Goal: Information Seeking & Learning: Check status

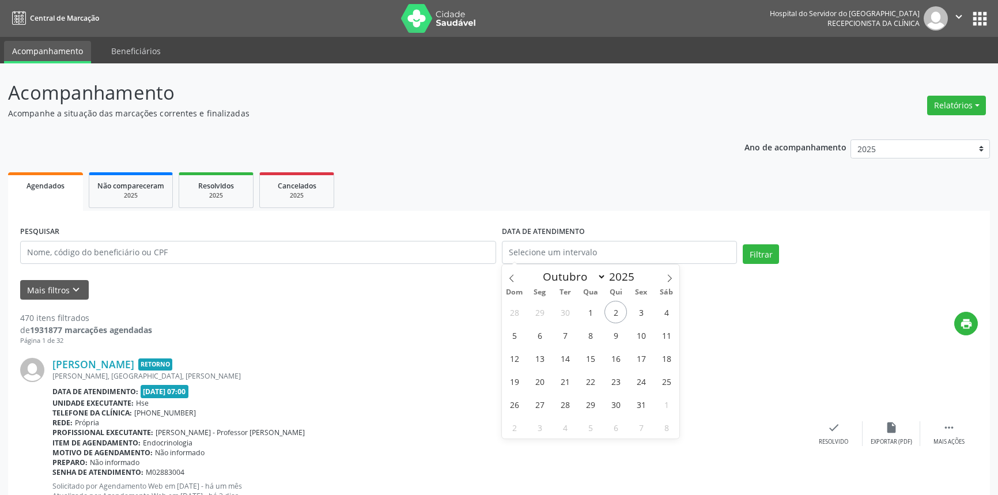
select select "9"
click at [591, 198] on ul "Agendados Não compareceram 2025 Resolvidos 2025 Cancelados 2025" at bounding box center [499, 189] width 982 height 41
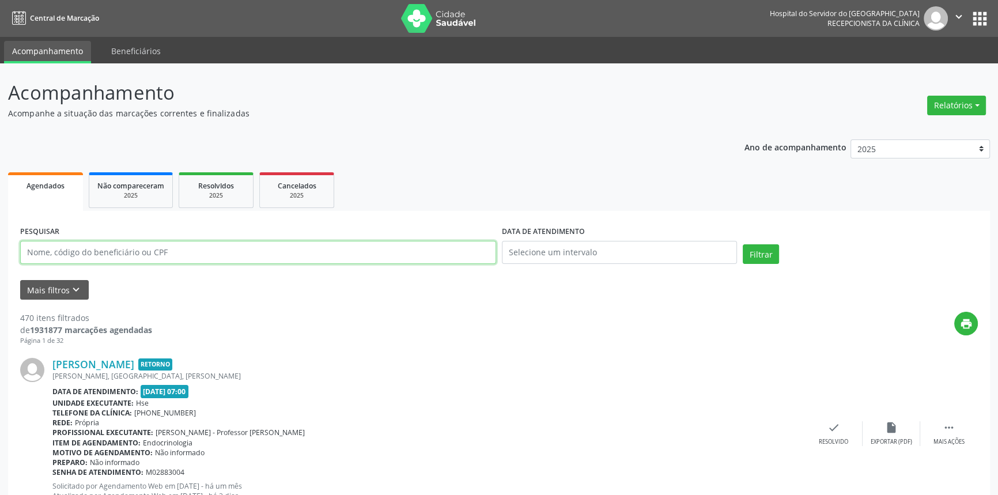
click at [317, 248] on input "text" at bounding box center [258, 252] width 476 height 23
paste input "[PERSON_NAME]"
click at [743, 244] on button "Filtrar" at bounding box center [761, 254] width 36 height 20
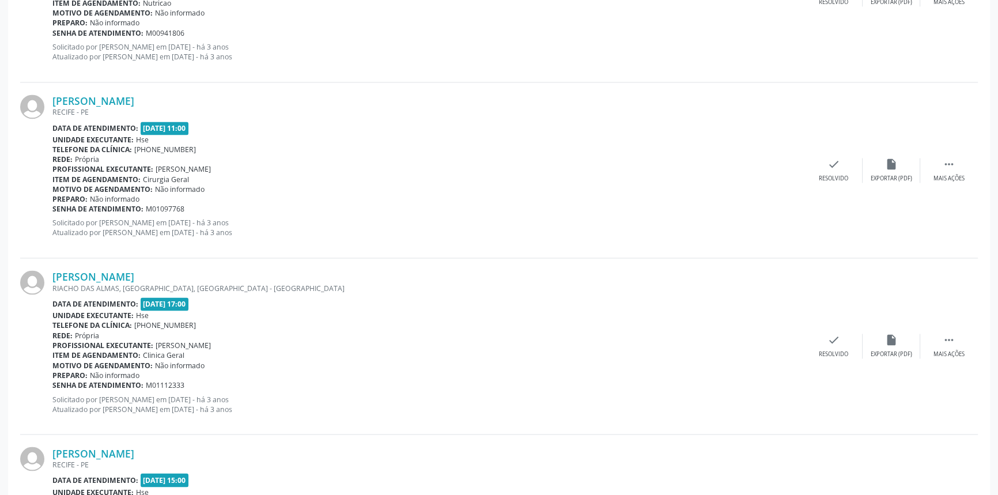
scroll to position [2540, 0]
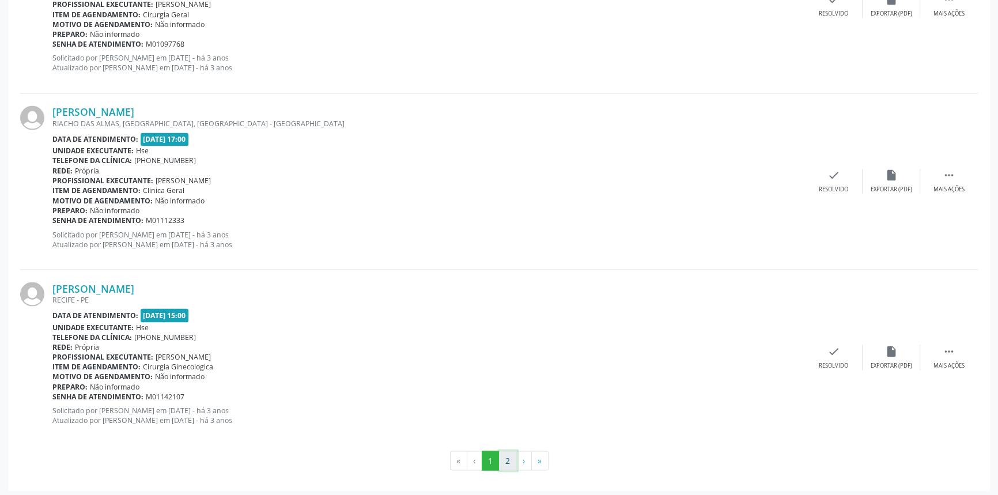
click at [501, 456] on button "2" at bounding box center [508, 461] width 18 height 20
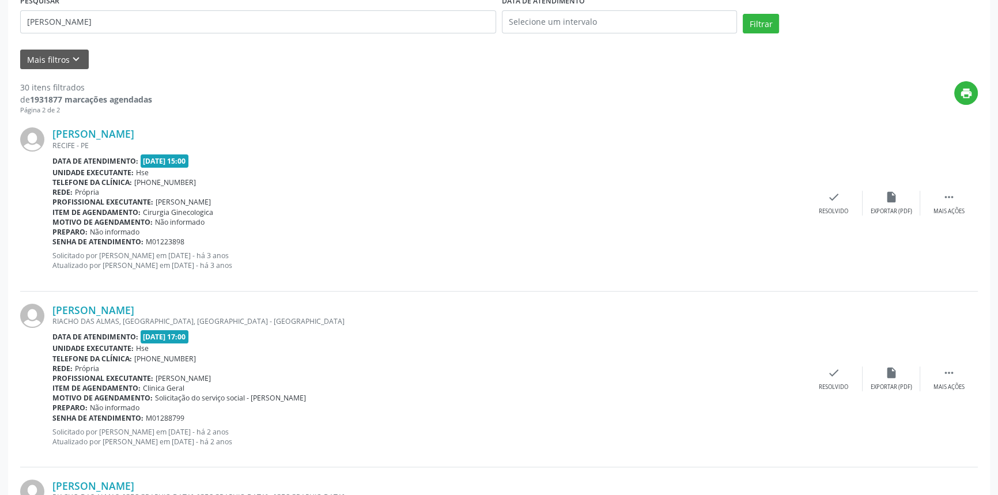
scroll to position [173, 0]
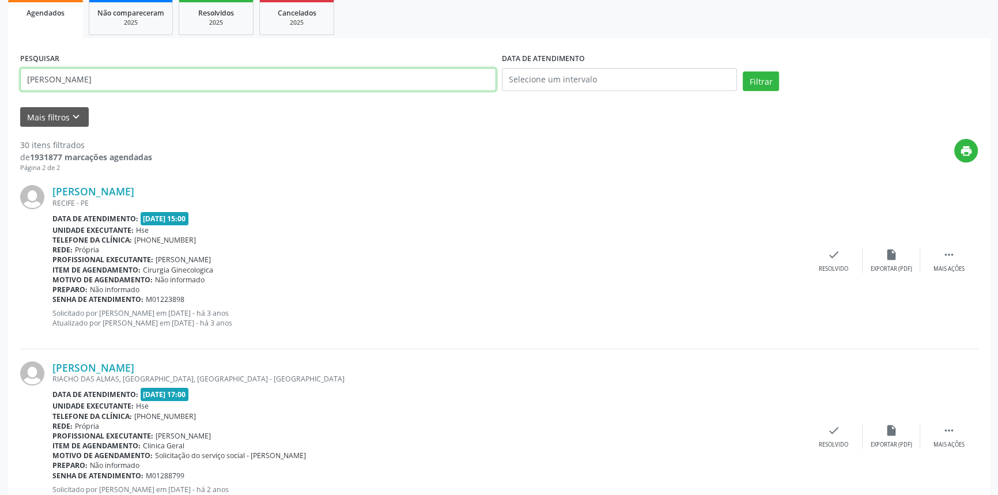
drag, startPoint x: 40, startPoint y: 85, endPoint x: 0, endPoint y: 90, distance: 40.7
click at [743, 71] on button "Filtrar" at bounding box center [761, 81] width 36 height 20
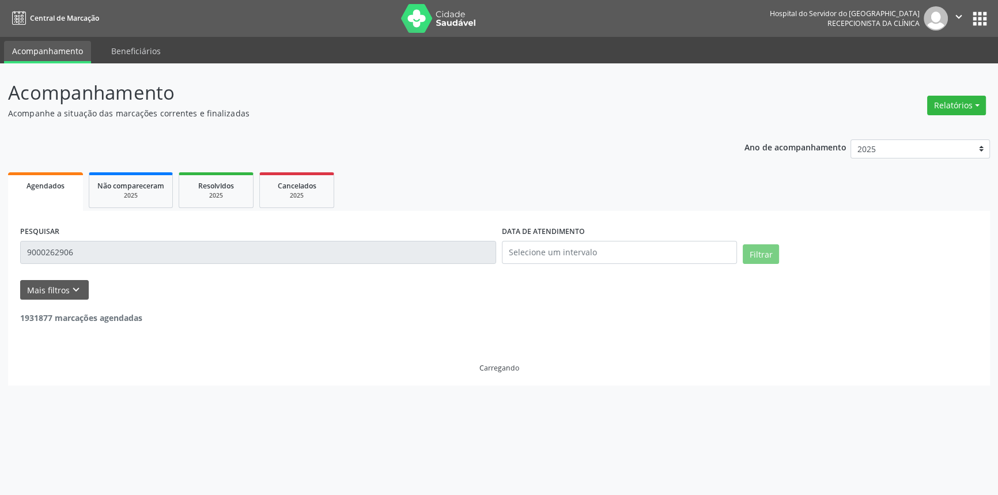
scroll to position [0, 0]
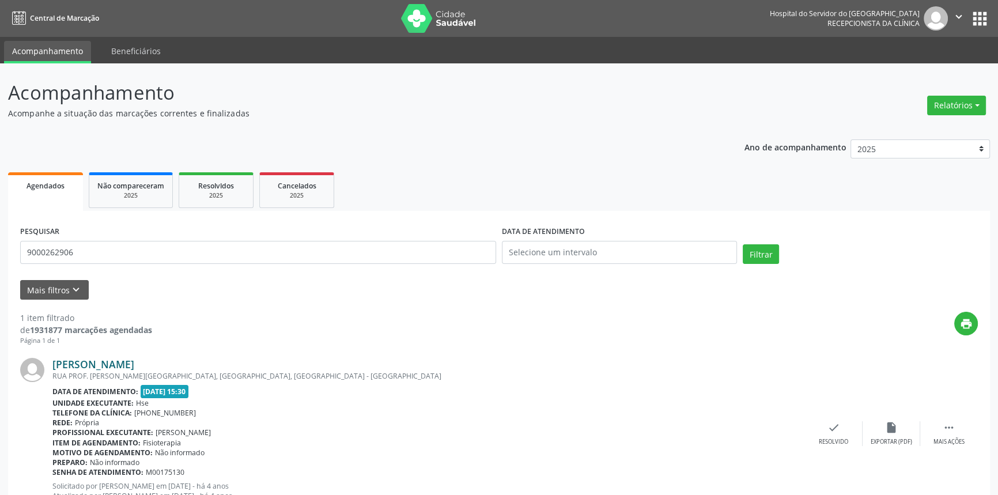
click at [134, 363] on link "[PERSON_NAME]" at bounding box center [93, 364] width 82 height 13
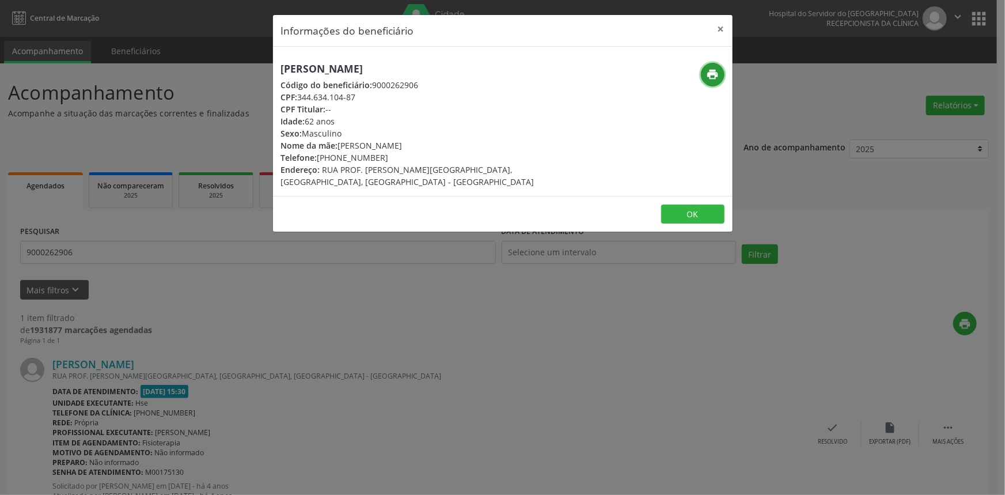
click at [709, 73] on icon "print" at bounding box center [712, 74] width 13 height 13
click at [725, 29] on button "×" at bounding box center [721, 29] width 23 height 28
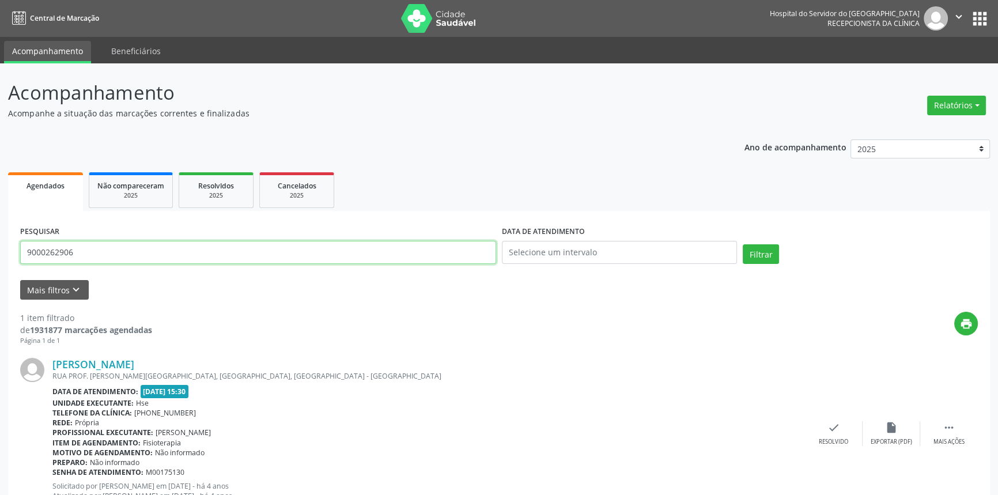
drag, startPoint x: 115, startPoint y: 256, endPoint x: 0, endPoint y: 259, distance: 115.3
click at [0, 259] on div "Acompanhamento Acompanhe a situação das marcações correntes e finalizadas Relat…" at bounding box center [499, 302] width 998 height 478
type input "9000893328"
click at [743, 244] on button "Filtrar" at bounding box center [761, 254] width 36 height 20
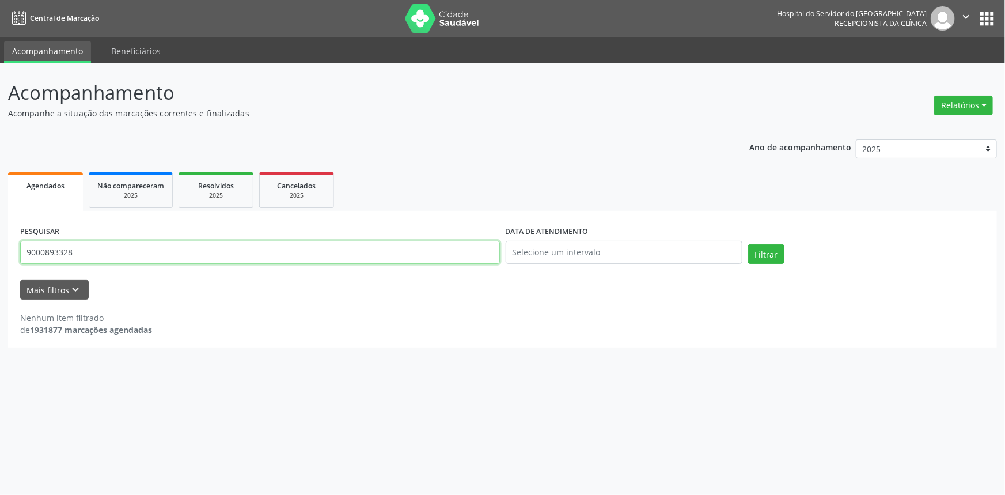
drag, startPoint x: 91, startPoint y: 251, endPoint x: 0, endPoint y: 251, distance: 91.0
click at [0, 251] on div "Acompanhamento Acompanhe a situação das marcações correntes e finalizadas Relat…" at bounding box center [502, 279] width 1005 height 432
click at [748, 244] on button "Filtrar" at bounding box center [766, 254] width 36 height 20
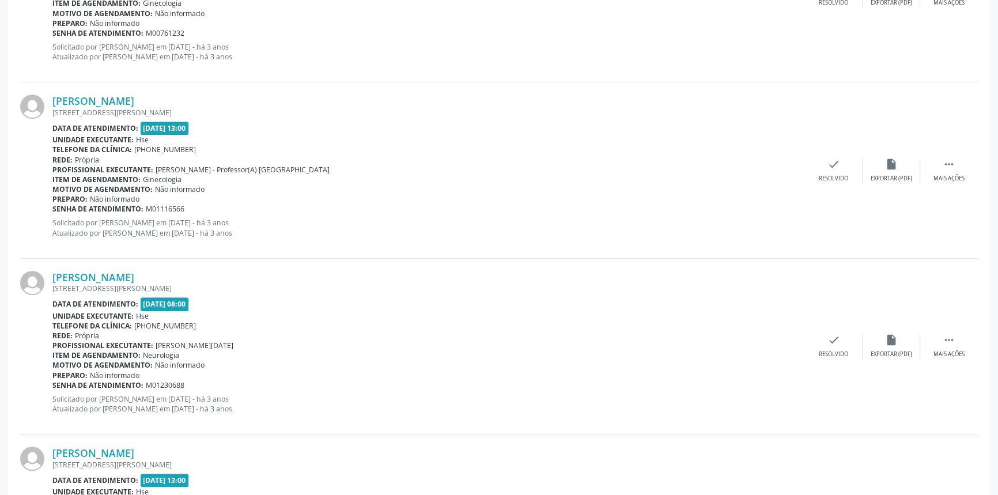
scroll to position [925, 0]
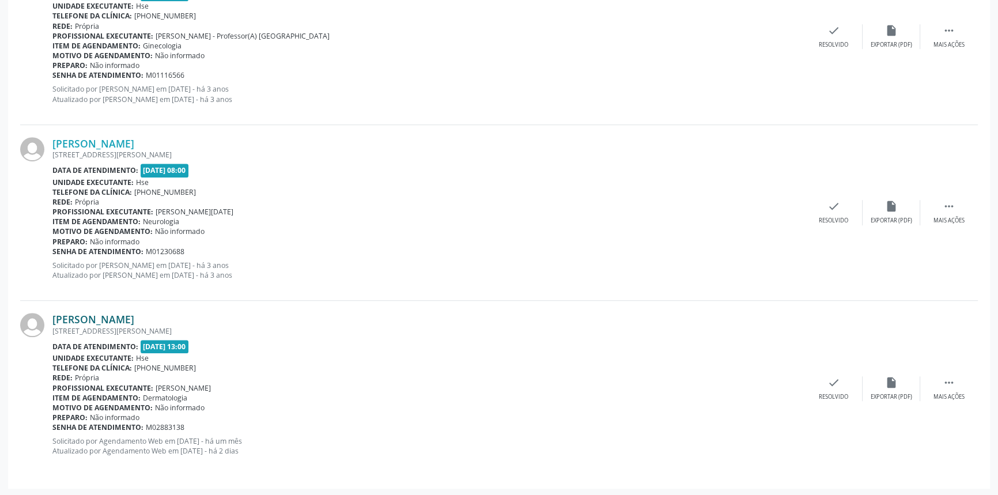
click at [134, 322] on link "[PERSON_NAME]" at bounding box center [93, 319] width 82 height 13
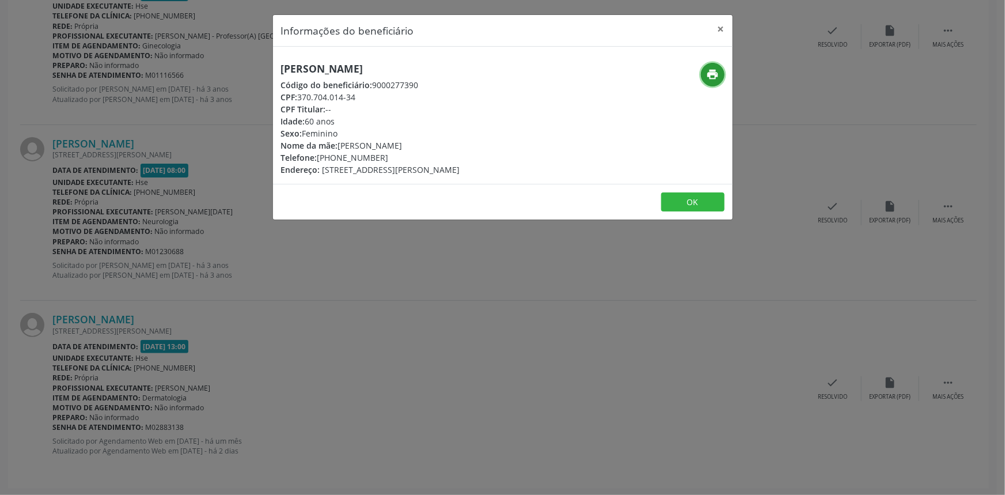
click at [714, 73] on icon "print" at bounding box center [712, 74] width 13 height 13
click at [725, 28] on button "×" at bounding box center [721, 29] width 23 height 28
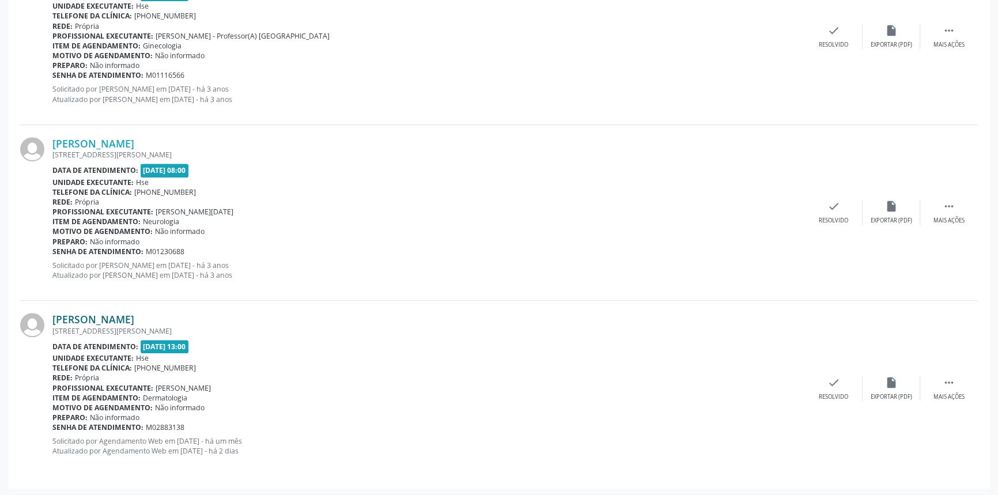
drag, startPoint x: 226, startPoint y: 319, endPoint x: 52, endPoint y: 323, distance: 174.1
click at [52, 323] on div "[PERSON_NAME]" at bounding box center [428, 319] width 753 height 13
copy link "[PERSON_NAME]"
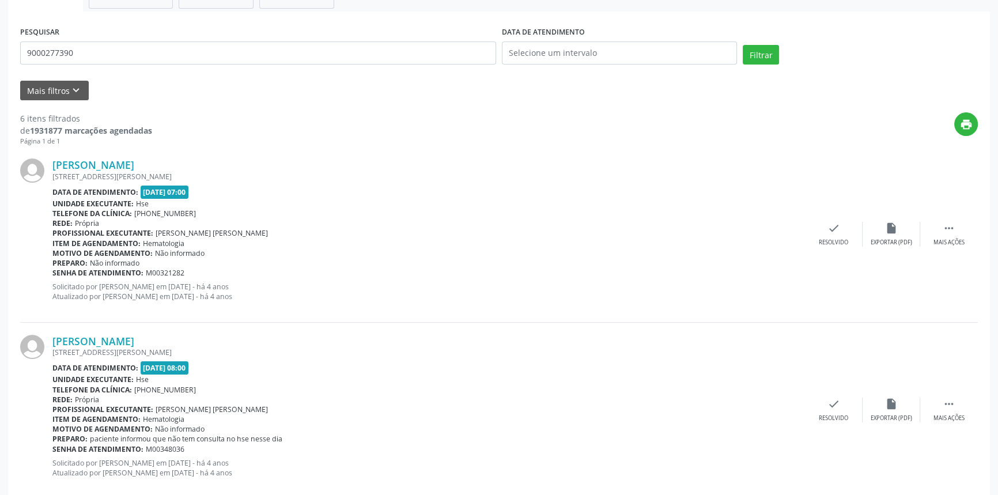
scroll to position [86, 0]
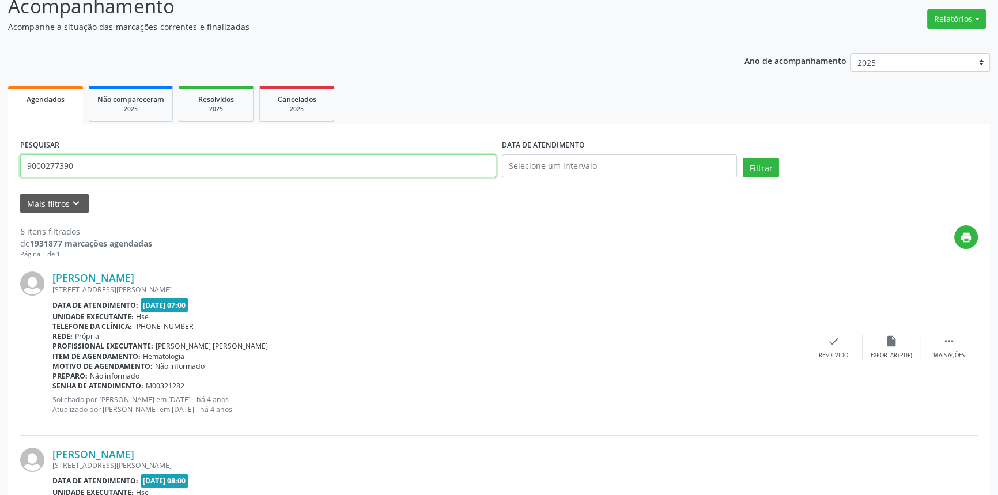
click at [743, 158] on button "Filtrar" at bounding box center [761, 168] width 36 height 20
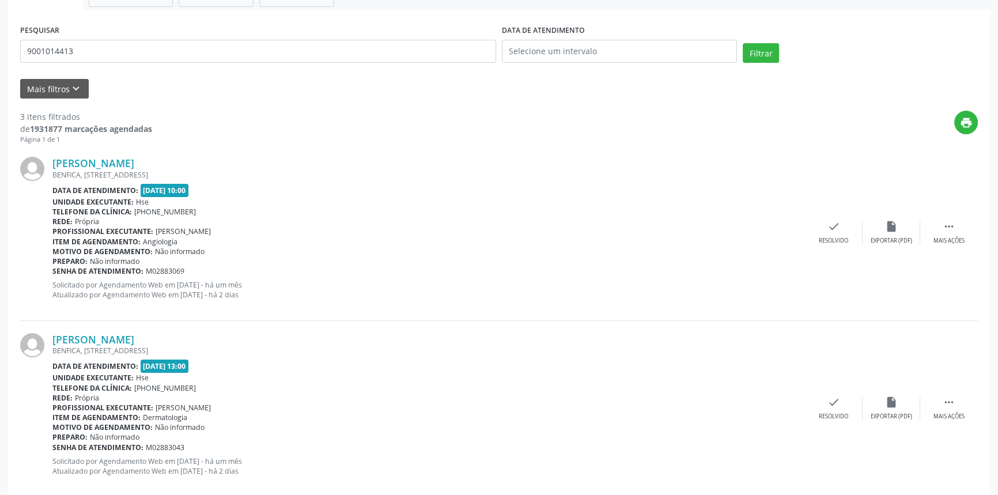
scroll to position [73, 0]
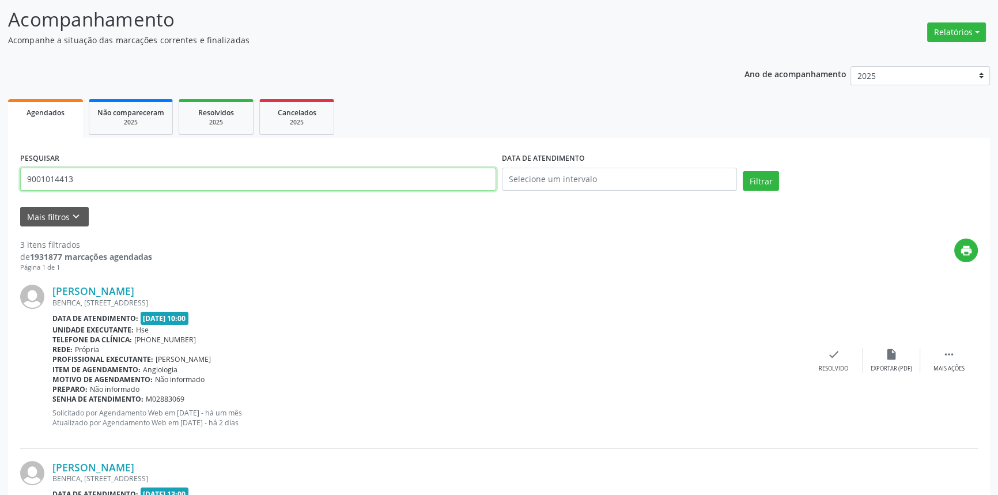
drag, startPoint x: 104, startPoint y: 176, endPoint x: 0, endPoint y: 171, distance: 103.9
click at [0, 171] on div "Acompanhamento Acompanhe a situação das marcações correntes e finalizadas Relat…" at bounding box center [499, 400] width 998 height 820
click at [743, 171] on button "Filtrar" at bounding box center [761, 181] width 36 height 20
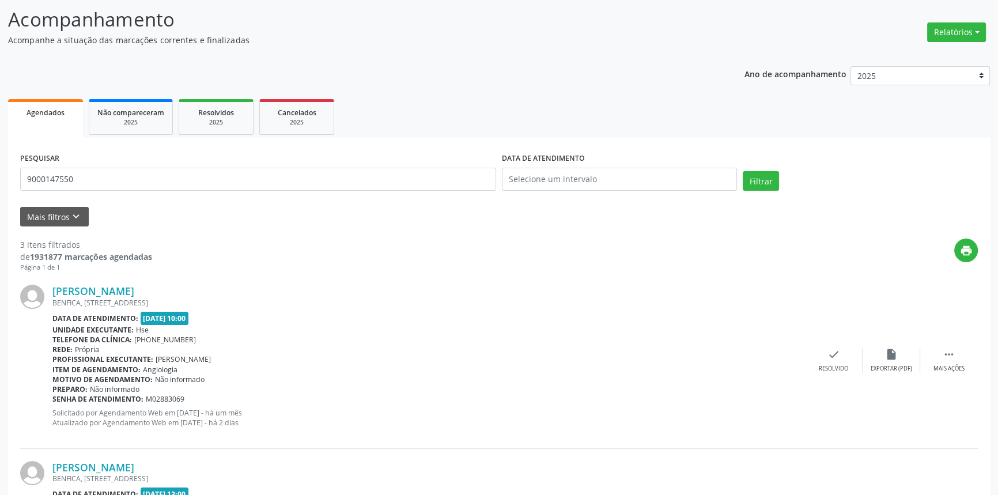
scroll to position [0, 0]
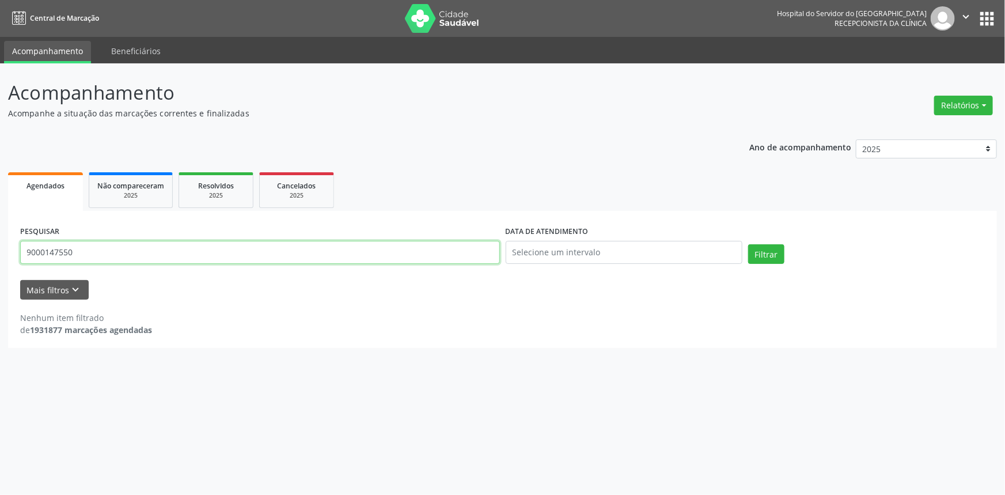
click at [0, 236] on div "Acompanhamento Acompanhe a situação das marcações correntes e finalizadas Relat…" at bounding box center [502, 279] width 1005 height 432
click at [748, 244] on button "Filtrar" at bounding box center [766, 254] width 36 height 20
drag, startPoint x: 131, startPoint y: 262, endPoint x: 0, endPoint y: 204, distance: 143.7
click at [0, 213] on div "Acompanhamento Acompanhe a situação das marcações correntes e finalizadas Relat…" at bounding box center [502, 279] width 1005 height 432
click at [748, 244] on button "Filtrar" at bounding box center [766, 254] width 36 height 20
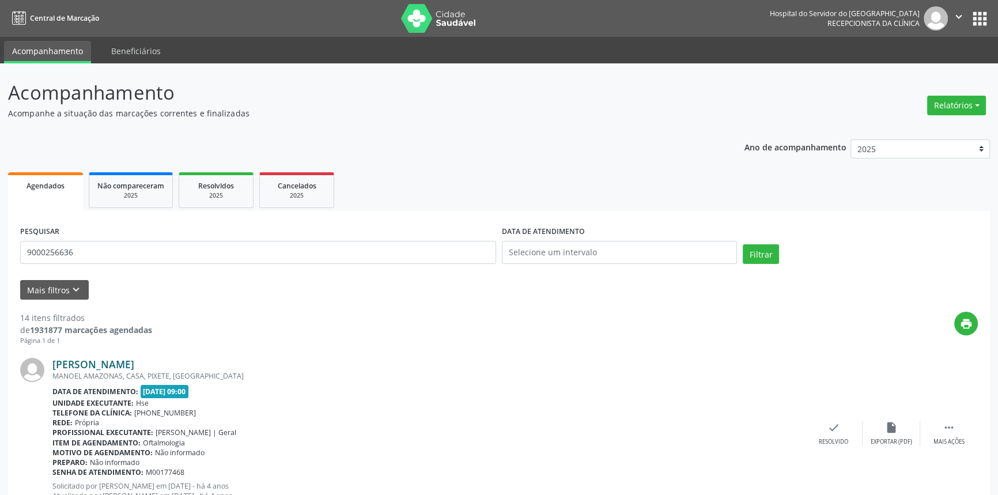
click at [134, 363] on link "[PERSON_NAME]" at bounding box center [93, 364] width 82 height 13
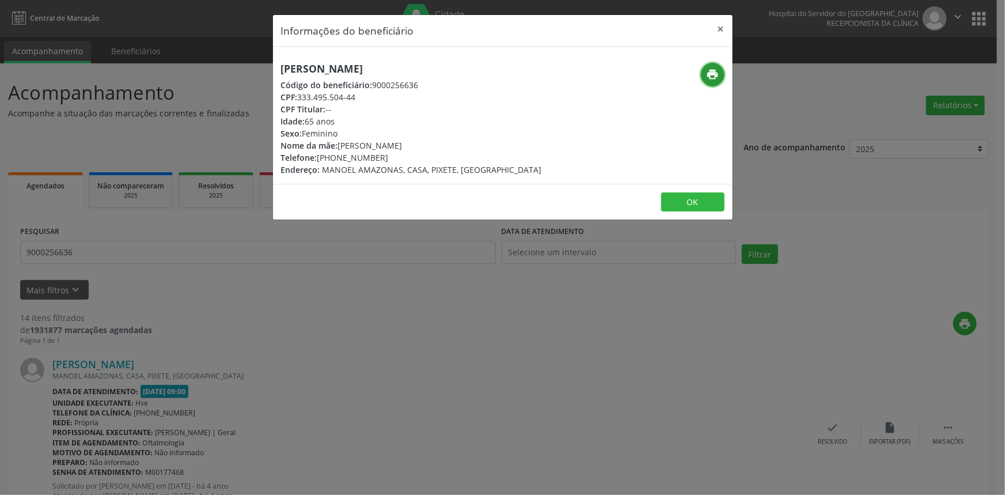
click at [712, 77] on icon "print" at bounding box center [712, 74] width 13 height 13
click at [725, 27] on button "×" at bounding box center [721, 29] width 23 height 28
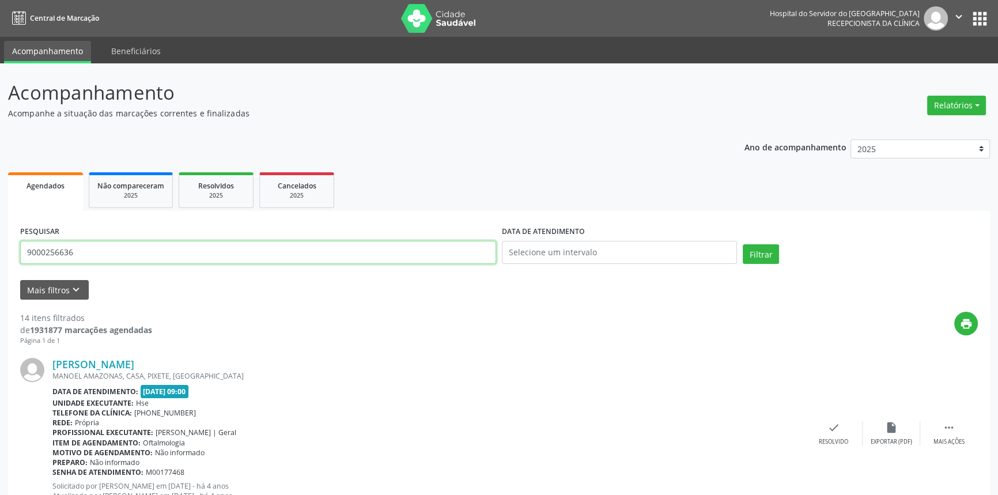
drag, startPoint x: 135, startPoint y: 260, endPoint x: 0, endPoint y: 235, distance: 137.7
click at [743, 244] on button "Filtrar" at bounding box center [761, 254] width 36 height 20
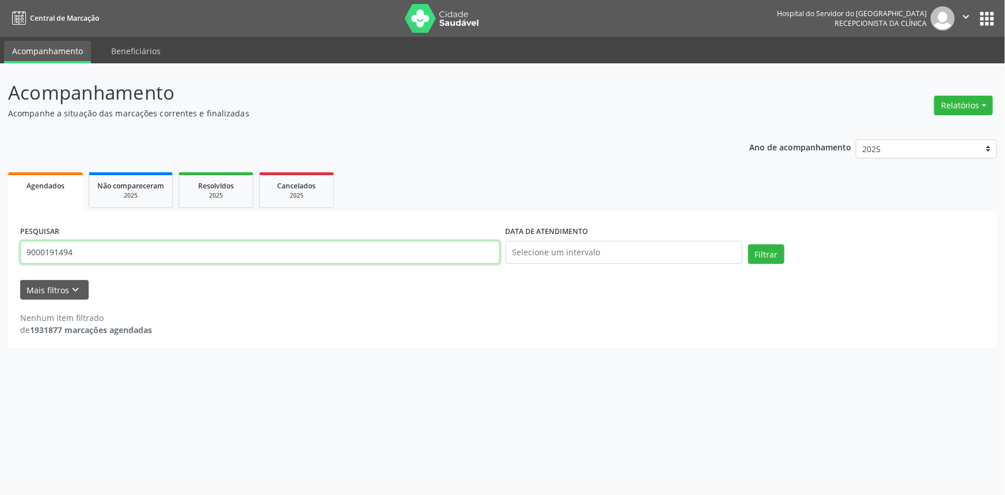
drag, startPoint x: 81, startPoint y: 256, endPoint x: 0, endPoint y: 255, distance: 80.7
click at [0, 254] on div "Acompanhamento Acompanhe a situação das marcações correntes e finalizadas Relat…" at bounding box center [502, 279] width 1005 height 432
click at [748, 244] on button "Filtrar" at bounding box center [766, 254] width 36 height 20
drag, startPoint x: 84, startPoint y: 251, endPoint x: 0, endPoint y: 267, distance: 85.6
click at [0, 267] on div "Acompanhamento Acompanhe a situação das marcações correntes e finalizadas Relat…" at bounding box center [502, 279] width 1005 height 432
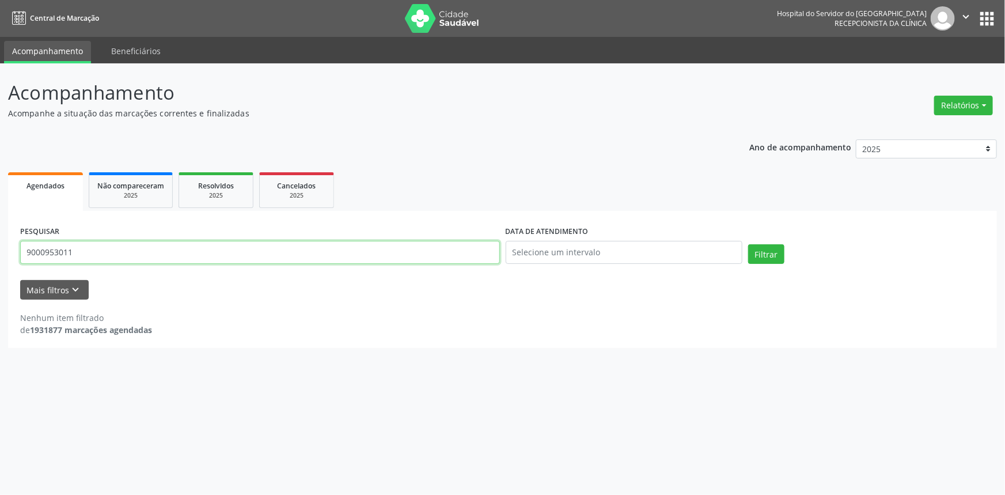
click at [748, 244] on button "Filtrar" at bounding box center [766, 254] width 36 height 20
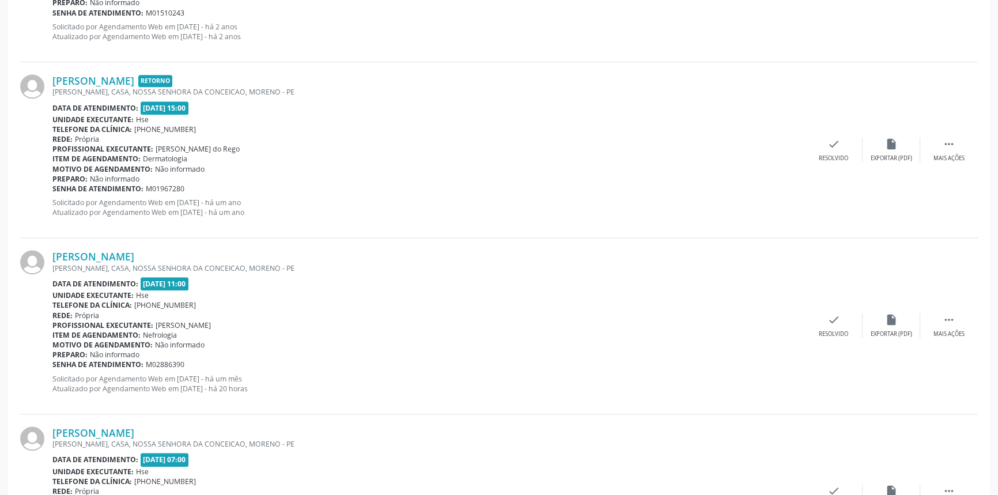
scroll to position [1513, 0]
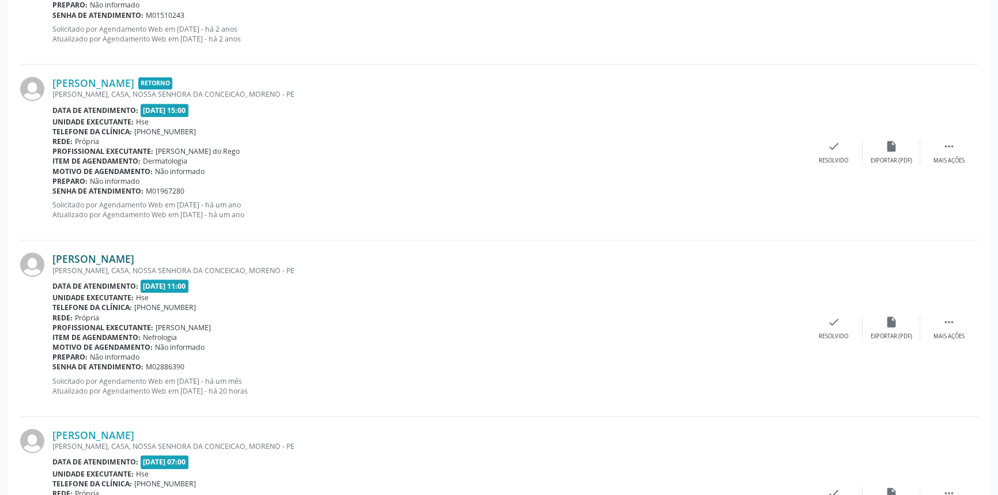
drag, startPoint x: 156, startPoint y: 254, endPoint x: 52, endPoint y: 256, distance: 103.7
click at [52, 256] on div "[PERSON_NAME]" at bounding box center [428, 258] width 753 height 13
copy link "[PERSON_NAME]"
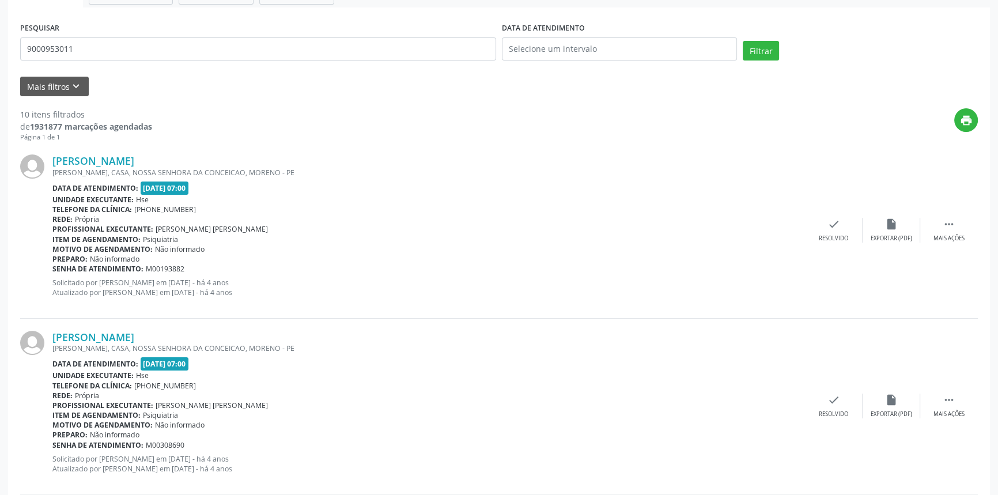
scroll to position [0, 0]
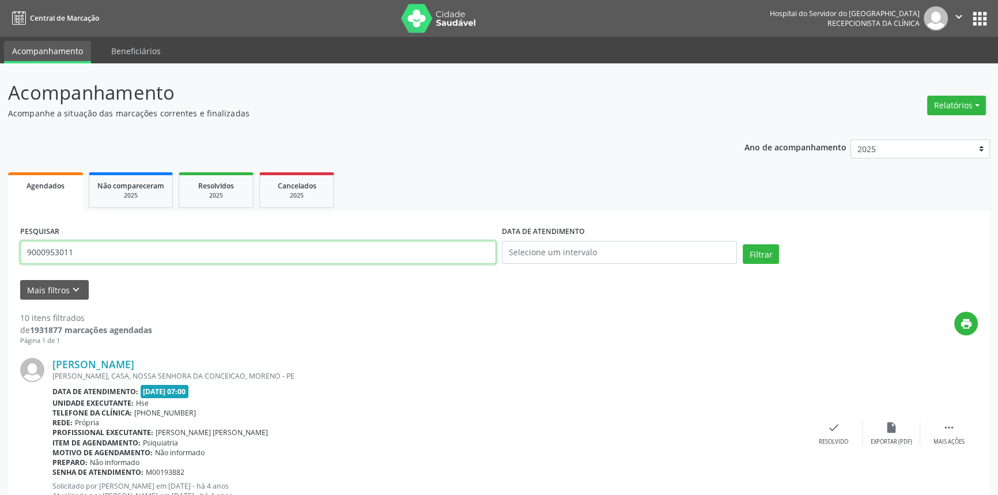
drag, startPoint x: 167, startPoint y: 249, endPoint x: 0, endPoint y: 234, distance: 167.8
click at [743, 244] on button "Filtrar" at bounding box center [761, 254] width 36 height 20
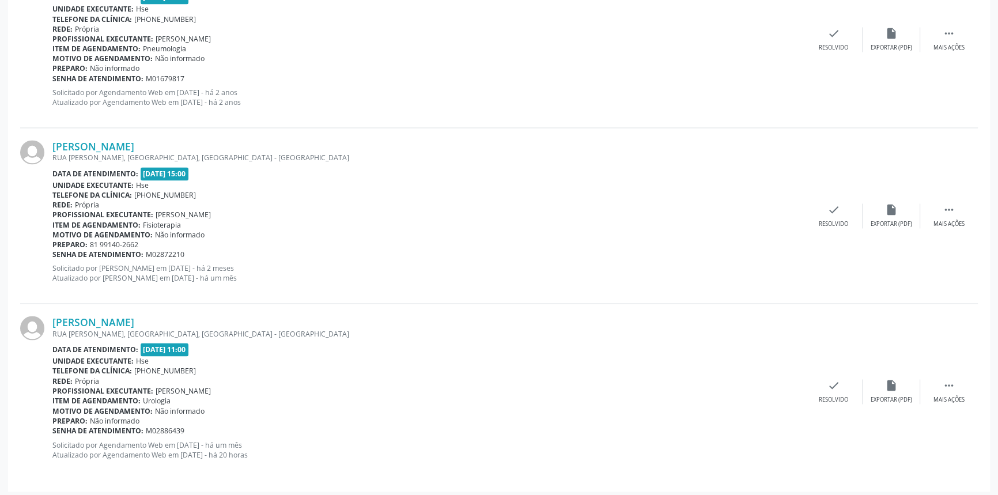
scroll to position [2331, 0]
drag, startPoint x: 187, startPoint y: 316, endPoint x: 52, endPoint y: 318, distance: 135.4
click at [52, 318] on div "[PERSON_NAME] RUA [PERSON_NAME], [GEOGRAPHIC_DATA], [GEOGRAPHIC_DATA] - [GEOGRA…" at bounding box center [499, 389] width 958 height 175
copy div "[PERSON_NAME]"
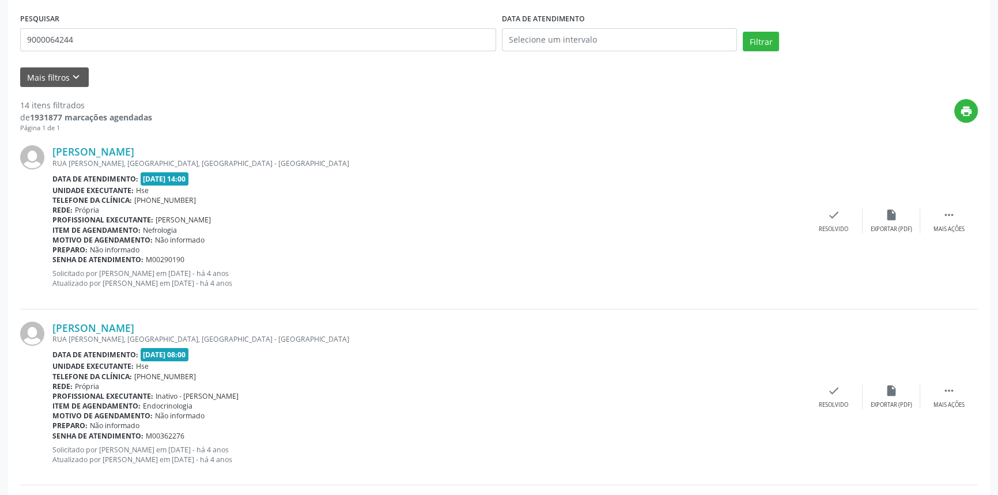
scroll to position [131, 0]
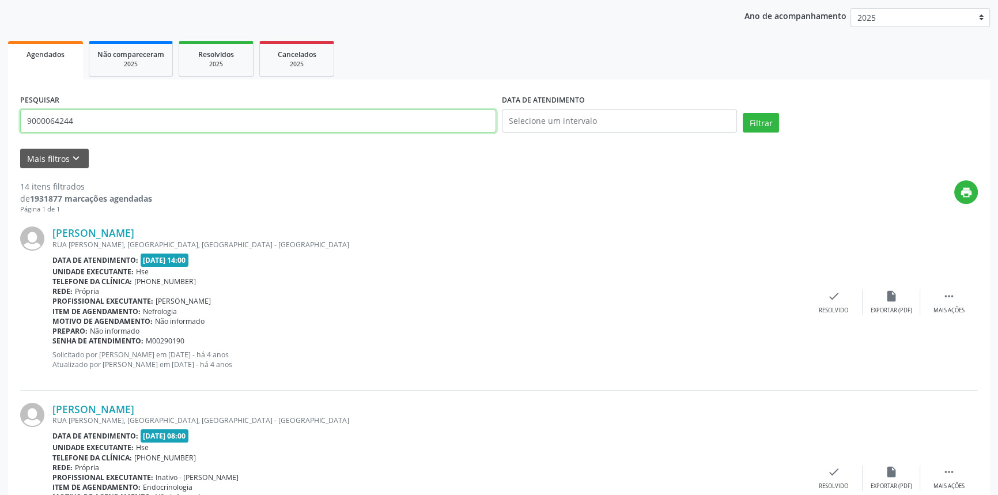
drag, startPoint x: 73, startPoint y: 120, endPoint x: 0, endPoint y: 110, distance: 73.9
click at [17, 114] on div "PESQUISAR 9000064244" at bounding box center [258, 116] width 482 height 49
click at [743, 113] on button "Filtrar" at bounding box center [761, 123] width 36 height 20
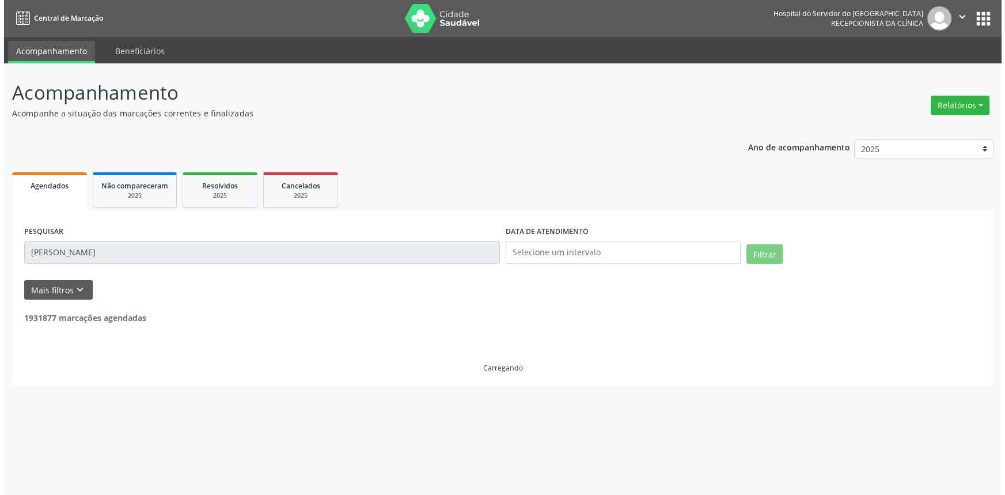
scroll to position [0, 0]
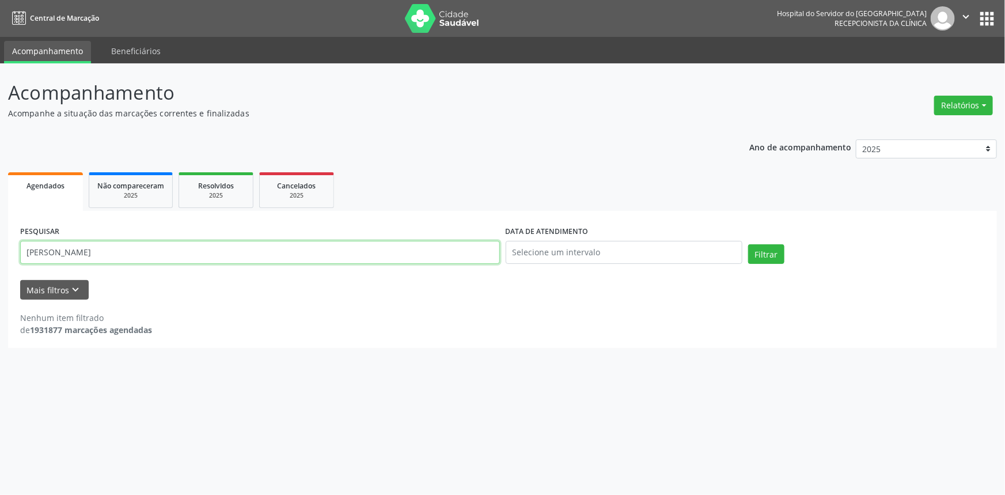
drag, startPoint x: 99, startPoint y: 251, endPoint x: 0, endPoint y: 252, distance: 99.1
click at [0, 252] on div "Acompanhamento Acompanhe a situação das marcações correntes e finalizadas Relat…" at bounding box center [502, 279] width 1005 height 432
click at [748, 244] on button "Filtrar" at bounding box center [766, 254] width 36 height 20
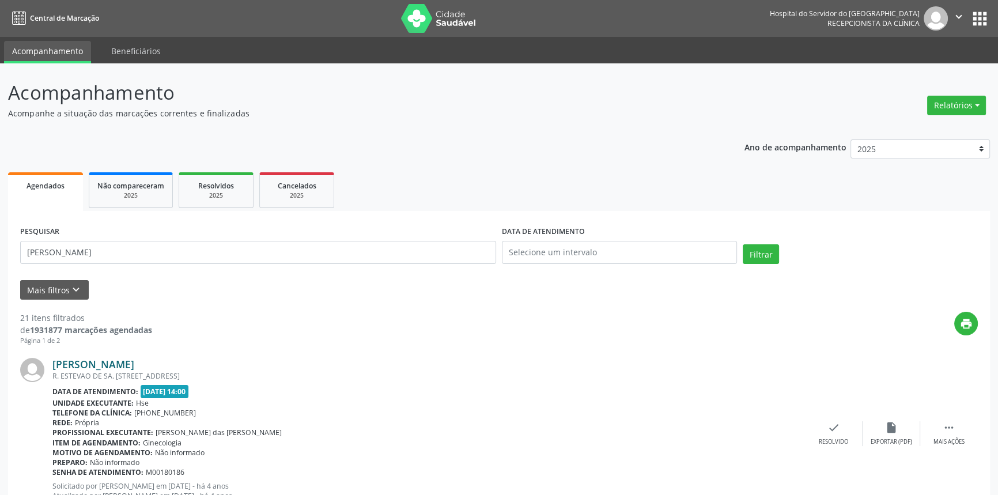
click at [134, 366] on link "[PERSON_NAME]" at bounding box center [93, 364] width 82 height 13
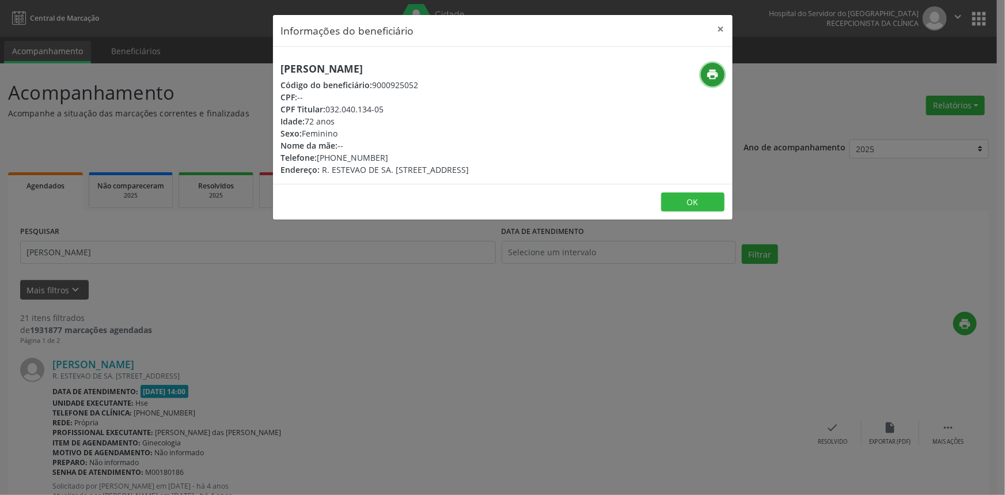
click at [714, 70] on icon "print" at bounding box center [712, 74] width 13 height 13
click at [726, 27] on button "×" at bounding box center [721, 29] width 23 height 28
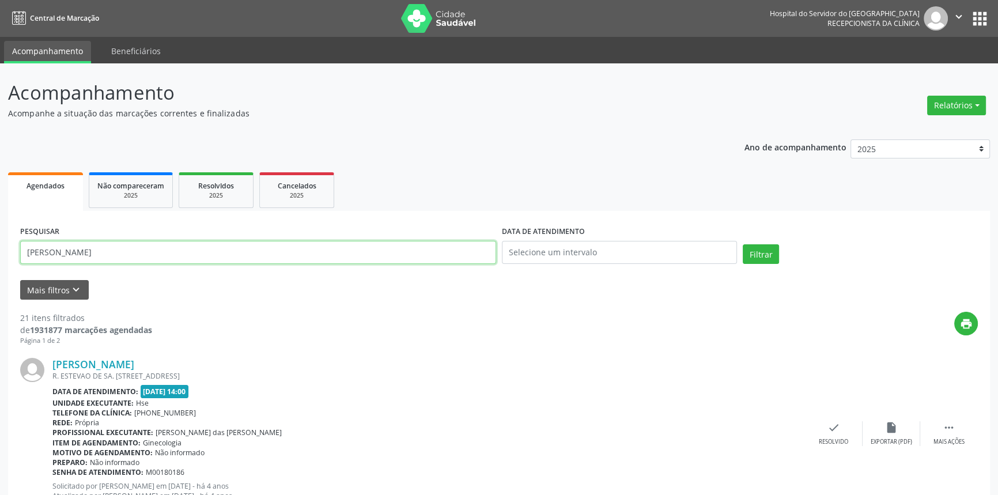
drag, startPoint x: 142, startPoint y: 251, endPoint x: 0, endPoint y: 230, distance: 143.8
paste input "INGRYD [PERSON_NAME]"
click at [24, 253] on input "INGRYD [PERSON_NAME]" at bounding box center [258, 252] width 476 height 23
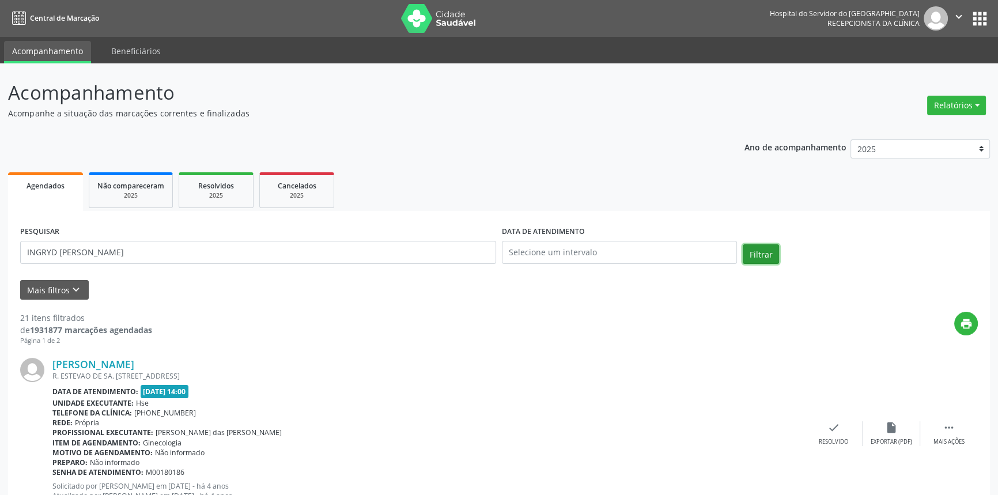
click at [758, 248] on button "Filtrar" at bounding box center [761, 254] width 36 height 20
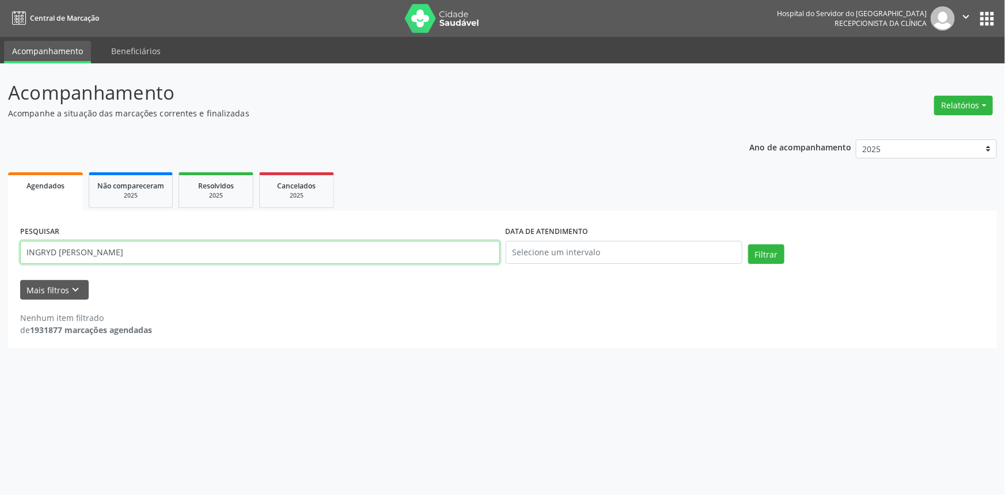
drag, startPoint x: 202, startPoint y: 250, endPoint x: 0, endPoint y: 253, distance: 201.7
click at [0, 253] on div "Acompanhamento Acompanhe a situação das marcações correntes e finalizadas Relat…" at bounding box center [502, 279] width 1005 height 432
paste input "559.801.044-53"
click at [769, 253] on button "Filtrar" at bounding box center [766, 254] width 36 height 20
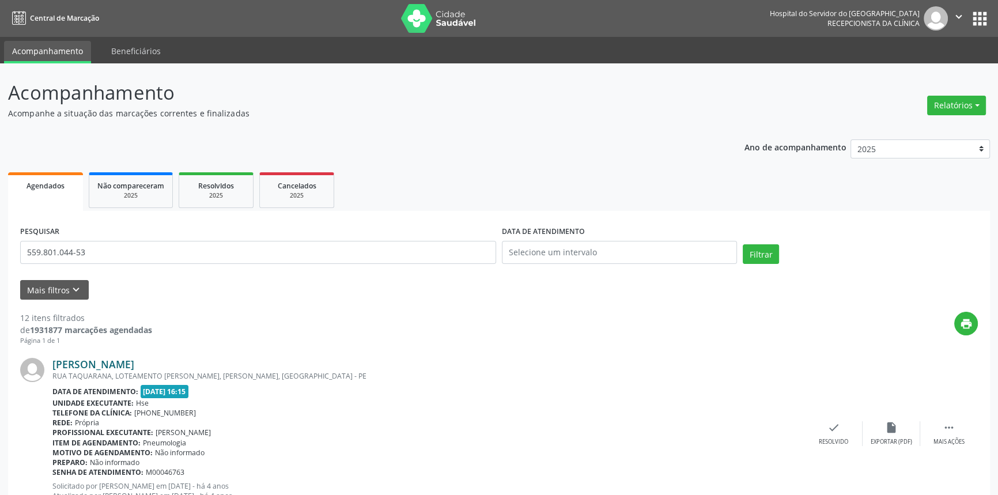
click at [134, 363] on link "[PERSON_NAME]" at bounding box center [93, 364] width 82 height 13
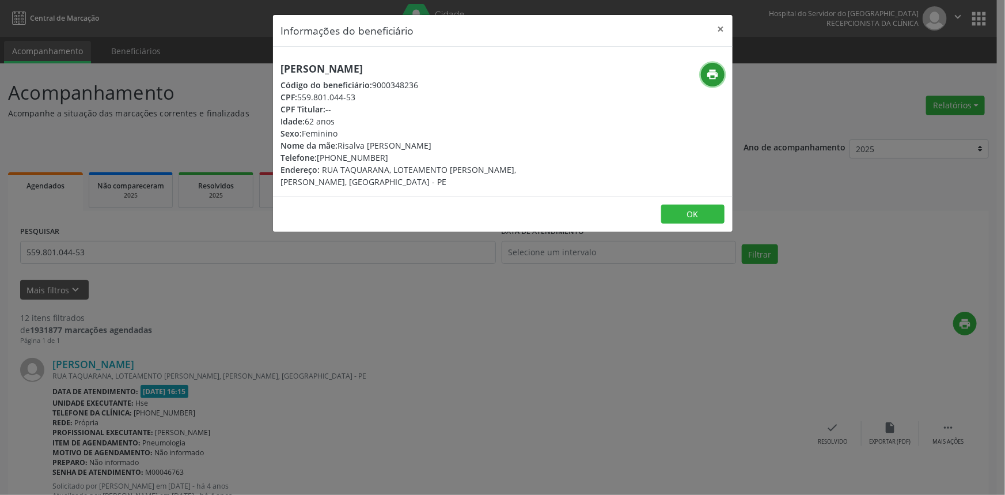
click at [713, 71] on icon "print" at bounding box center [712, 74] width 13 height 13
click at [720, 25] on button "×" at bounding box center [721, 29] width 23 height 28
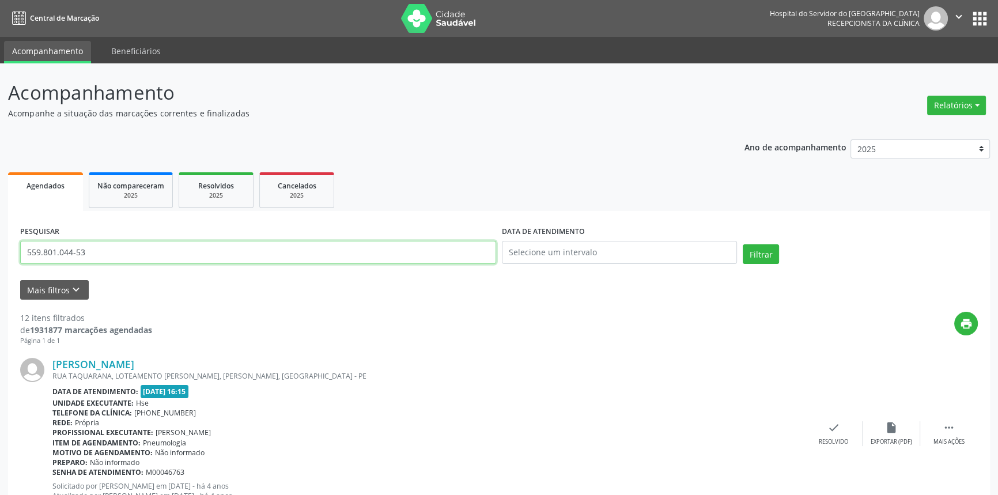
drag, startPoint x: 104, startPoint y: 251, endPoint x: 0, endPoint y: 247, distance: 103.8
click at [24, 250] on input "559.801.044-53" at bounding box center [258, 252] width 476 height 23
click at [743, 244] on button "Filtrar" at bounding box center [761, 254] width 36 height 20
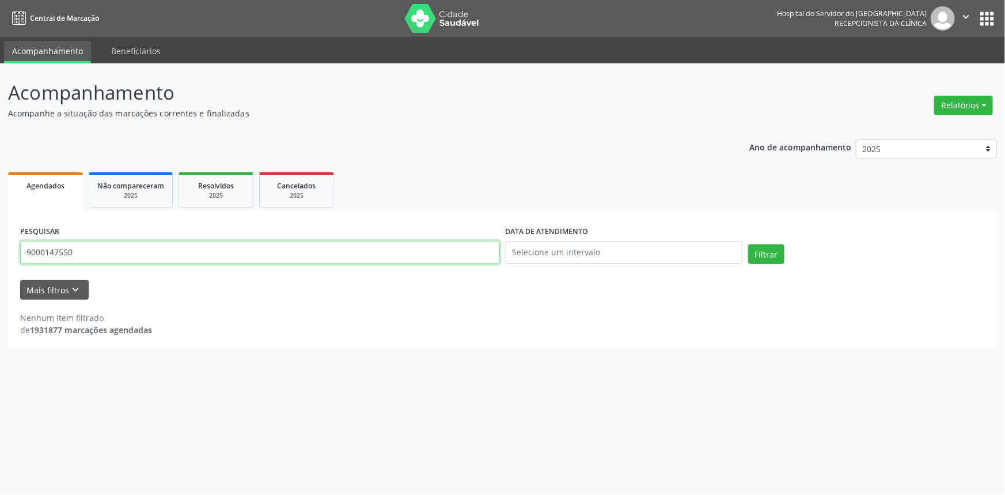
drag, startPoint x: 85, startPoint y: 253, endPoint x: 0, endPoint y: 250, distance: 85.3
click at [0, 250] on div "Acompanhamento Acompanhe a situação das marcações correntes e finalizadas Relat…" at bounding box center [502, 279] width 1005 height 432
click at [748, 244] on button "Filtrar" at bounding box center [766, 254] width 36 height 20
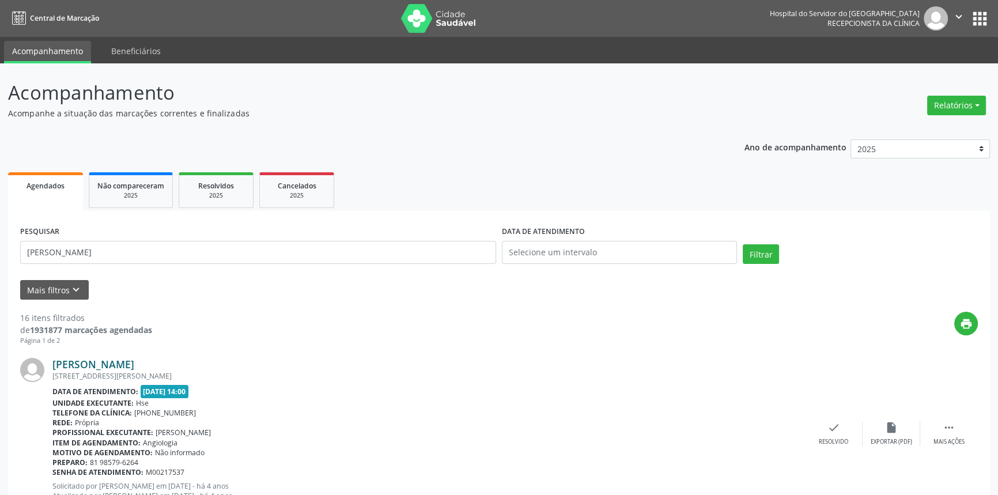
click at [134, 362] on link "[PERSON_NAME]" at bounding box center [93, 364] width 82 height 13
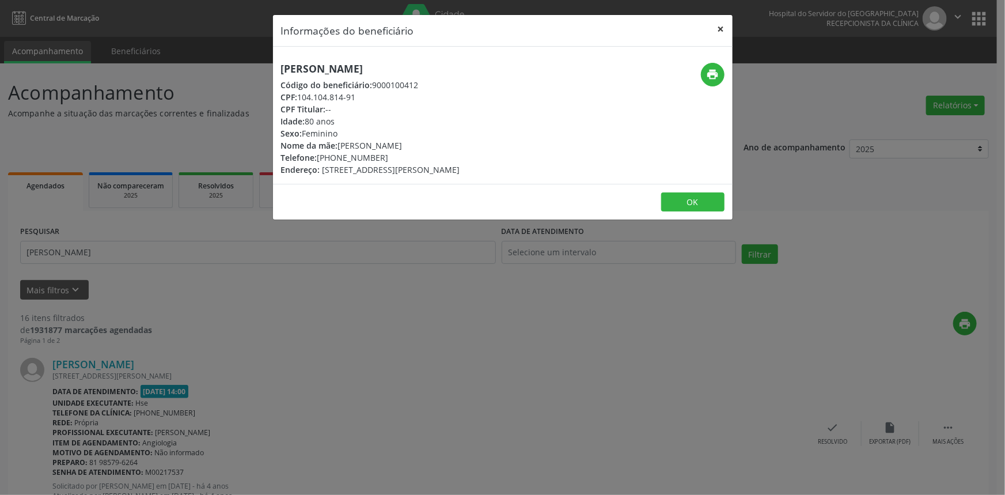
drag, startPoint x: 721, startPoint y: 23, endPoint x: 706, endPoint y: 104, distance: 81.9
click at [720, 28] on button "×" at bounding box center [721, 29] width 23 height 28
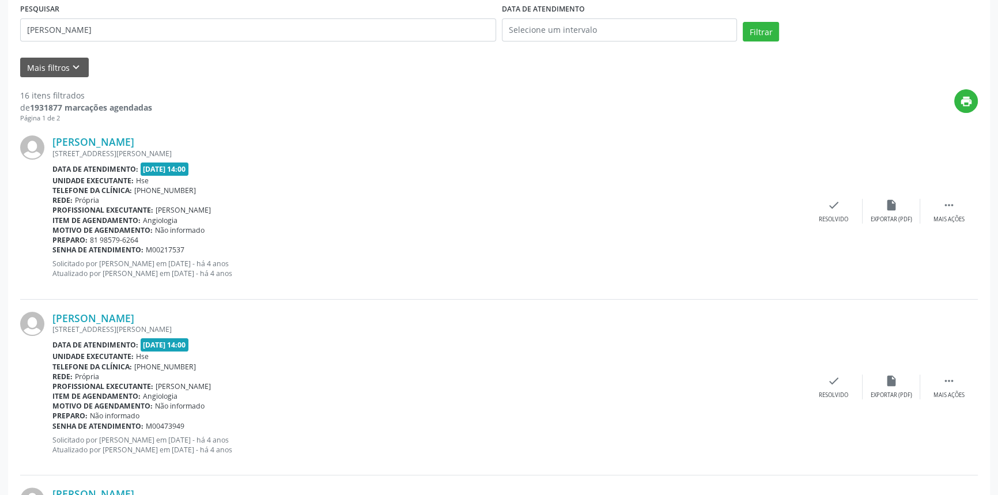
scroll to position [58, 0]
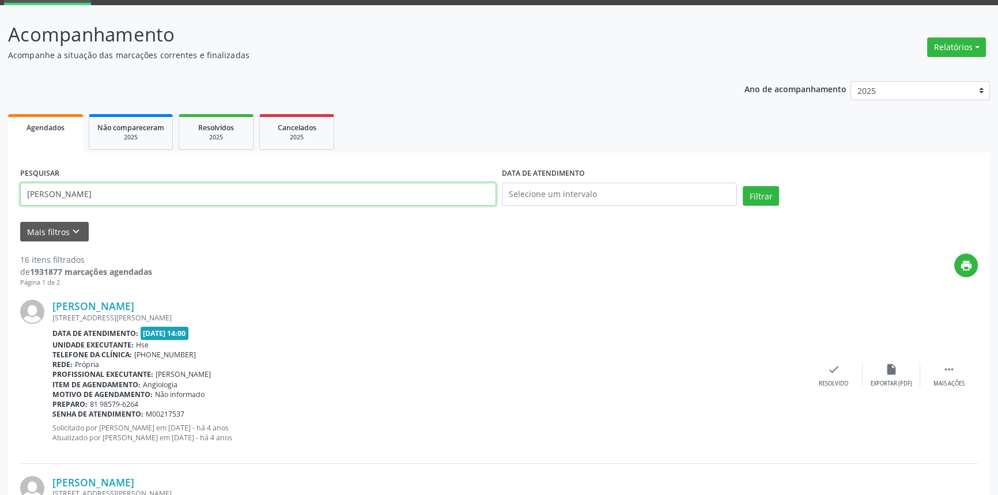
type input "9000147550"
click at [743, 186] on button "Filtrar" at bounding box center [761, 196] width 36 height 20
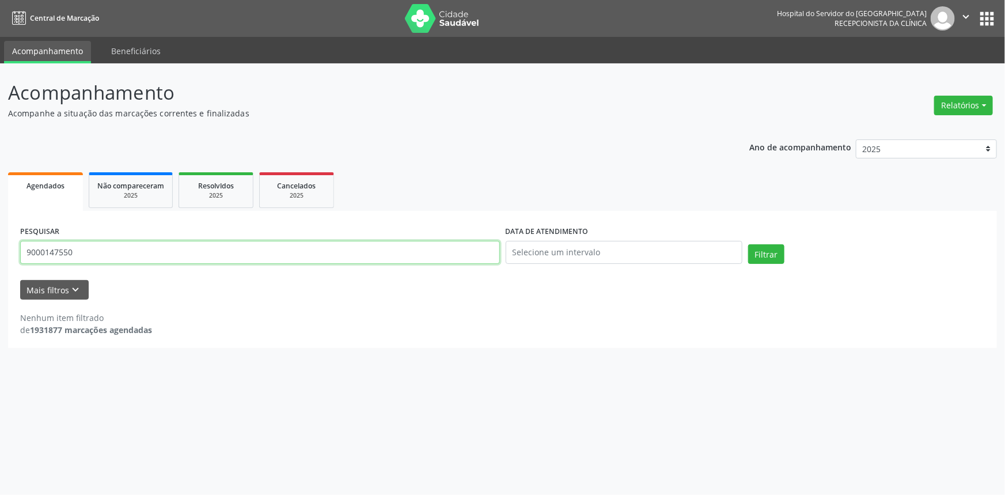
drag, startPoint x: 70, startPoint y: 259, endPoint x: 0, endPoint y: 250, distance: 70.8
click at [0, 250] on div "Acompanhamento Acompanhe a situação das marcações correntes e finalizadas Relat…" at bounding box center [502, 279] width 1005 height 432
click at [748, 244] on button "Filtrar" at bounding box center [766, 254] width 36 height 20
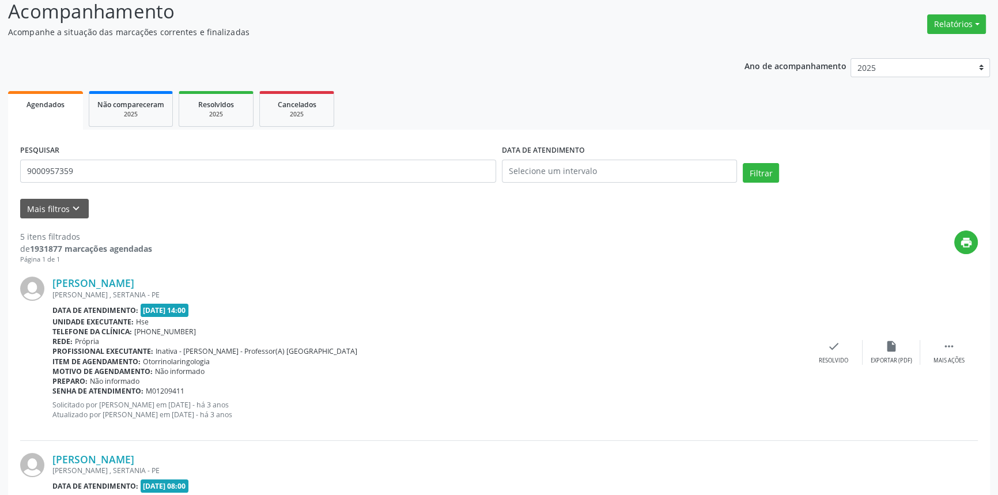
scroll to position [81, 0]
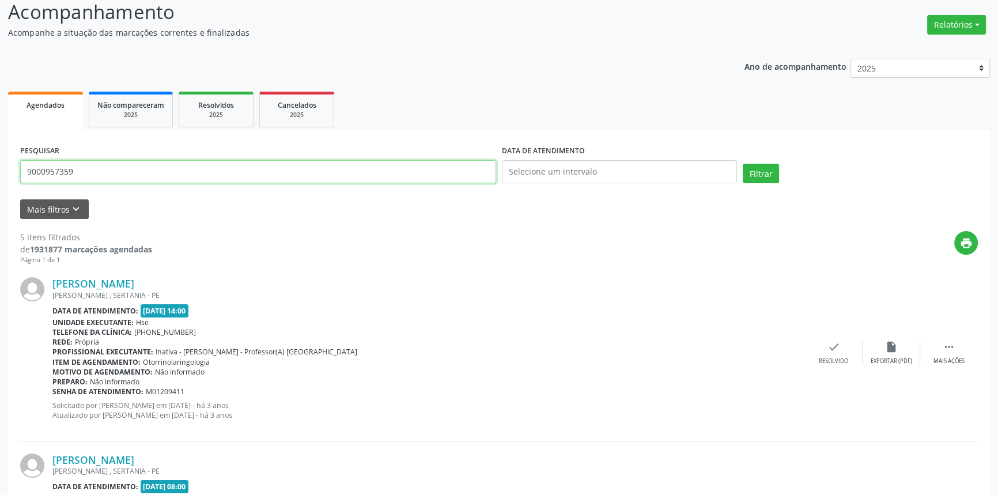
drag, startPoint x: 86, startPoint y: 168, endPoint x: 0, endPoint y: 171, distance: 85.9
type input "9000939037"
click at [743, 164] on button "Filtrar" at bounding box center [761, 174] width 36 height 20
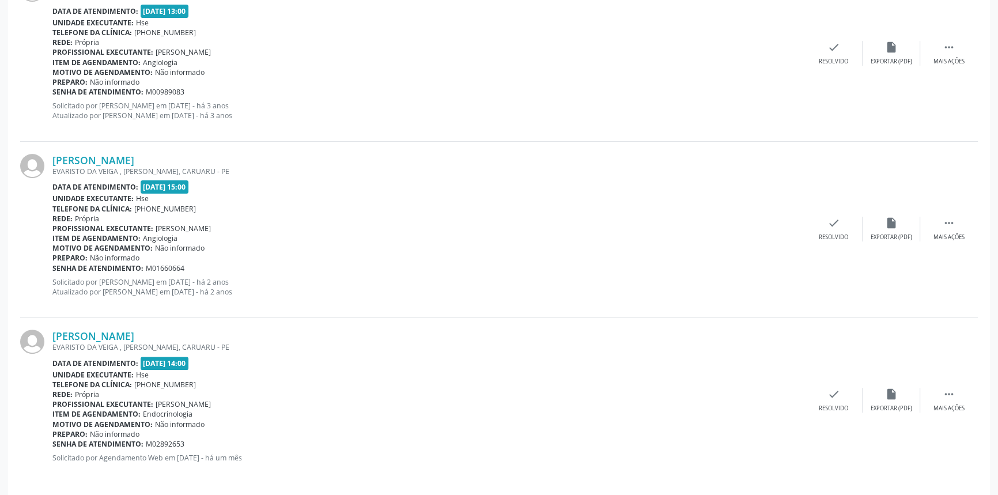
scroll to position [387, 0]
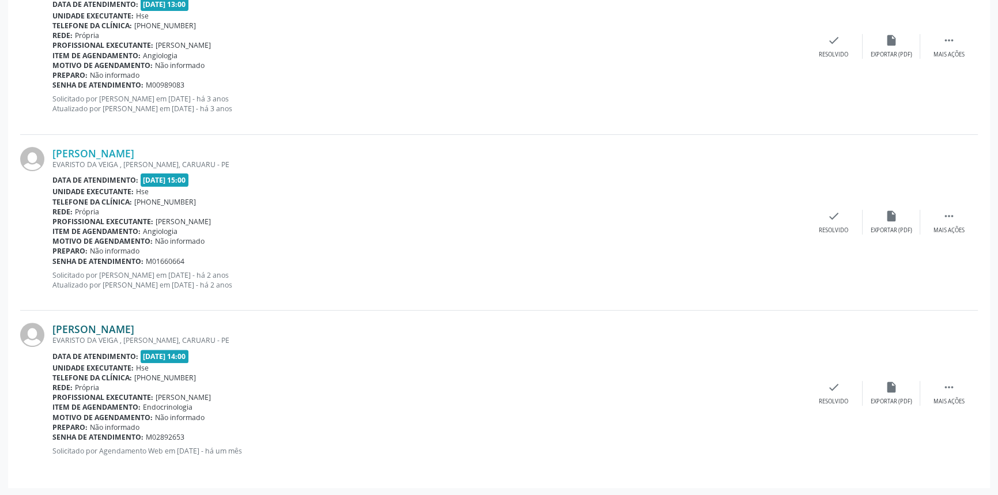
drag, startPoint x: 175, startPoint y: 326, endPoint x: 54, endPoint y: 328, distance: 121.0
click at [54, 328] on div "[PERSON_NAME]" at bounding box center [428, 329] width 753 height 13
copy link "[PERSON_NAME]"
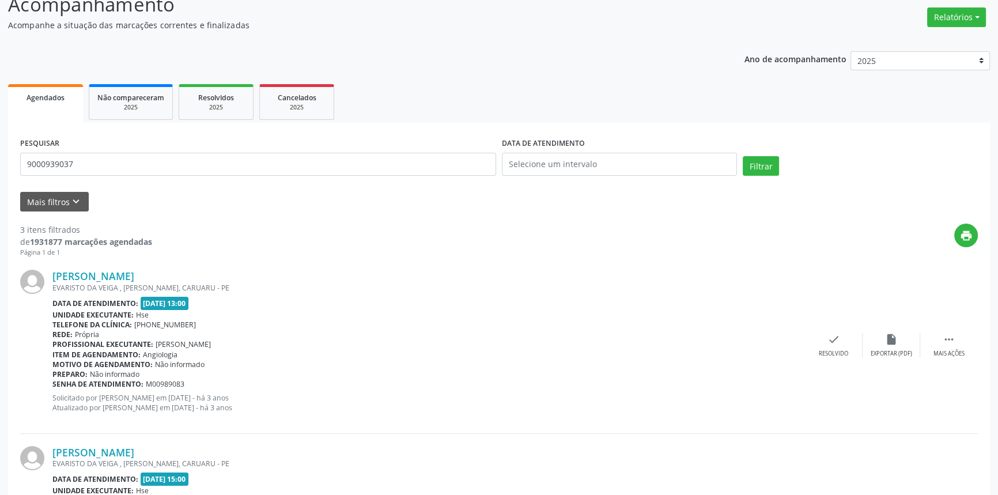
scroll to position [21, 0]
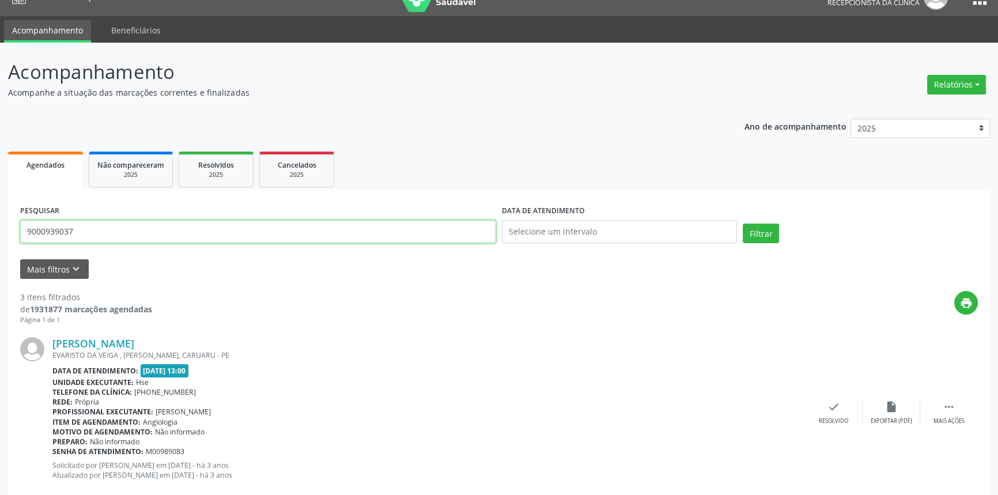
click at [0, 225] on div "Acompanhamento Acompanhe a situação das marcações correntes e finalizadas Relat…" at bounding box center [499, 453] width 998 height 820
click at [743, 224] on button "Filtrar" at bounding box center [761, 234] width 36 height 20
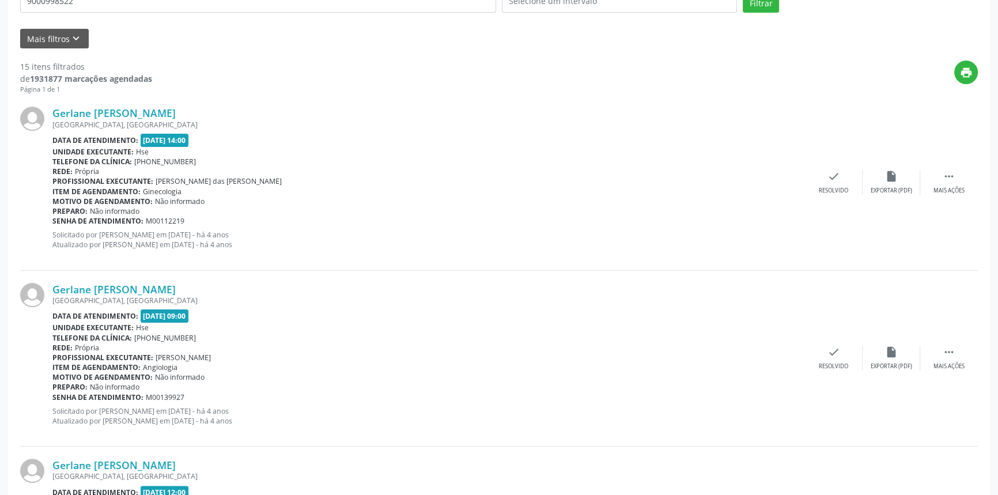
scroll to position [162, 0]
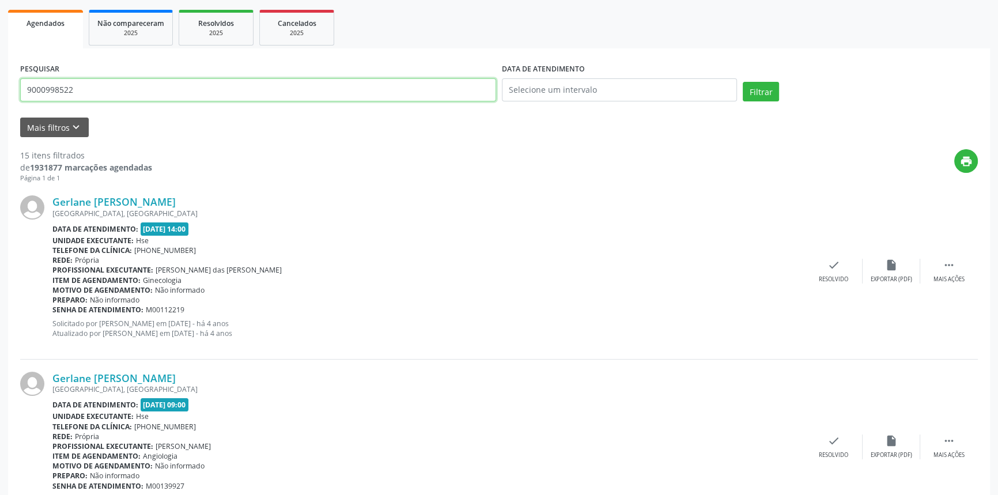
drag, startPoint x: 44, startPoint y: 81, endPoint x: 0, endPoint y: 63, distance: 48.0
type input "9000916827"
click at [743, 82] on button "Filtrar" at bounding box center [761, 92] width 36 height 20
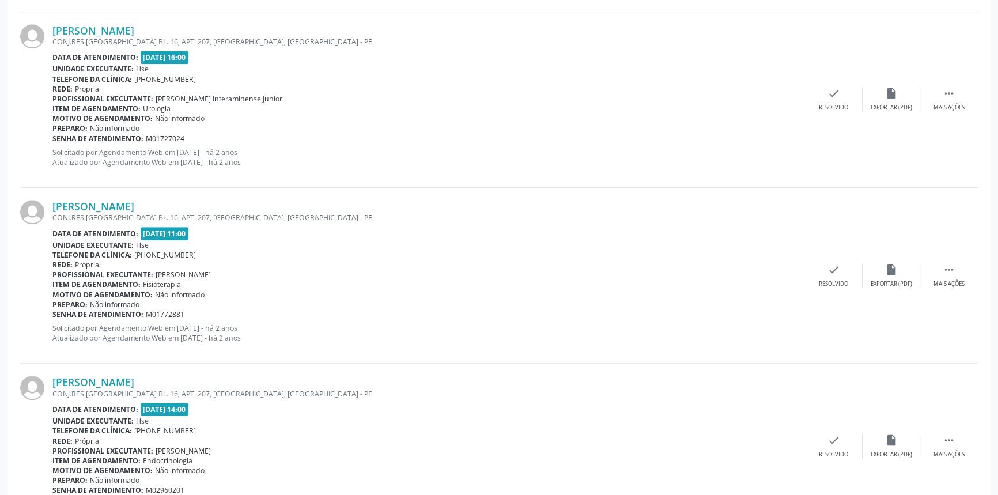
scroll to position [1442, 0]
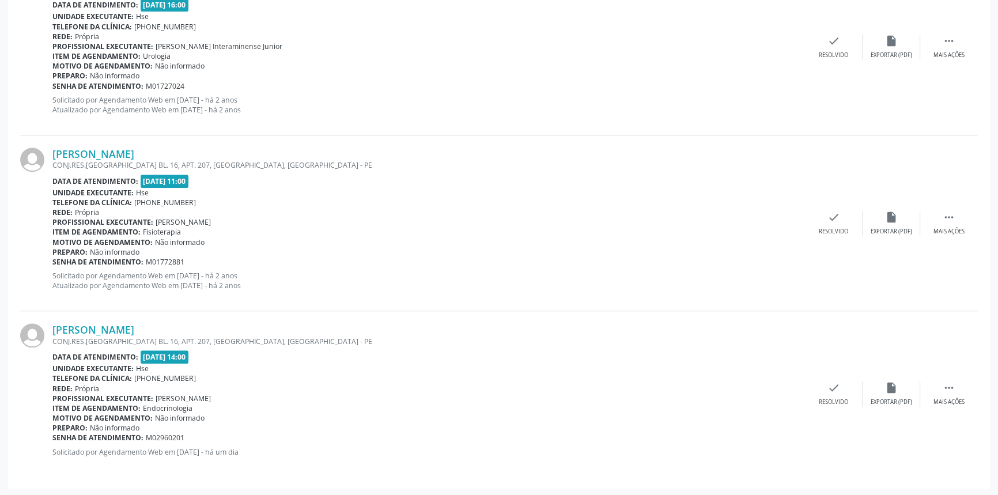
click at [403, 87] on div "Senha de atendimento: M01727024" at bounding box center [428, 86] width 753 height 10
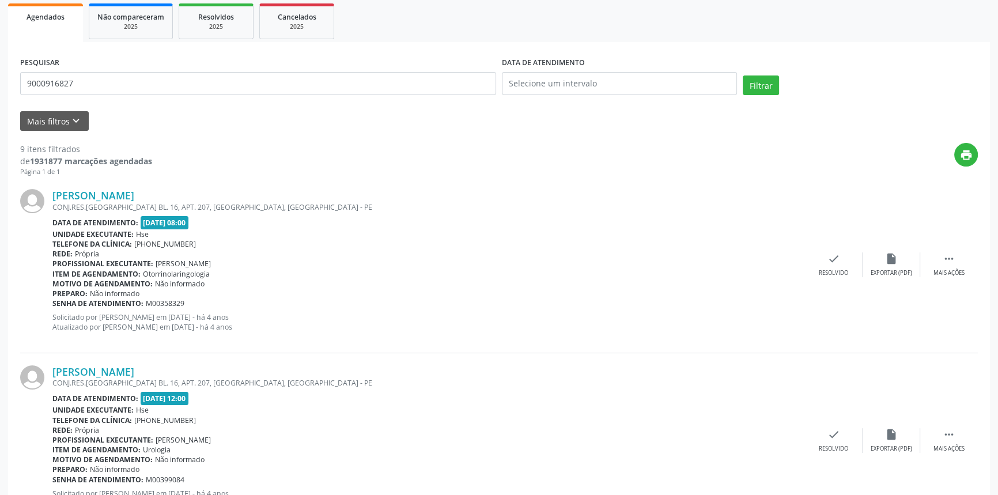
scroll to position [0, 0]
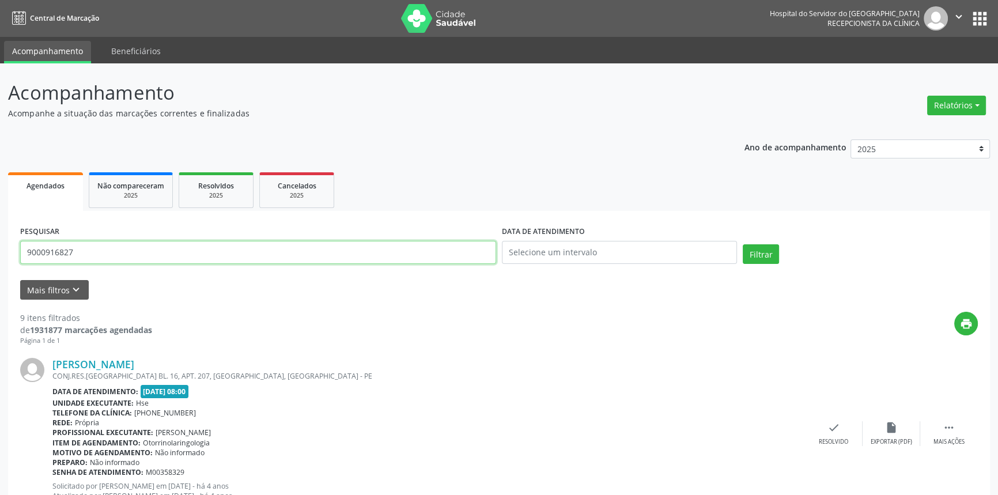
drag, startPoint x: 270, startPoint y: 248, endPoint x: 0, endPoint y: 180, distance: 278.0
click at [743, 244] on button "Filtrar" at bounding box center [761, 254] width 36 height 20
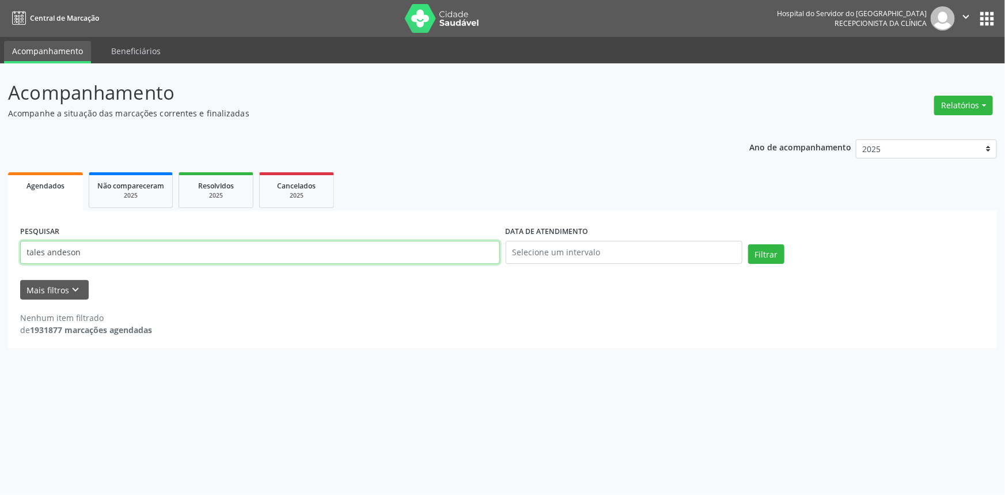
click at [70, 254] on input "tales andeson" at bounding box center [260, 252] width 480 height 23
type input "tales andesson"
click at [748, 244] on button "Filtrar" at bounding box center [766, 254] width 36 height 20
drag, startPoint x: 115, startPoint y: 251, endPoint x: 101, endPoint y: 253, distance: 13.9
click at [115, 251] on input "tales andesson" at bounding box center [260, 252] width 480 height 23
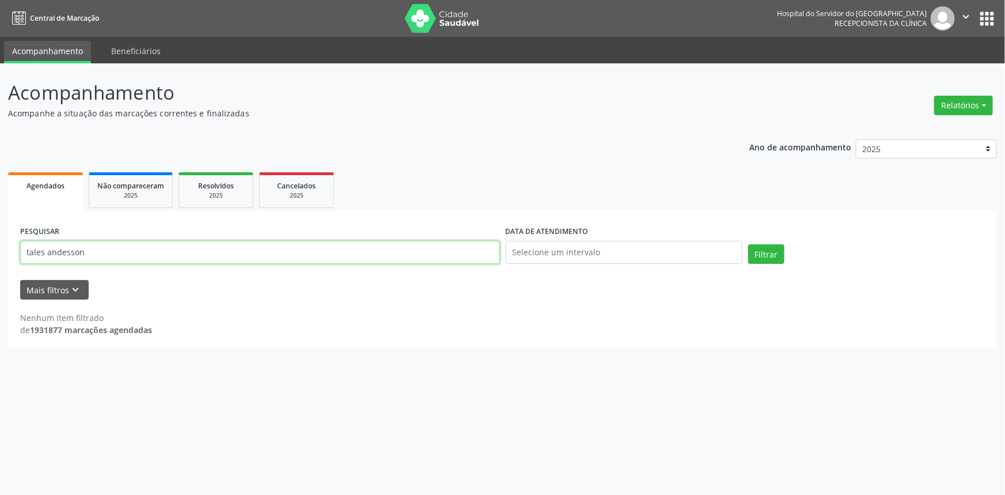
drag, startPoint x: 142, startPoint y: 255, endPoint x: 0, endPoint y: 214, distance: 147.5
click at [0, 214] on div "Acompanhamento Acompanhe a situação das marcações correntes e finalizadas Relat…" at bounding box center [502, 279] width 1005 height 432
click at [748, 244] on button "Filtrar" at bounding box center [766, 254] width 36 height 20
click at [770, 253] on button "Filtrar" at bounding box center [766, 254] width 36 height 20
drag, startPoint x: 34, startPoint y: 251, endPoint x: 0, endPoint y: 251, distance: 34.0
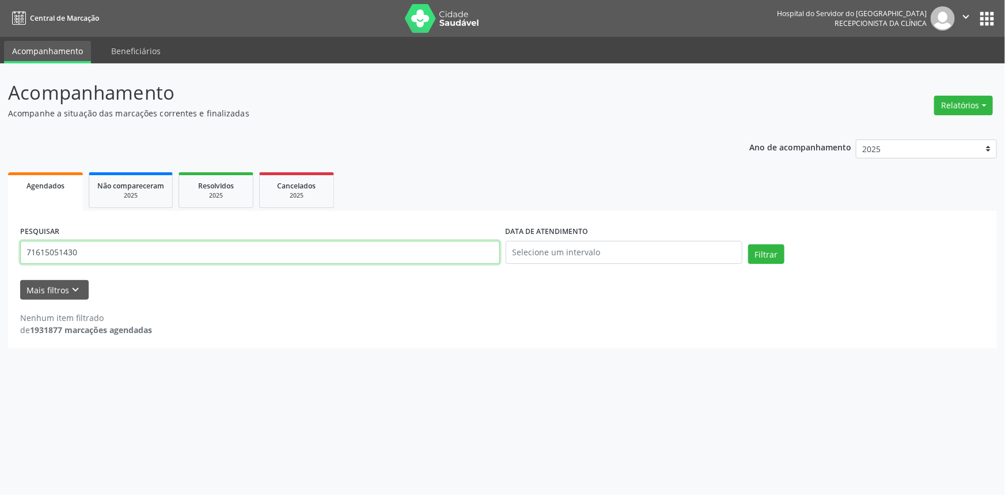
click at [0, 251] on div "Acompanhamento Acompanhe a situação das marcações correntes e finalizadas Relat…" at bounding box center [502, 279] width 1005 height 432
type input "9000916827"
click at [748, 244] on button "Filtrar" at bounding box center [766, 254] width 36 height 20
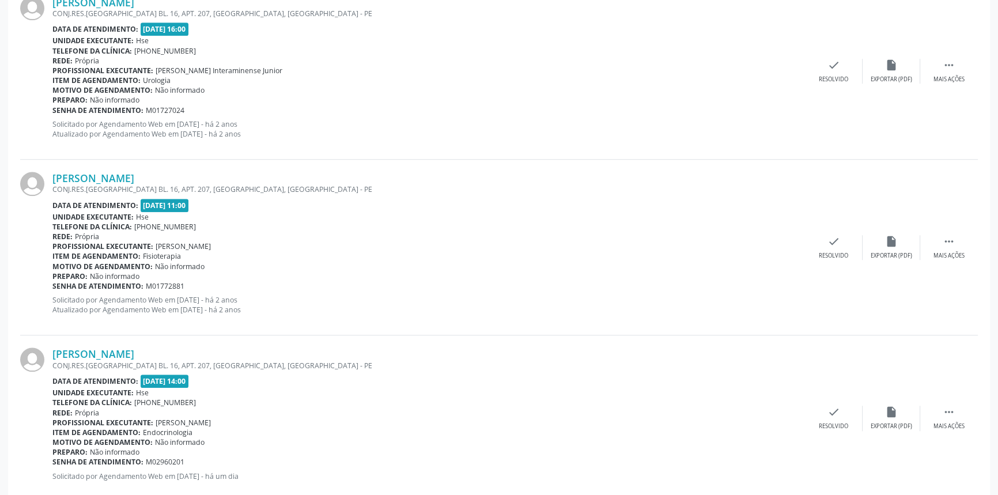
scroll to position [1442, 0]
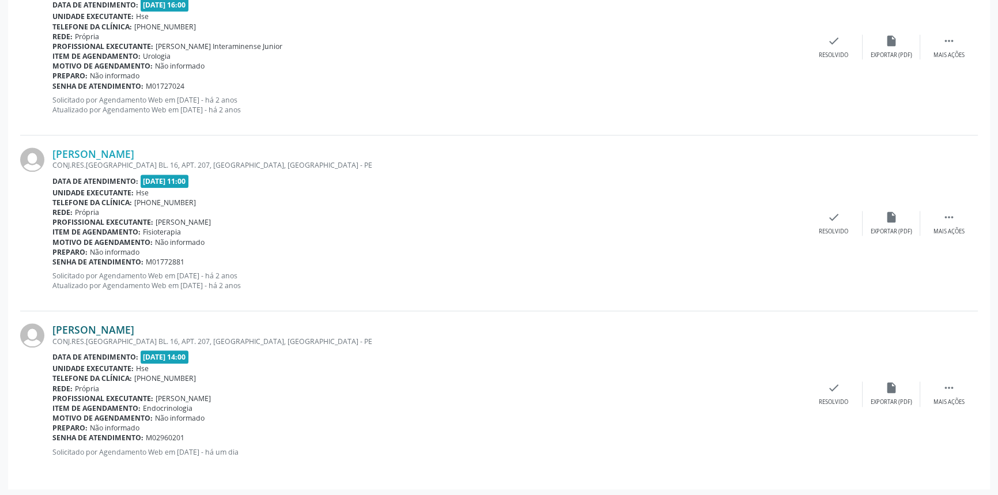
drag, startPoint x: 210, startPoint y: 327, endPoint x: 52, endPoint y: 324, distance: 158.5
click at [52, 324] on div "[PERSON_NAME]" at bounding box center [428, 329] width 753 height 13
copy link "[PERSON_NAME]"
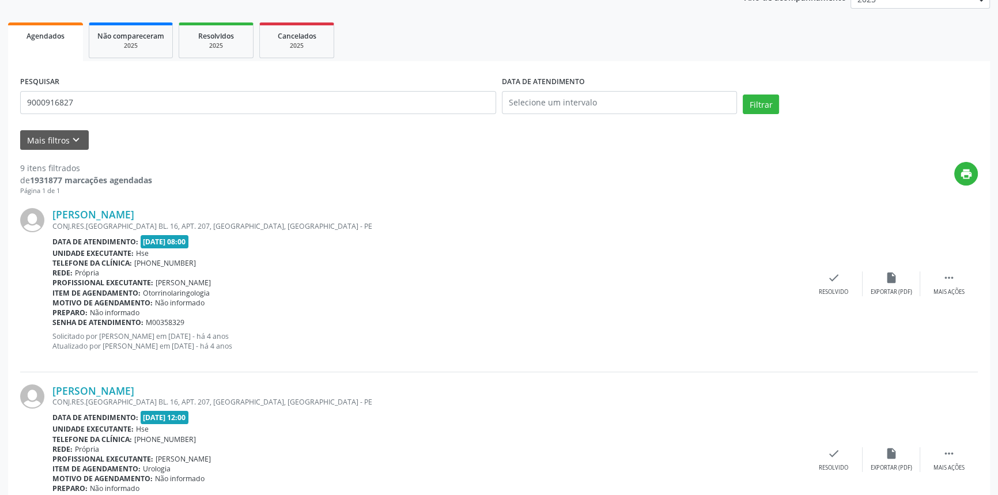
scroll to position [133, 0]
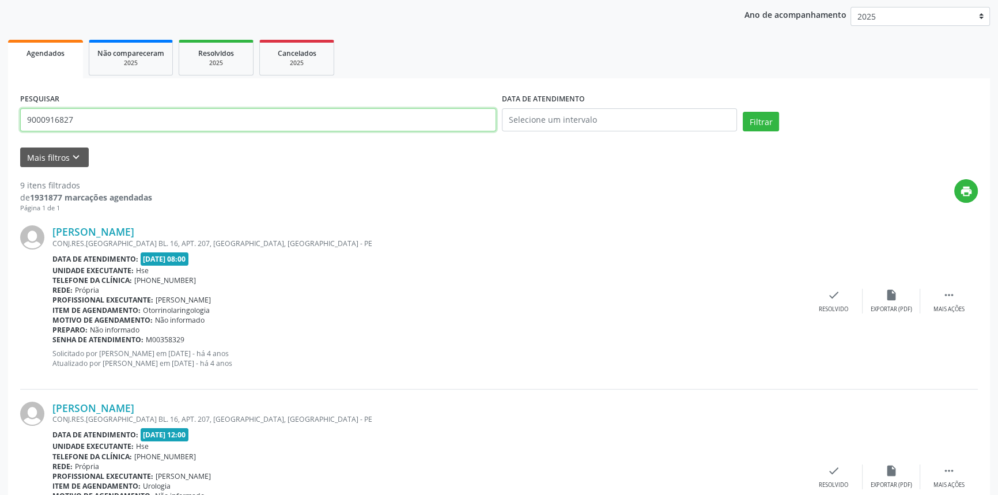
drag, startPoint x: 138, startPoint y: 115, endPoint x: 0, endPoint y: 116, distance: 138.3
type input "9001016592"
click at [743, 112] on button "Filtrar" at bounding box center [761, 122] width 36 height 20
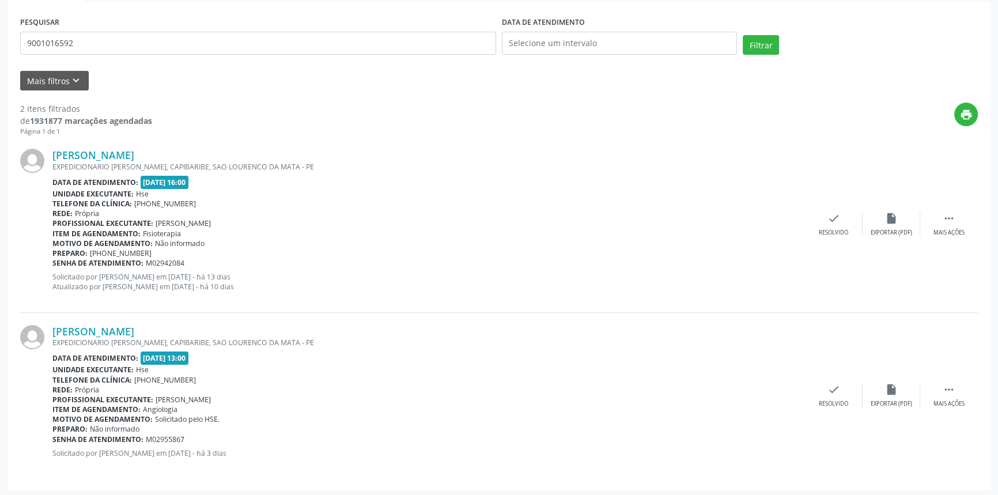
scroll to position [211, 0]
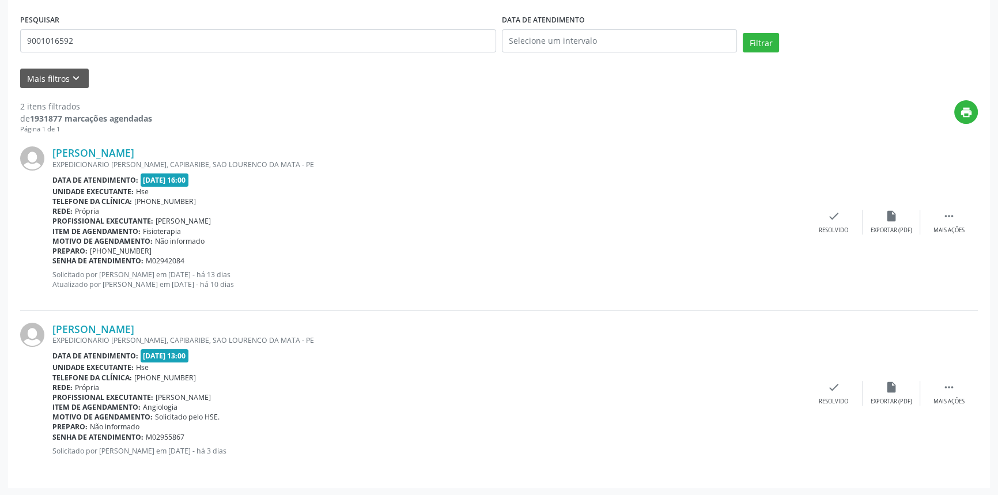
drag, startPoint x: 196, startPoint y: 327, endPoint x: 50, endPoint y: 326, distance: 146.9
click at [50, 326] on div "[PERSON_NAME] EXPEDICIONARIO [PERSON_NAME], [GEOGRAPHIC_DATA], SAO LOURENCO DA …" at bounding box center [499, 393] width 958 height 165
copy div "[PERSON_NAME]"
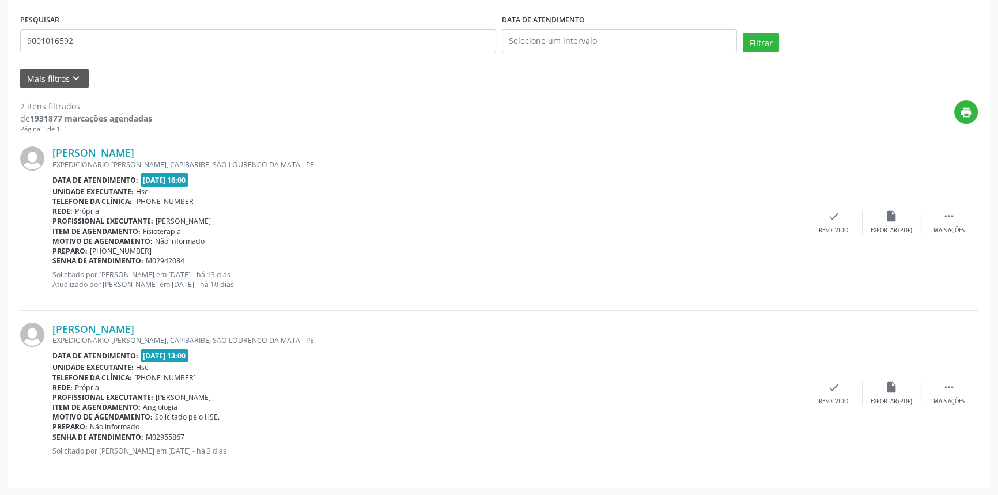
copy div "[PERSON_NAME]"
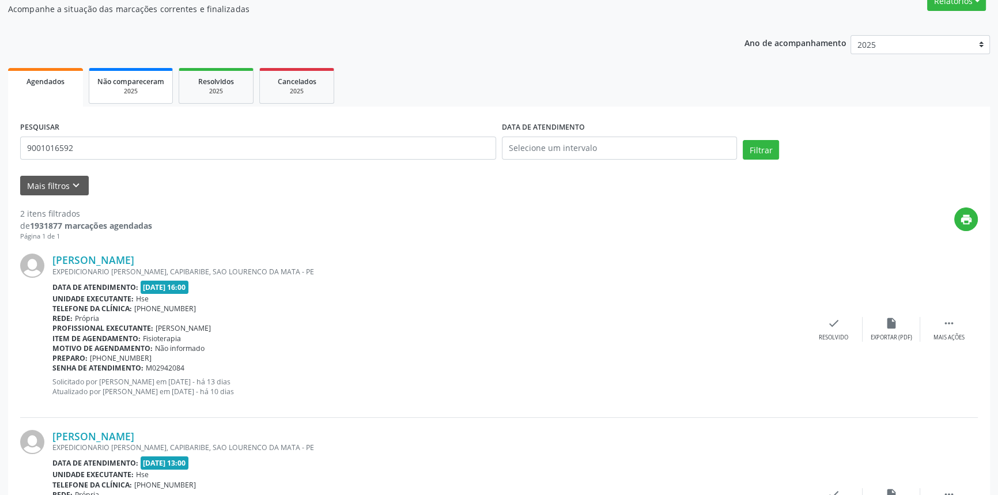
scroll to position [2, 0]
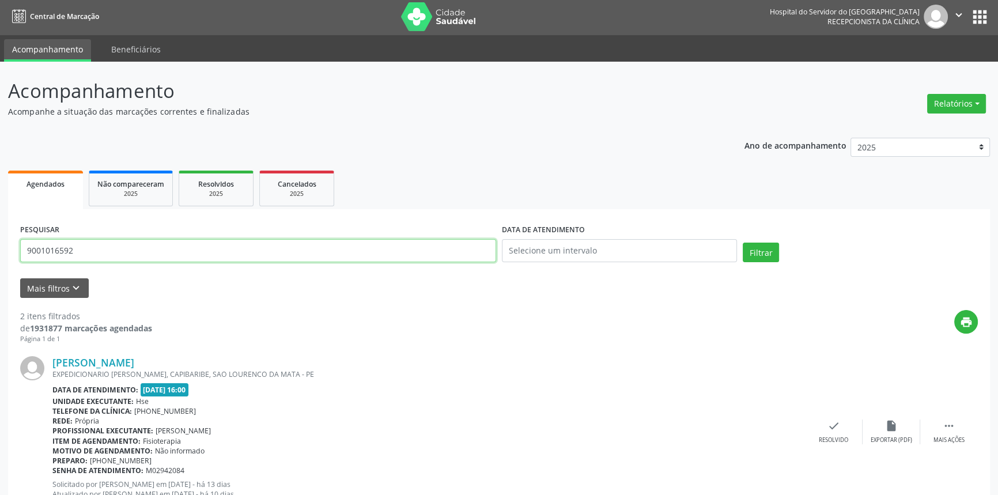
drag, startPoint x: 115, startPoint y: 243, endPoint x: 0, endPoint y: 255, distance: 115.9
click at [0, 255] on div "Acompanhamento Acompanhe a situação das marcações correntes e finalizadas Relat…" at bounding box center [499, 384] width 998 height 644
type input "9000184503"
click at [743, 243] on button "Filtrar" at bounding box center [761, 253] width 36 height 20
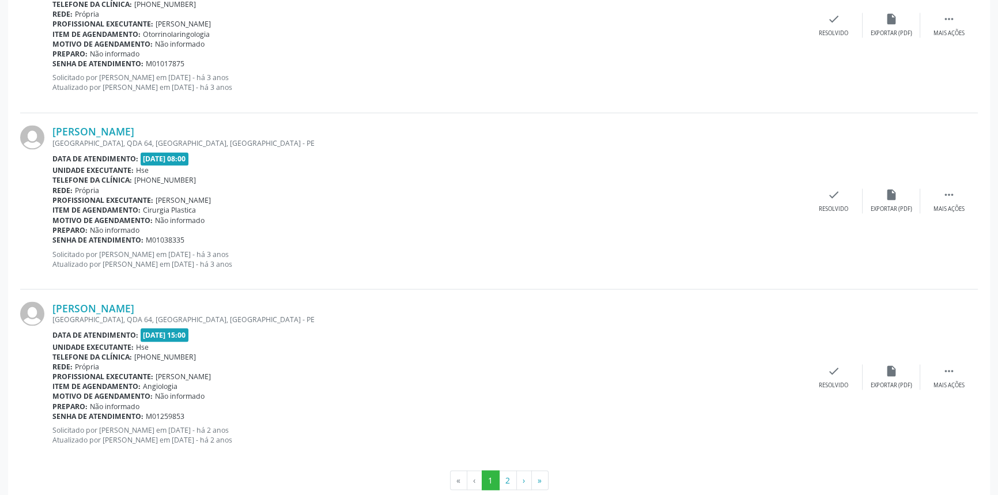
scroll to position [2540, 0]
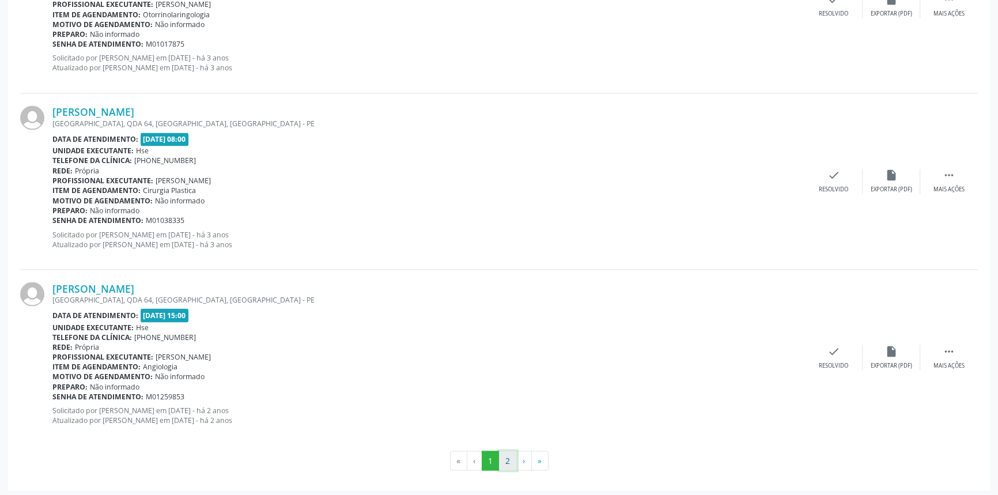
click at [505, 455] on button "2" at bounding box center [508, 461] width 18 height 20
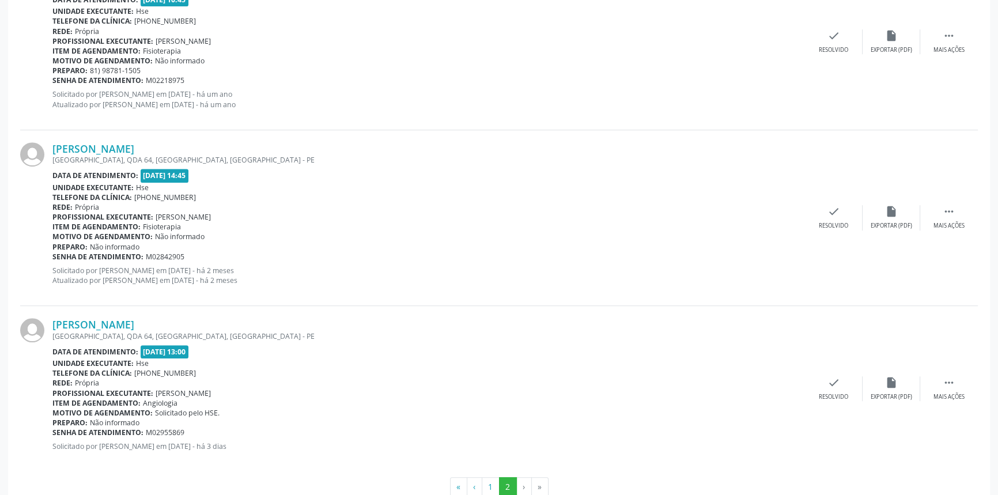
scroll to position [948, 0]
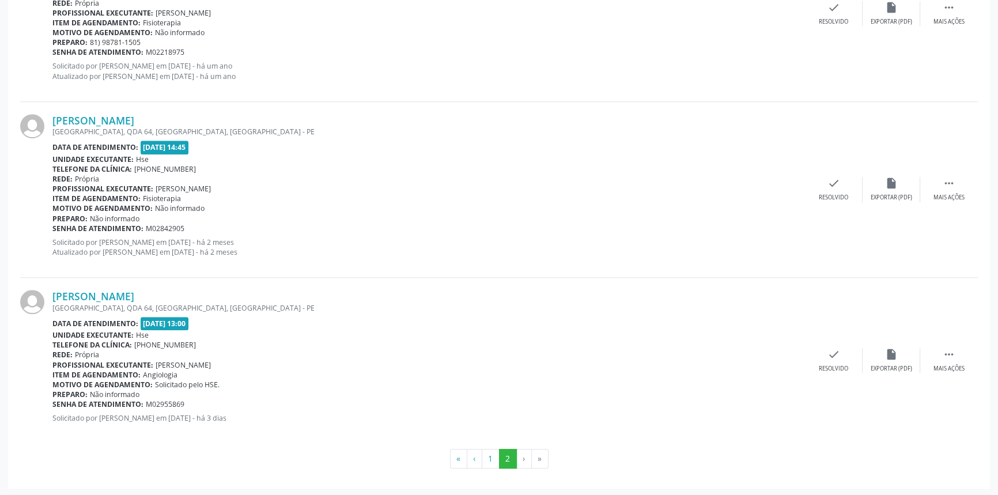
drag, startPoint x: 167, startPoint y: 294, endPoint x: 48, endPoint y: 297, distance: 118.1
click at [48, 297] on div "[PERSON_NAME] [GEOGRAPHIC_DATA], QDA 64, [GEOGRAPHIC_DATA], [GEOGRAPHIC_DATA] D…" at bounding box center [499, 360] width 958 height 165
copy div "[PERSON_NAME]"
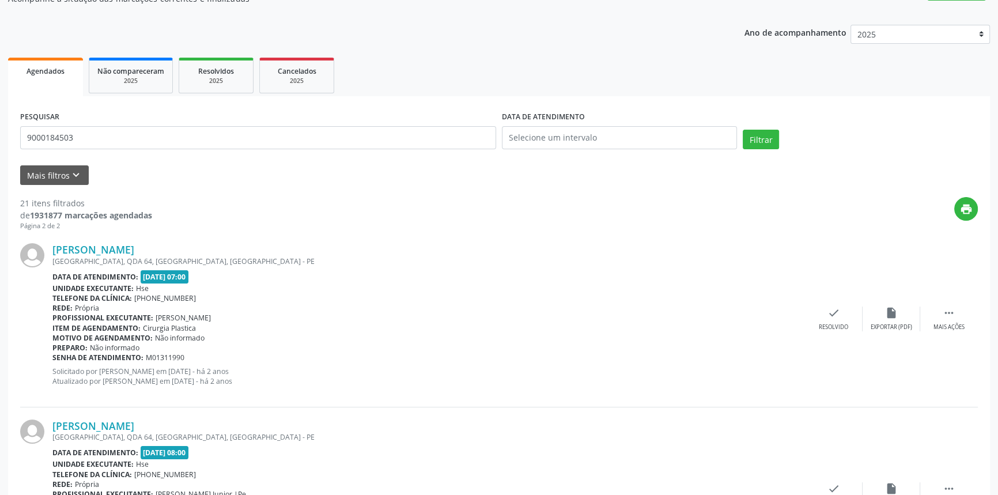
scroll to position [5, 0]
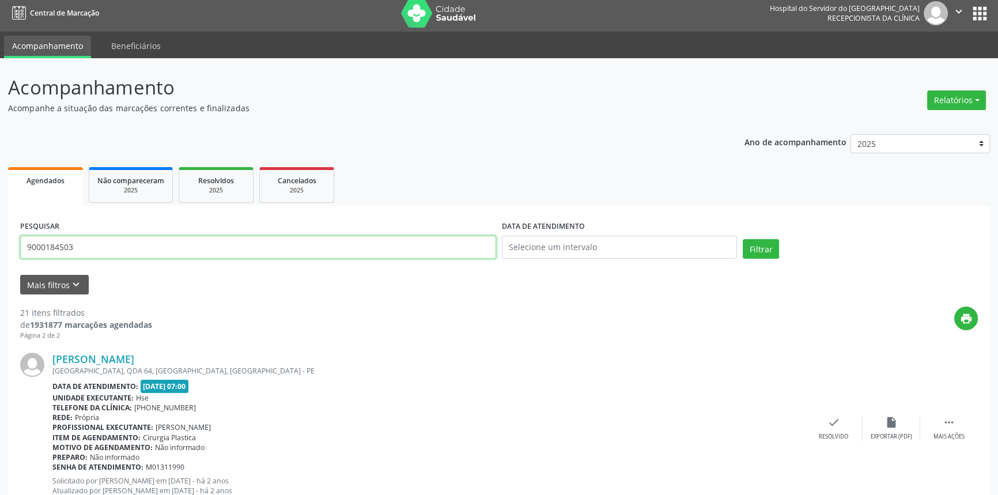
drag, startPoint x: 99, startPoint y: 248, endPoint x: 0, endPoint y: 255, distance: 99.4
type input "9000176975"
click at [743, 239] on button "Filtrar" at bounding box center [761, 249] width 36 height 20
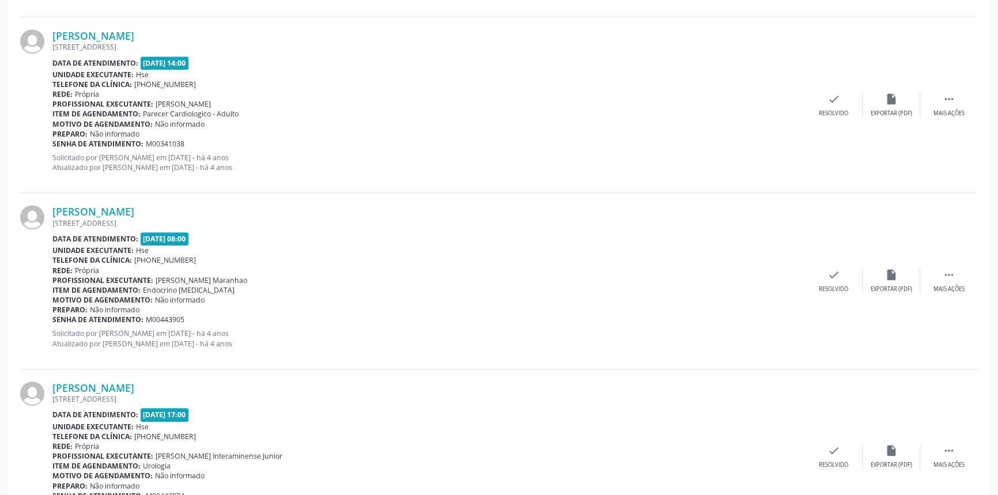
scroll to position [2540, 0]
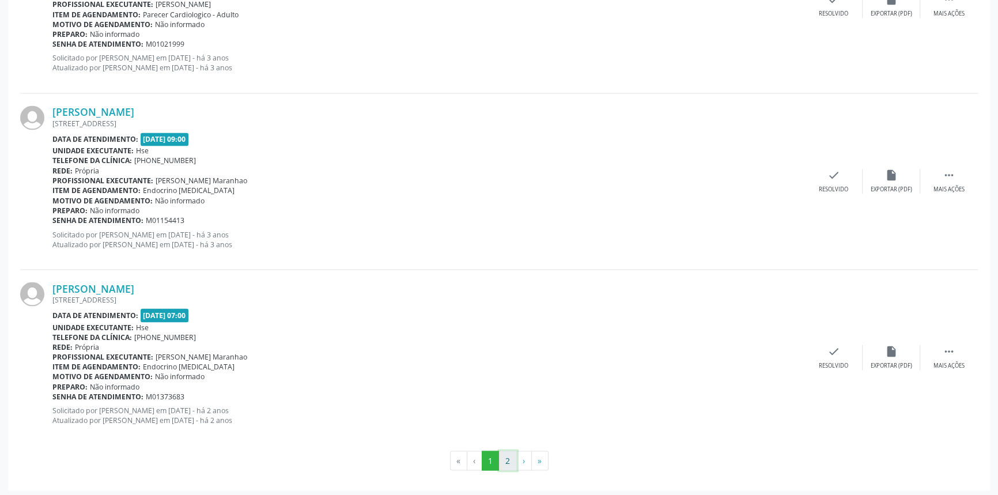
click at [508, 455] on button "2" at bounding box center [508, 461] width 18 height 20
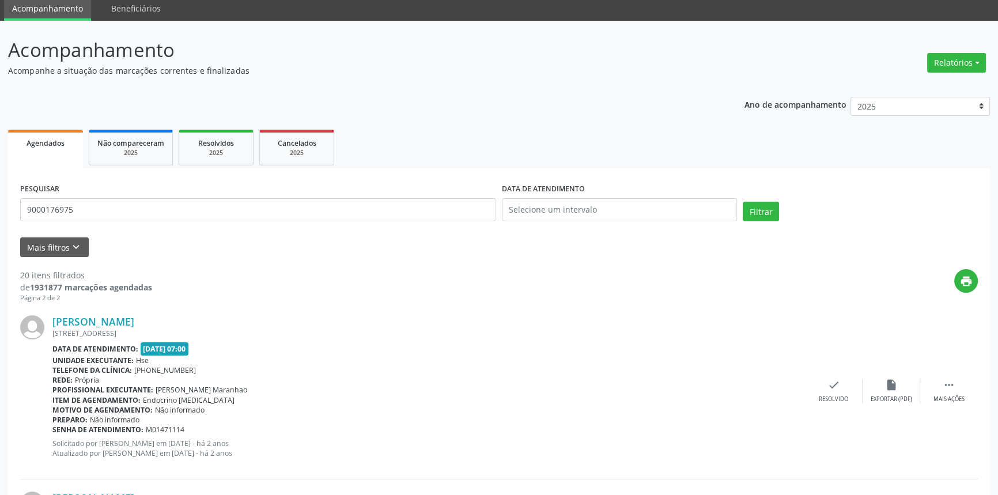
scroll to position [0, 0]
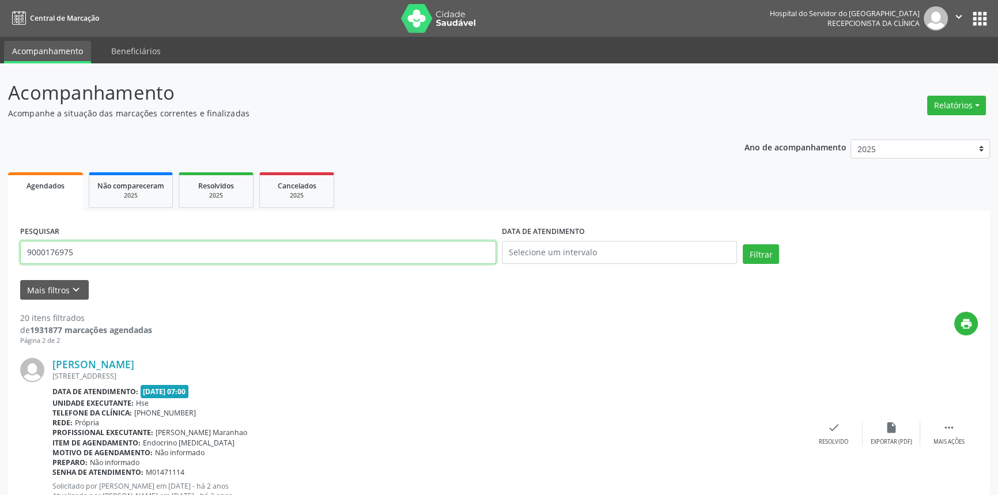
drag, startPoint x: 117, startPoint y: 254, endPoint x: 0, endPoint y: 243, distance: 117.5
type input "9000936663"
click at [743, 244] on button "Filtrar" at bounding box center [761, 254] width 36 height 20
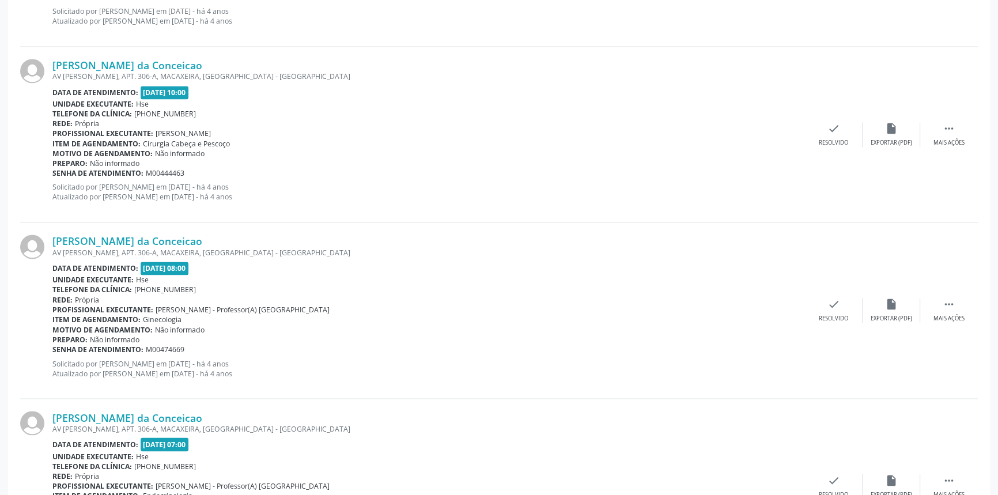
scroll to position [2540, 0]
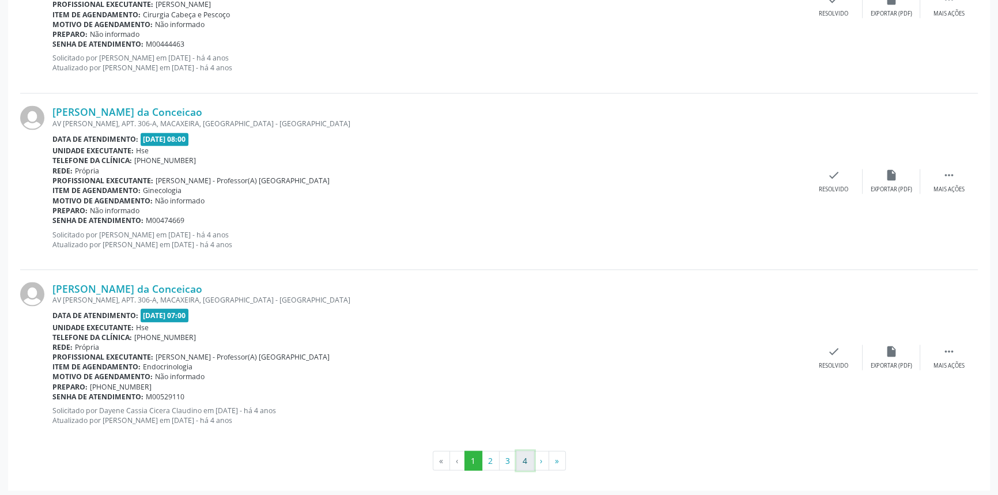
click at [528, 455] on button "4" at bounding box center [525, 461] width 18 height 20
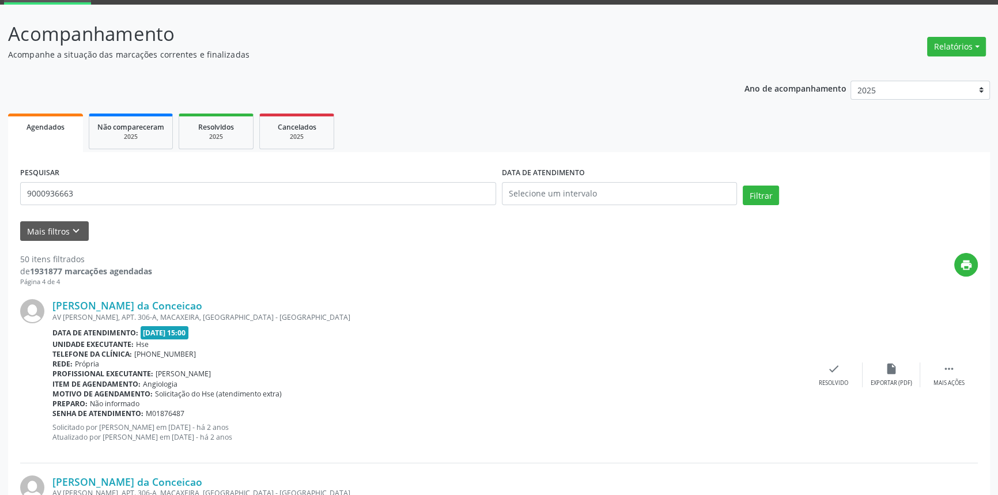
scroll to position [0, 0]
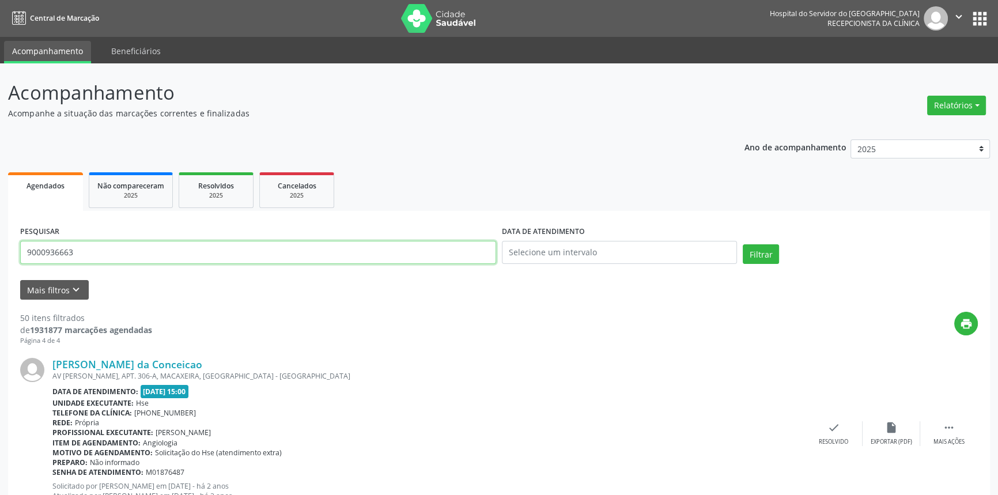
click at [28, 248] on input "9000936663" at bounding box center [258, 252] width 476 height 23
type input "9000290628"
click at [743, 244] on button "Filtrar" at bounding box center [761, 254] width 36 height 20
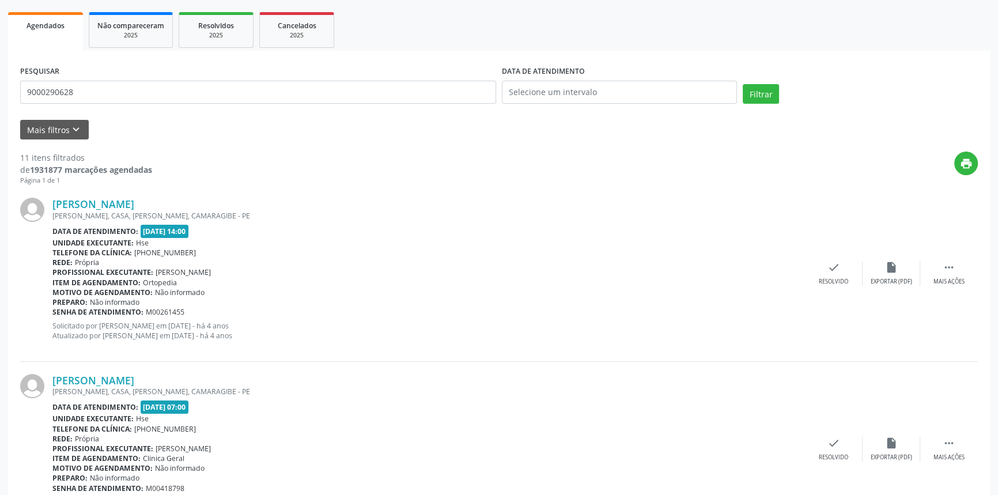
scroll to position [55, 0]
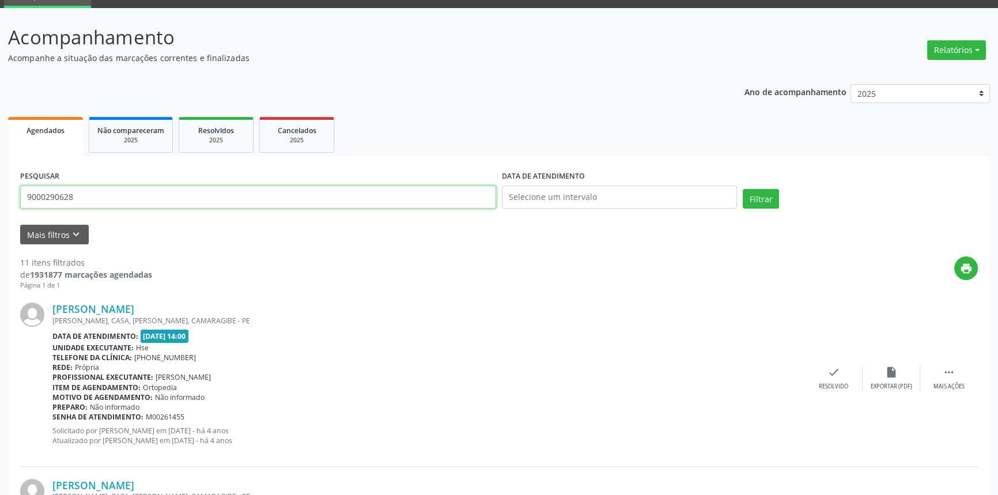
drag, startPoint x: 93, startPoint y: 194, endPoint x: 0, endPoint y: 181, distance: 93.7
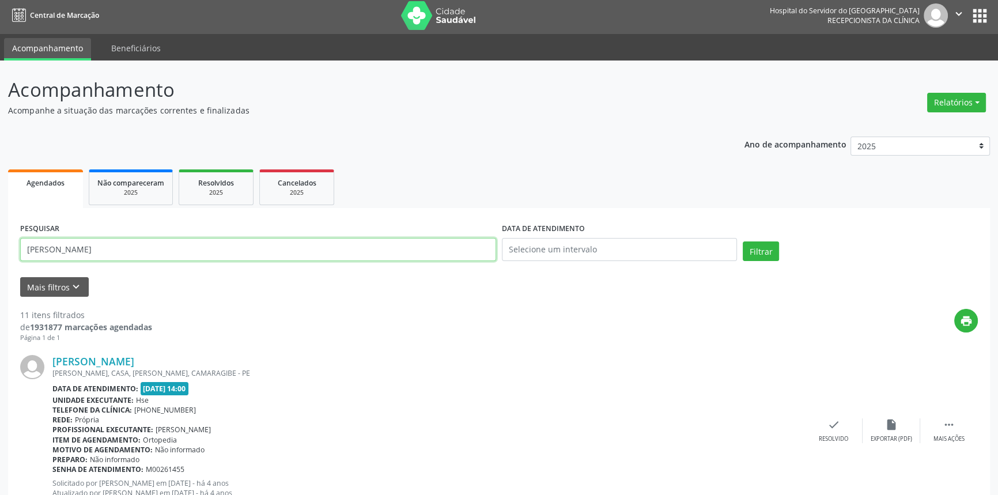
click at [743, 241] on button "Filtrar" at bounding box center [761, 251] width 36 height 20
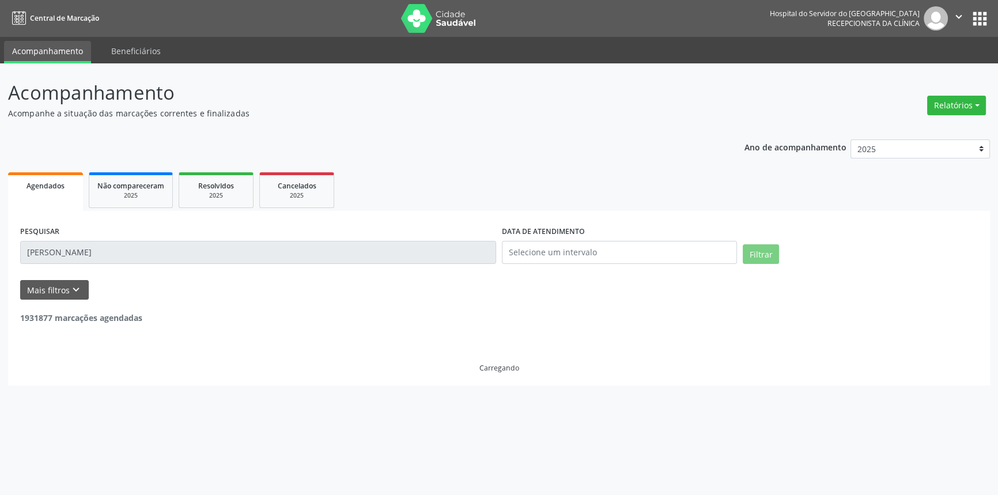
scroll to position [0, 0]
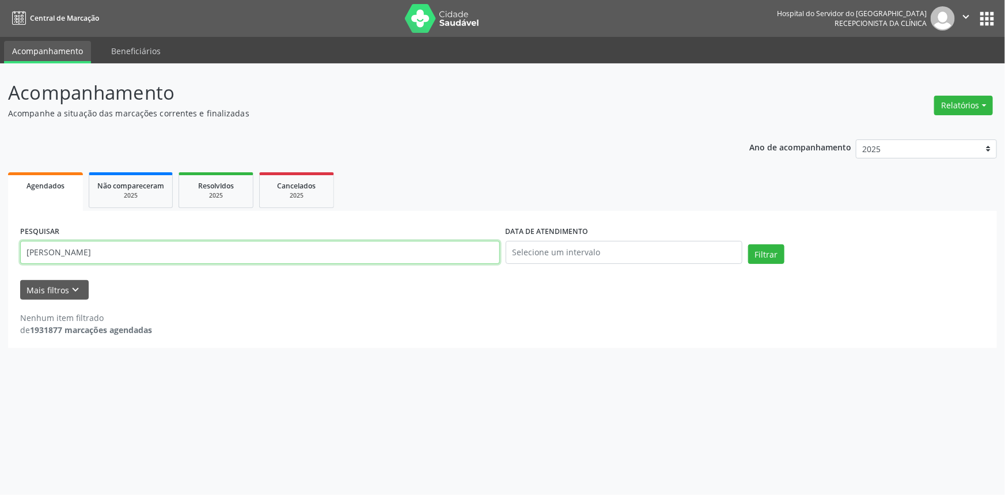
click at [0, 249] on div "Acompanhamento Acompanhe a situação das marcações correntes e finalizadas Relat…" at bounding box center [502, 279] width 1005 height 432
paste input "9000633293"
click at [755, 253] on button "Filtrar" at bounding box center [766, 254] width 36 height 20
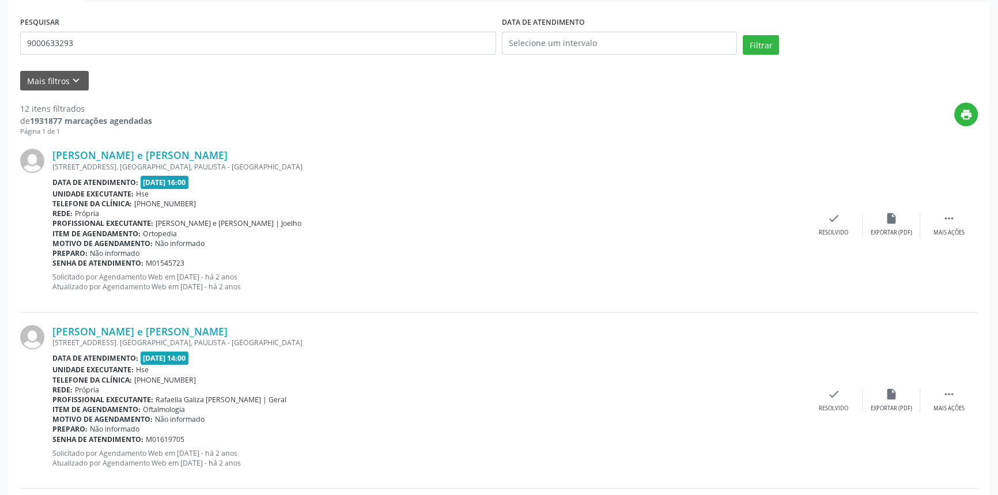
scroll to position [52, 0]
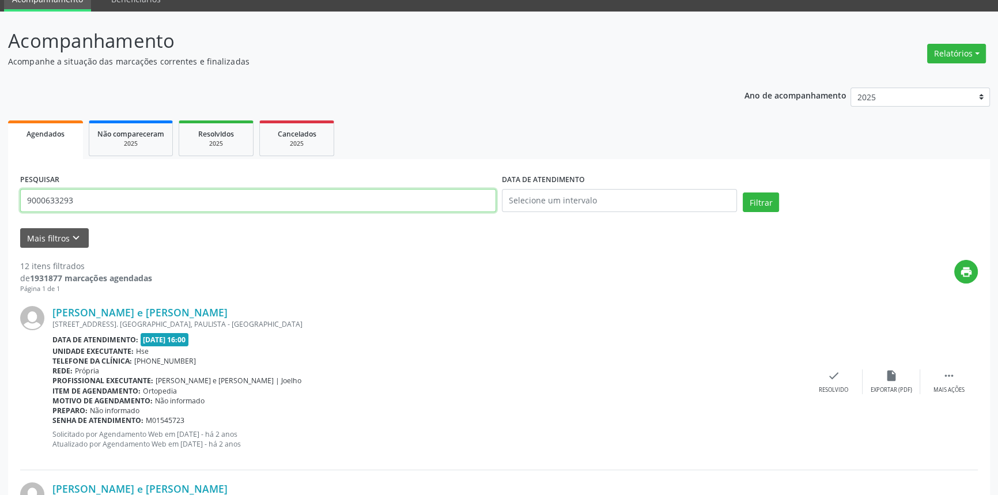
drag, startPoint x: 46, startPoint y: 205, endPoint x: 0, endPoint y: 199, distance: 46.5
paste input "[PERSON_NAME]"
click at [22, 200] on input "[PERSON_NAME]" at bounding box center [258, 200] width 476 height 23
click at [755, 202] on button "Filtrar" at bounding box center [761, 202] width 36 height 20
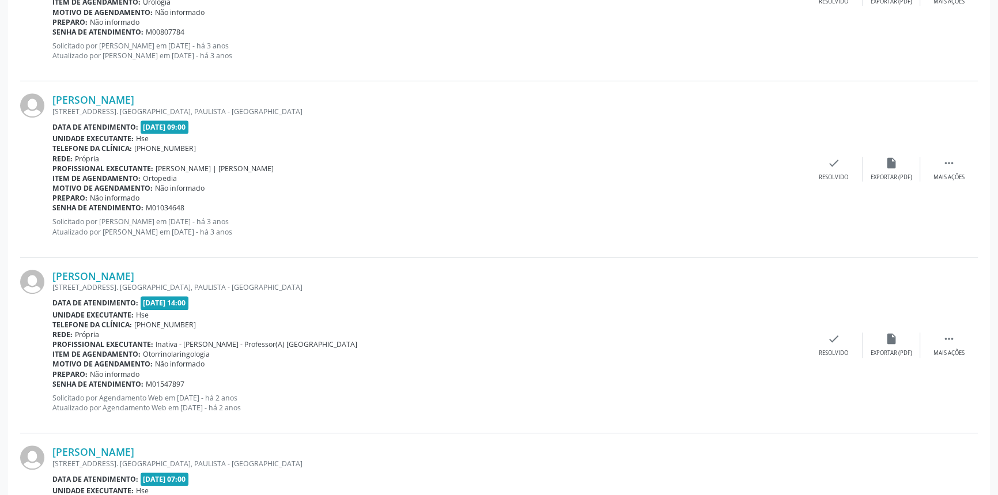
scroll to position [2540, 0]
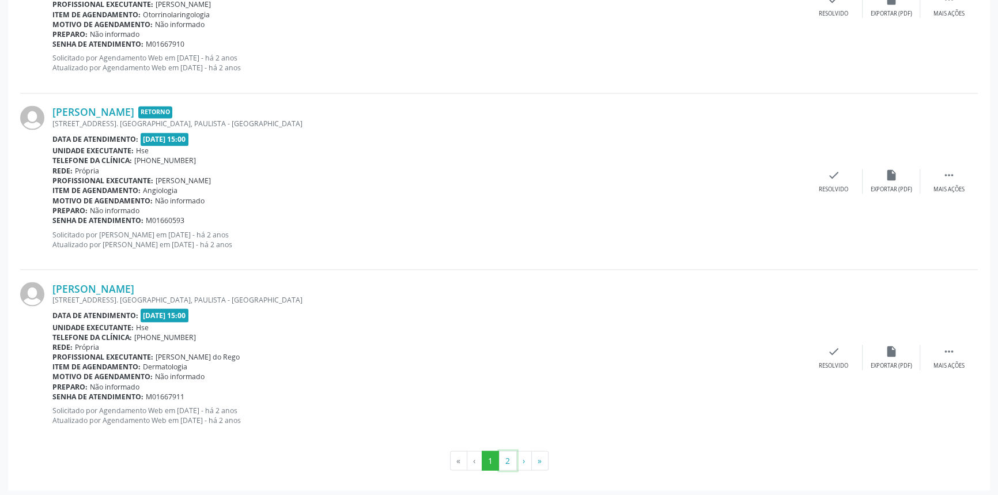
click at [508, 457] on button "2" at bounding box center [508, 461] width 18 height 20
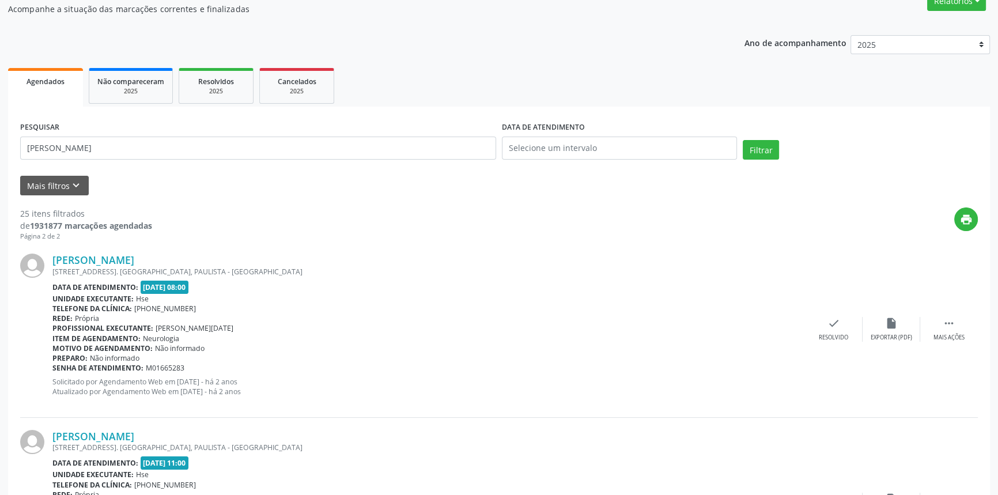
scroll to position [0, 0]
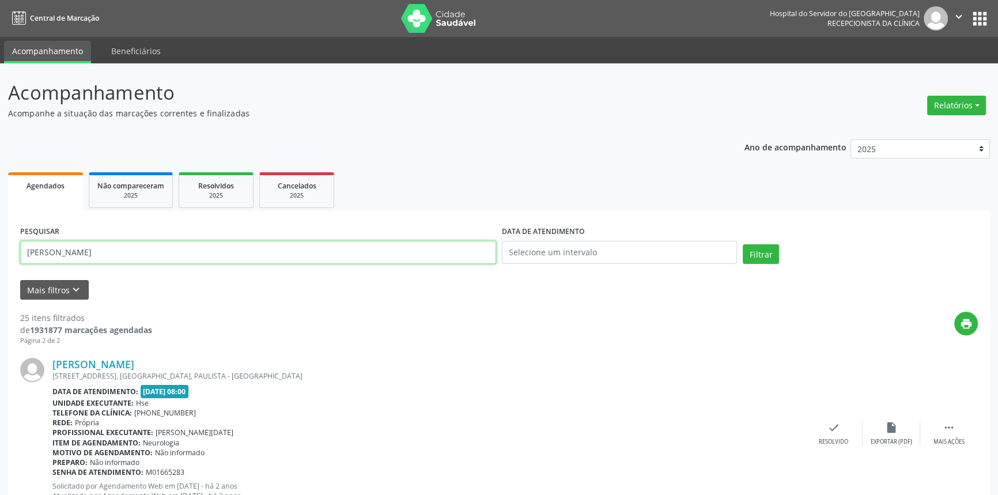
drag, startPoint x: 158, startPoint y: 253, endPoint x: 0, endPoint y: 241, distance: 158.9
type input "[PERSON_NAME]"
click at [743, 244] on button "Filtrar" at bounding box center [761, 254] width 36 height 20
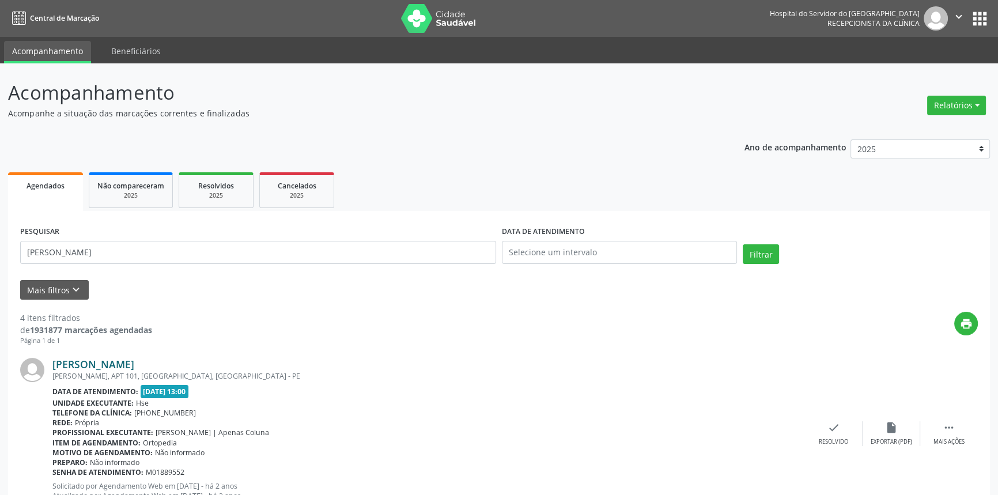
click at [134, 361] on link "[PERSON_NAME]" at bounding box center [93, 364] width 82 height 13
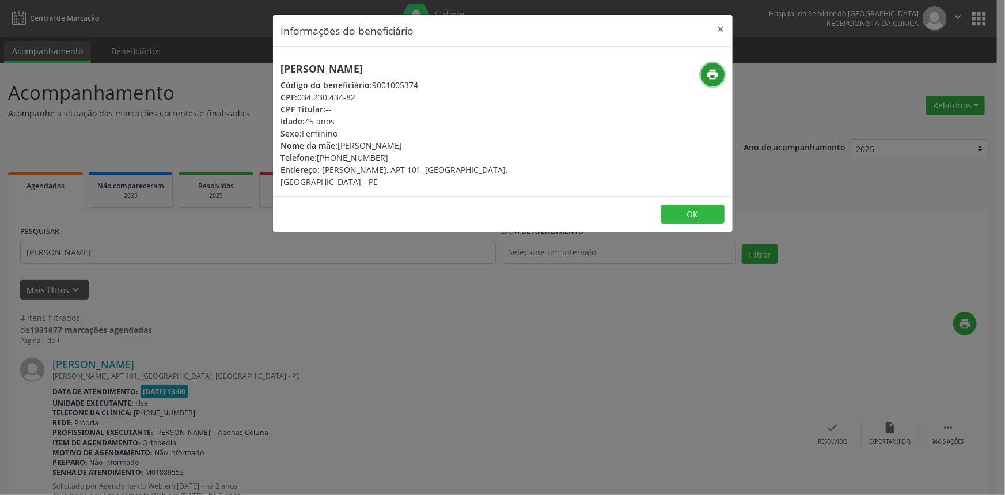
click at [712, 73] on icon "print" at bounding box center [712, 74] width 13 height 13
drag, startPoint x: 719, startPoint y: 29, endPoint x: 688, endPoint y: 84, distance: 63.2
click at [719, 28] on button "×" at bounding box center [721, 29] width 23 height 28
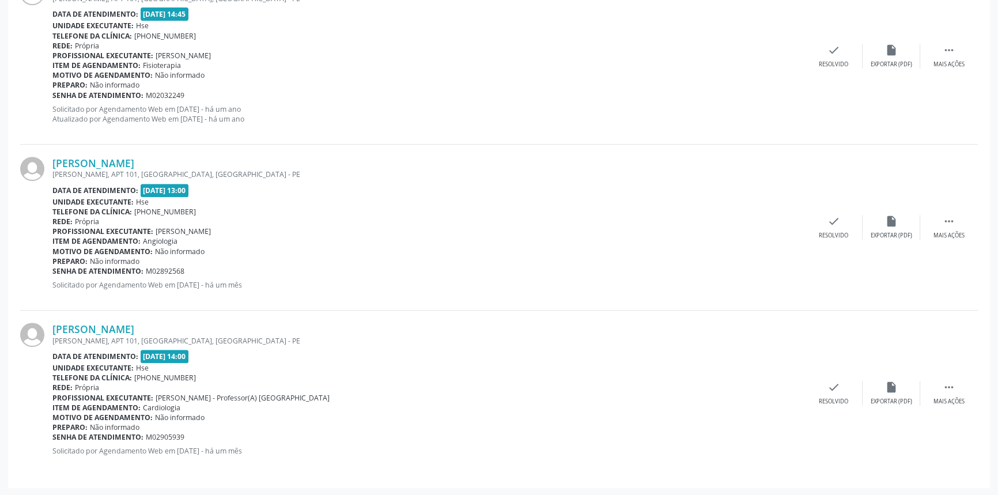
scroll to position [501, 0]
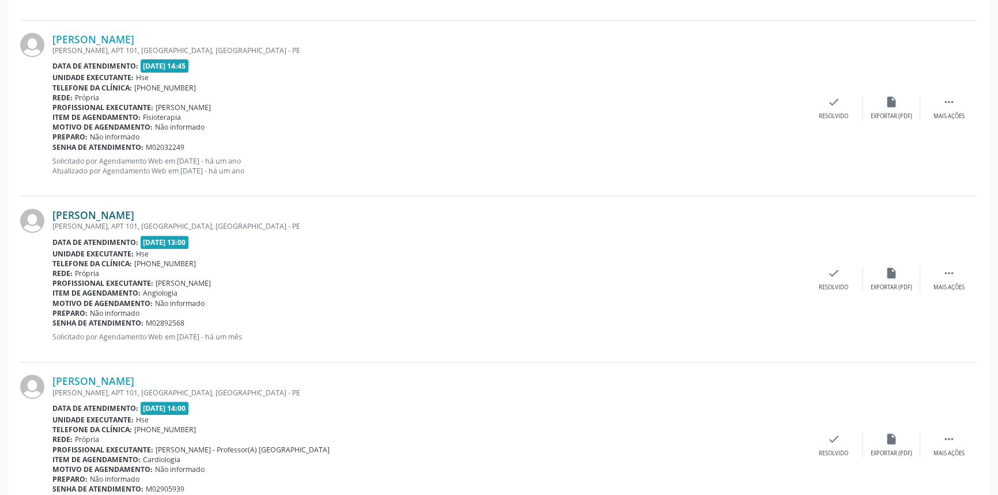
drag, startPoint x: 259, startPoint y: 211, endPoint x: 52, endPoint y: 212, distance: 206.3
click at [52, 212] on div "[PERSON_NAME]" at bounding box center [428, 215] width 753 height 13
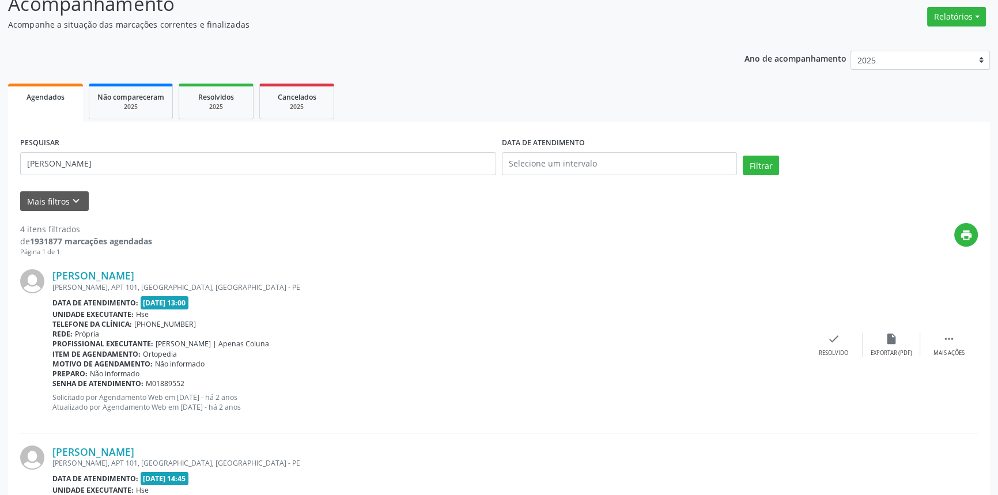
scroll to position [82, 0]
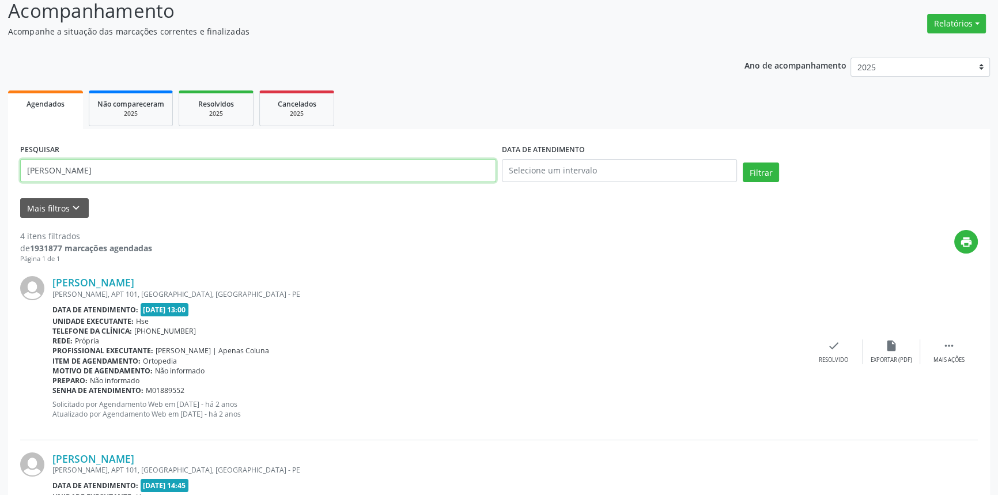
drag, startPoint x: 124, startPoint y: 179, endPoint x: 0, endPoint y: 161, distance: 125.1
click at [0, 161] on div "Acompanhamento Acompanhe a situação das marcações correntes e finalizadas Relat…" at bounding box center [499, 475] width 998 height 986
click at [743, 162] on button "Filtrar" at bounding box center [761, 172] width 36 height 20
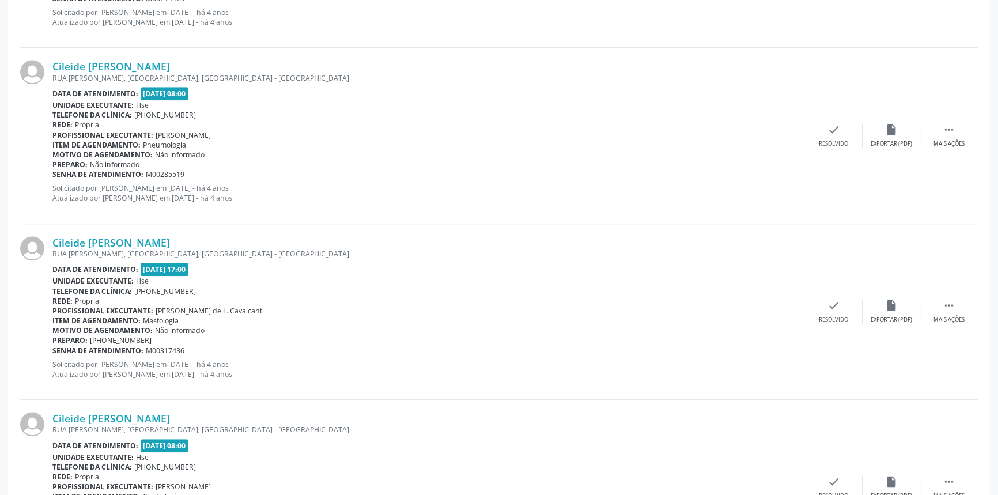
scroll to position [2540, 0]
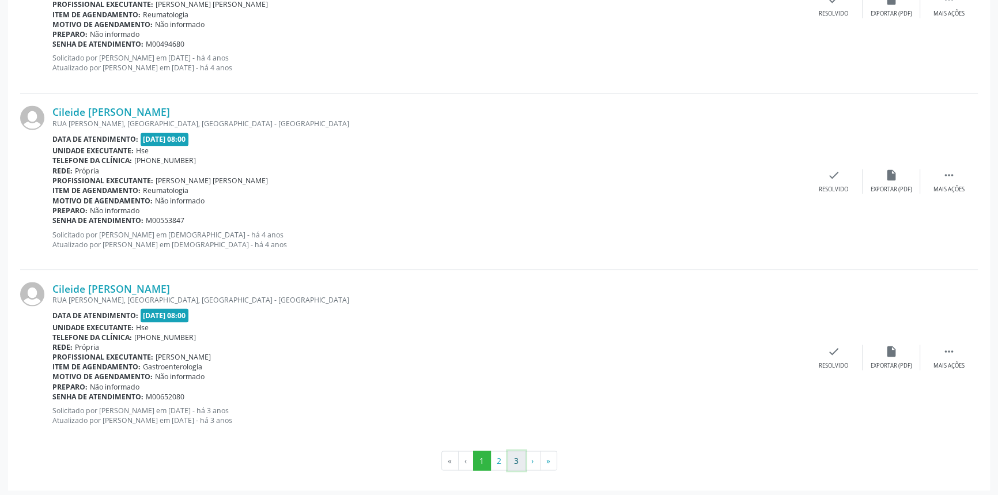
click at [513, 455] on button "3" at bounding box center [517, 461] width 18 height 20
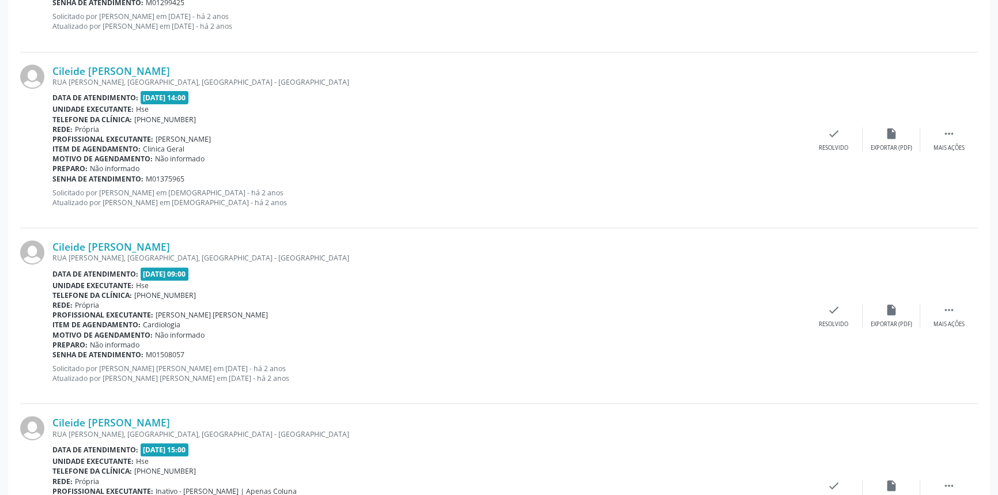
scroll to position [1651, 0]
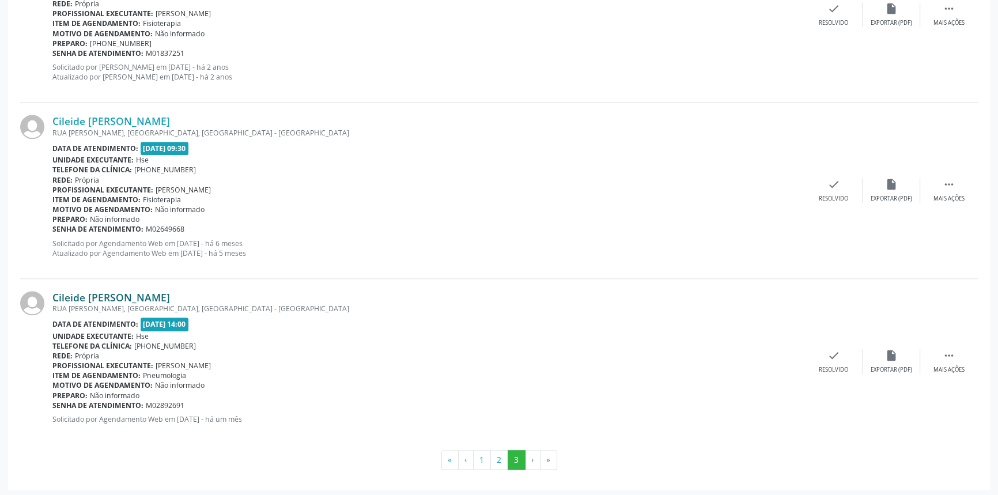
drag, startPoint x: 173, startPoint y: 293, endPoint x: 54, endPoint y: 296, distance: 119.3
click at [54, 296] on div "Cileide [PERSON_NAME]" at bounding box center [428, 297] width 753 height 13
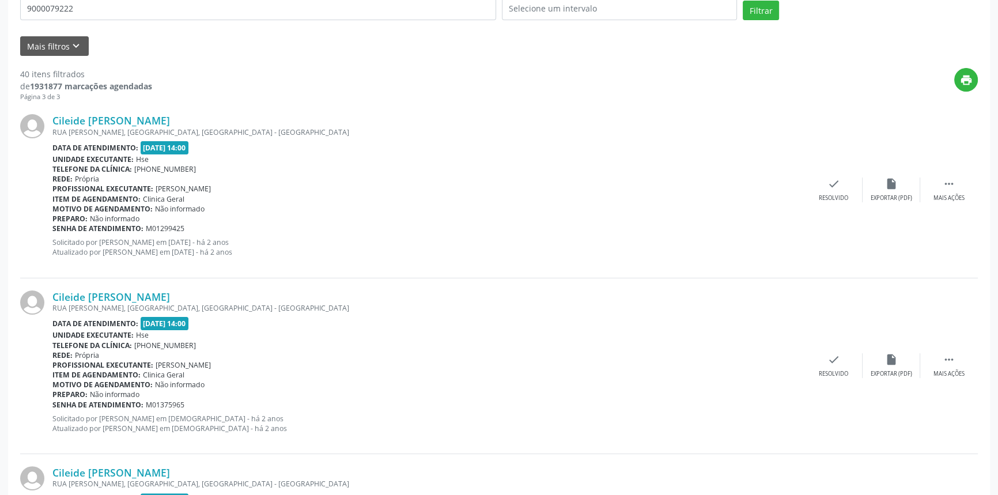
scroll to position [132, 0]
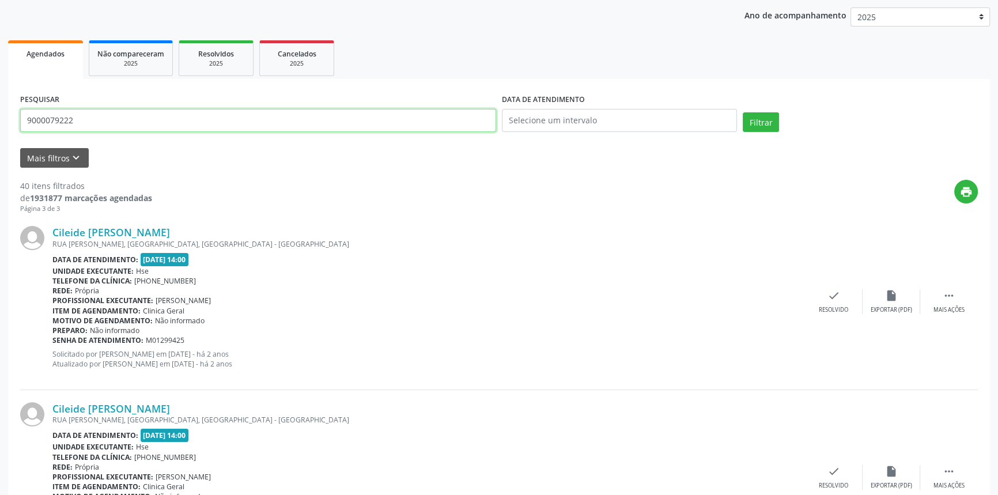
type input "9000046474"
click at [743, 112] on button "Filtrar" at bounding box center [761, 122] width 36 height 20
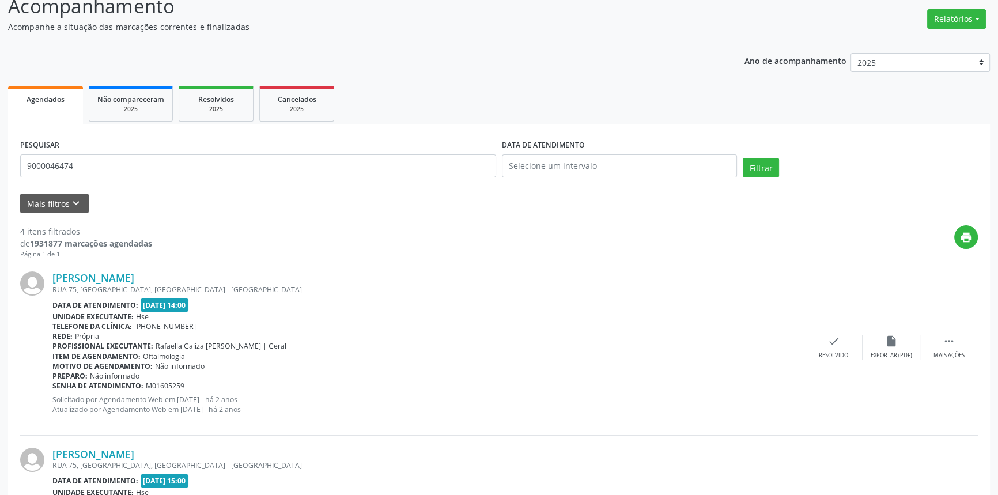
scroll to position [40, 0]
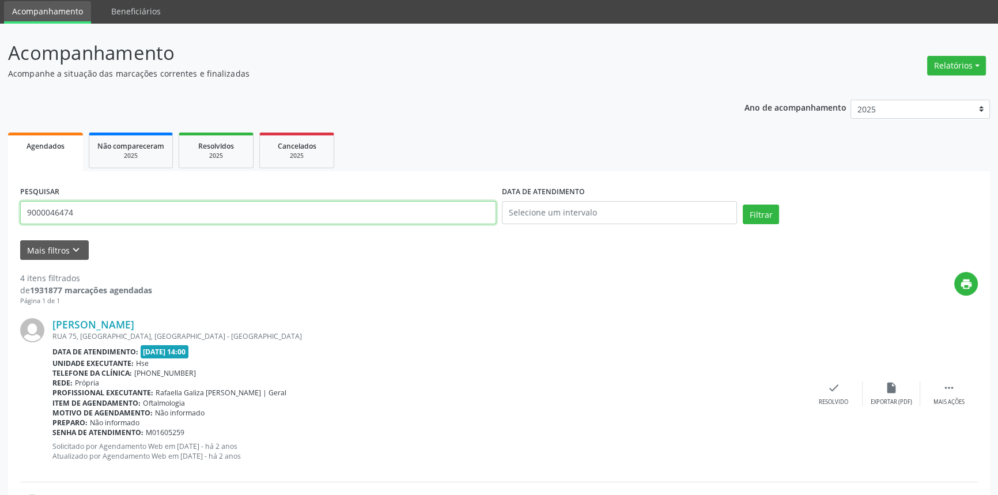
drag, startPoint x: 85, startPoint y: 215, endPoint x: 0, endPoint y: 192, distance: 87.8
type input "9001009944"
click at [743, 205] on button "Filtrar" at bounding box center [761, 215] width 36 height 20
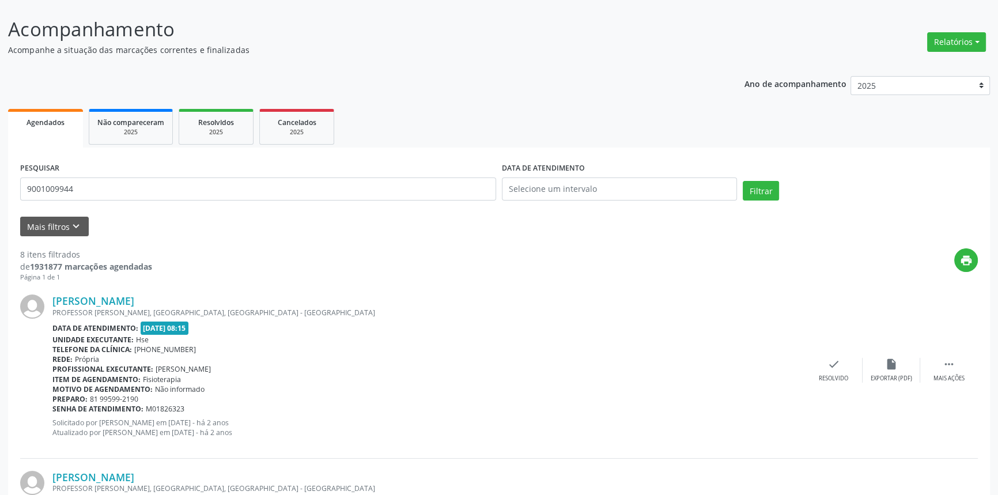
scroll to position [0, 0]
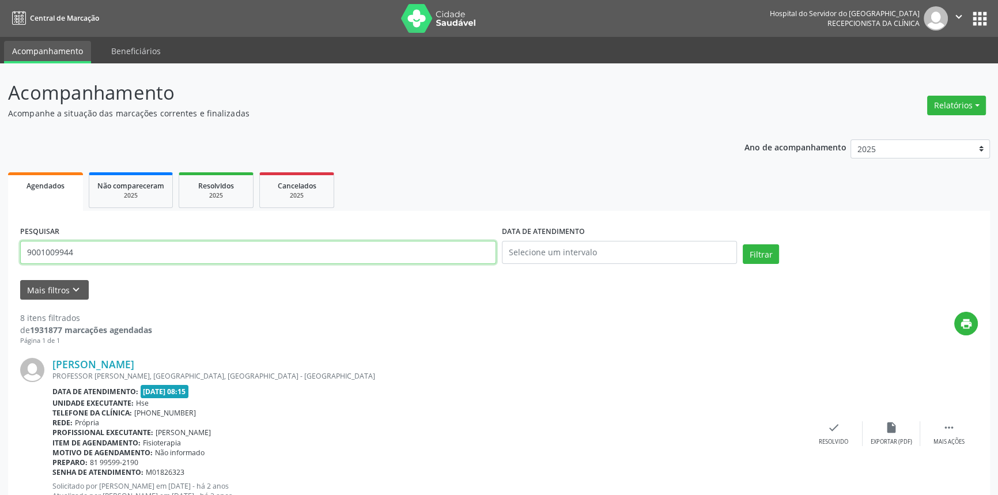
drag, startPoint x: 89, startPoint y: 255, endPoint x: 0, endPoint y: 225, distance: 94.2
click at [743, 244] on button "Filtrar" at bounding box center [761, 254] width 36 height 20
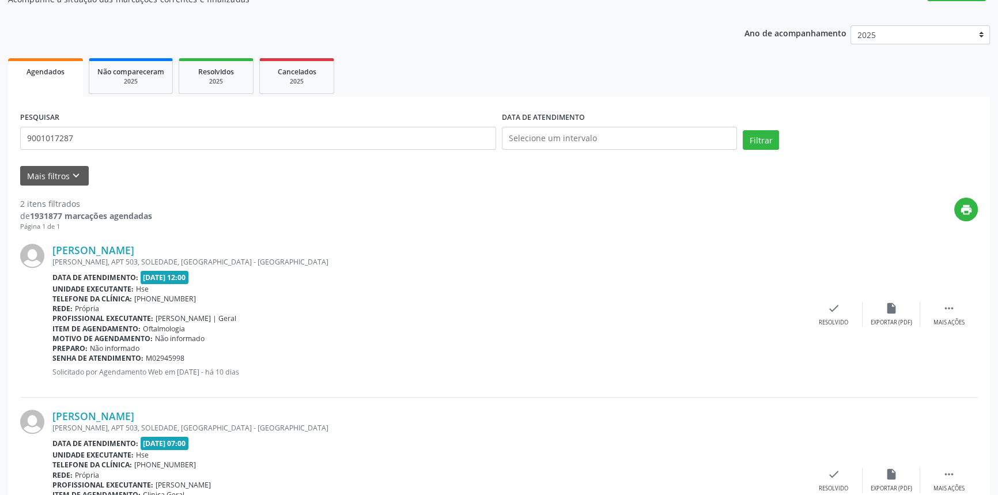
scroll to position [202, 0]
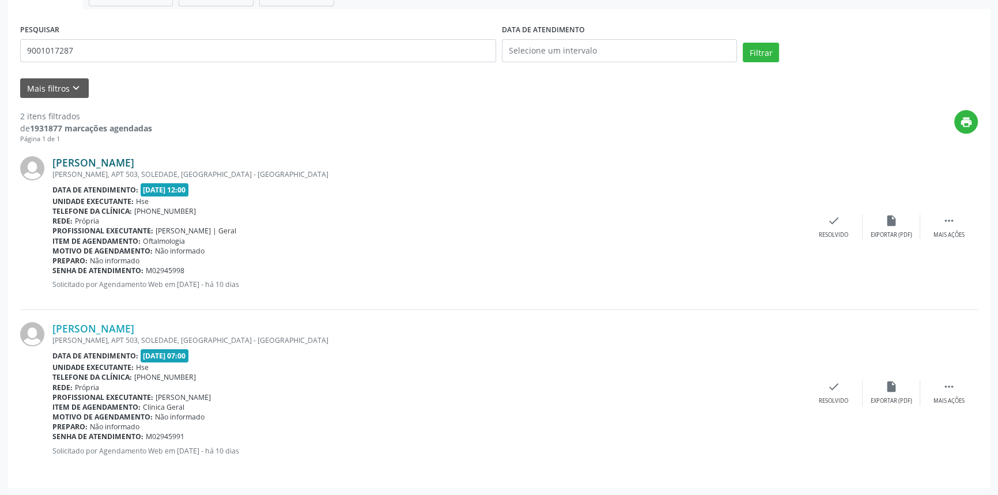
drag, startPoint x: 228, startPoint y: 161, endPoint x: 55, endPoint y: 161, distance: 172.9
click at [55, 161] on div "[PERSON_NAME]" at bounding box center [428, 162] width 753 height 13
click at [134, 161] on link "[PERSON_NAME]" at bounding box center [93, 162] width 82 height 13
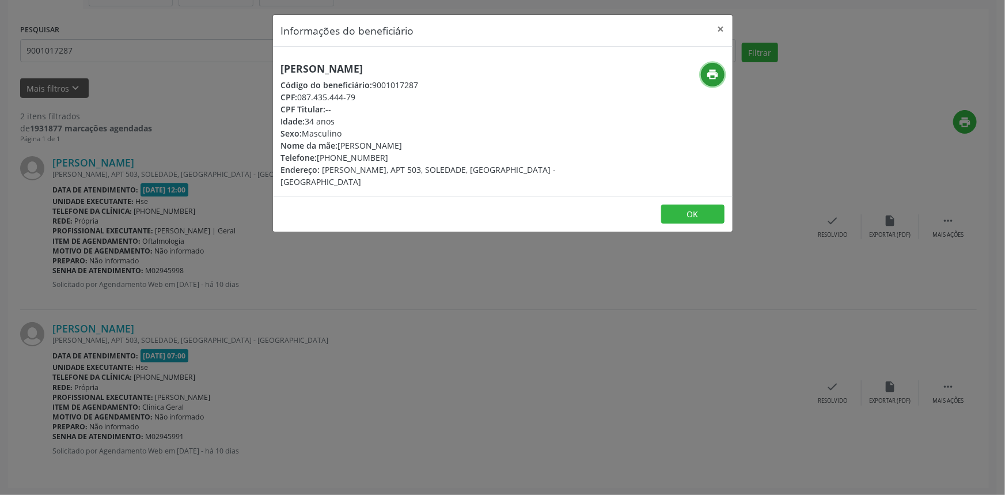
click at [708, 75] on icon "print" at bounding box center [712, 74] width 13 height 13
click at [720, 25] on button "×" at bounding box center [721, 29] width 23 height 28
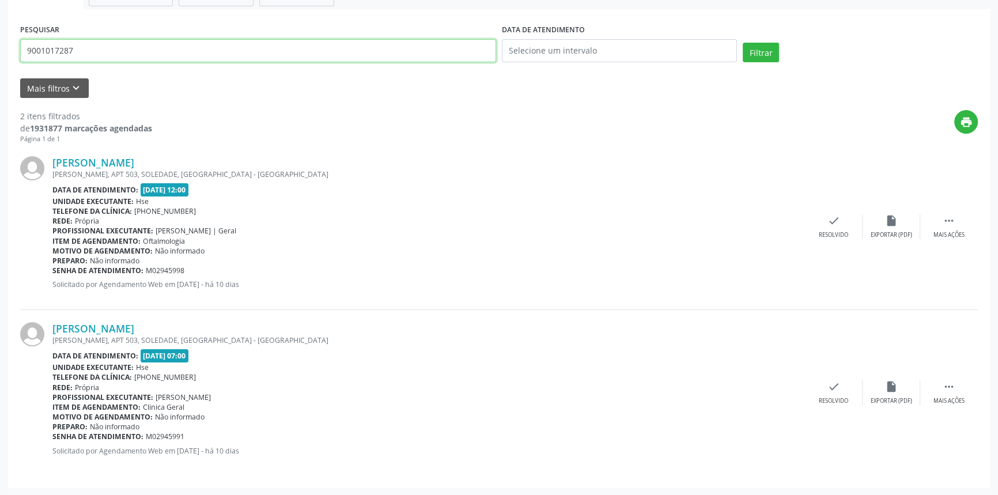
drag, startPoint x: 37, startPoint y: 56, endPoint x: 0, endPoint y: 66, distance: 38.2
click at [0, 65] on div "Acompanhamento Acompanhe a situação das marcações correntes e finalizadas Relat…" at bounding box center [499, 179] width 998 height 634
type input "9001016520"
click at [743, 43] on button "Filtrar" at bounding box center [761, 53] width 36 height 20
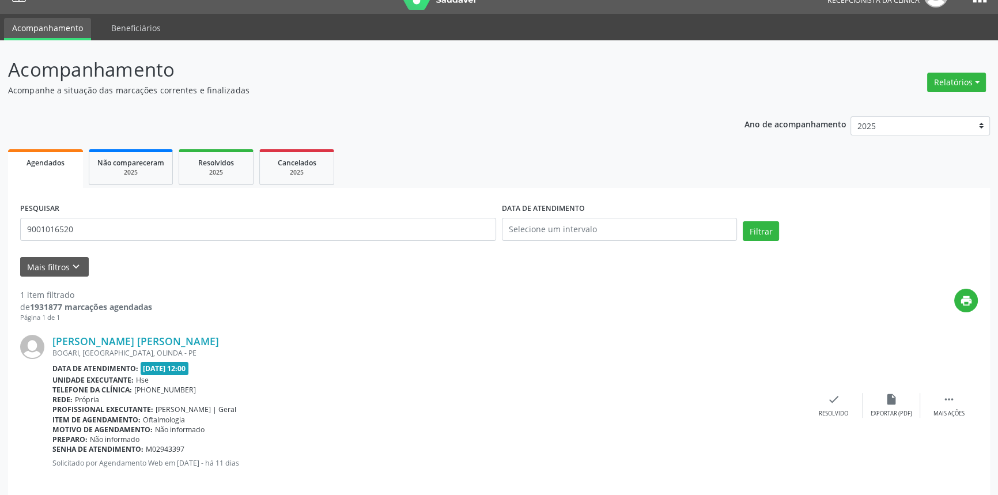
scroll to position [36, 0]
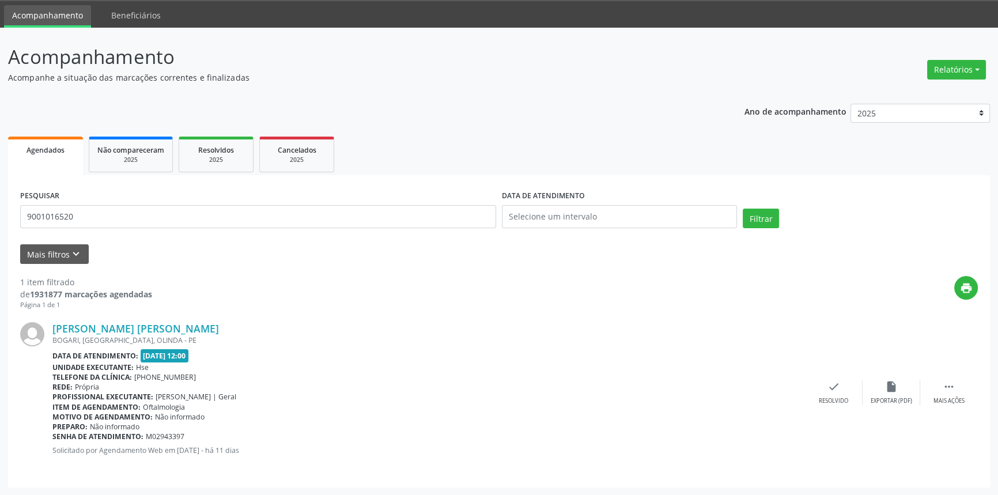
drag, startPoint x: 195, startPoint y: 326, endPoint x: 50, endPoint y: 326, distance: 145.2
click at [50, 326] on div "[PERSON_NAME] [PERSON_NAME] BOGARI, [GEOGRAPHIC_DATA], OLINDA - PE Data de aten…" at bounding box center [499, 392] width 958 height 165
click at [161, 325] on link "[PERSON_NAME] [PERSON_NAME]" at bounding box center [135, 328] width 167 height 13
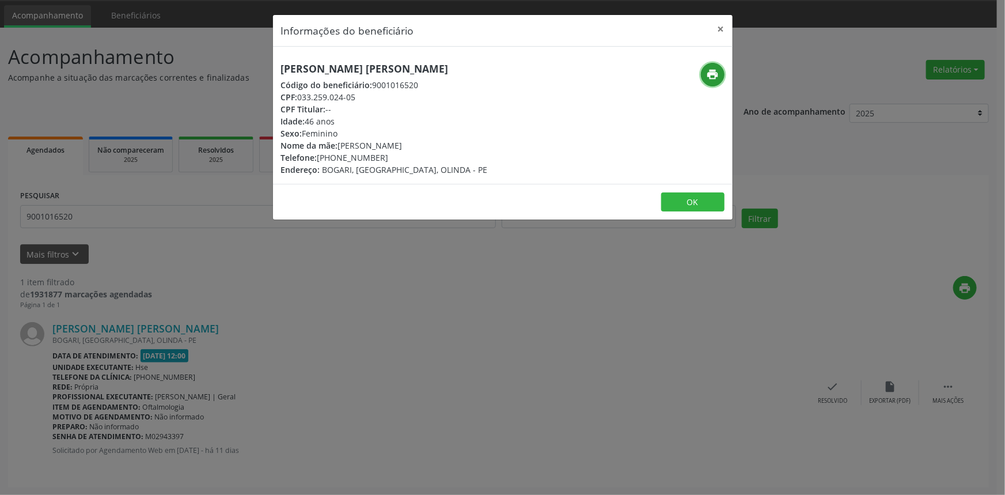
click at [714, 75] on icon "print" at bounding box center [712, 74] width 13 height 13
click at [724, 26] on button "×" at bounding box center [721, 29] width 23 height 28
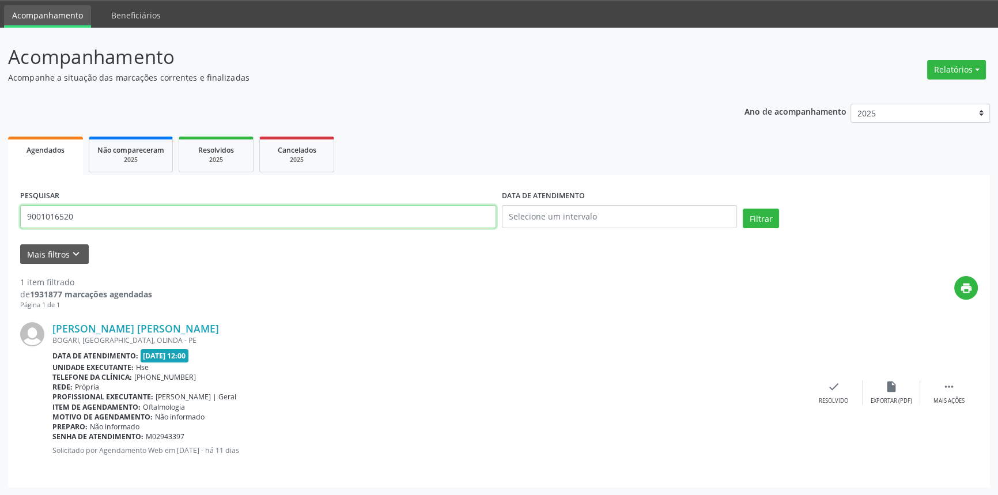
drag, startPoint x: 89, startPoint y: 221, endPoint x: 0, endPoint y: 223, distance: 89.3
click at [0, 223] on div "Acompanhamento Acompanhe a situação das marcações correntes e finalizadas Relat…" at bounding box center [499, 262] width 998 height 468
type input "9000241833"
click at [743, 209] on button "Filtrar" at bounding box center [761, 219] width 36 height 20
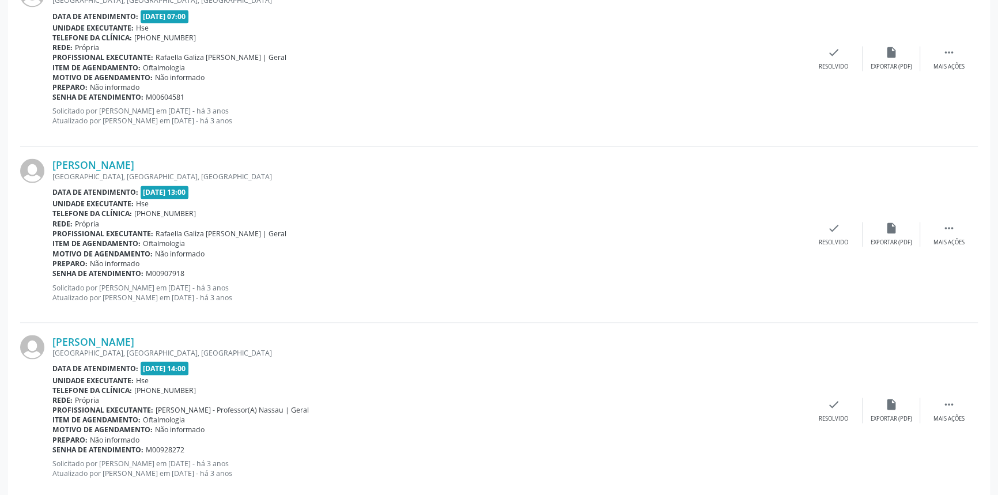
scroll to position [2540, 0]
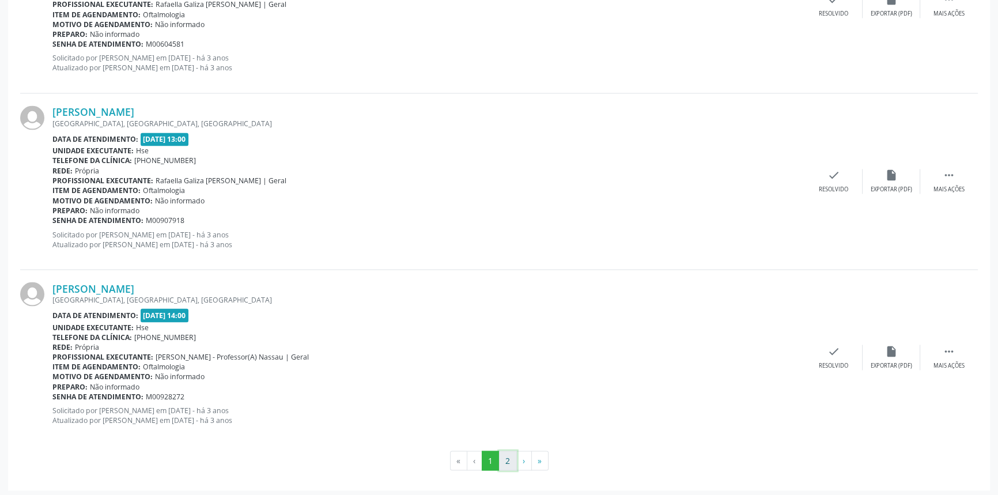
click at [508, 451] on button "2" at bounding box center [508, 461] width 18 height 20
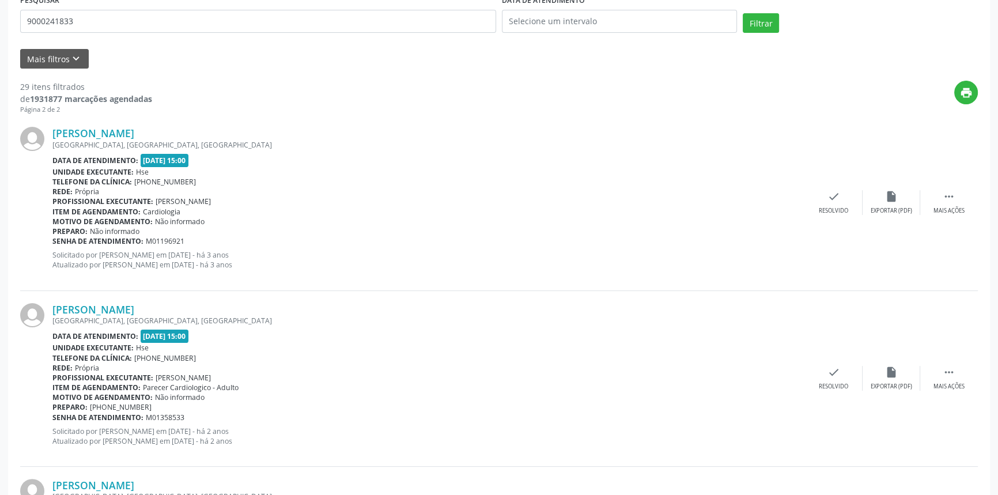
scroll to position [50, 0]
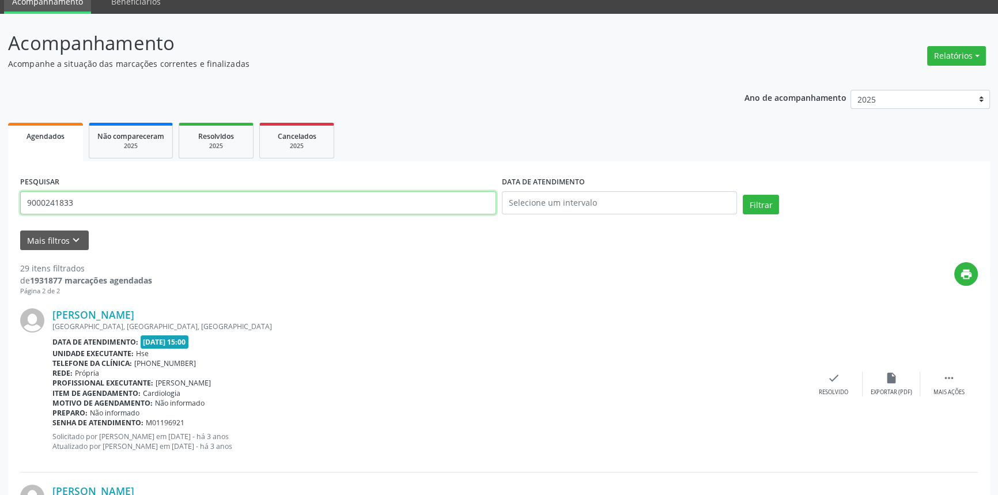
drag, startPoint x: 94, startPoint y: 197, endPoint x: 0, endPoint y: 209, distance: 95.2
click at [743, 195] on button "Filtrar" at bounding box center [761, 205] width 36 height 20
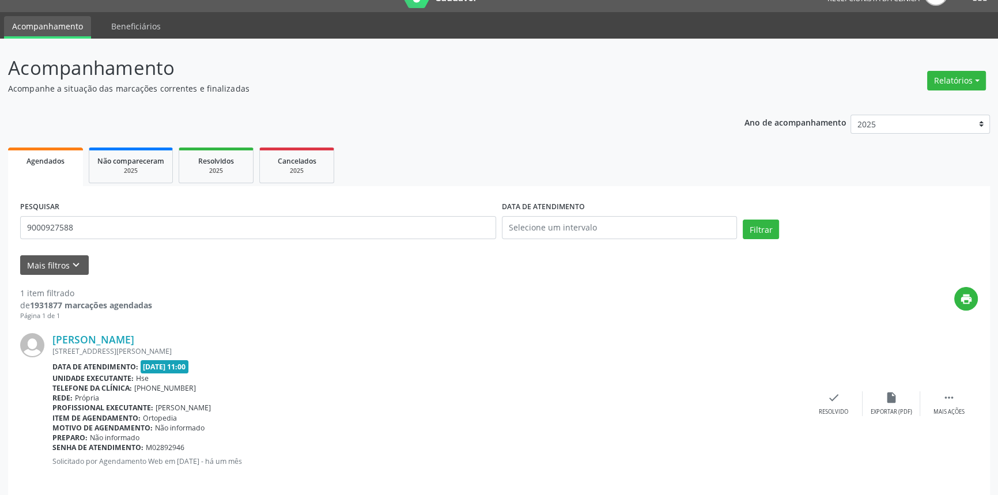
scroll to position [36, 0]
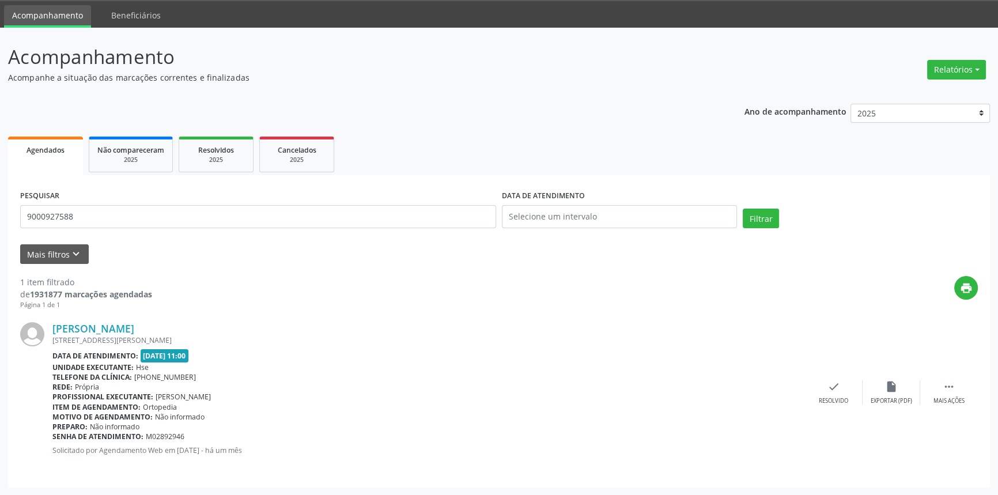
drag, startPoint x: 148, startPoint y: 324, endPoint x: 52, endPoint y: 327, distance: 95.7
click at [52, 327] on div "[PERSON_NAME] [STREET_ADDRESS][PERSON_NAME] Data de atendimento: [DATE] 11:00 U…" at bounding box center [499, 392] width 958 height 165
click at [98, 323] on link "[PERSON_NAME]" at bounding box center [93, 328] width 82 height 13
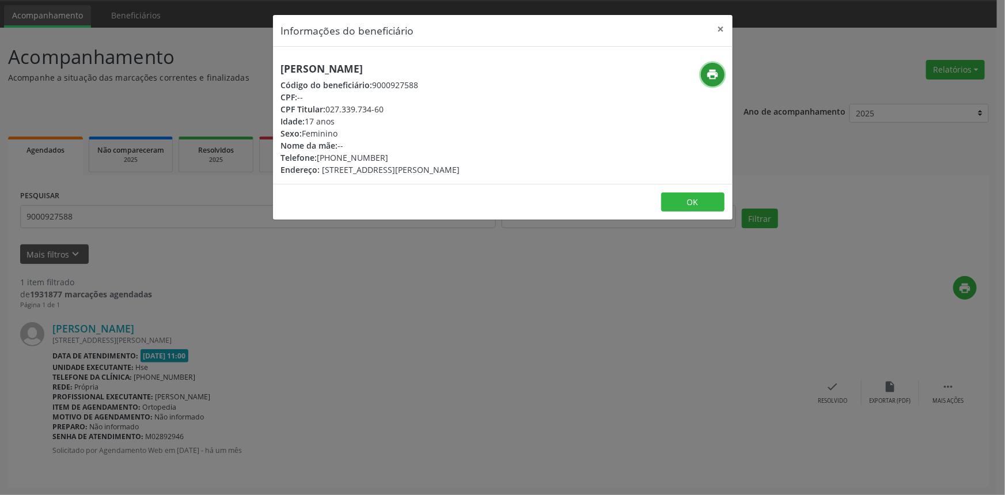
click at [708, 75] on icon "print" at bounding box center [712, 74] width 13 height 13
drag, startPoint x: 719, startPoint y: 27, endPoint x: 426, endPoint y: 136, distance: 312.5
click at [718, 27] on button "×" at bounding box center [721, 29] width 23 height 28
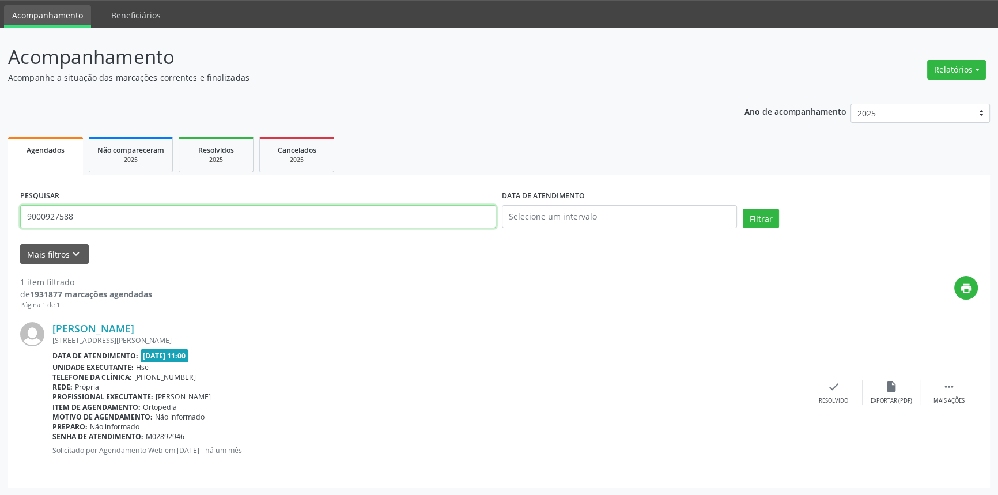
drag, startPoint x: 135, startPoint y: 218, endPoint x: 0, endPoint y: 203, distance: 136.2
click at [0, 211] on div "Acompanhamento Acompanhe a situação das marcações correntes e finalizadas Relat…" at bounding box center [499, 262] width 998 height 468
type input "9000085658"
click at [743, 209] on button "Filtrar" at bounding box center [761, 219] width 36 height 20
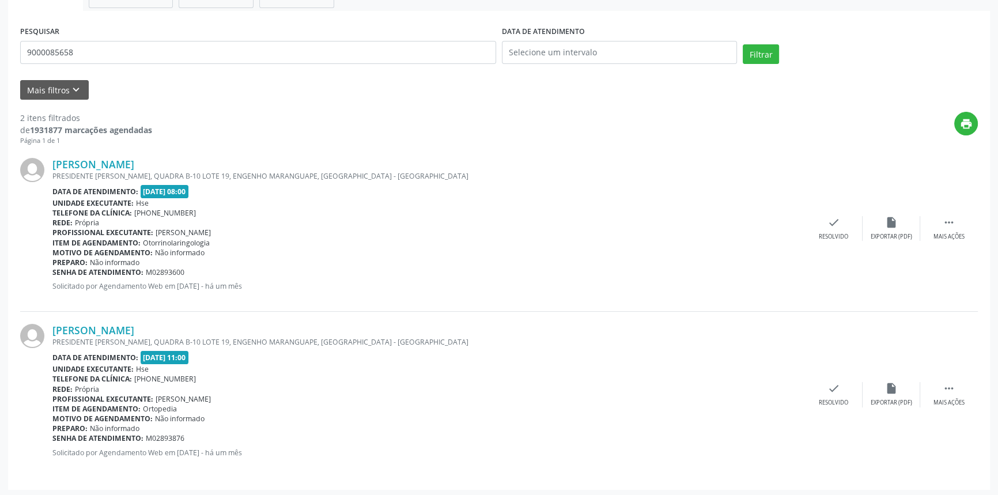
scroll to position [202, 0]
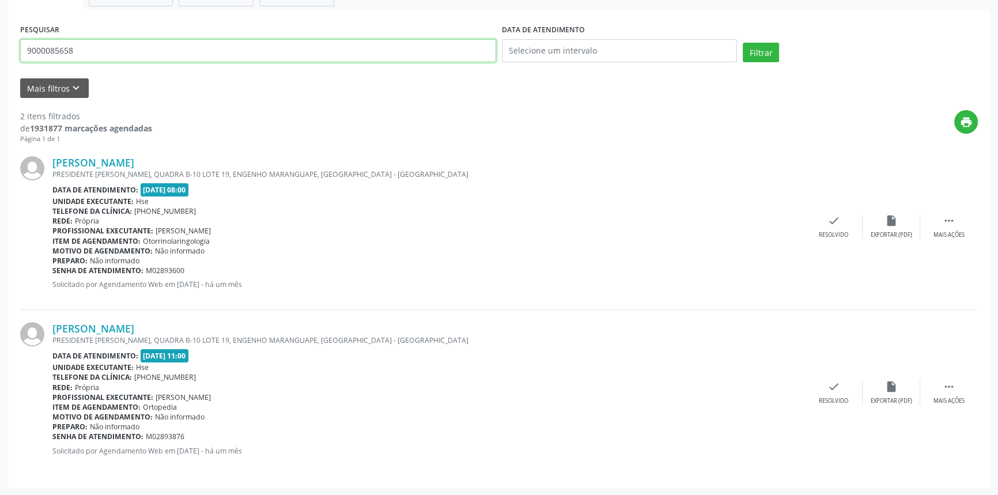
drag, startPoint x: 95, startPoint y: 47, endPoint x: 0, endPoint y: 46, distance: 95.1
click at [0, 46] on div "Acompanhamento Acompanhe a situação das marcações correntes e finalizadas Relat…" at bounding box center [499, 179] width 998 height 634
type input "9001011887"
click at [743, 43] on button "Filtrar" at bounding box center [761, 53] width 36 height 20
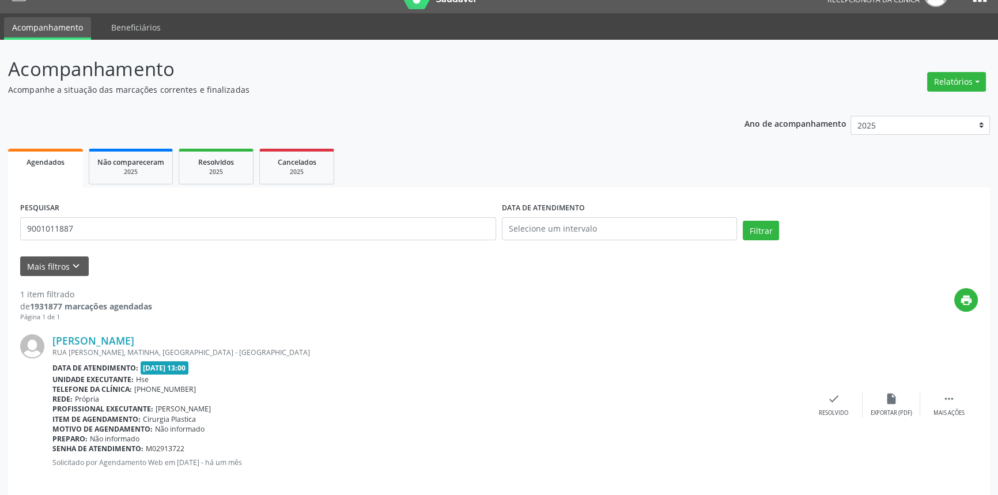
scroll to position [36, 0]
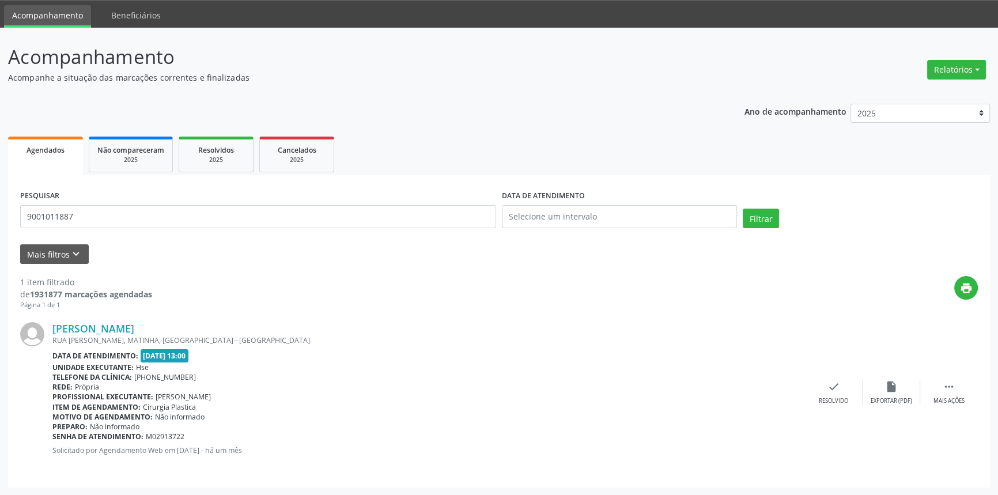
drag, startPoint x: 165, startPoint y: 325, endPoint x: 50, endPoint y: 328, distance: 114.7
click at [50, 328] on div "[PERSON_NAME] [GEOGRAPHIC_DATA][PERSON_NAME], [GEOGRAPHIC_DATA], [GEOGRAPHIC_DA…" at bounding box center [499, 392] width 958 height 165
click at [126, 324] on link "[PERSON_NAME]" at bounding box center [93, 328] width 82 height 13
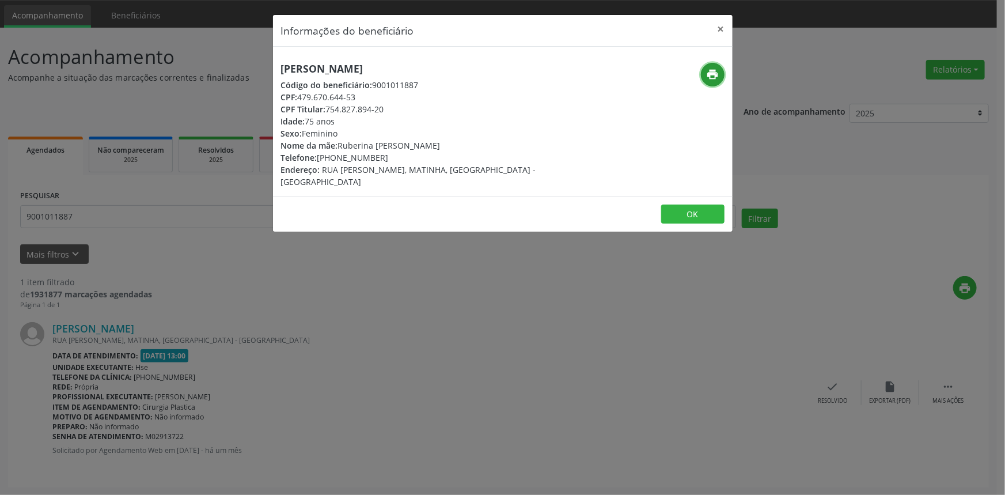
click at [717, 69] on icon "print" at bounding box center [712, 74] width 13 height 13
click at [715, 28] on button "×" at bounding box center [721, 29] width 23 height 28
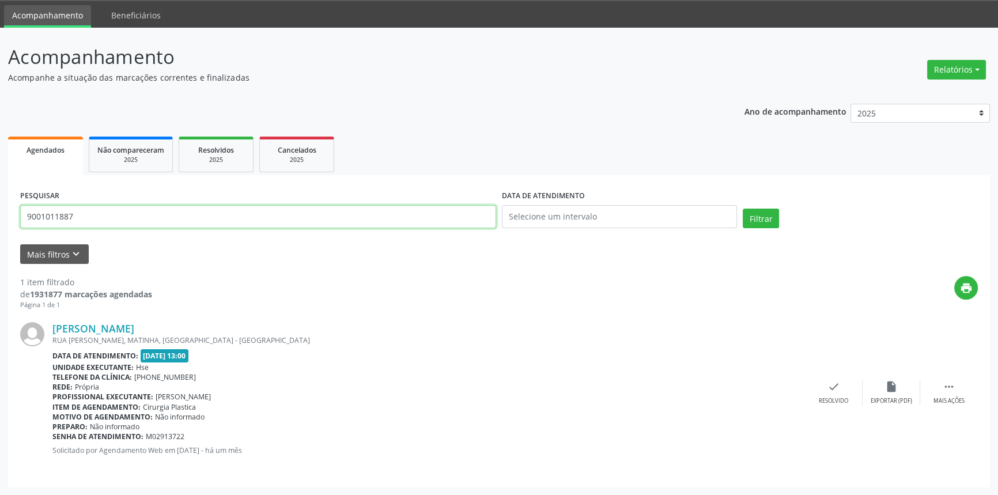
drag, startPoint x: 134, startPoint y: 218, endPoint x: 0, endPoint y: 185, distance: 137.8
click at [0, 195] on div "Acompanhamento Acompanhe a situação das marcações correntes e finalizadas Relat…" at bounding box center [499, 262] width 998 height 468
click at [743, 209] on button "Filtrar" at bounding box center [761, 219] width 36 height 20
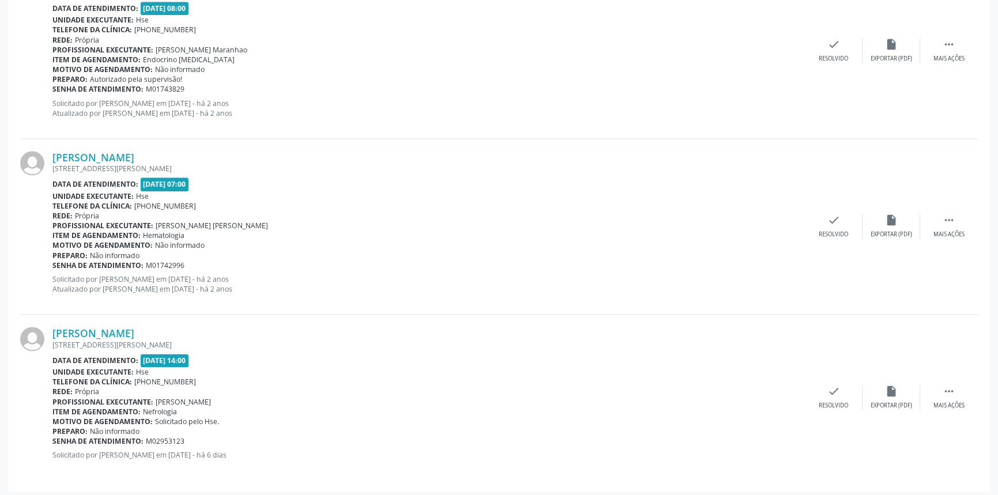
scroll to position [1794, 0]
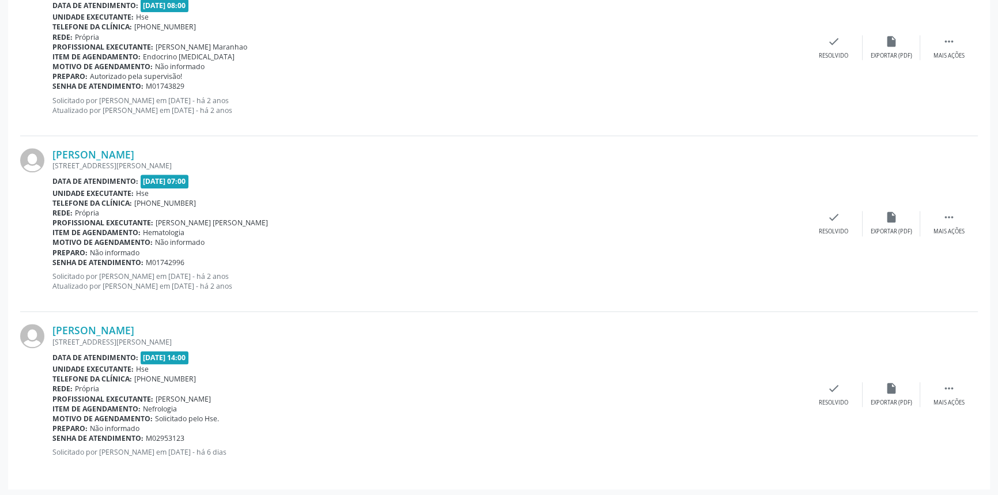
drag, startPoint x: 175, startPoint y: 324, endPoint x: 49, endPoint y: 327, distance: 125.6
click at [49, 327] on div "[PERSON_NAME] [STREET_ADDRESS][PERSON_NAME] Data de atendimento: [DATE] 14:00 U…" at bounding box center [499, 394] width 958 height 165
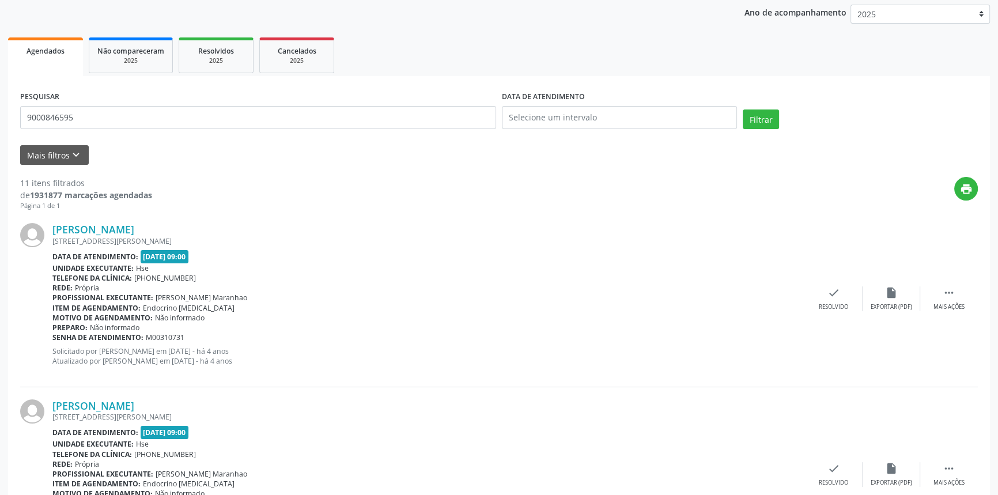
scroll to position [118, 0]
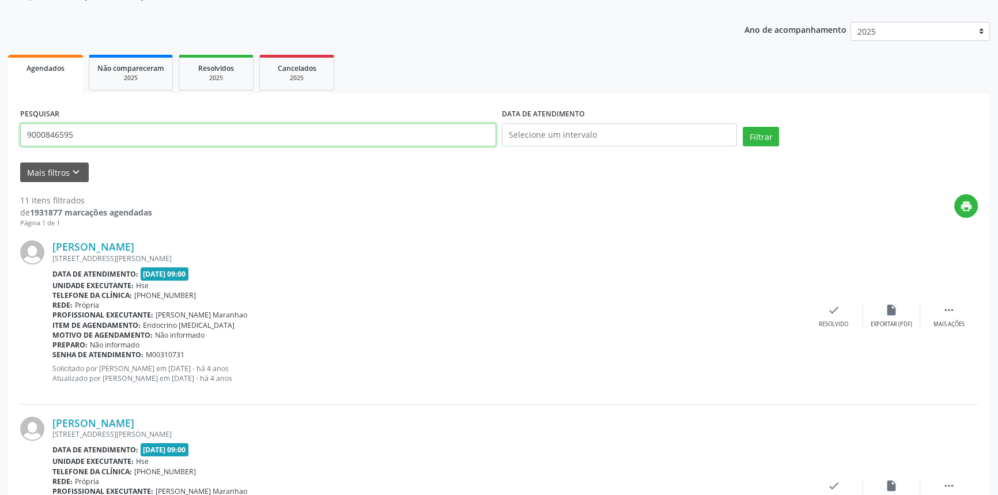
drag, startPoint x: 71, startPoint y: 134, endPoint x: 0, endPoint y: 117, distance: 73.5
type input "1274167445"
click at [743, 127] on button "Filtrar" at bounding box center [761, 137] width 36 height 20
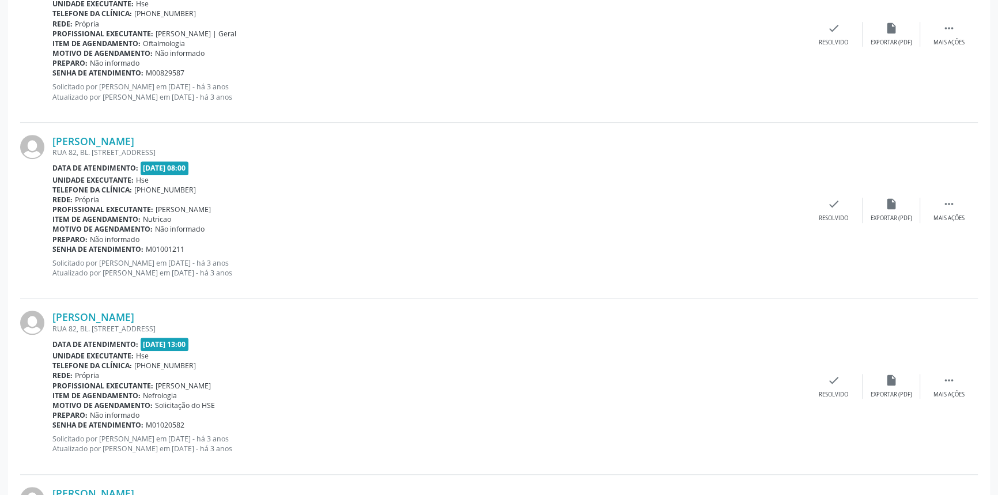
scroll to position [1794, 0]
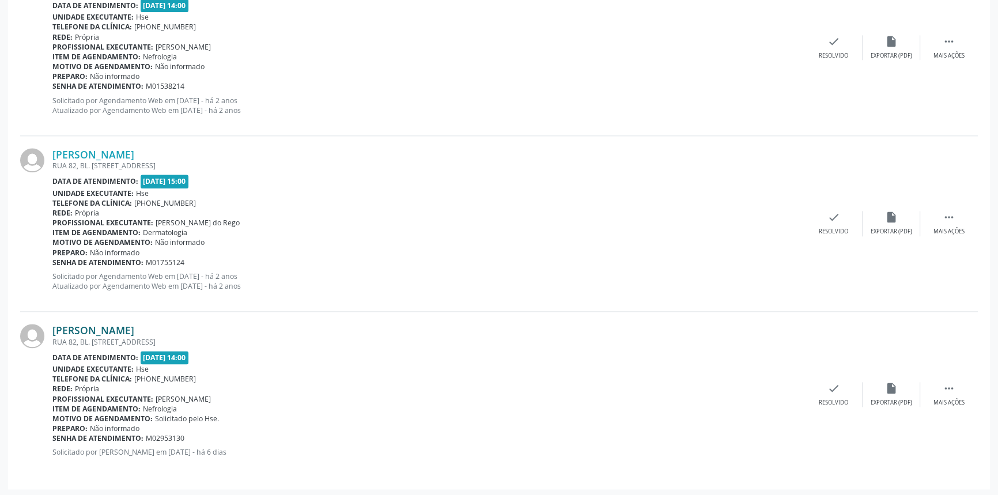
drag, startPoint x: 188, startPoint y: 326, endPoint x: 53, endPoint y: 326, distance: 135.4
click at [53, 326] on div "[PERSON_NAME]" at bounding box center [428, 330] width 753 height 13
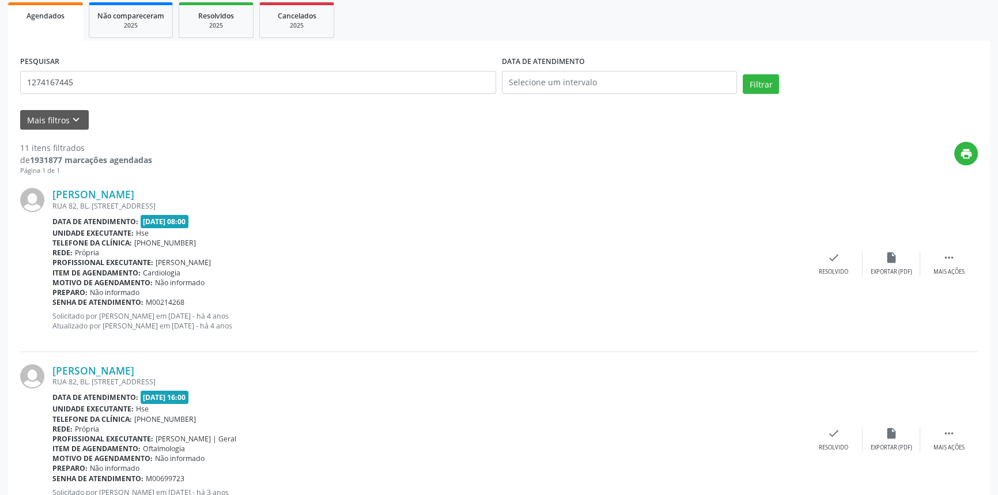
scroll to position [0, 0]
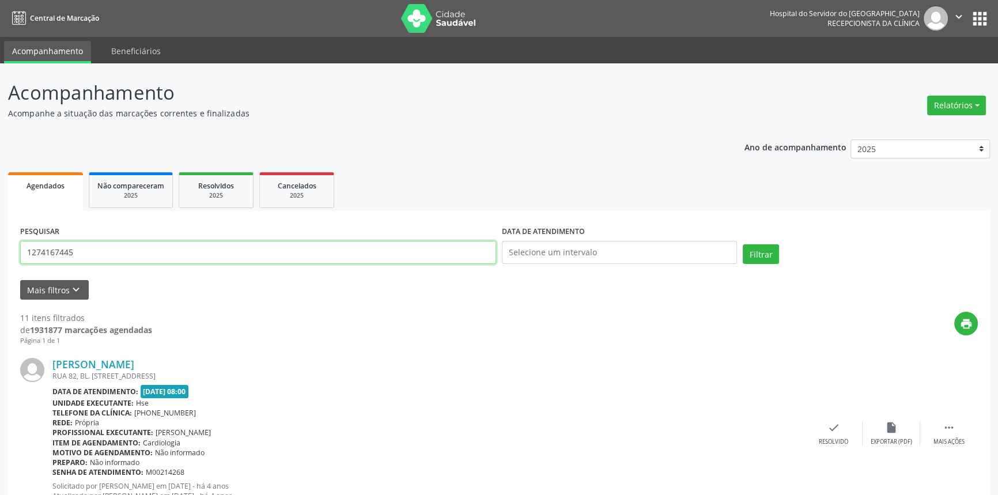
drag, startPoint x: 99, startPoint y: 254, endPoint x: 0, endPoint y: 232, distance: 101.1
type input "9000169646"
click at [743, 244] on button "Filtrar" at bounding box center [761, 254] width 36 height 20
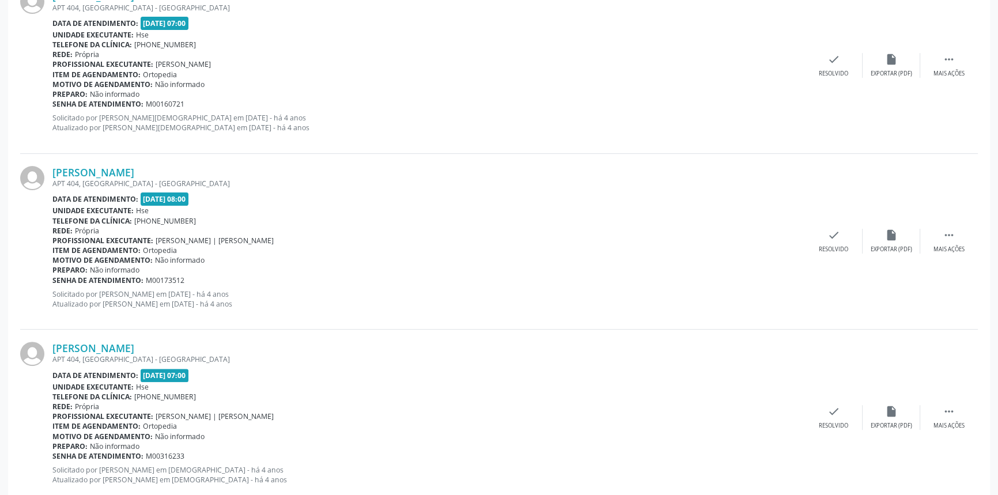
scroll to position [1784, 0]
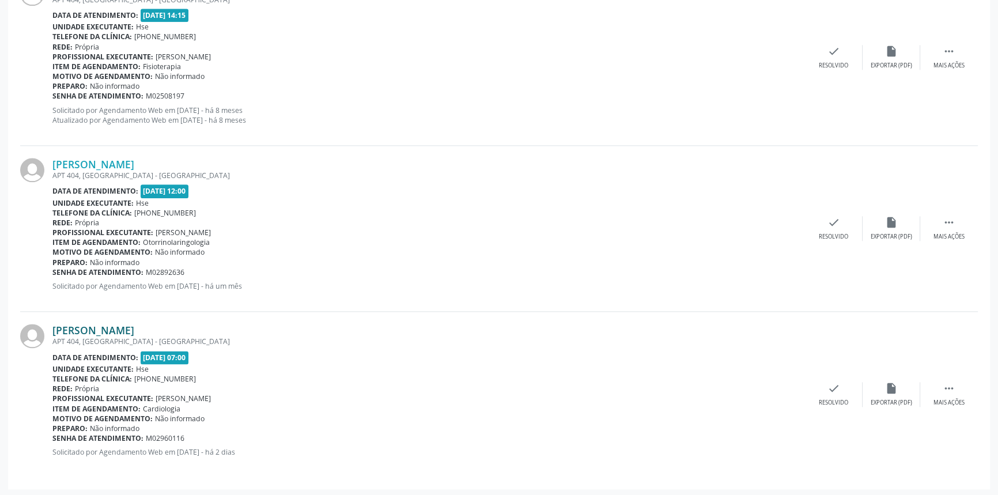
drag, startPoint x: 188, startPoint y: 328, endPoint x: 52, endPoint y: 324, distance: 136.0
click at [52, 323] on div "[PERSON_NAME] APT 404, [GEOGRAPHIC_DATA] - [GEOGRAPHIC_DATA] Data de atendiment…" at bounding box center [499, 394] width 958 height 165
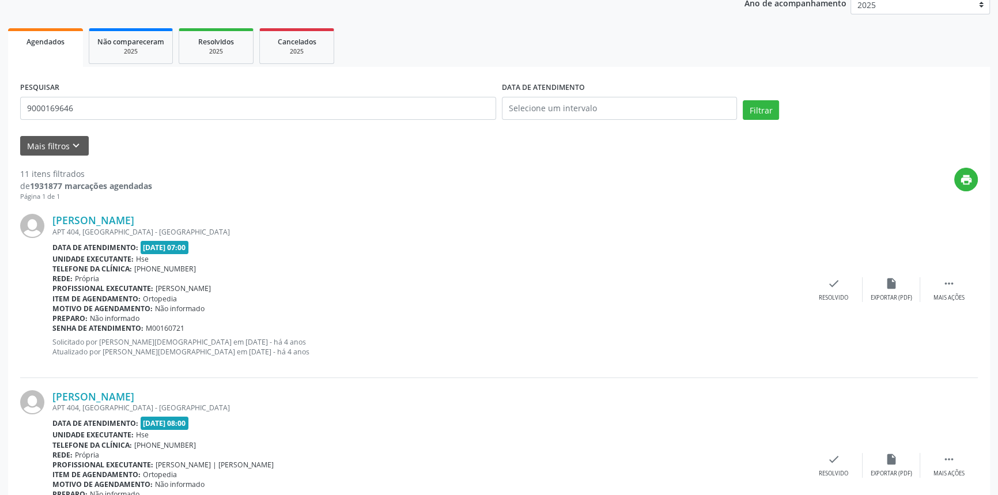
scroll to position [55, 0]
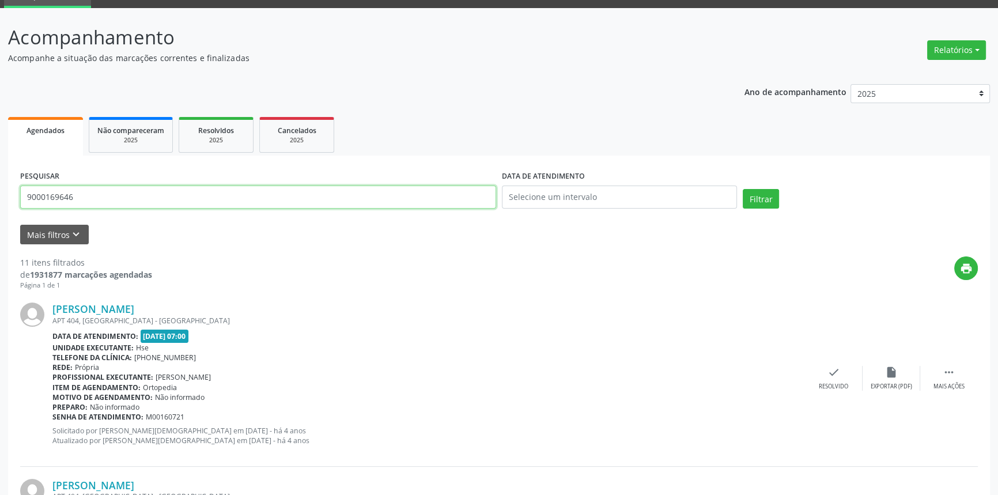
drag, startPoint x: 109, startPoint y: 192, endPoint x: 0, endPoint y: 162, distance: 113.5
type input "9000332185"
click at [743, 189] on button "Filtrar" at bounding box center [761, 199] width 36 height 20
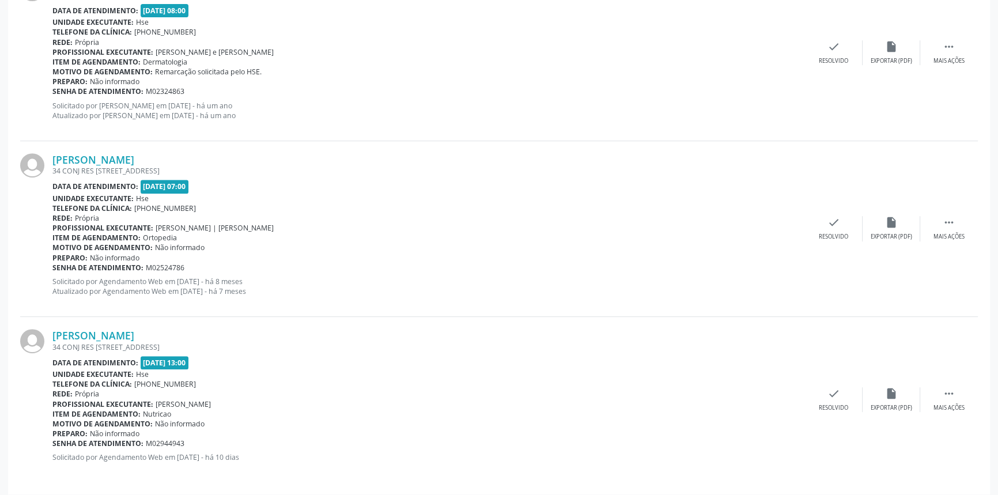
scroll to position [553, 0]
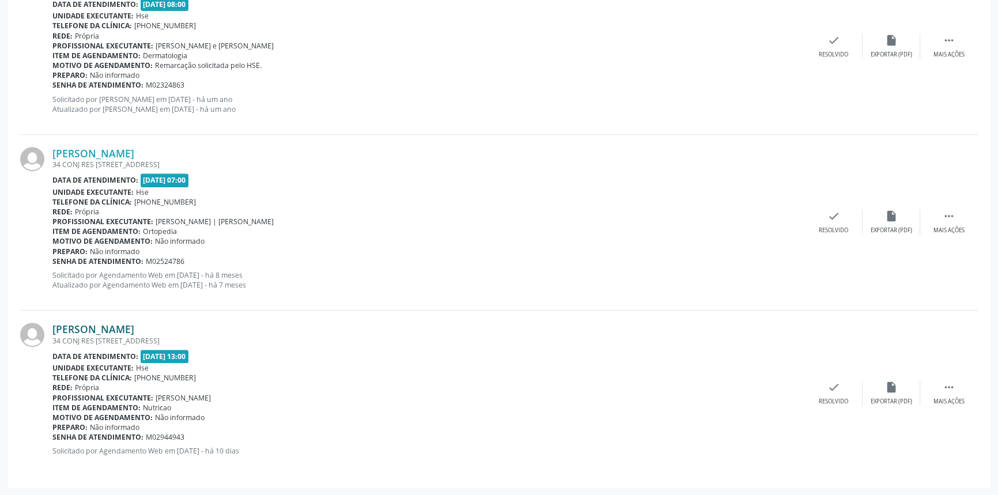
drag, startPoint x: 213, startPoint y: 324, endPoint x: 54, endPoint y: 328, distance: 159.1
click at [54, 328] on div "[PERSON_NAME]" at bounding box center [428, 329] width 753 height 13
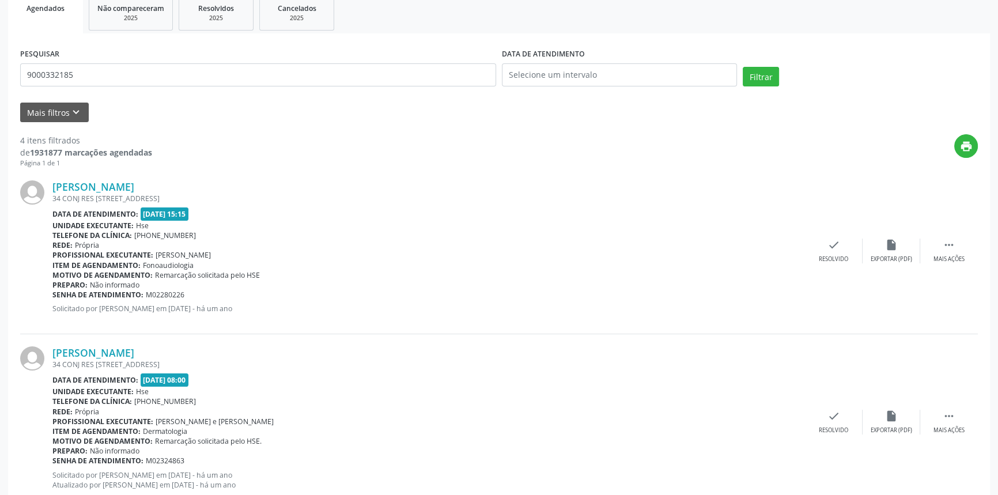
scroll to position [29, 0]
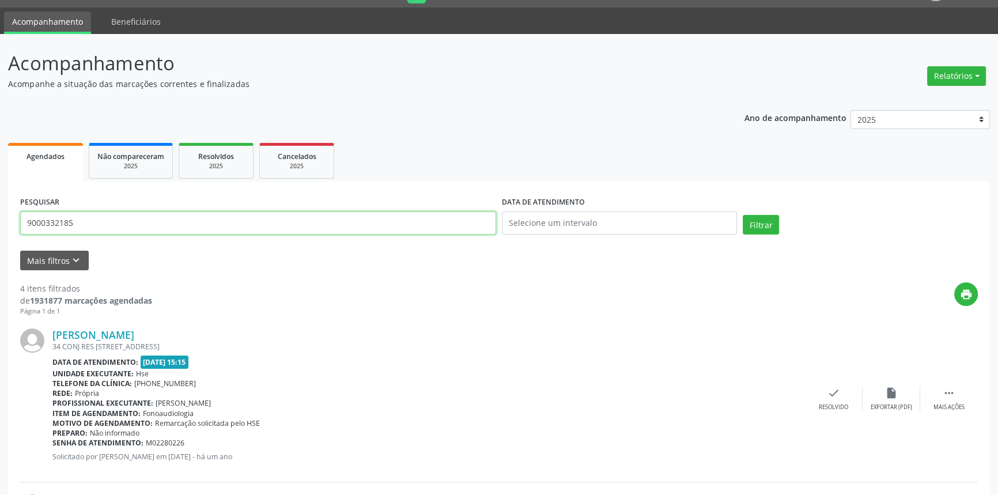
drag, startPoint x: 92, startPoint y: 218, endPoint x: 0, endPoint y: 216, distance: 92.2
click at [743, 215] on button "Filtrar" at bounding box center [761, 225] width 36 height 20
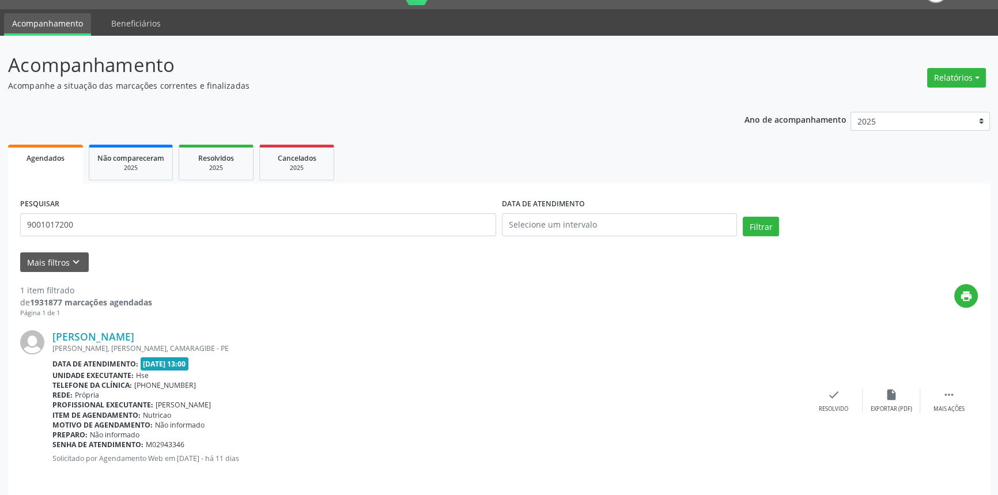
scroll to position [36, 0]
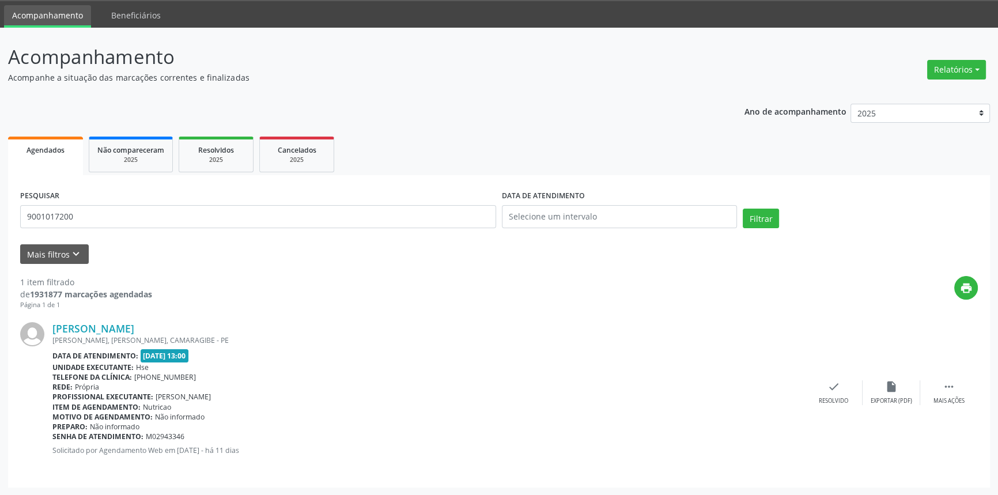
drag, startPoint x: 254, startPoint y: 328, endPoint x: 43, endPoint y: 330, distance: 210.9
click at [43, 330] on div "[PERSON_NAME] [PERSON_NAME], [PERSON_NAME], CAMARAGIBE - PE Data de atendimento…" at bounding box center [499, 392] width 958 height 165
click at [134, 330] on link "[PERSON_NAME]" at bounding box center [93, 328] width 82 height 13
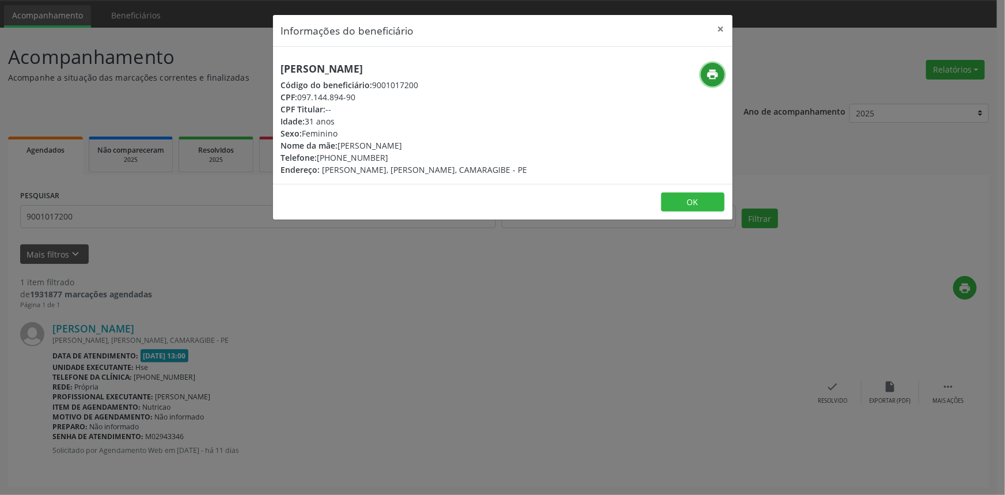
click at [714, 72] on icon "print" at bounding box center [712, 74] width 13 height 13
click at [723, 23] on button "×" at bounding box center [721, 29] width 23 height 28
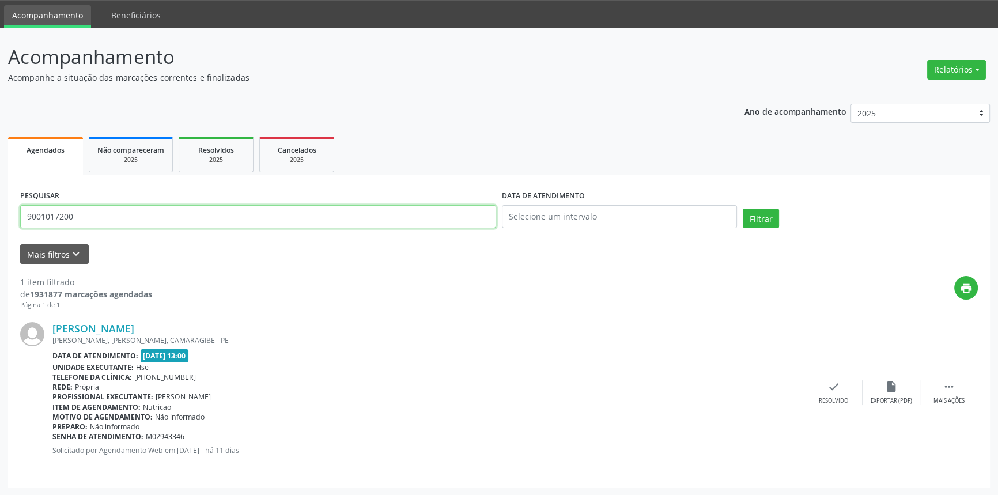
click at [0, 195] on div "Acompanhamento Acompanhe a situação das marcações correntes e finalizadas Relat…" at bounding box center [499, 262] width 998 height 468
type input "9000245115"
click at [743, 209] on button "Filtrar" at bounding box center [761, 219] width 36 height 20
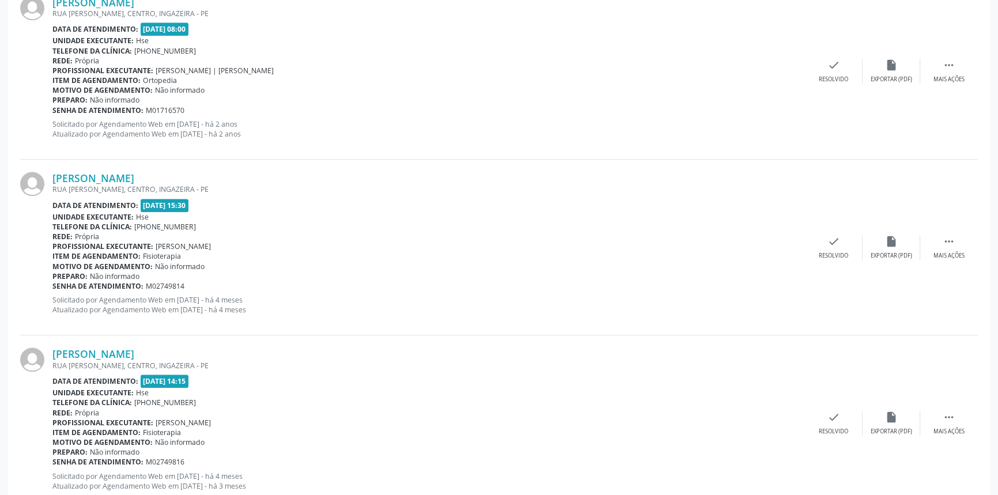
scroll to position [1794, 0]
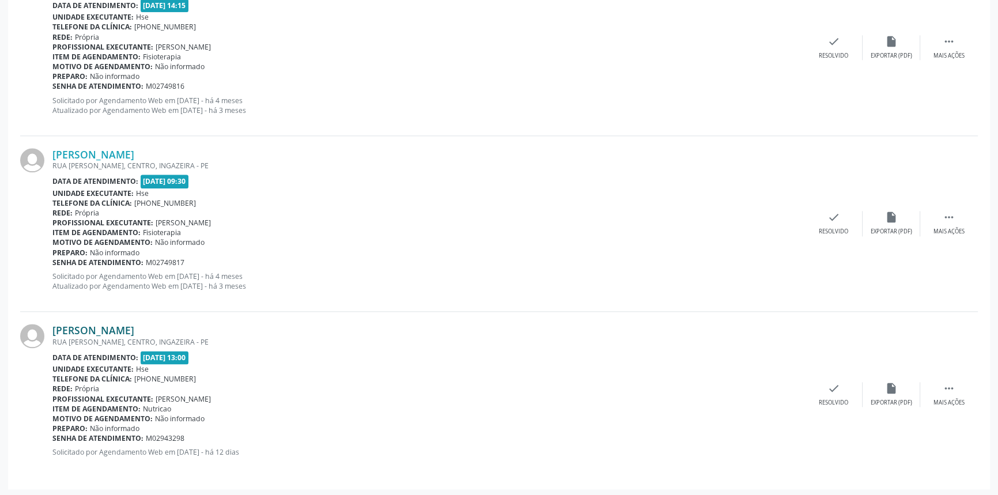
drag, startPoint x: 254, startPoint y: 324, endPoint x: 52, endPoint y: 328, distance: 201.7
click at [52, 328] on div "[PERSON_NAME]" at bounding box center [428, 330] width 753 height 13
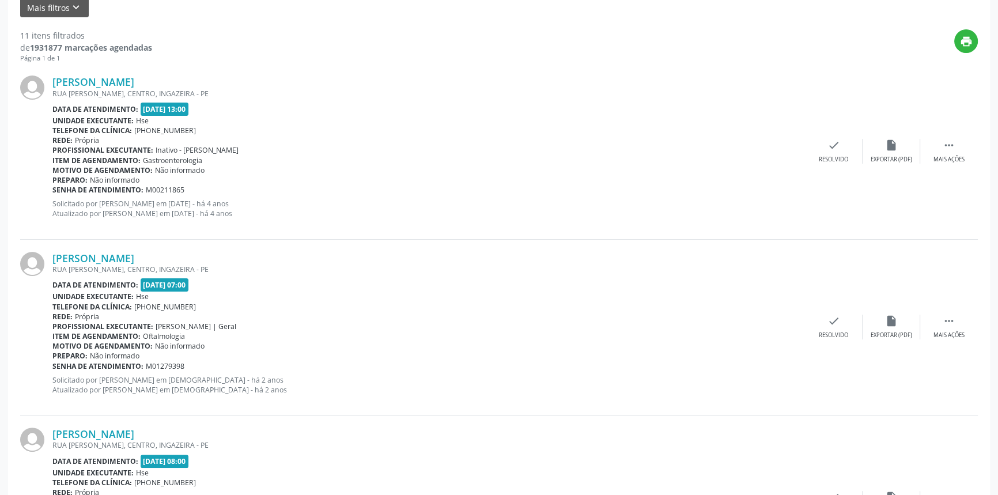
scroll to position [170, 0]
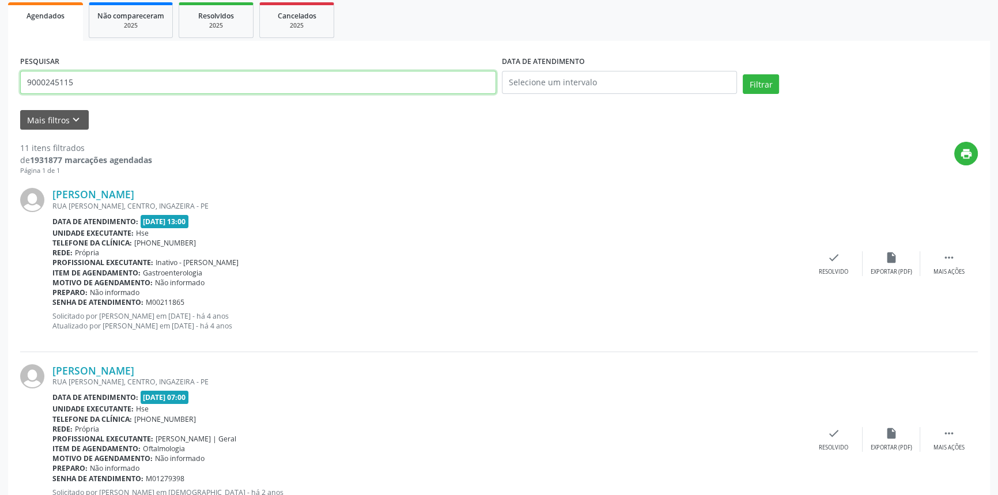
drag, startPoint x: 81, startPoint y: 75, endPoint x: 0, endPoint y: 71, distance: 80.8
type input "9000245115"
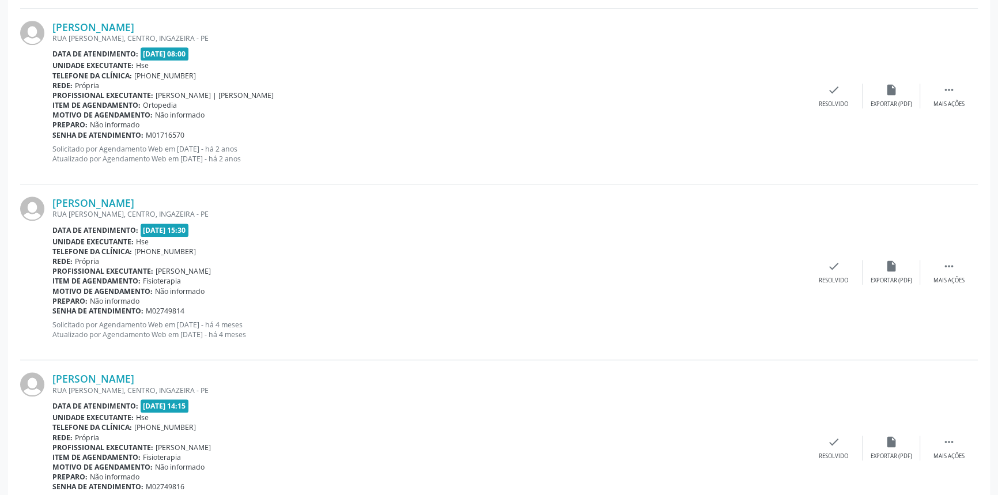
scroll to position [1375, 0]
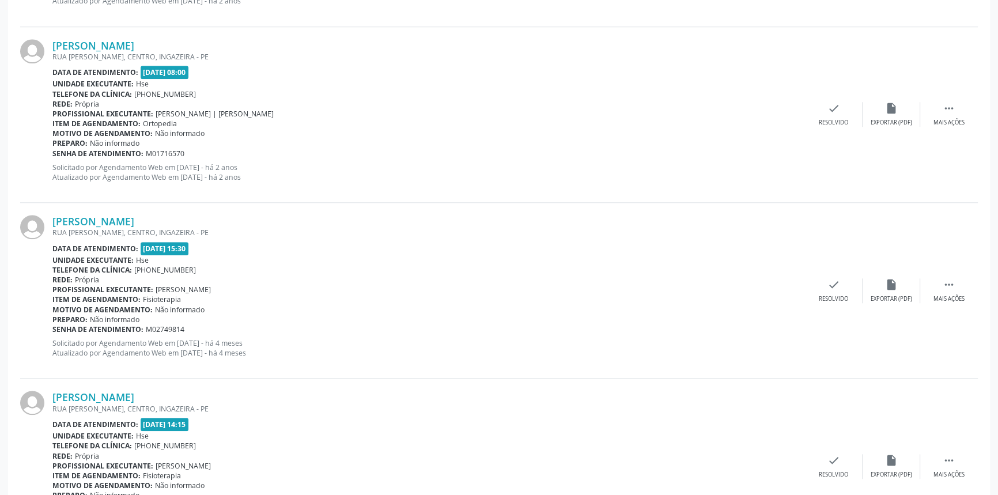
drag, startPoint x: 259, startPoint y: 220, endPoint x: 50, endPoint y: 221, distance: 209.2
click at [50, 221] on div "[PERSON_NAME] [GEOGRAPHIC_DATA][PERSON_NAME], CENTRO, [GEOGRAPHIC_DATA] Data de…" at bounding box center [499, 291] width 958 height 176
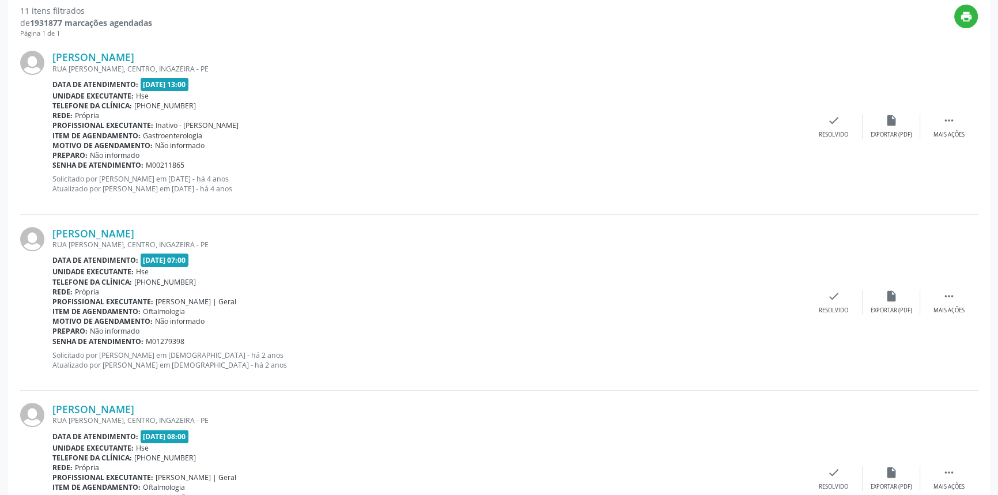
scroll to position [170, 0]
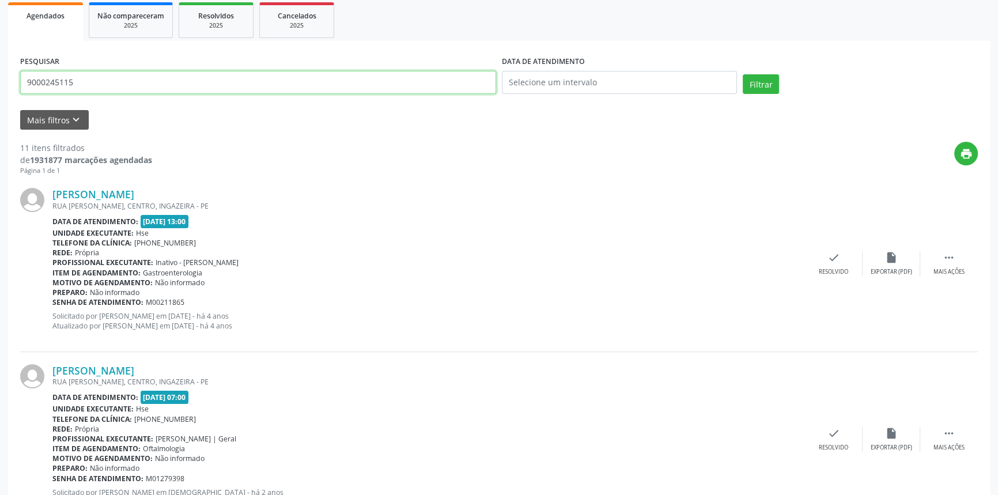
drag, startPoint x: 82, startPoint y: 81, endPoint x: 0, endPoint y: 73, distance: 82.2
click at [743, 74] on button "Filtrar" at bounding box center [761, 84] width 36 height 20
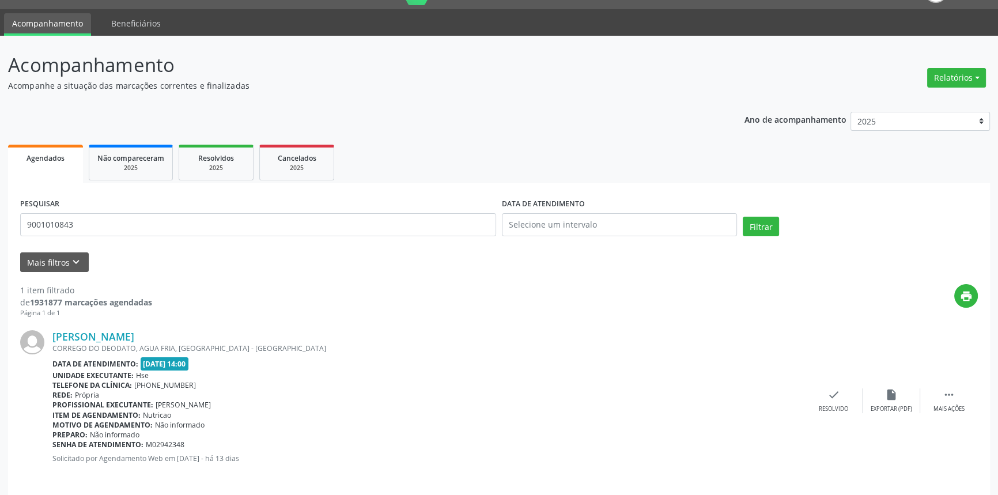
scroll to position [36, 0]
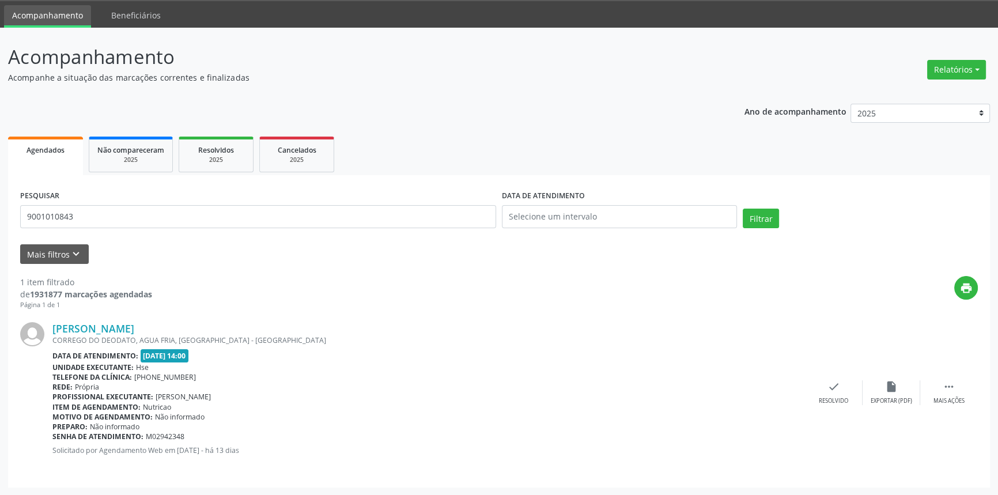
drag, startPoint x: 247, startPoint y: 331, endPoint x: 52, endPoint y: 319, distance: 195.7
click at [52, 319] on div "[PERSON_NAME] CORREGO DO DEODATO, AGUA FRIA, [GEOGRAPHIC_DATA] - [GEOGRAPHIC_DA…" at bounding box center [499, 392] width 958 height 165
click at [0, 207] on div "Acompanhamento Acompanhe a situação das marcações correntes e finalizadas Relat…" at bounding box center [499, 262] width 998 height 468
type input "9000990317"
click at [743, 209] on button "Filtrar" at bounding box center [761, 219] width 36 height 20
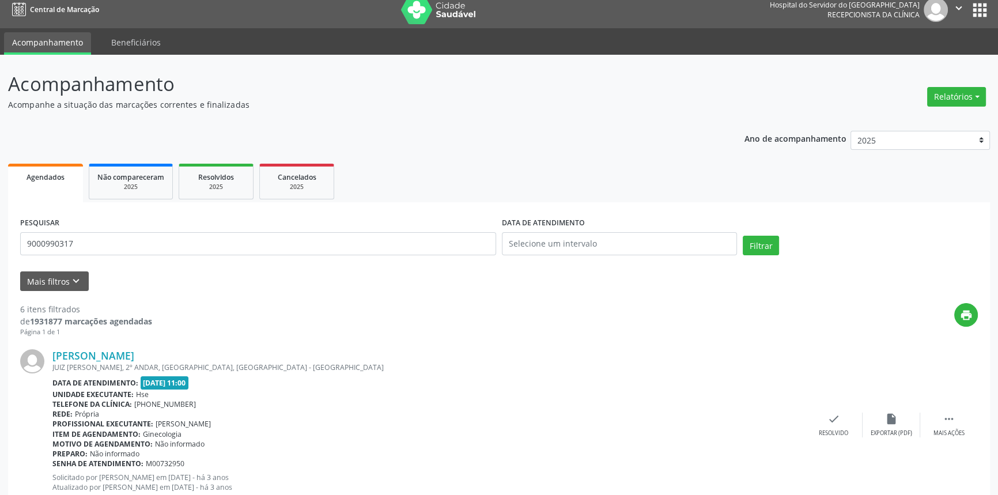
scroll to position [0, 0]
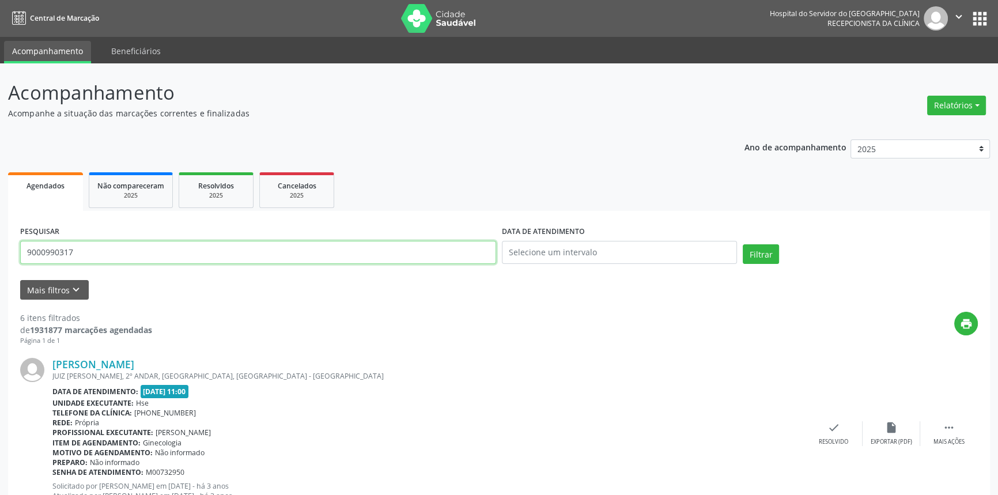
click at [743, 244] on button "Filtrar" at bounding box center [761, 254] width 36 height 20
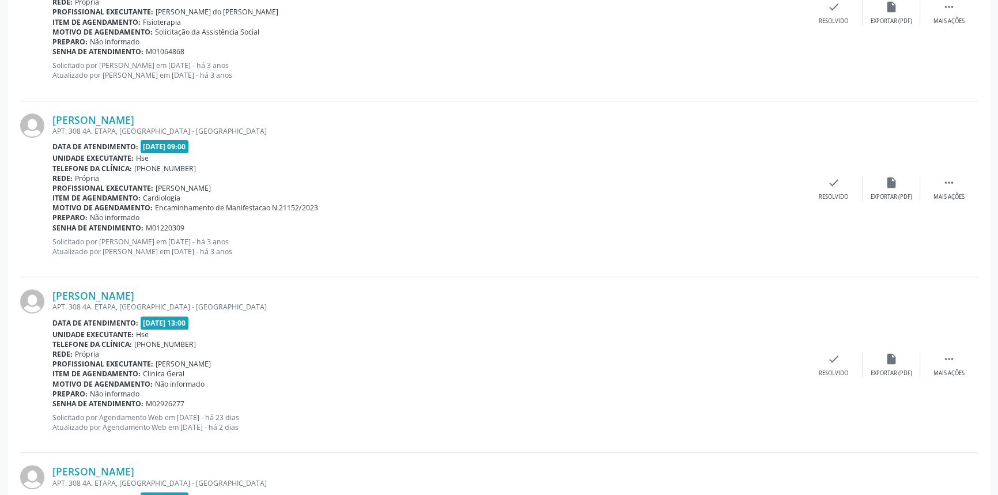
scroll to position [406, 0]
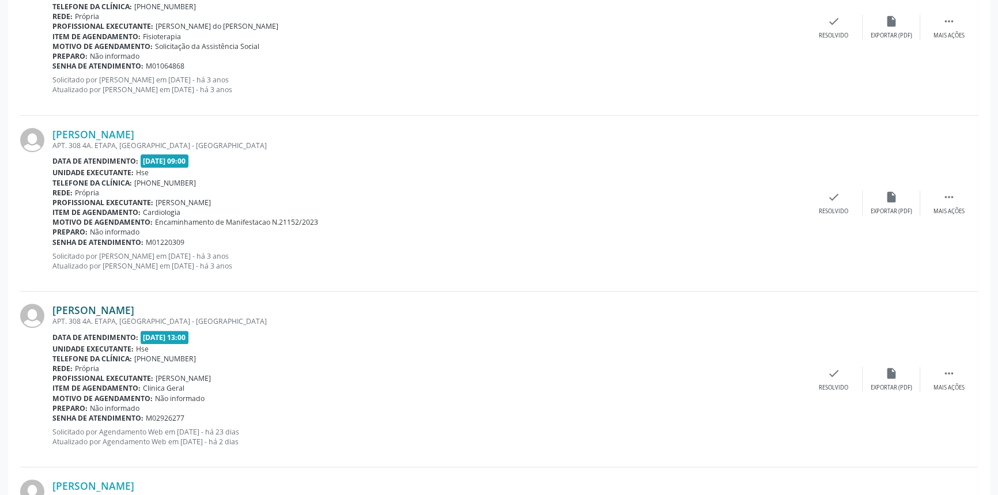
drag, startPoint x: 181, startPoint y: 306, endPoint x: 55, endPoint y: 311, distance: 126.3
click at [55, 311] on div "[PERSON_NAME]" at bounding box center [428, 310] width 753 height 13
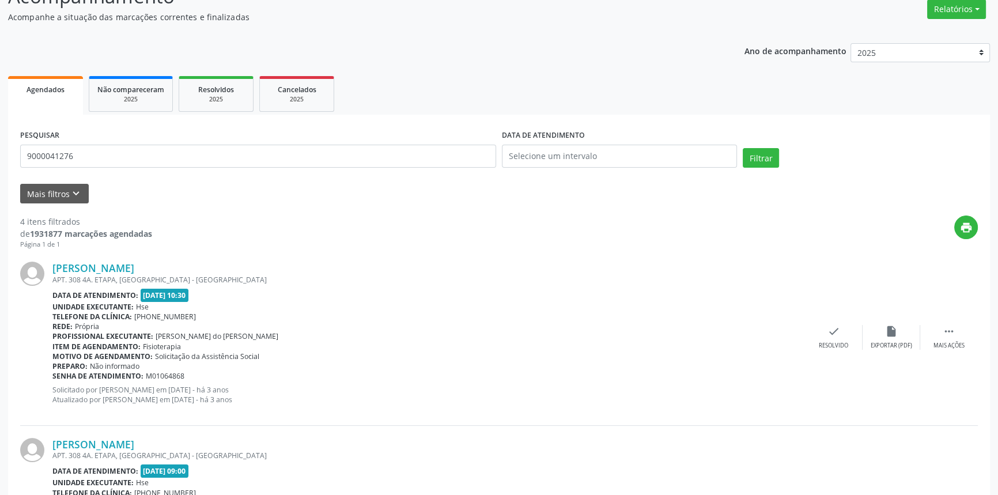
scroll to position [0, 0]
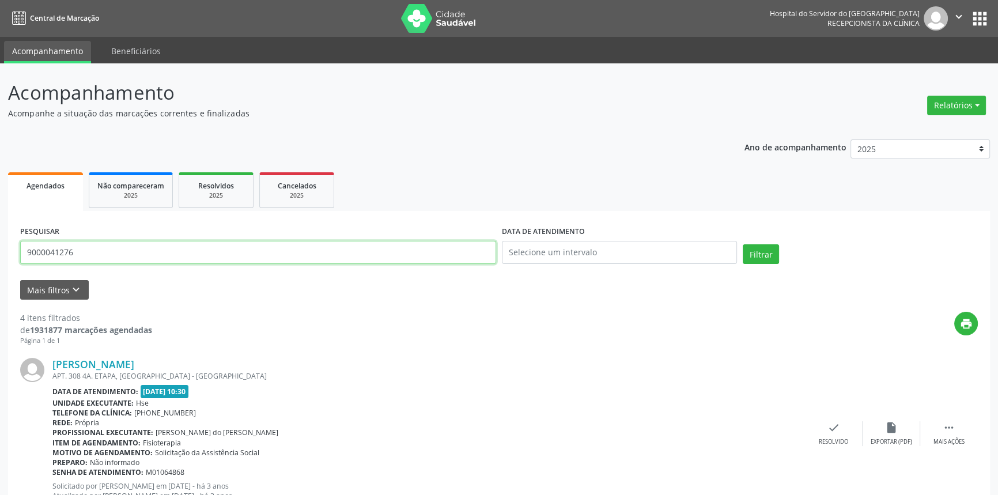
drag, startPoint x: 111, startPoint y: 247, endPoint x: 0, endPoint y: 258, distance: 111.7
click at [743, 244] on button "Filtrar" at bounding box center [761, 254] width 36 height 20
drag, startPoint x: 83, startPoint y: 249, endPoint x: 0, endPoint y: 264, distance: 84.3
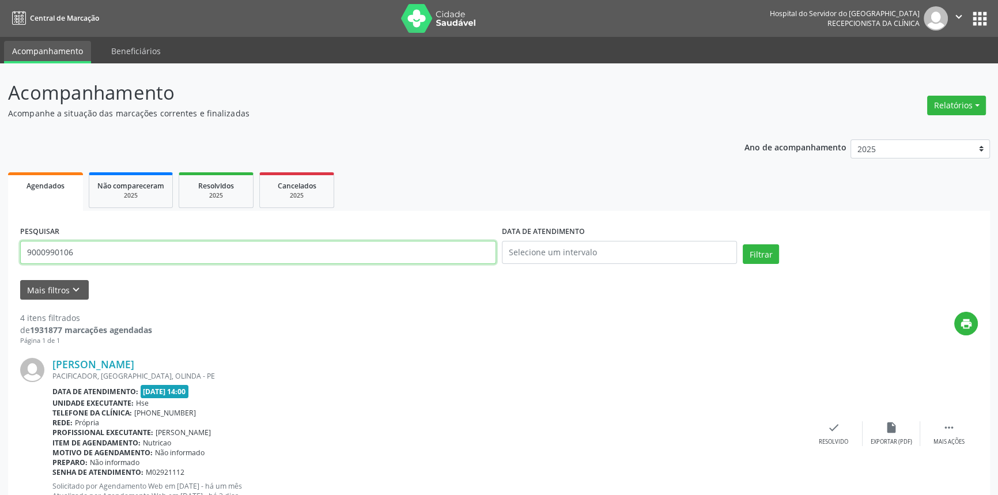
click at [743, 244] on button "Filtrar" at bounding box center [761, 254] width 36 height 20
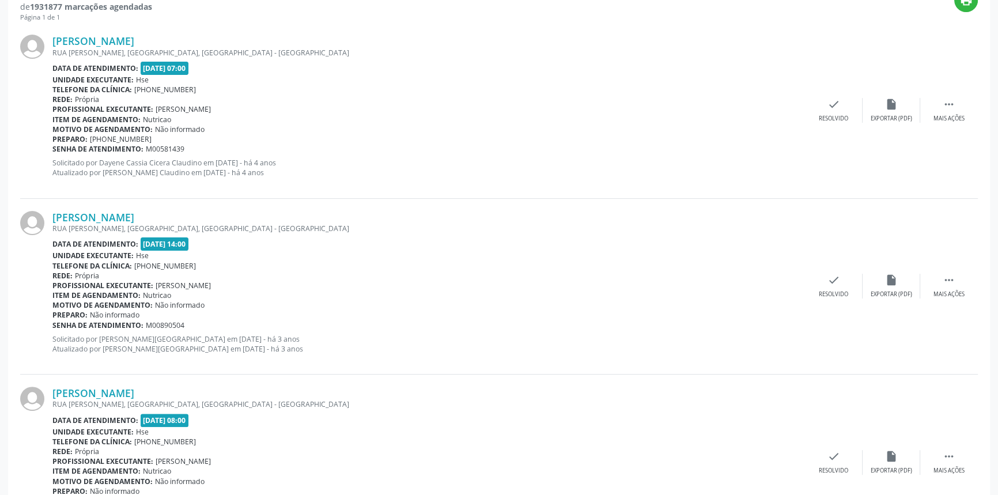
scroll to position [62, 0]
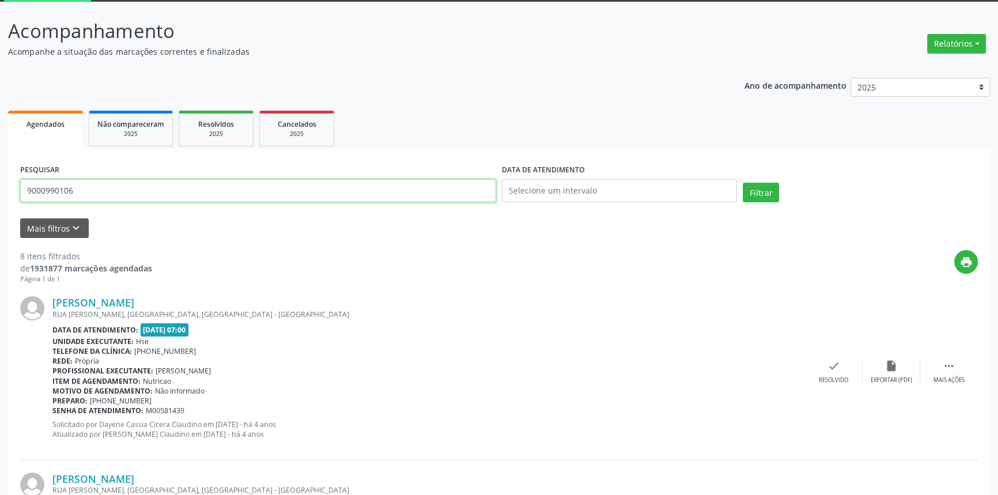
click at [743, 183] on button "Filtrar" at bounding box center [761, 193] width 36 height 20
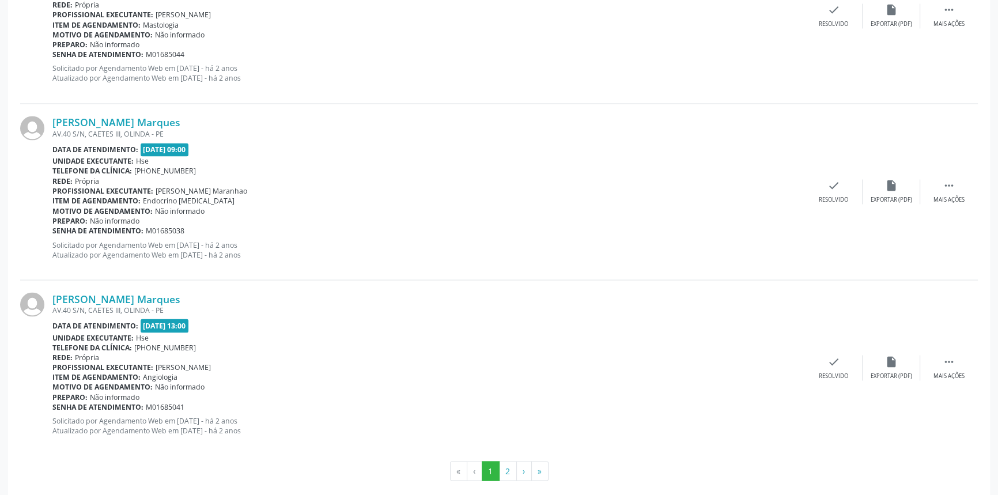
scroll to position [2540, 0]
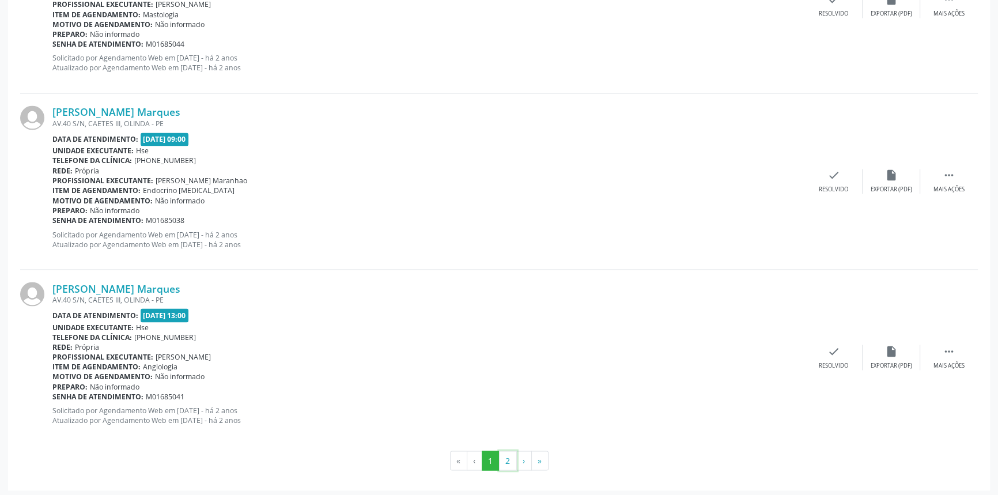
click at [508, 452] on button "2" at bounding box center [508, 461] width 18 height 20
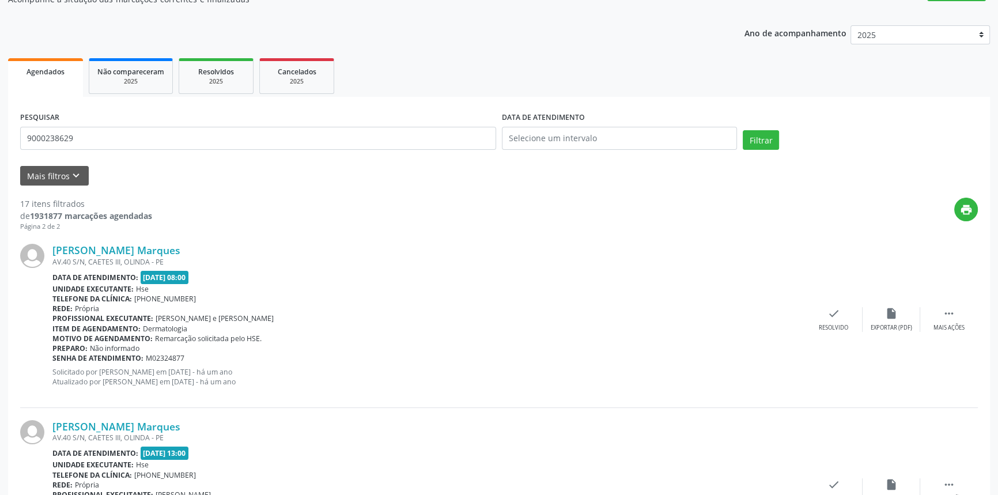
scroll to position [244, 0]
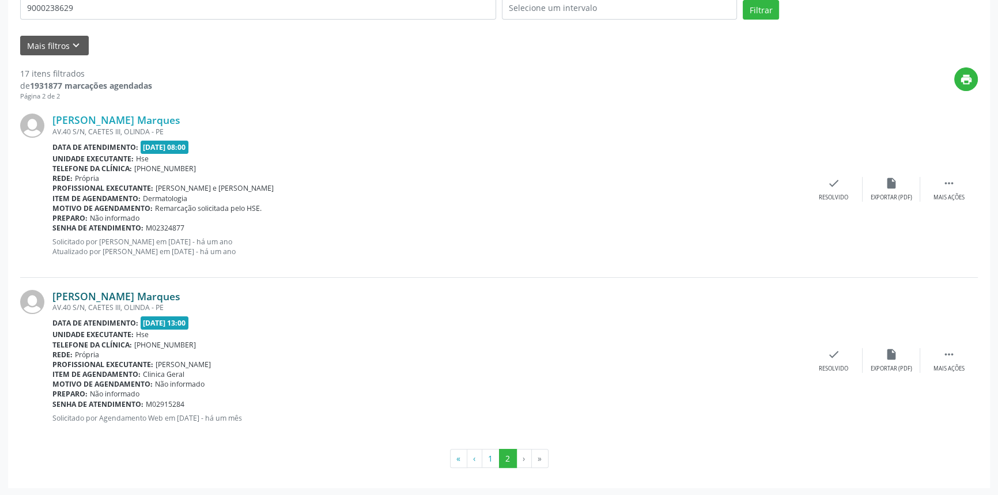
drag, startPoint x: 256, startPoint y: 296, endPoint x: 52, endPoint y: 294, distance: 203.4
click at [52, 294] on div "[PERSON_NAME] Marques" at bounding box center [428, 296] width 753 height 13
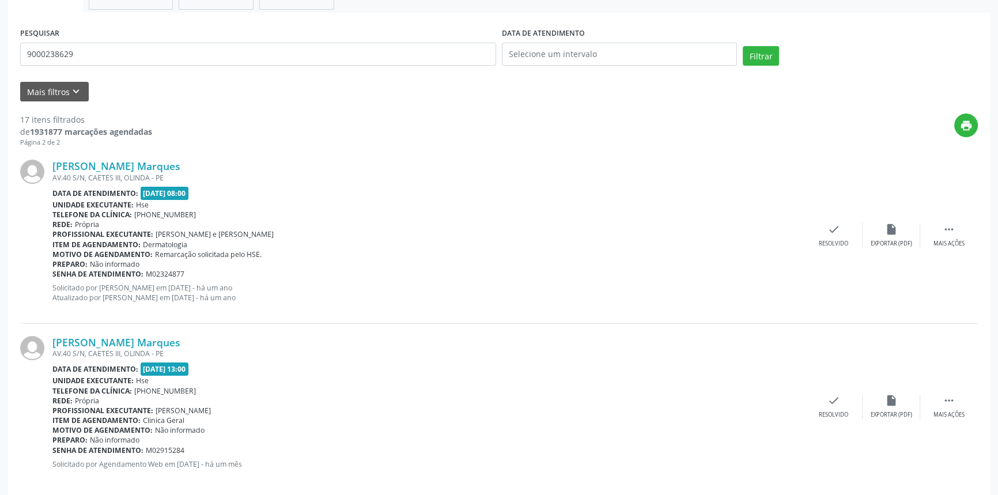
scroll to position [139, 0]
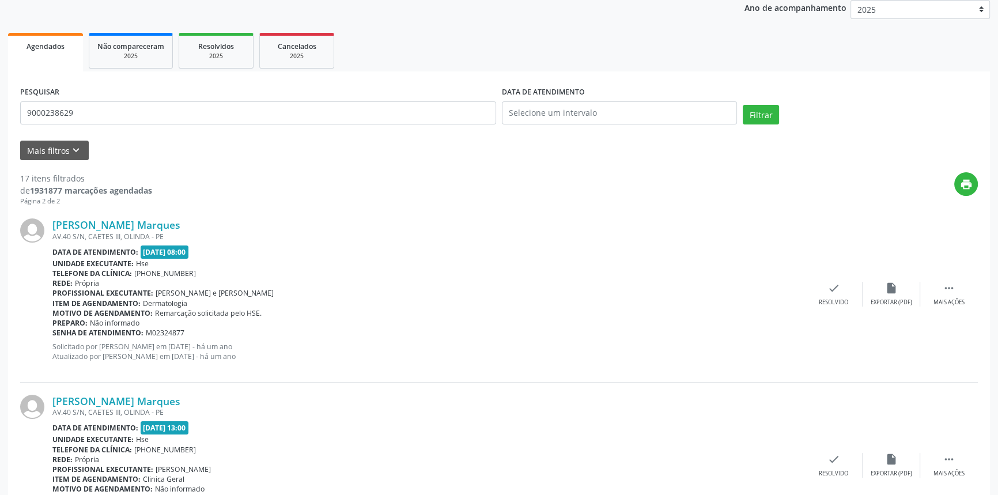
click at [0, 100] on div "Acompanhamento Acompanhe a situação das marcações correntes e finalizadas Relat…" at bounding box center [499, 262] width 998 height 677
drag, startPoint x: 93, startPoint y: 115, endPoint x: 0, endPoint y: 117, distance: 92.8
click at [0, 117] on div "Acompanhamento Acompanhe a situação das marcações correntes e finalizadas Relat…" at bounding box center [499, 262] width 998 height 677
click at [776, 115] on button "Filtrar" at bounding box center [761, 115] width 36 height 20
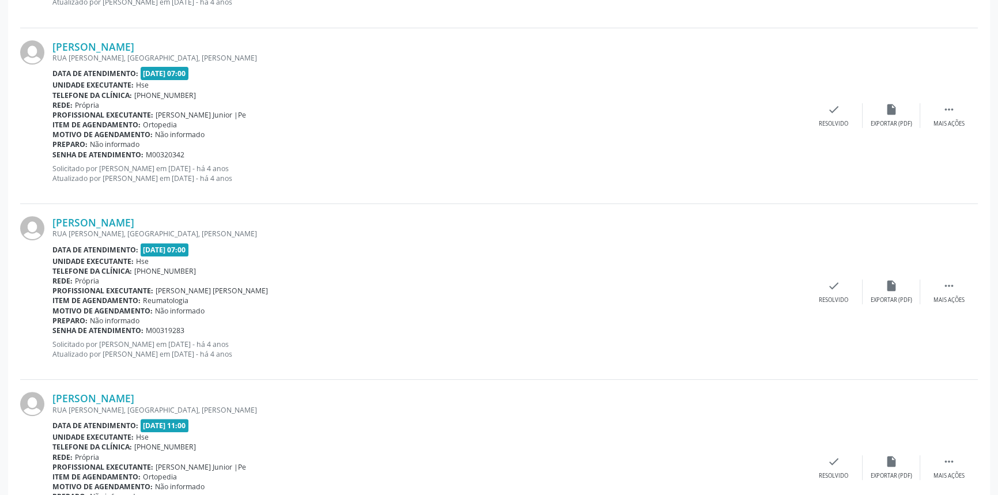
scroll to position [2540, 0]
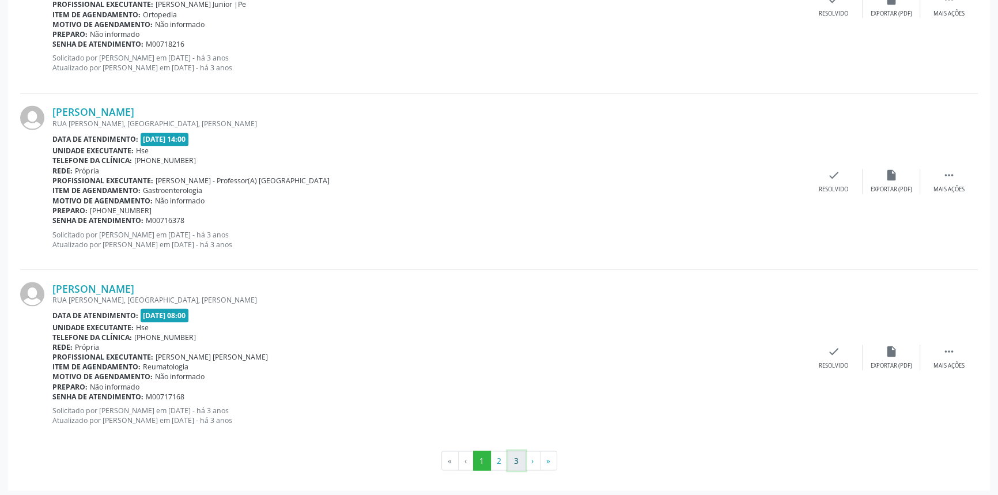
click at [512, 457] on button "3" at bounding box center [517, 461] width 18 height 20
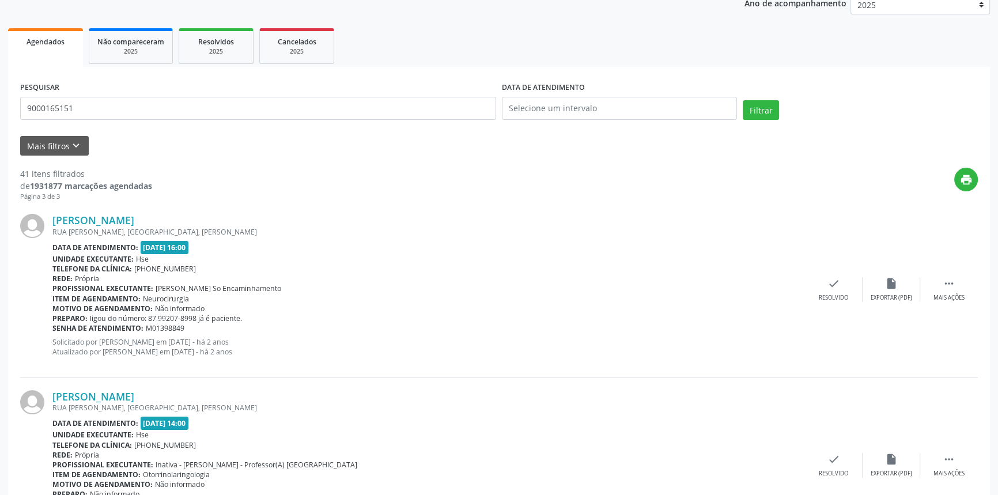
scroll to position [141, 0]
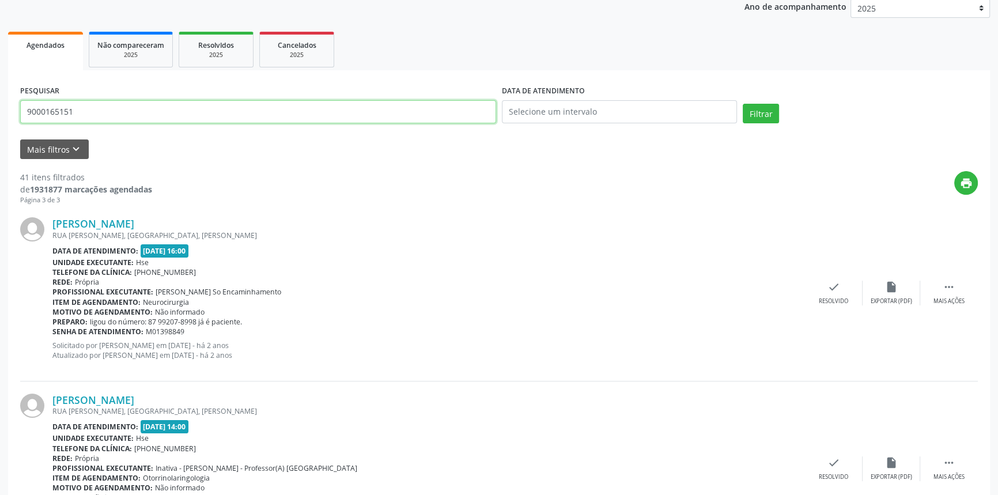
drag, startPoint x: 126, startPoint y: 109, endPoint x: 35, endPoint y: 109, distance: 91.6
click at [35, 109] on input "9000165151" at bounding box center [258, 111] width 476 height 23
type input "9"
type input "9000884070"
click at [743, 104] on button "Filtrar" at bounding box center [761, 114] width 36 height 20
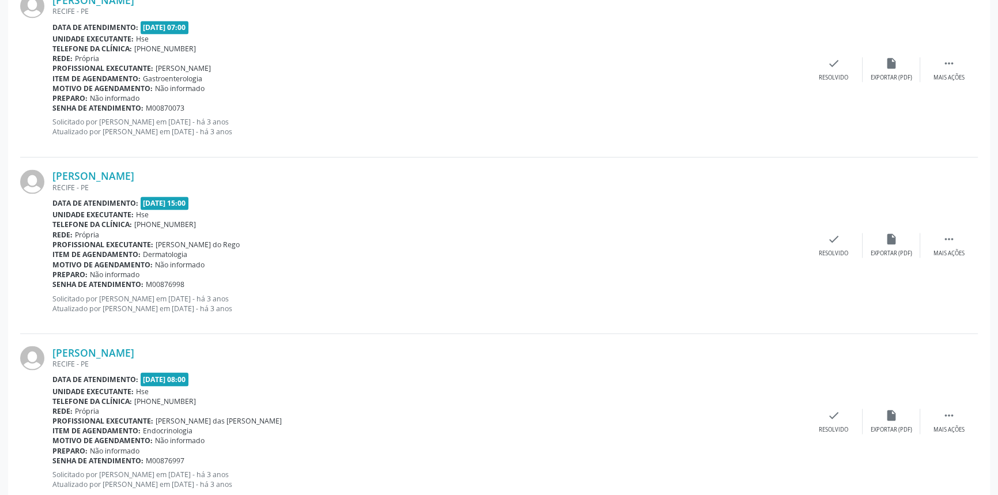
scroll to position [2540, 0]
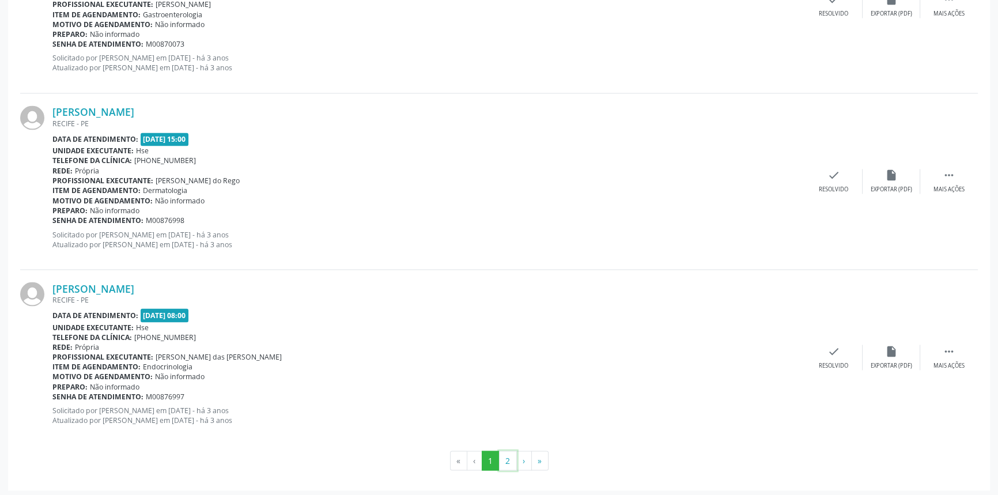
click at [510, 460] on button "2" at bounding box center [508, 461] width 18 height 20
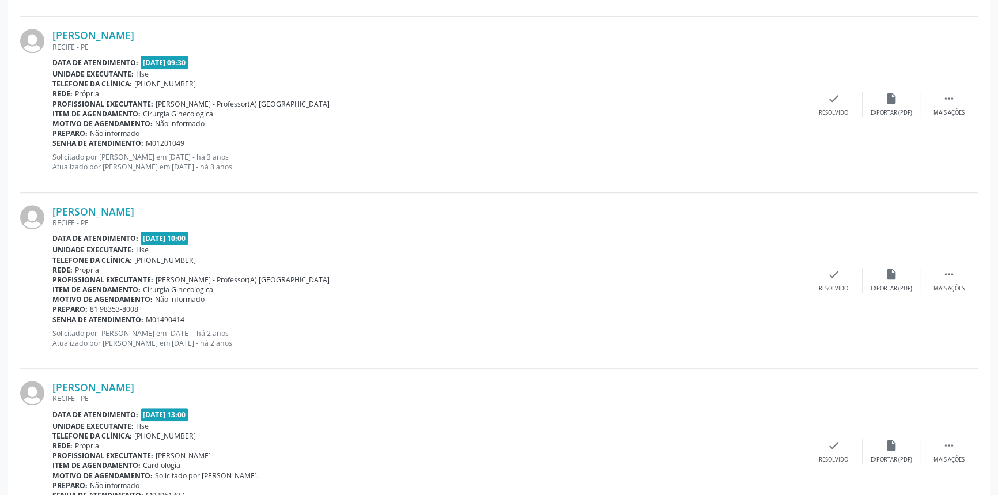
scroll to position [1299, 0]
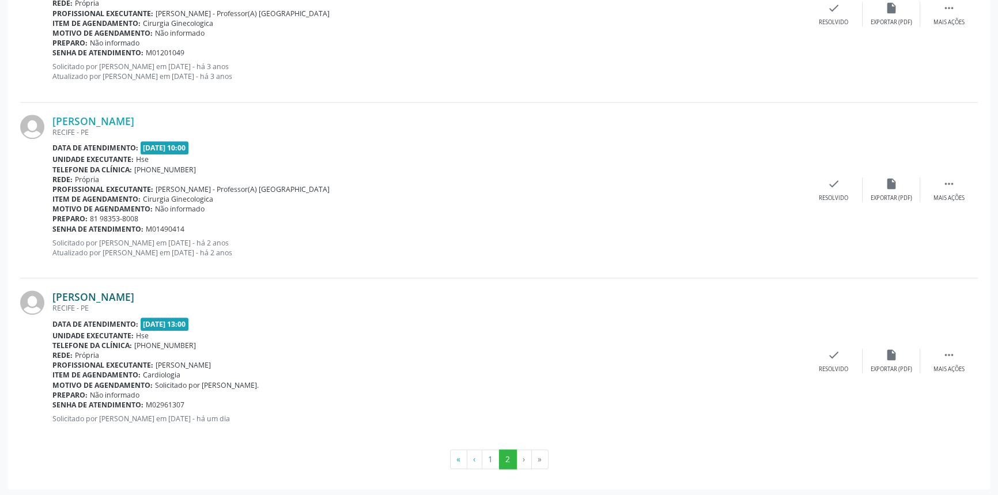
drag, startPoint x: 225, startPoint y: 296, endPoint x: 55, endPoint y: 296, distance: 169.4
click at [55, 296] on div "[PERSON_NAME]" at bounding box center [428, 296] width 753 height 13
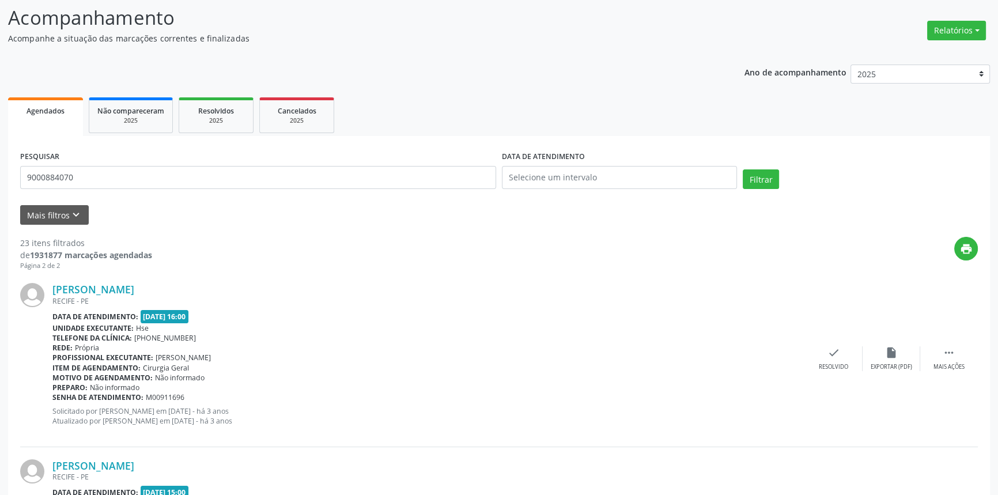
scroll to position [0, 0]
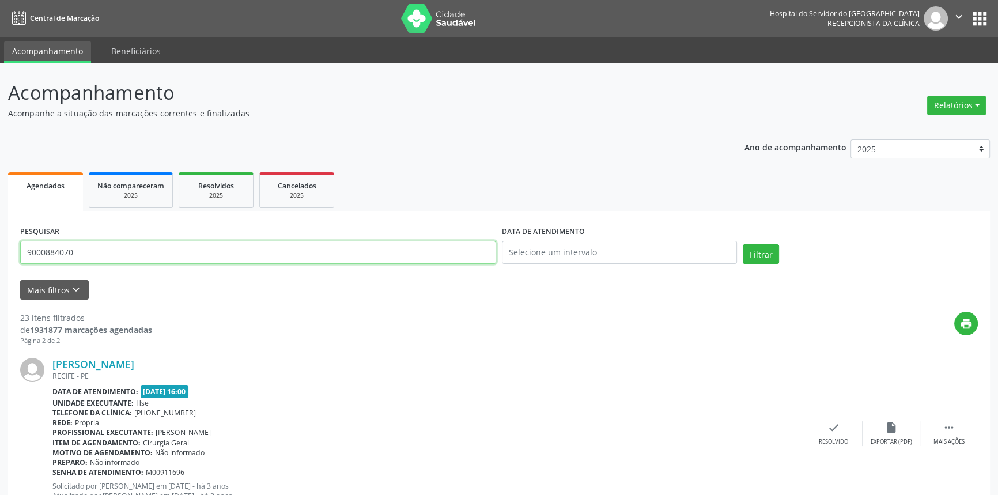
drag, startPoint x: 106, startPoint y: 248, endPoint x: 0, endPoint y: 248, distance: 106.0
click at [743, 244] on button "Filtrar" at bounding box center [761, 254] width 36 height 20
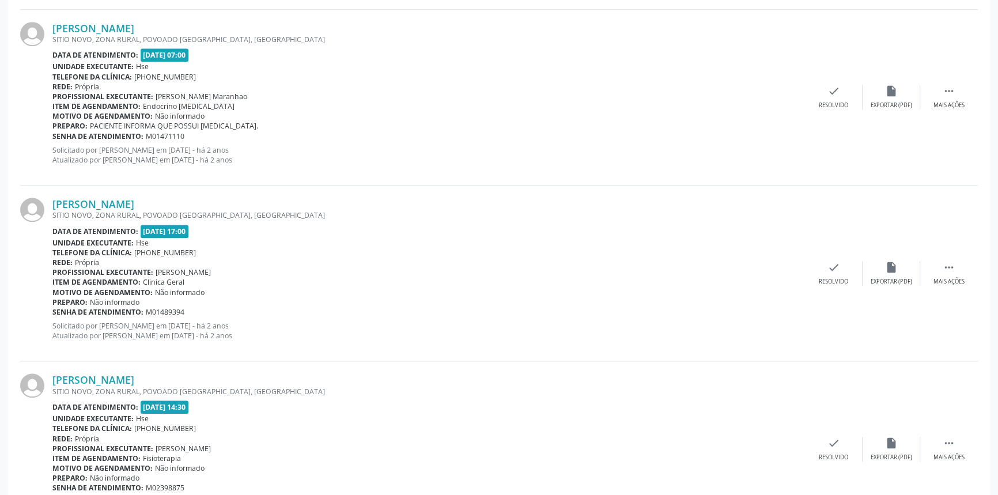
scroll to position [1618, 0]
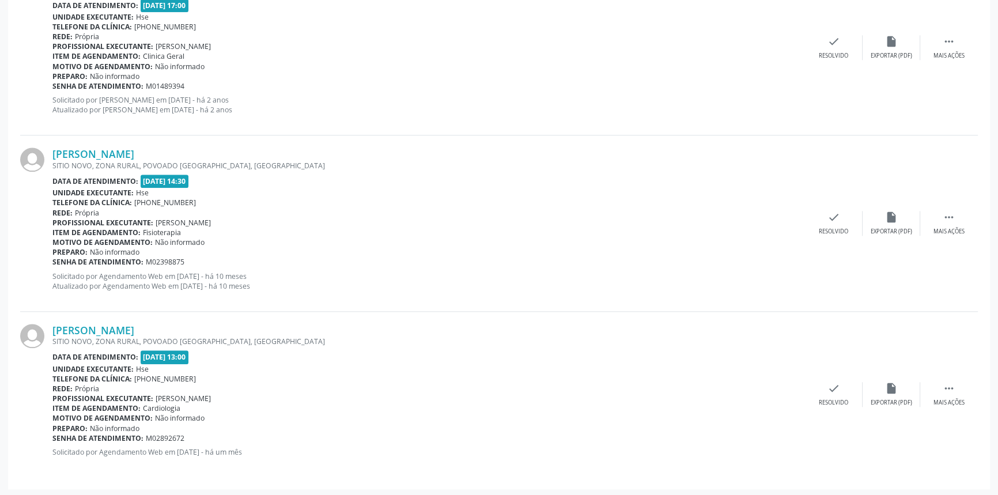
drag, startPoint x: 236, startPoint y: 328, endPoint x: 48, endPoint y: 332, distance: 187.9
click at [48, 332] on div "[PERSON_NAME] [GEOGRAPHIC_DATA], ZONA RURAL, POVOADO [GEOGRAPHIC_DATA], [GEOGRA…" at bounding box center [499, 394] width 958 height 165
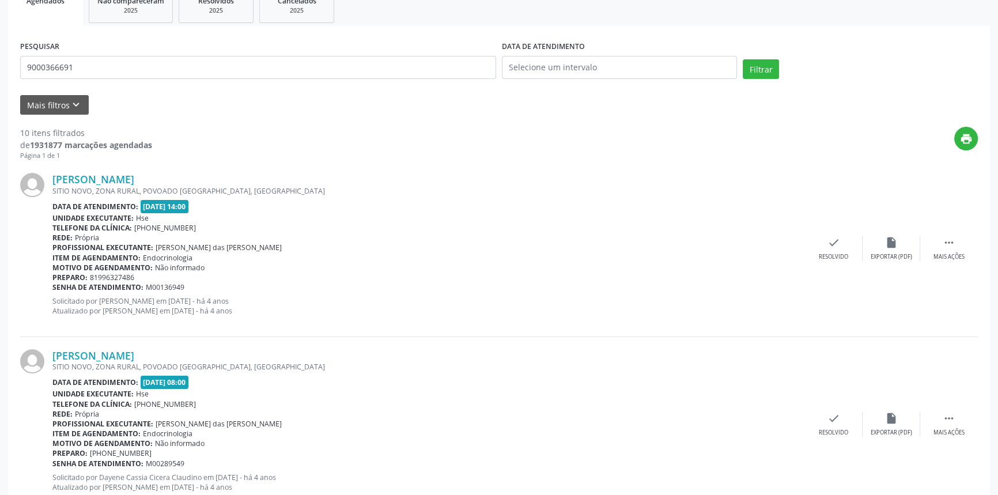
scroll to position [99, 0]
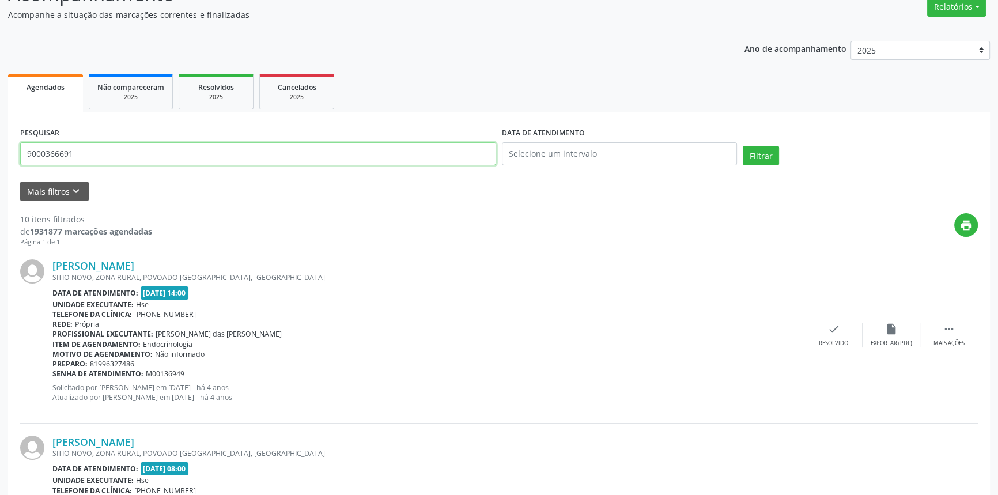
drag, startPoint x: 90, startPoint y: 153, endPoint x: 0, endPoint y: 129, distance: 93.5
click at [743, 146] on button "Filtrar" at bounding box center [761, 156] width 36 height 20
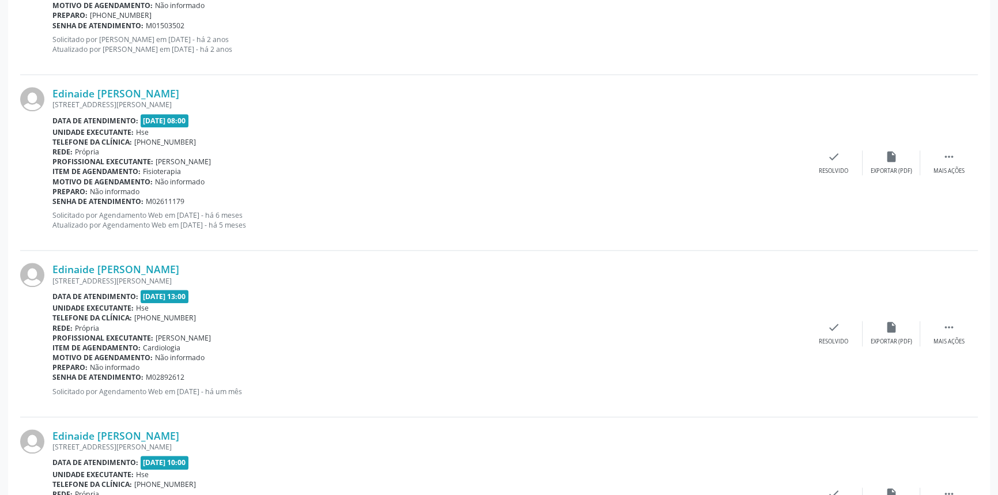
scroll to position [1608, 0]
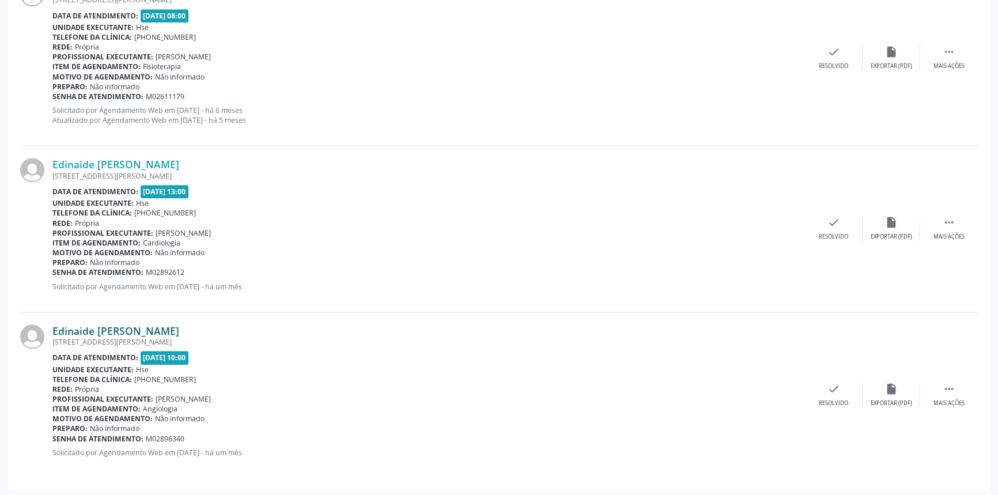
drag, startPoint x: 269, startPoint y: 328, endPoint x: 55, endPoint y: 328, distance: 214.3
click at [55, 328] on div "Edinaide [PERSON_NAME]" at bounding box center [428, 330] width 753 height 13
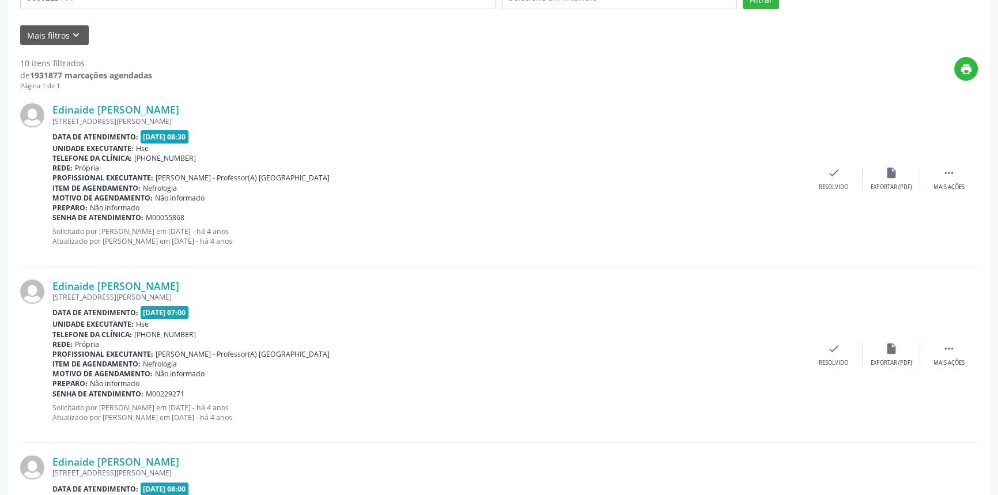
scroll to position [246, 0]
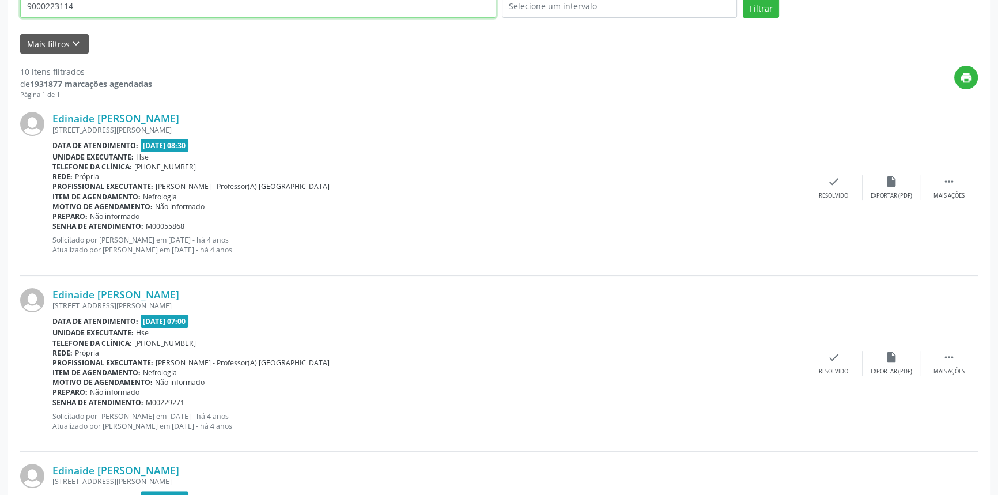
drag, startPoint x: 90, startPoint y: 10, endPoint x: 0, endPoint y: -17, distance: 94.4
click at [0, 0] on html "Central de Marcação Hospital do Servidor do [GEOGRAPHIC_DATA] Recepcionista da …" at bounding box center [499, 1] width 998 height 495
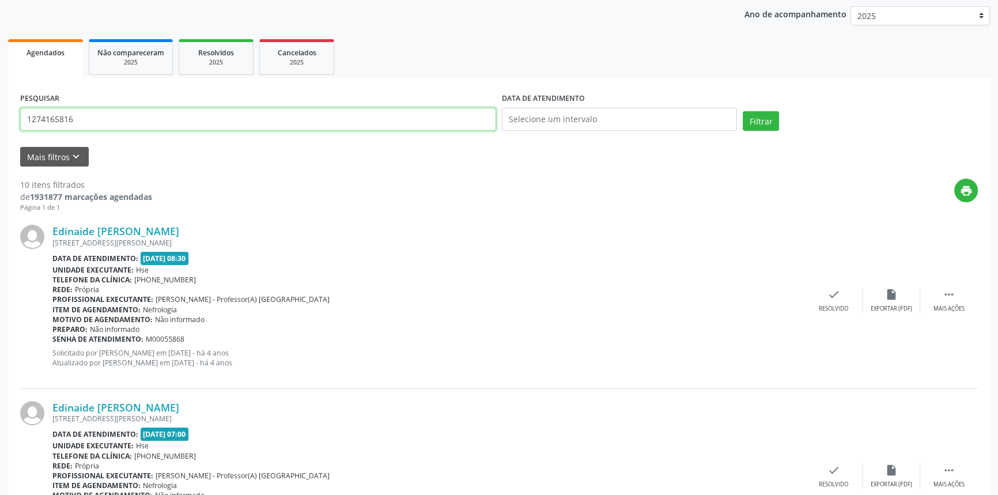
click at [743, 111] on button "Filtrar" at bounding box center [761, 121] width 36 height 20
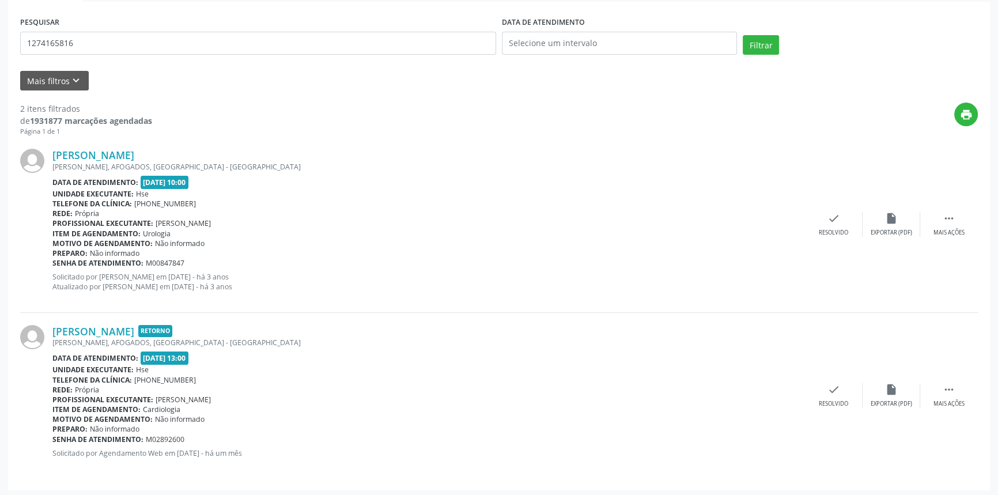
scroll to position [211, 0]
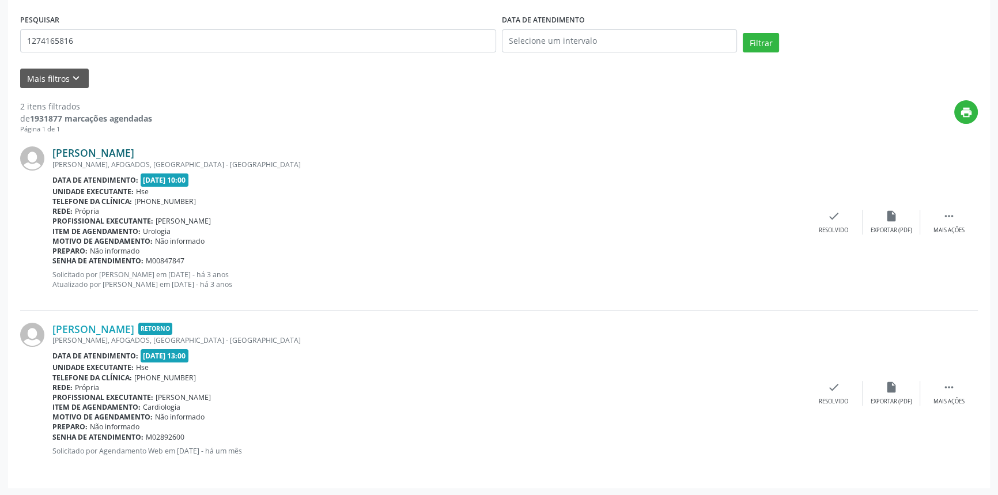
drag, startPoint x: 161, startPoint y: 153, endPoint x: 54, endPoint y: 150, distance: 107.8
click at [54, 150] on div "[PERSON_NAME]" at bounding box center [428, 152] width 753 height 13
drag, startPoint x: 78, startPoint y: 39, endPoint x: 5, endPoint y: 42, distance: 72.7
click at [5, 42] on div "Acompanhamento Acompanhe a situação das marcações correntes e finalizadas Relat…" at bounding box center [499, 174] width 998 height 644
type input "9000986893"
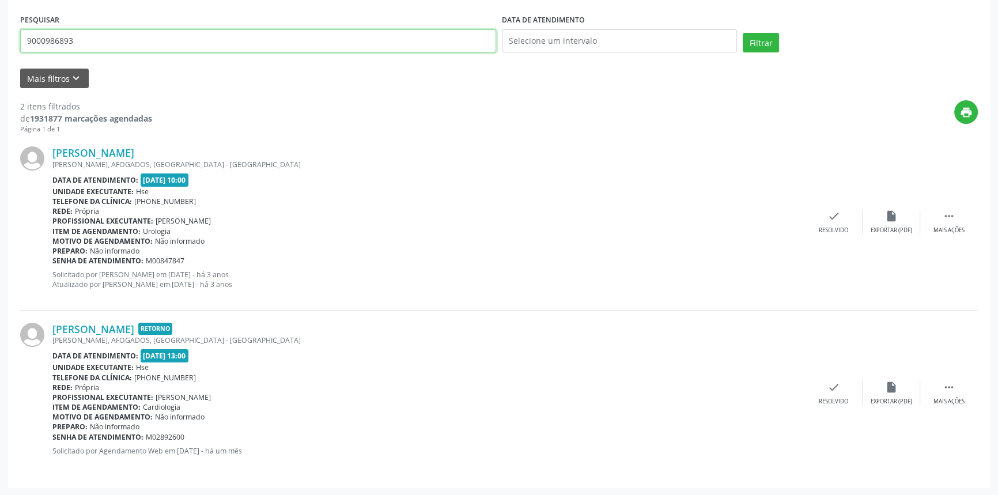
click at [743, 33] on button "Filtrar" at bounding box center [761, 43] width 36 height 20
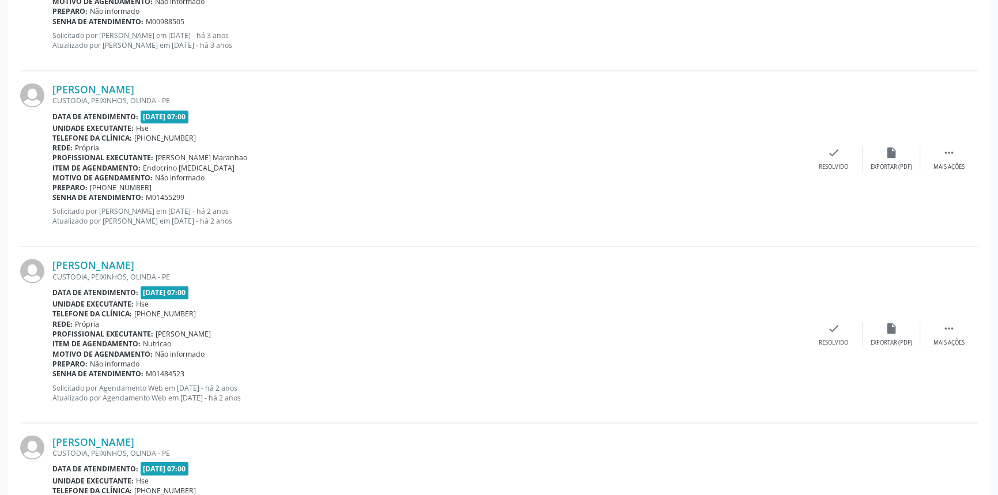
scroll to position [2540, 0]
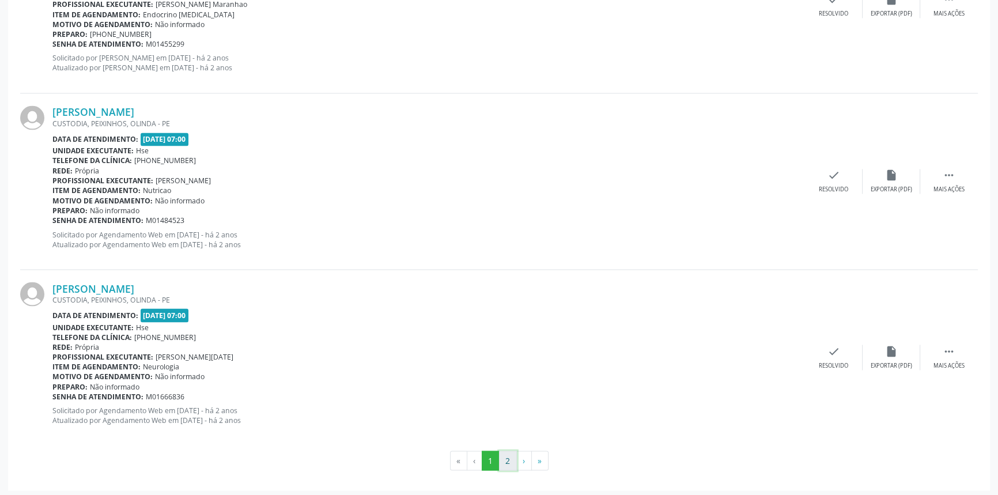
click at [510, 457] on button "2" at bounding box center [508, 461] width 18 height 20
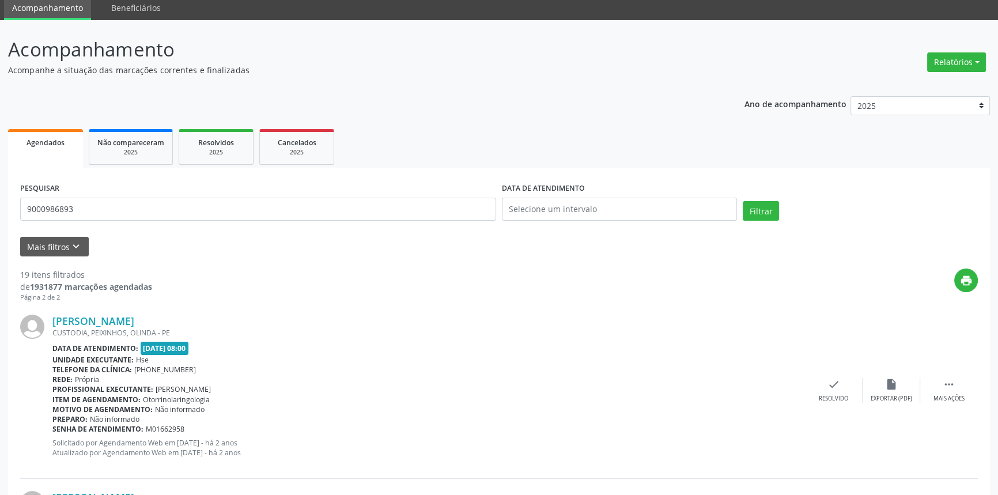
scroll to position [0, 0]
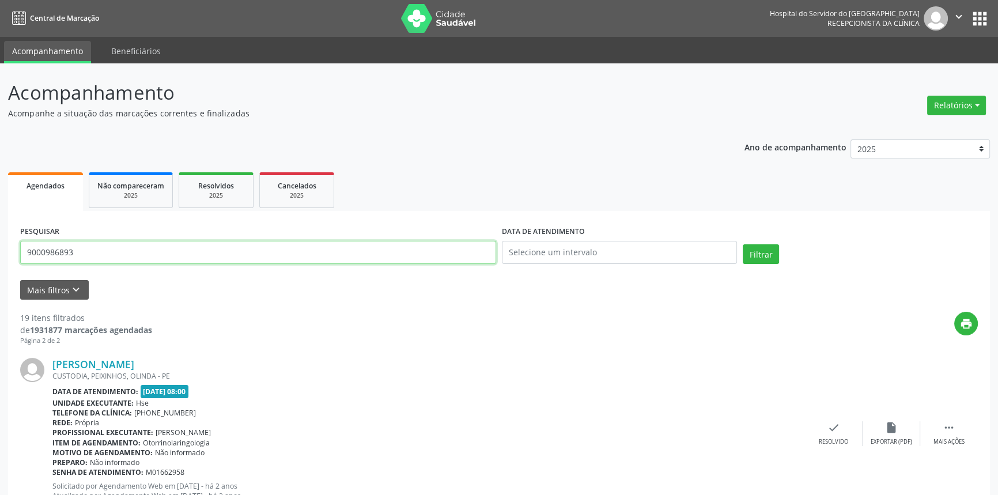
drag, startPoint x: 101, startPoint y: 258, endPoint x: 0, endPoint y: 240, distance: 103.0
type input "9000936236"
click at [743, 244] on button "Filtrar" at bounding box center [761, 254] width 36 height 20
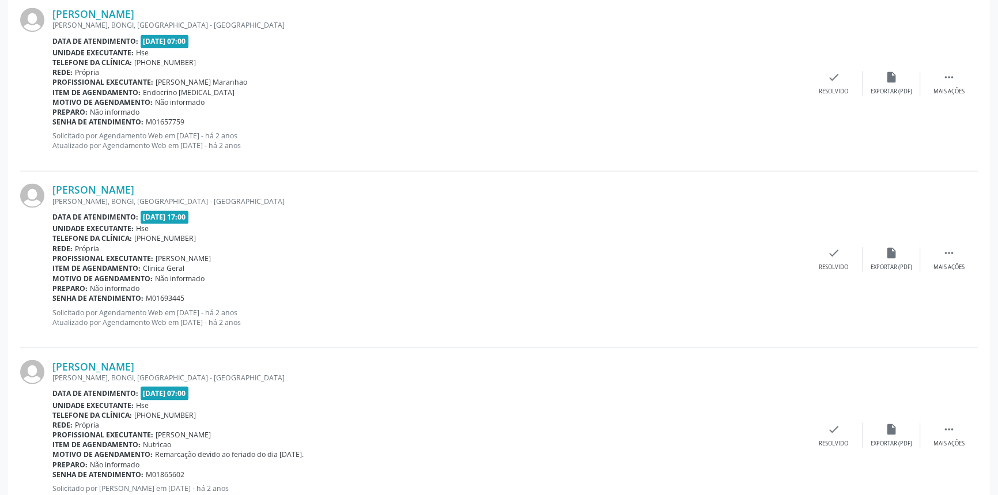
scroll to position [2540, 0]
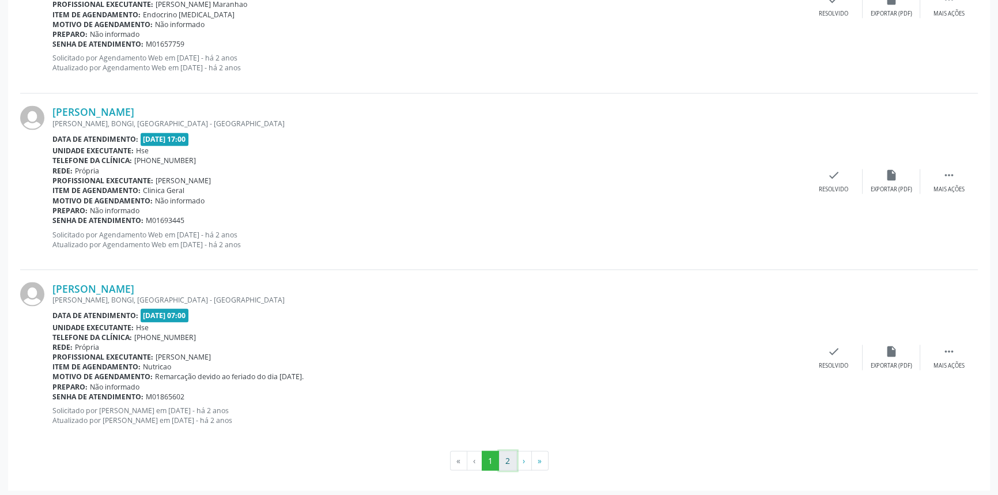
click at [504, 455] on button "2" at bounding box center [508, 461] width 18 height 20
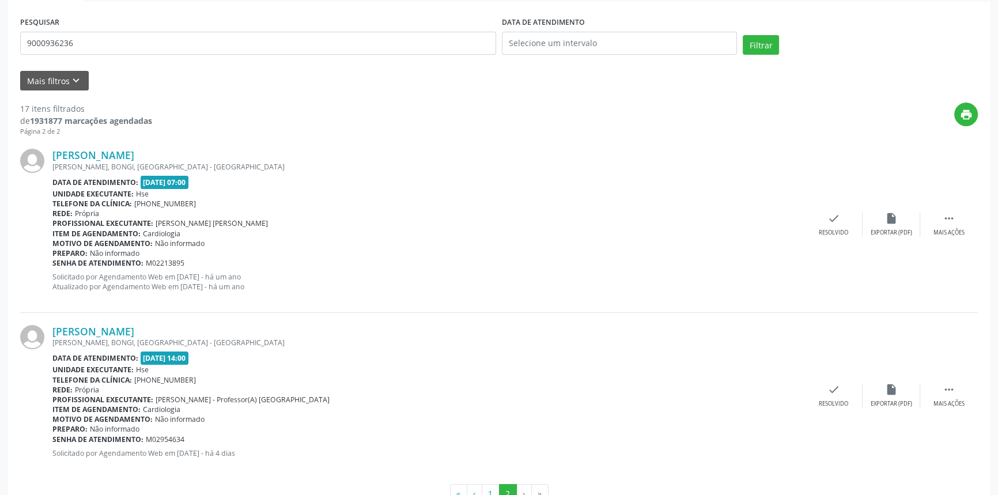
scroll to position [192, 0]
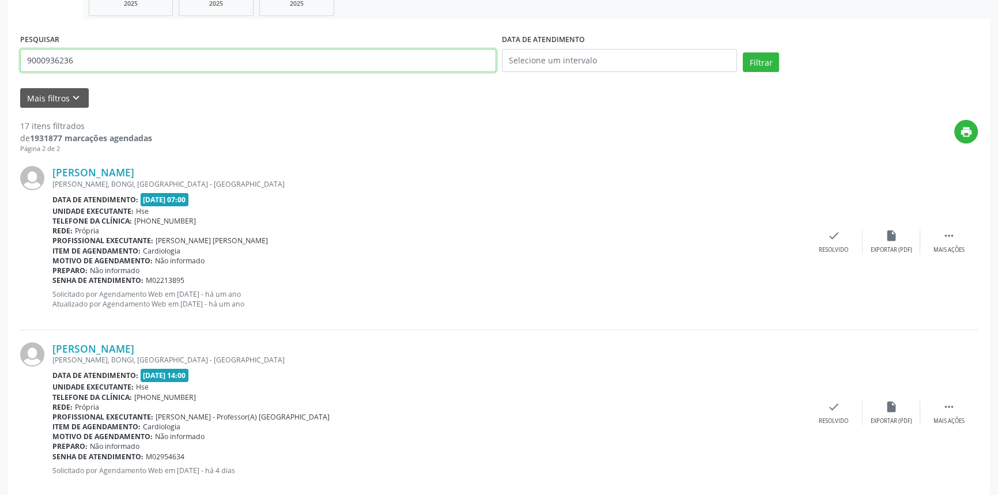
drag, startPoint x: 98, startPoint y: 54, endPoint x: 0, endPoint y: 52, distance: 98.0
click at [0, 52] on div "Acompanhamento Acompanhe a situação das marcações correntes e finalizadas Relat…" at bounding box center [499, 210] width 998 height 677
click at [743, 52] on button "Filtrar" at bounding box center [761, 62] width 36 height 20
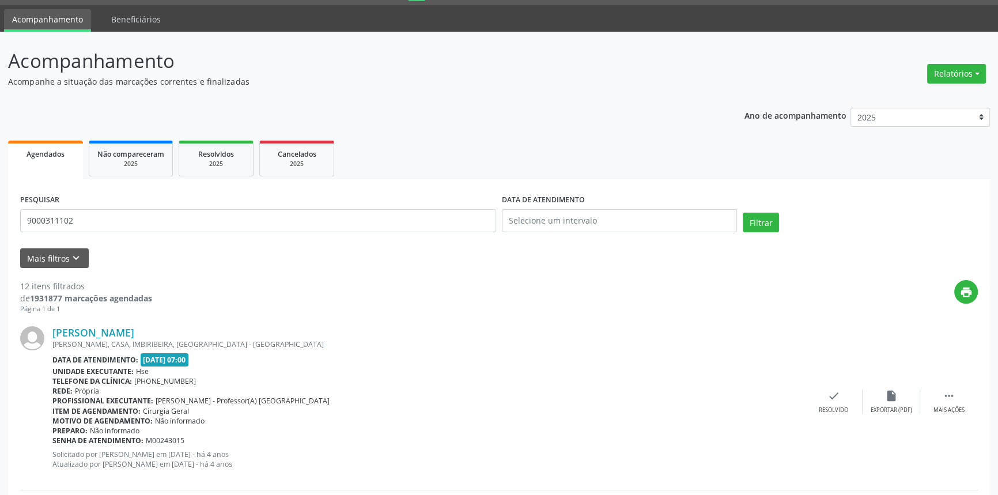
scroll to position [0, 0]
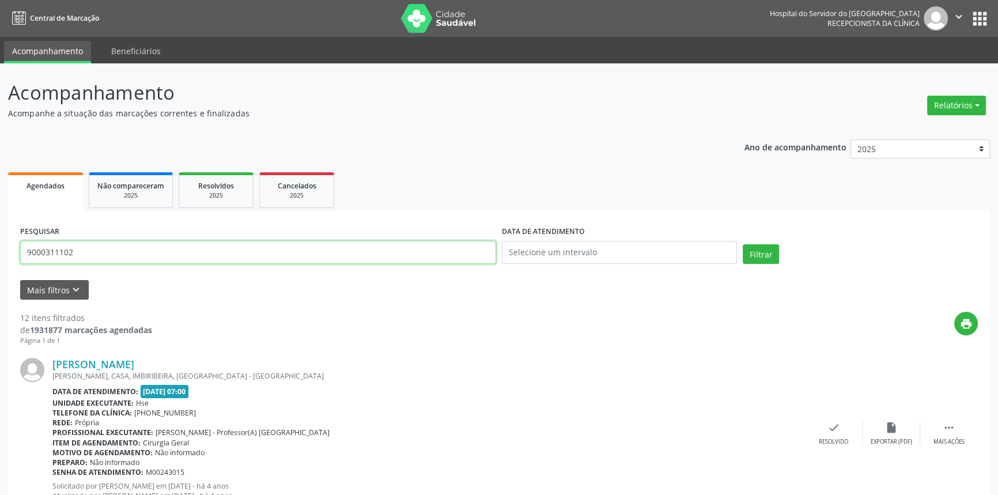
click at [63, 245] on input "9000311102" at bounding box center [258, 252] width 476 height 23
type input "9"
click at [743, 244] on button "Filtrar" at bounding box center [761, 254] width 36 height 20
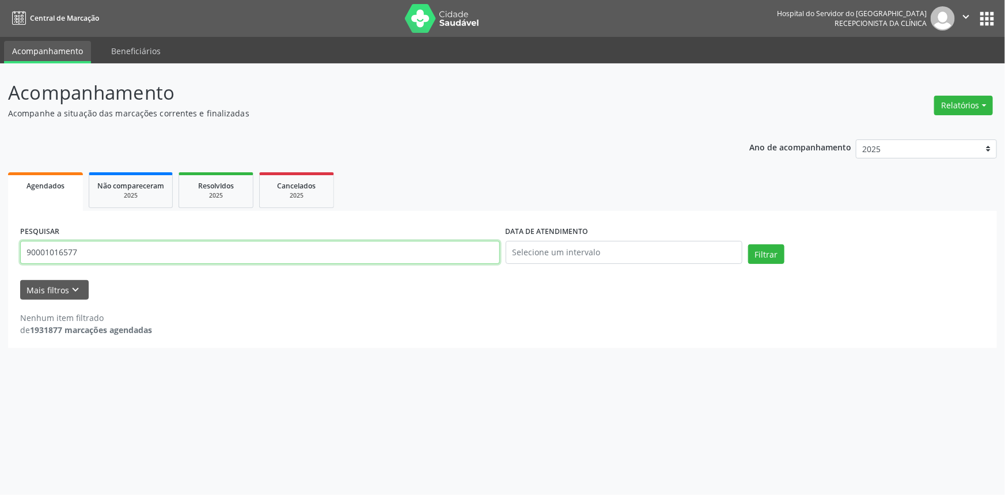
click at [108, 254] on input "90001016577" at bounding box center [260, 252] width 480 height 23
drag, startPoint x: 112, startPoint y: 247, endPoint x: 0, endPoint y: 258, distance: 112.9
click at [0, 258] on div "Acompanhamento Acompanhe a situação das marcações correntes e finalizadas Relat…" at bounding box center [502, 279] width 1005 height 432
type input "9001016577"
click at [748, 244] on button "Filtrar" at bounding box center [766, 254] width 36 height 20
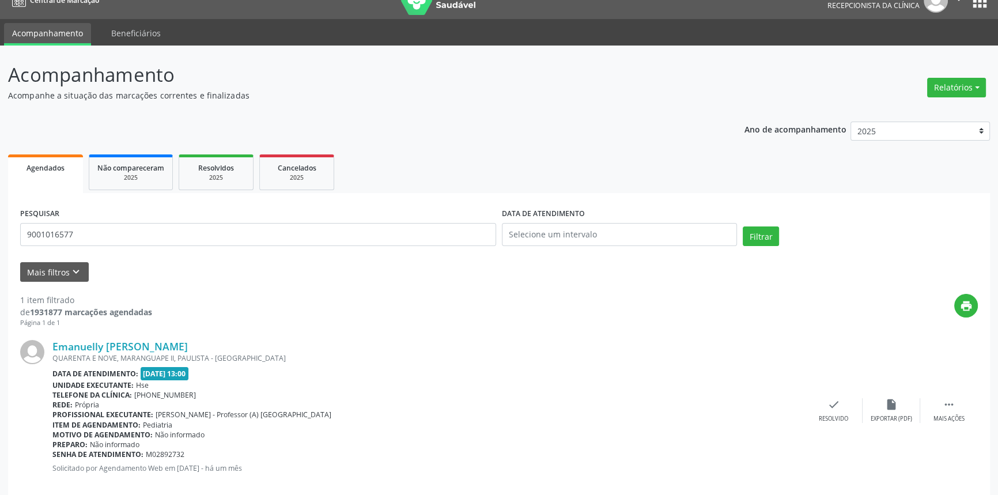
scroll to position [36, 0]
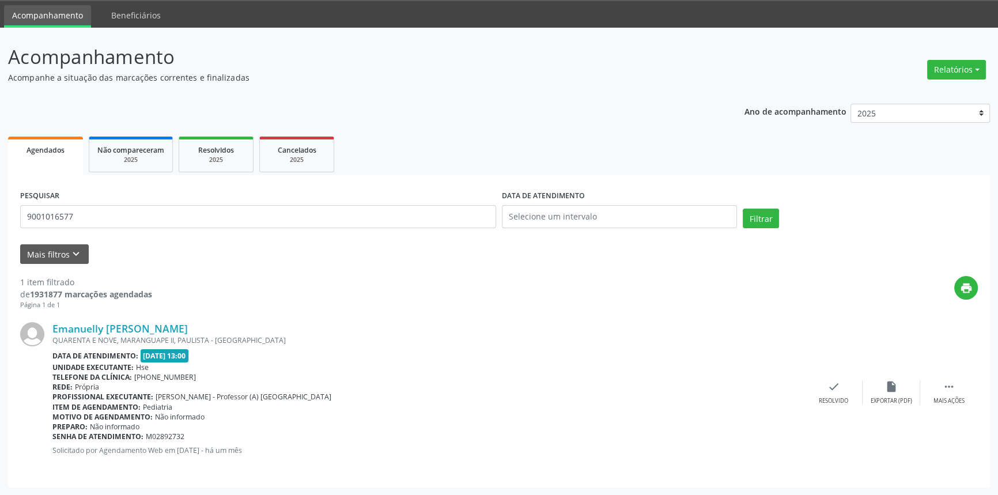
drag, startPoint x: 290, startPoint y: 328, endPoint x: 51, endPoint y: 325, distance: 239.7
click at [51, 325] on div "Emanuelly [PERSON_NAME] QUARENTA E NOVE, MARANGUAPE II, [GEOGRAPHIC_DATA] - [GE…" at bounding box center [499, 392] width 958 height 165
click at [188, 327] on link "Emanuelly [PERSON_NAME]" at bounding box center [119, 328] width 135 height 13
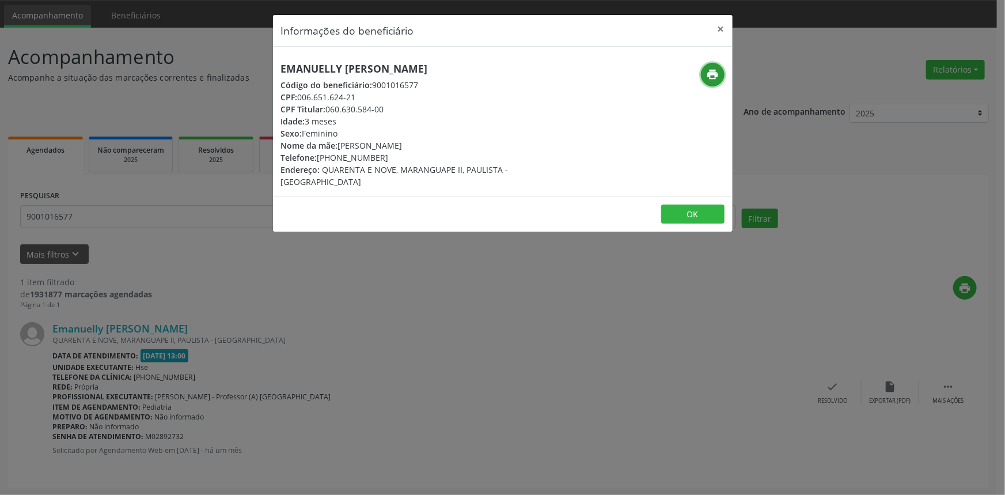
click at [716, 78] on icon "print" at bounding box center [712, 74] width 13 height 13
click at [720, 25] on button "×" at bounding box center [721, 29] width 23 height 28
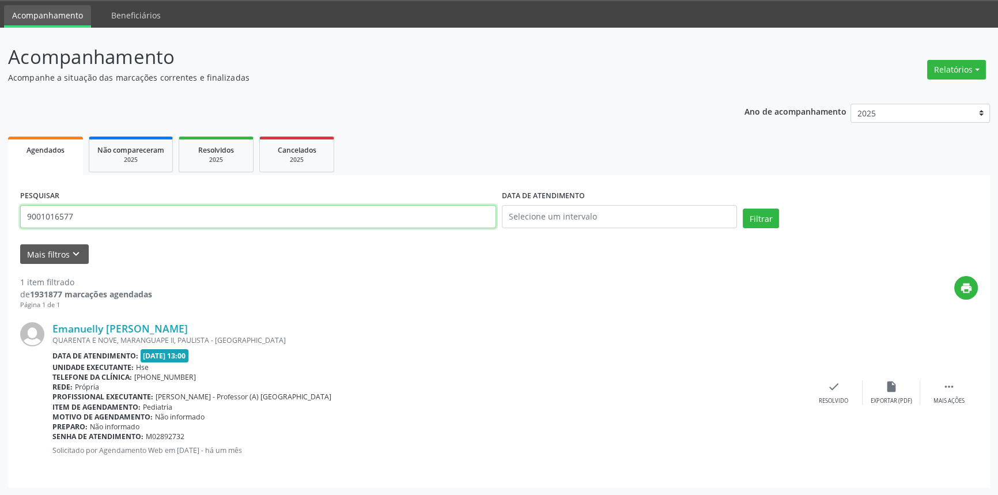
drag, startPoint x: 109, startPoint y: 211, endPoint x: 0, endPoint y: 213, distance: 109.5
click at [0, 213] on div "Acompanhamento Acompanhe a situação das marcações correntes e finalizadas Relat…" at bounding box center [499, 262] width 998 height 468
click at [743, 209] on button "Filtrar" at bounding box center [761, 219] width 36 height 20
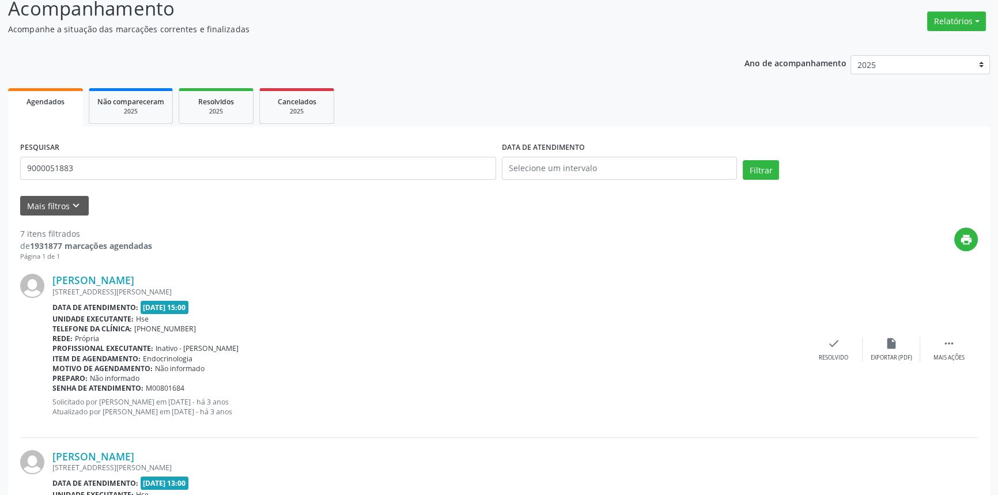
scroll to position [27, 0]
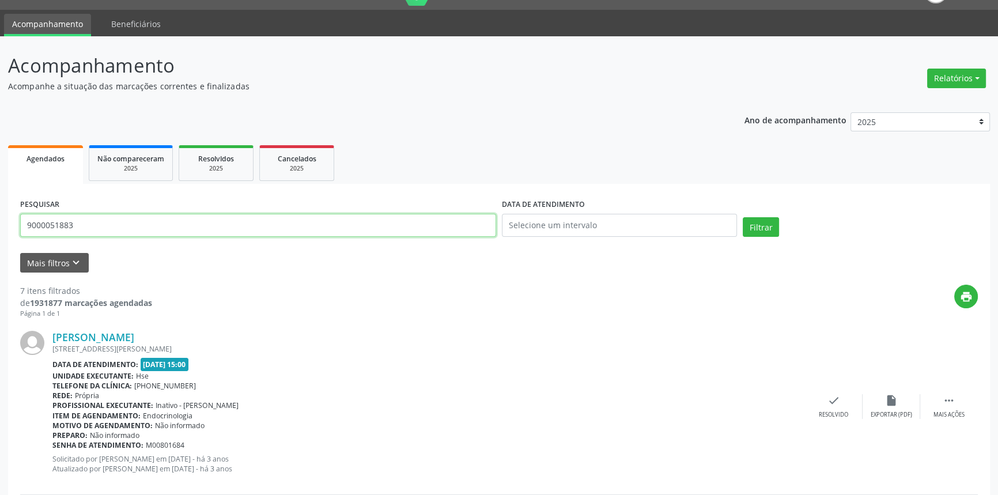
drag, startPoint x: 104, startPoint y: 221, endPoint x: 0, endPoint y: 219, distance: 104.3
click at [743, 217] on button "Filtrar" at bounding box center [761, 227] width 36 height 20
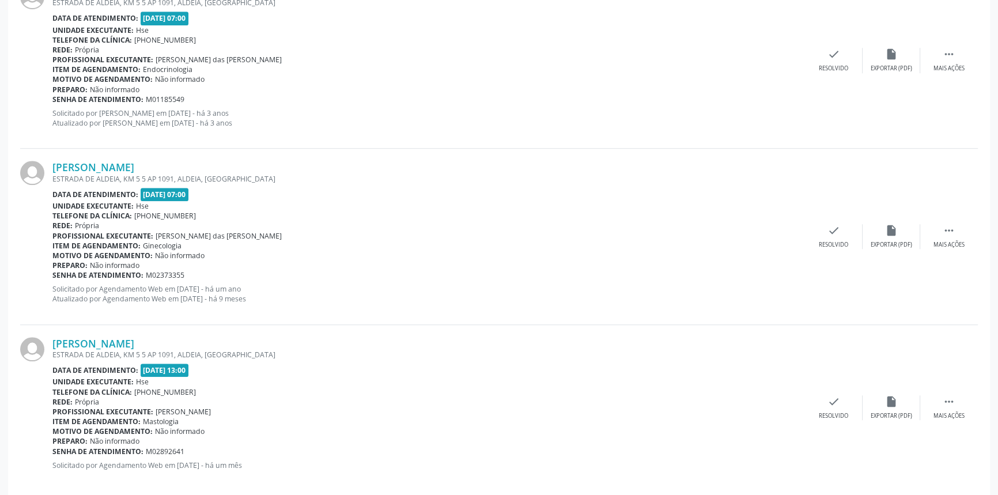
scroll to position [1090, 0]
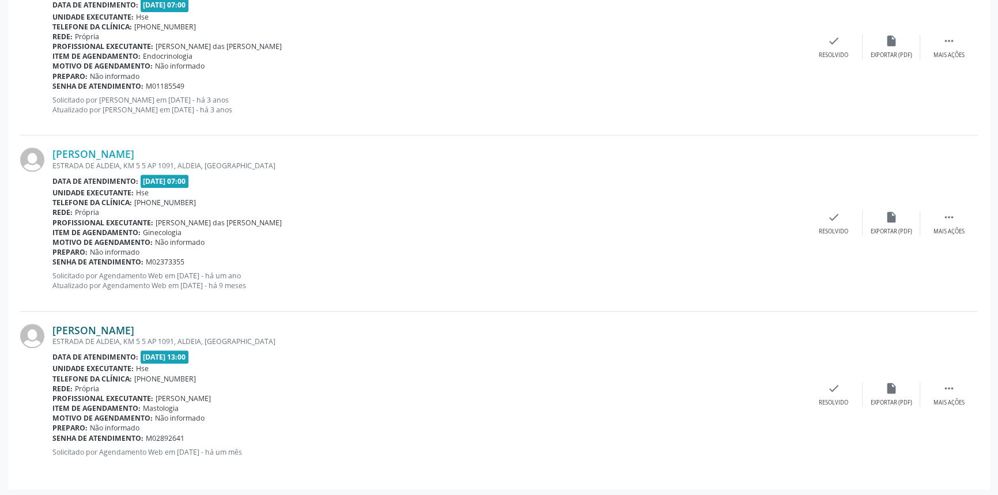
drag, startPoint x: 211, startPoint y: 330, endPoint x: 54, endPoint y: 332, distance: 157.3
click at [54, 332] on div "[PERSON_NAME]" at bounding box center [428, 330] width 753 height 13
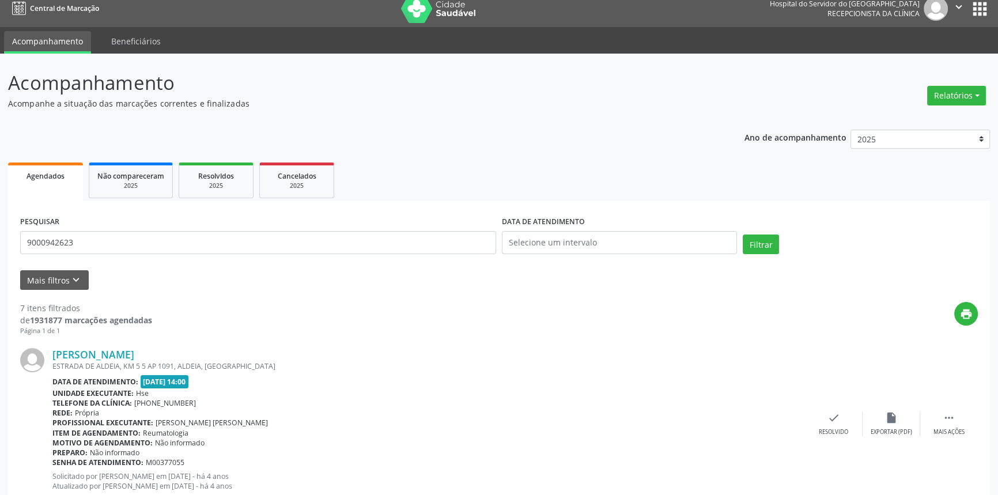
scroll to position [0, 0]
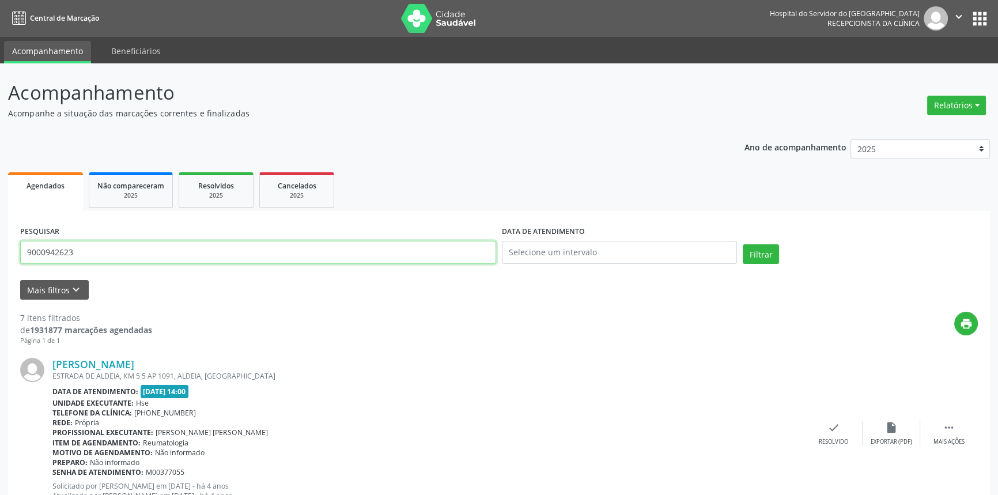
drag, startPoint x: 81, startPoint y: 247, endPoint x: 0, endPoint y: 252, distance: 80.8
click at [743, 244] on button "Filtrar" at bounding box center [761, 254] width 36 height 20
type input "9000958082"
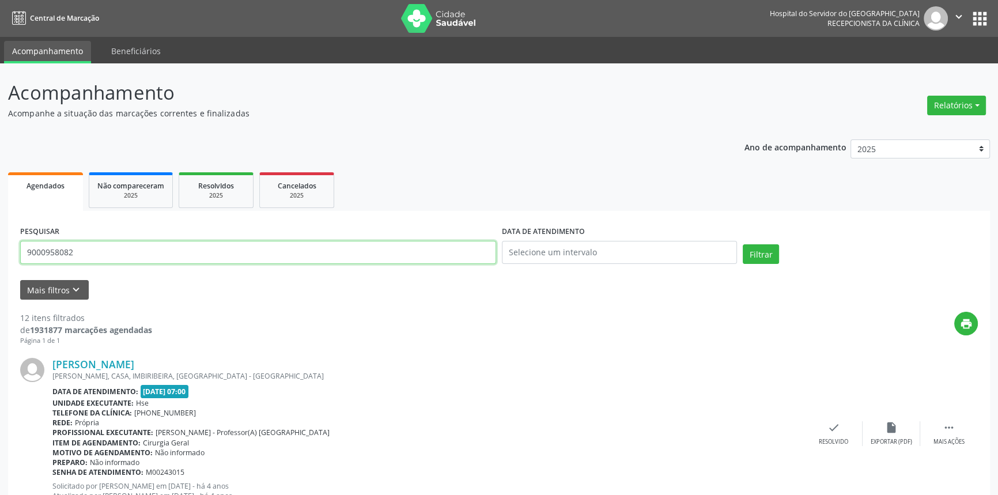
click at [743, 244] on button "Filtrar" at bounding box center [761, 254] width 36 height 20
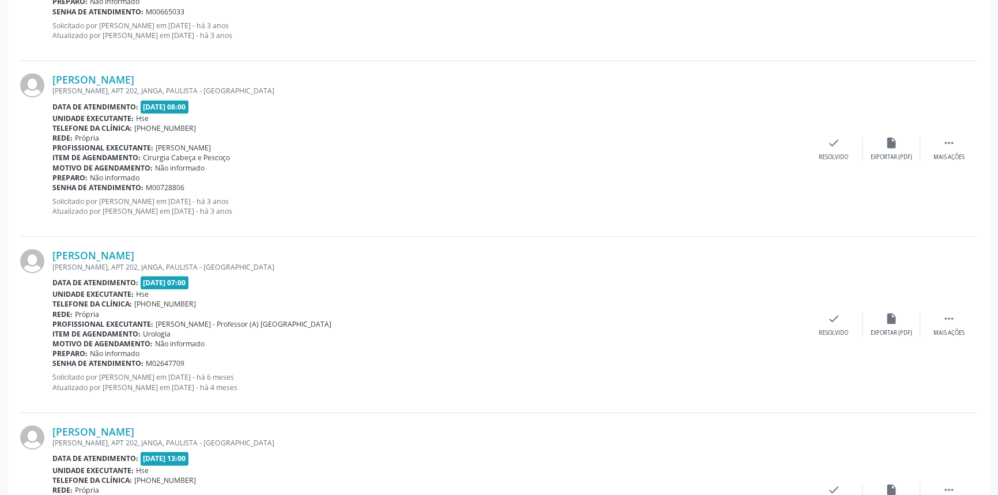
scroll to position [739, 0]
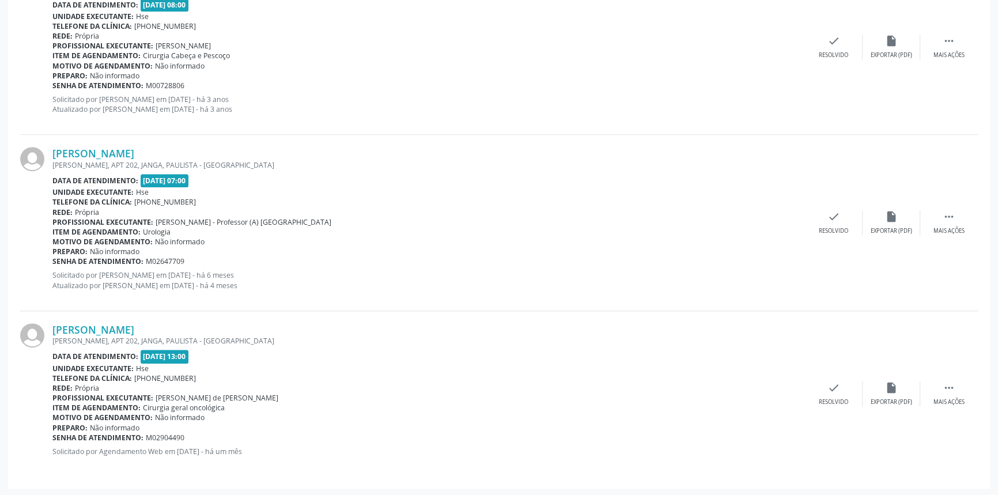
drag, startPoint x: 242, startPoint y: 326, endPoint x: 54, endPoint y: 319, distance: 188.5
click at [54, 319] on div "[PERSON_NAME] [PERSON_NAME][STREET_ADDRESS] Data de atendimento: [DATE] 13:00 U…" at bounding box center [499, 393] width 958 height 165
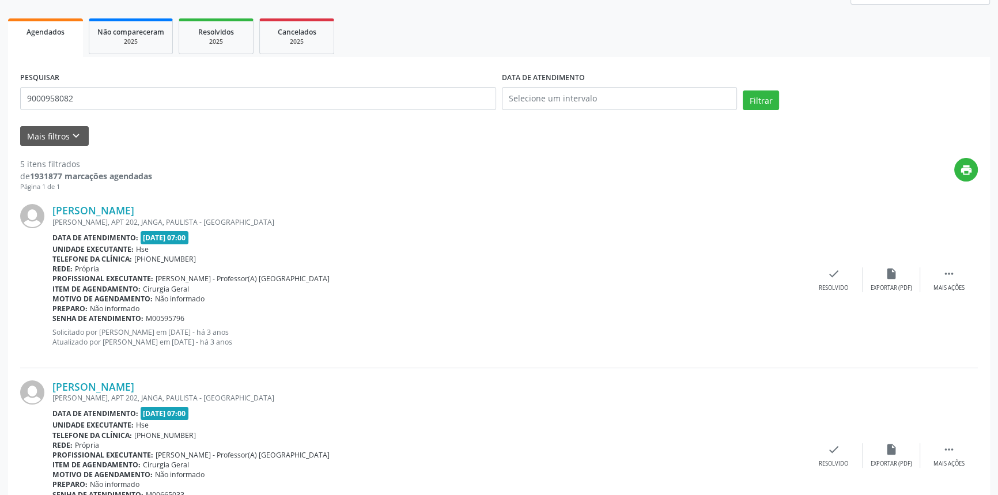
scroll to position [6, 0]
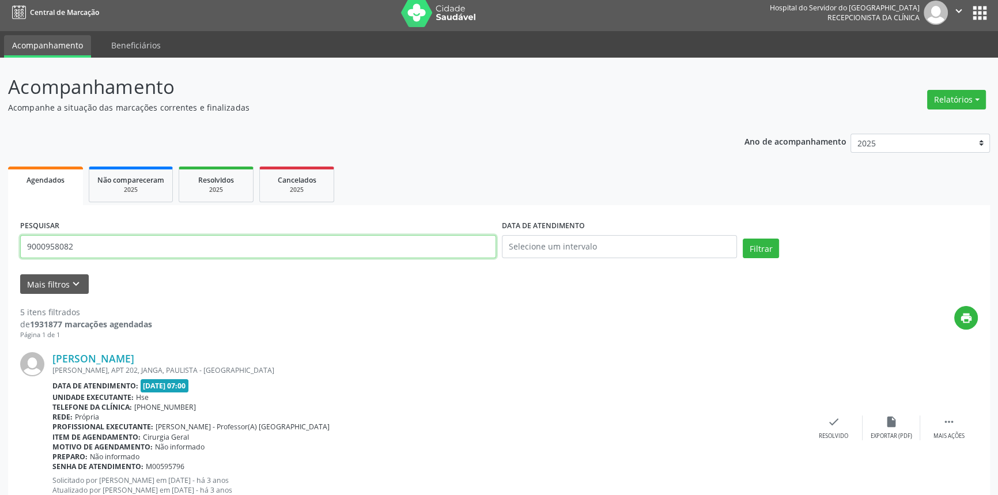
drag, startPoint x: 102, startPoint y: 251, endPoint x: 0, endPoint y: 232, distance: 103.7
click at [743, 239] on button "Filtrar" at bounding box center [761, 249] width 36 height 20
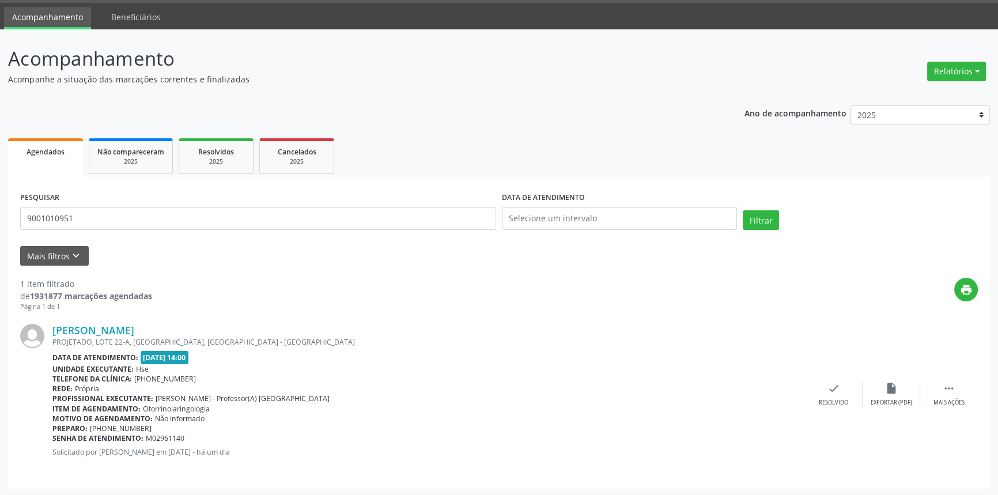
scroll to position [36, 0]
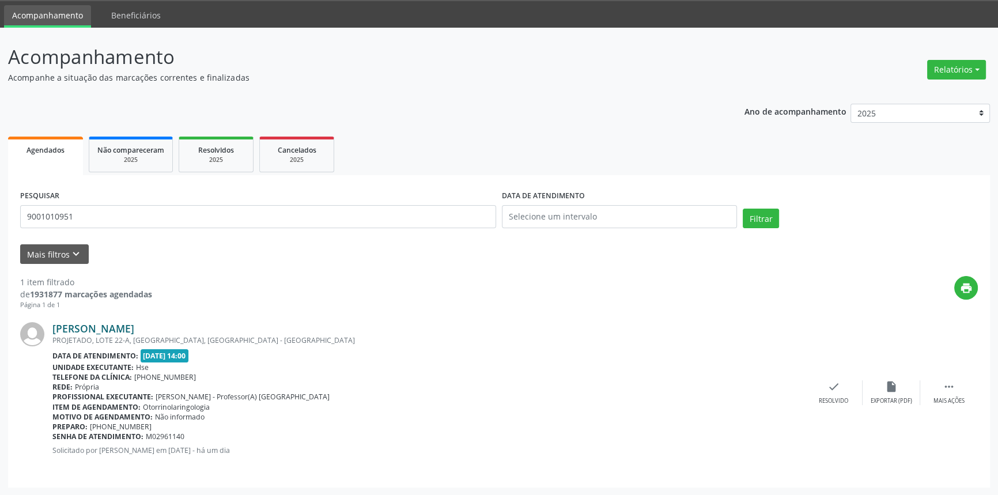
click at [134, 328] on link "[PERSON_NAME]" at bounding box center [93, 328] width 82 height 13
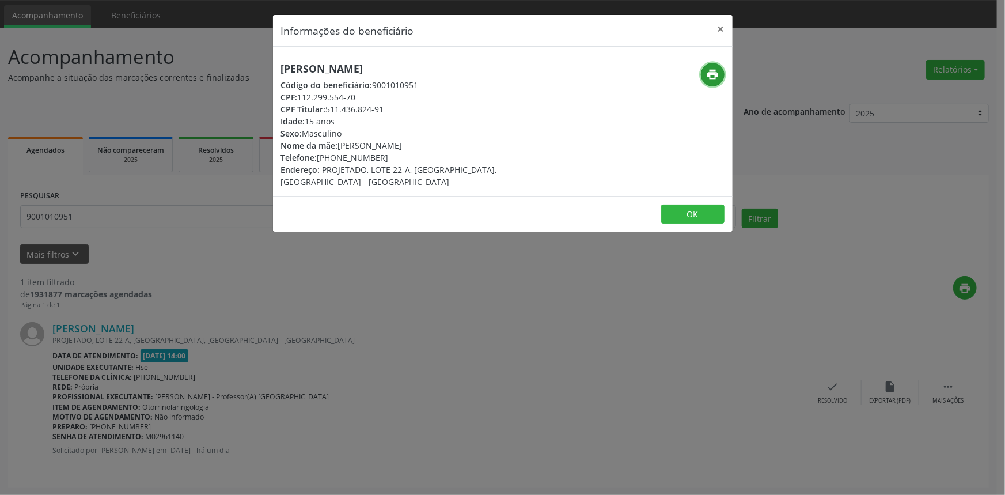
click at [717, 74] on icon "print" at bounding box center [712, 74] width 13 height 13
drag, startPoint x: 507, startPoint y: 69, endPoint x: 276, endPoint y: 66, distance: 231.1
click at [276, 66] on div "[PERSON_NAME] Código do beneficiário: 9001010951 CPF: 112.299.554-70 CPF Titula…" at bounding box center [426, 125] width 307 height 125
click at [717, 70] on icon "print" at bounding box center [712, 74] width 13 height 13
click at [723, 24] on button "×" at bounding box center [721, 29] width 23 height 28
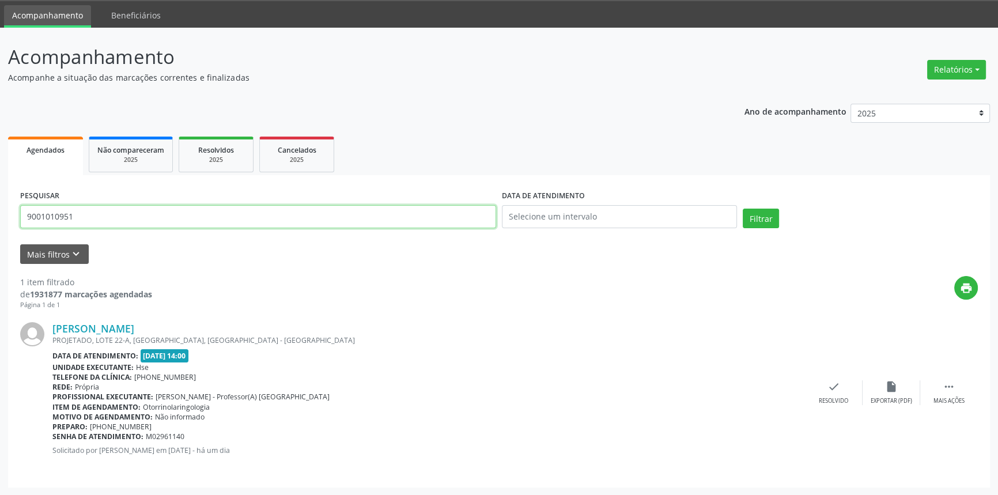
drag, startPoint x: 119, startPoint y: 213, endPoint x: 0, endPoint y: 220, distance: 119.4
click at [0, 220] on div "Acompanhamento Acompanhe a situação das marcações correntes e finalizadas Relat…" at bounding box center [499, 262] width 998 height 468
type input "9000945629"
click at [743, 209] on button "Filtrar" at bounding box center [761, 219] width 36 height 20
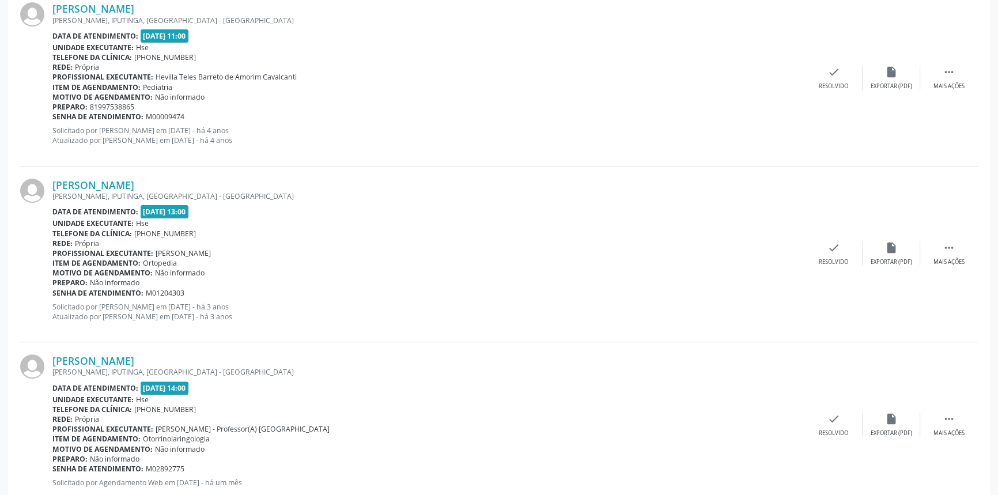
scroll to position [387, 0]
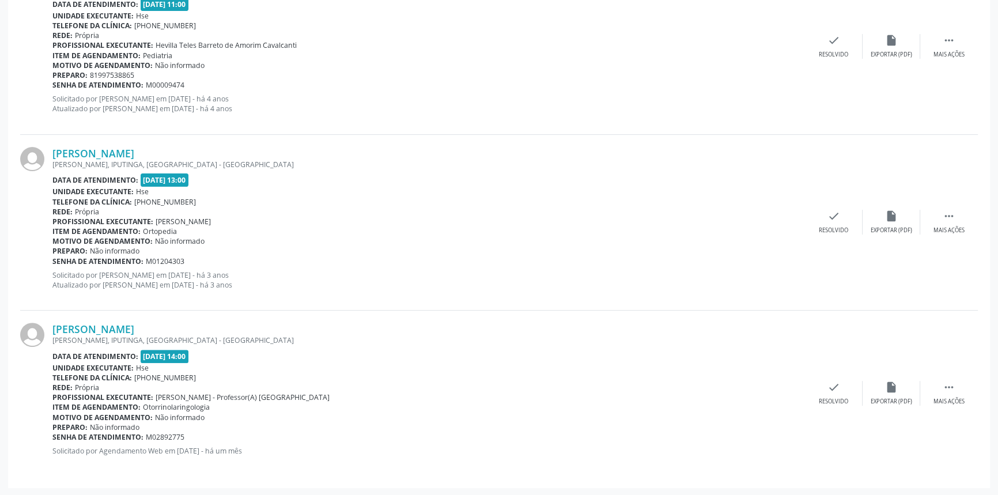
drag, startPoint x: 190, startPoint y: 326, endPoint x: 28, endPoint y: 328, distance: 161.9
click at [28, 328] on div "[PERSON_NAME] [PERSON_NAME], IPUTINGA, [GEOGRAPHIC_DATA] - [GEOGRAPHIC_DATA] Da…" at bounding box center [499, 393] width 958 height 165
click at [70, 301] on div "[PERSON_NAME] [PERSON_NAME], IPUTINGA, [GEOGRAPHIC_DATA] - [GEOGRAPHIC_DATA] Da…" at bounding box center [499, 223] width 958 height 176
drag, startPoint x: 184, startPoint y: 328, endPoint x: 53, endPoint y: 332, distance: 131.4
click at [53, 332] on div "[PERSON_NAME]" at bounding box center [428, 329] width 753 height 13
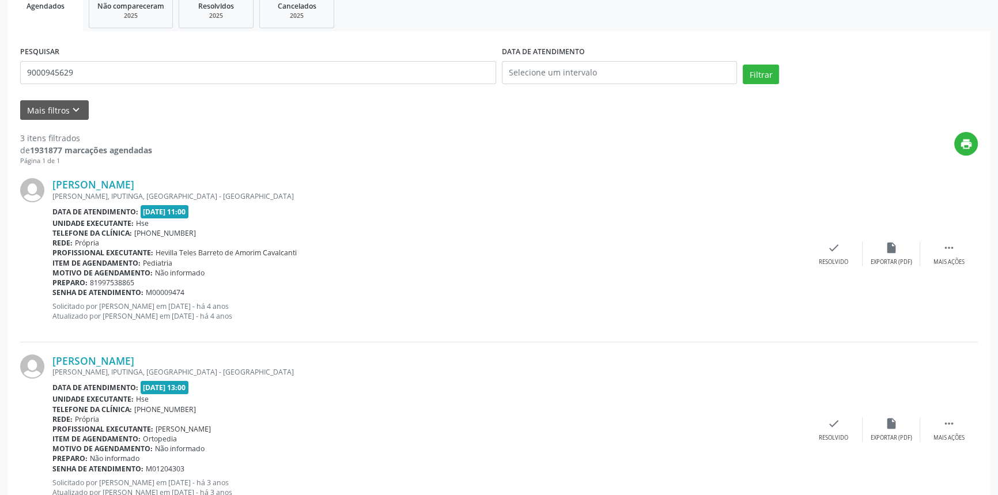
scroll to position [178, 0]
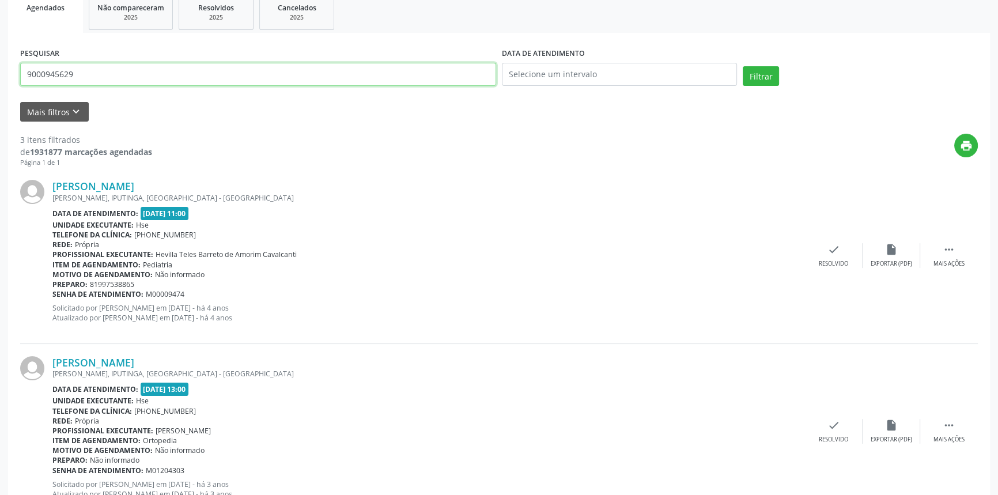
drag, startPoint x: 55, startPoint y: 83, endPoint x: 25, endPoint y: 83, distance: 30.5
click at [27, 83] on input "9000945629" at bounding box center [258, 74] width 476 height 23
click at [743, 66] on button "Filtrar" at bounding box center [761, 76] width 36 height 20
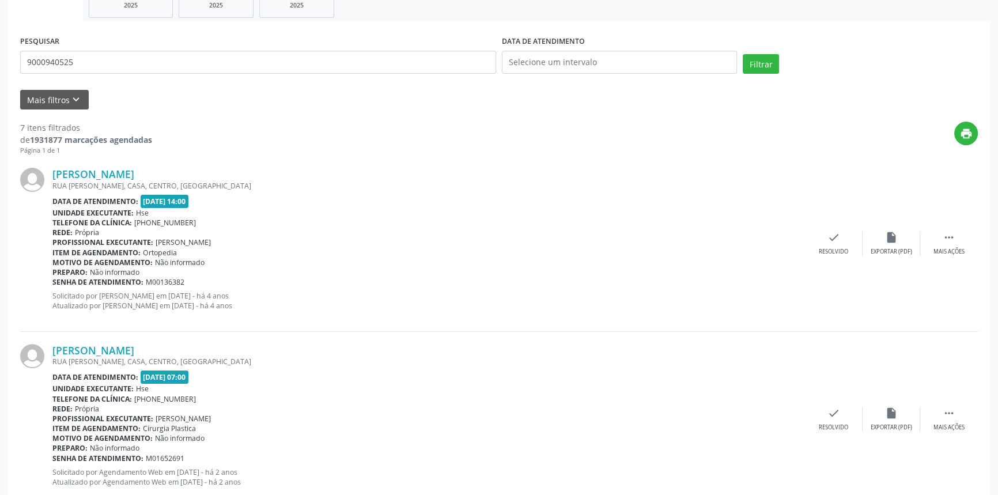
scroll to position [0, 0]
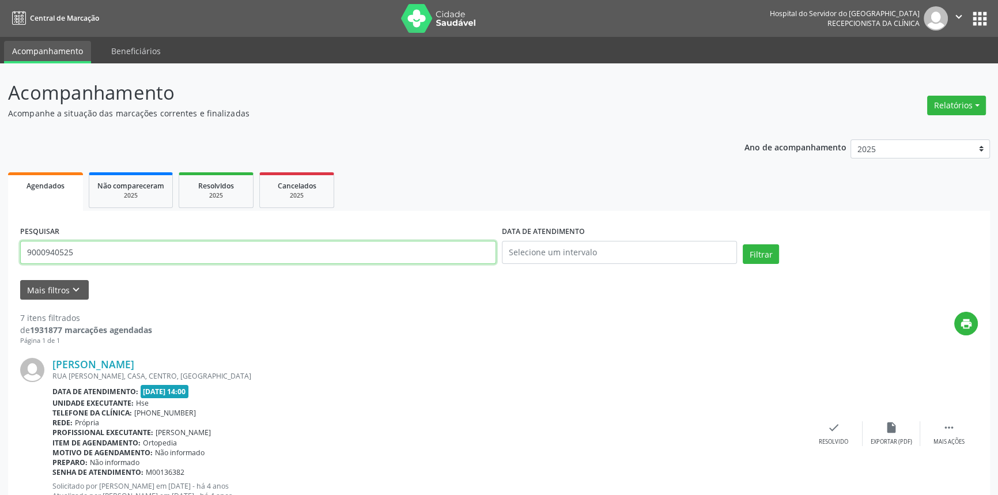
type input "5"
type input "9000971156"
click at [743, 244] on button "Filtrar" at bounding box center [761, 254] width 36 height 20
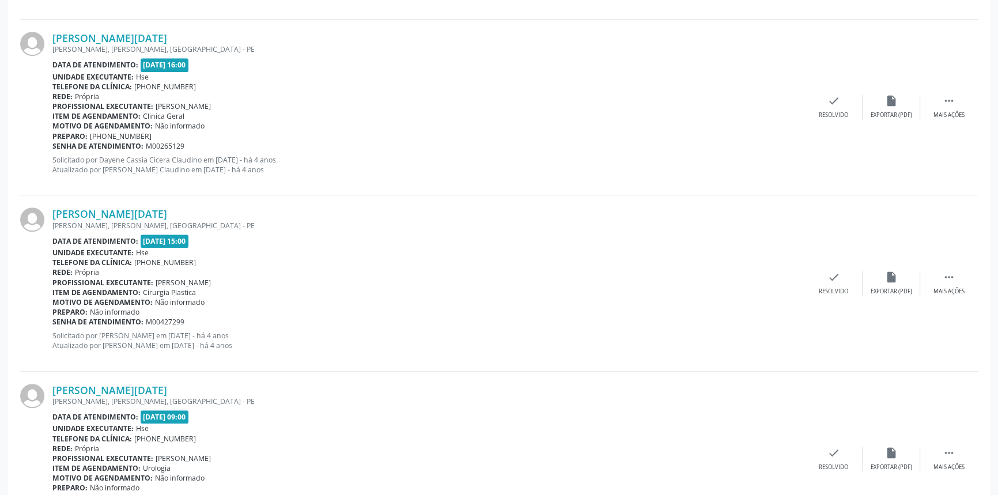
scroll to position [2540, 0]
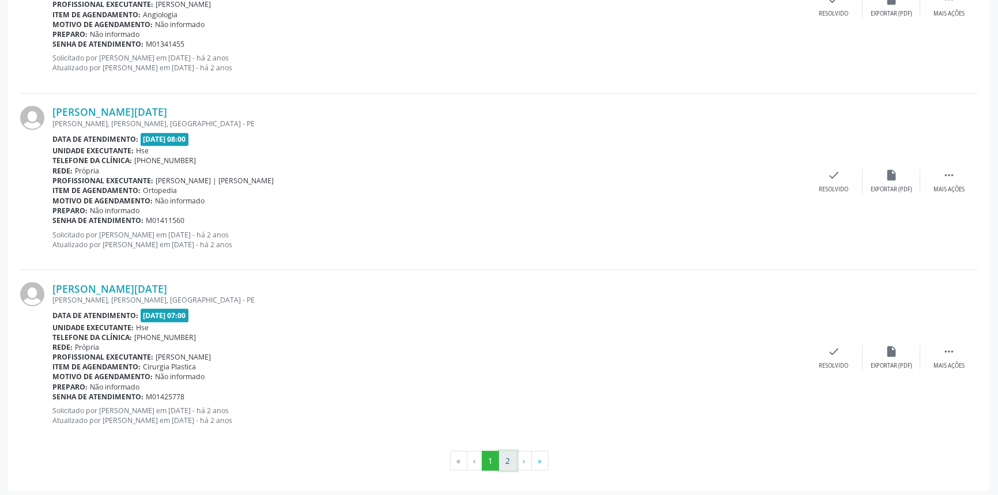
click at [508, 462] on button "2" at bounding box center [508, 461] width 18 height 20
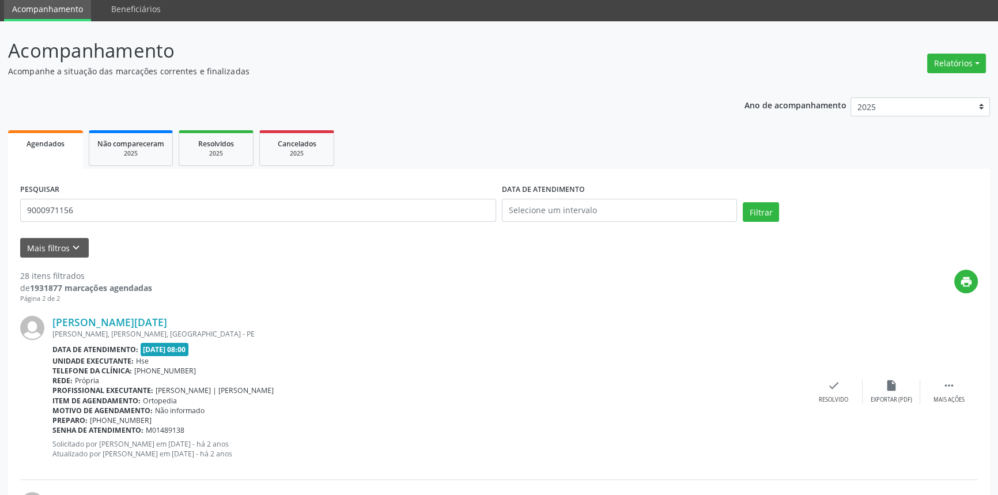
scroll to position [0, 0]
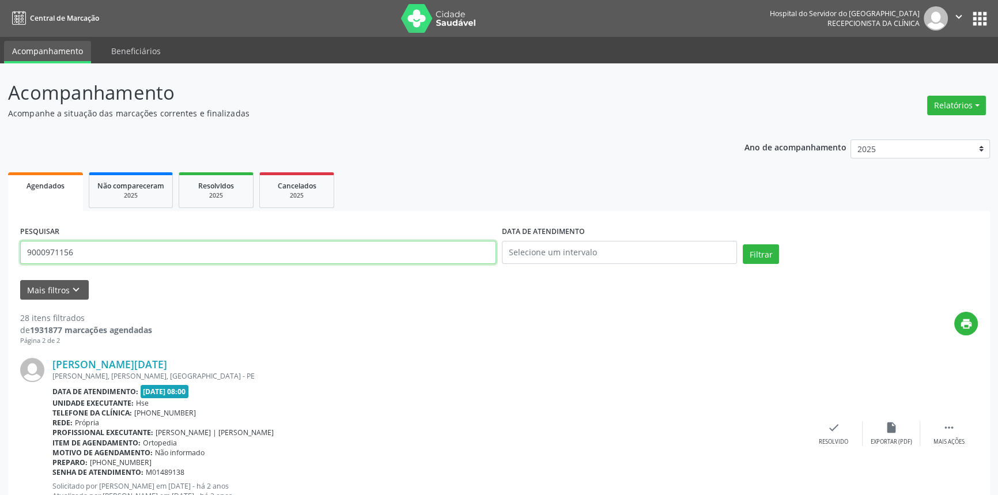
drag, startPoint x: 98, startPoint y: 250, endPoint x: 0, endPoint y: 225, distance: 101.2
type input "9000053469"
click at [743, 244] on button "Filtrar" at bounding box center [761, 254] width 36 height 20
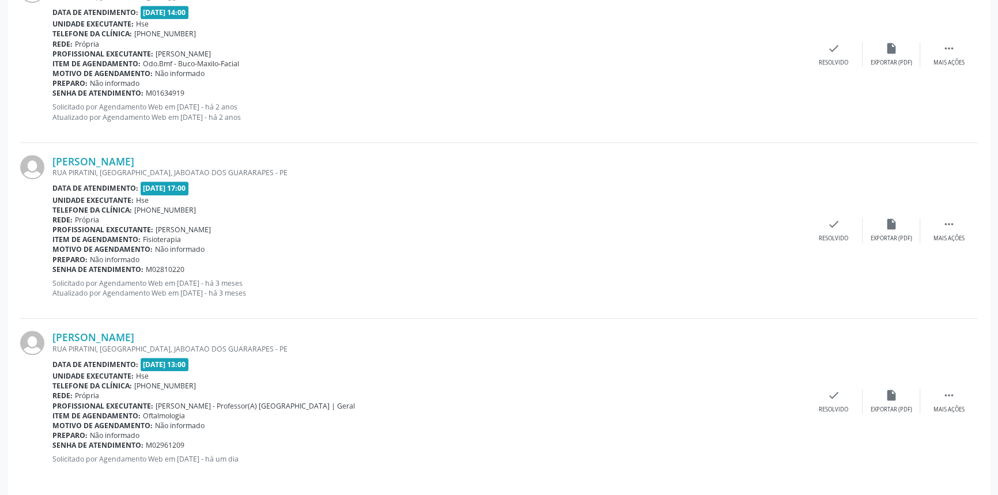
scroll to position [915, 0]
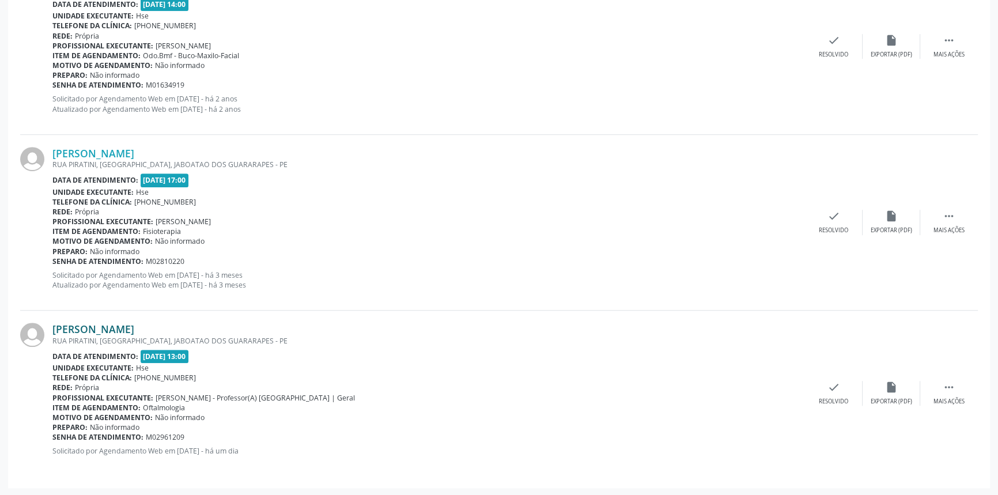
drag, startPoint x: 181, startPoint y: 327, endPoint x: 52, endPoint y: 327, distance: 128.5
click at [52, 327] on div "[PERSON_NAME]" at bounding box center [428, 329] width 753 height 13
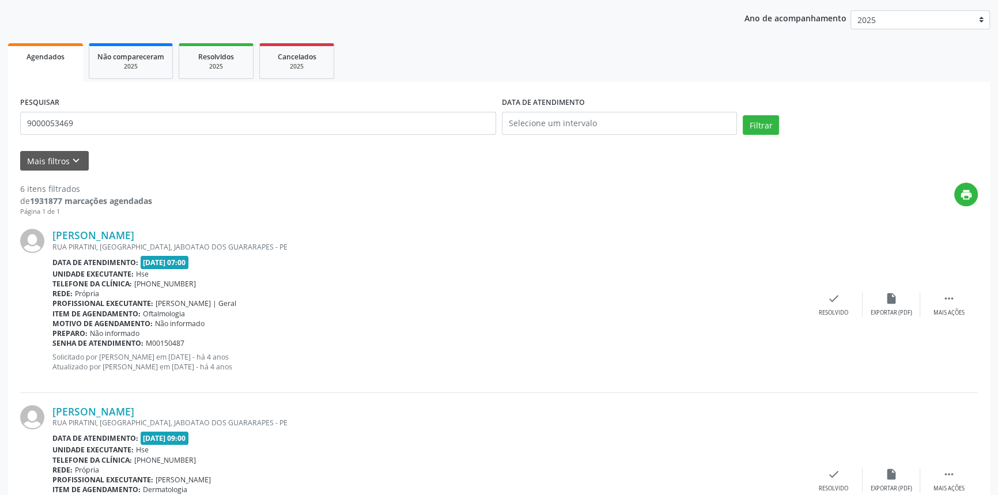
scroll to position [0, 0]
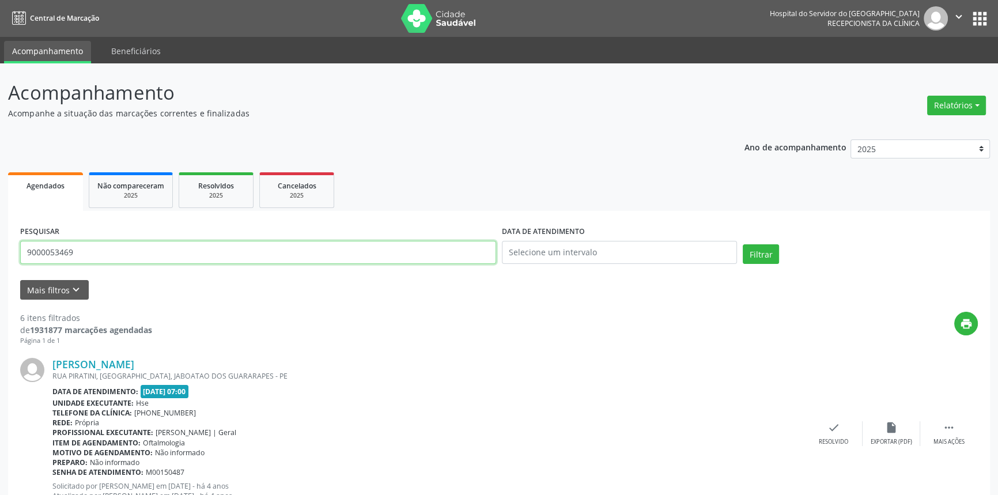
drag, startPoint x: 108, startPoint y: 248, endPoint x: 0, endPoint y: 256, distance: 108.0
type input "9000936118"
click at [743, 244] on button "Filtrar" at bounding box center [761, 254] width 36 height 20
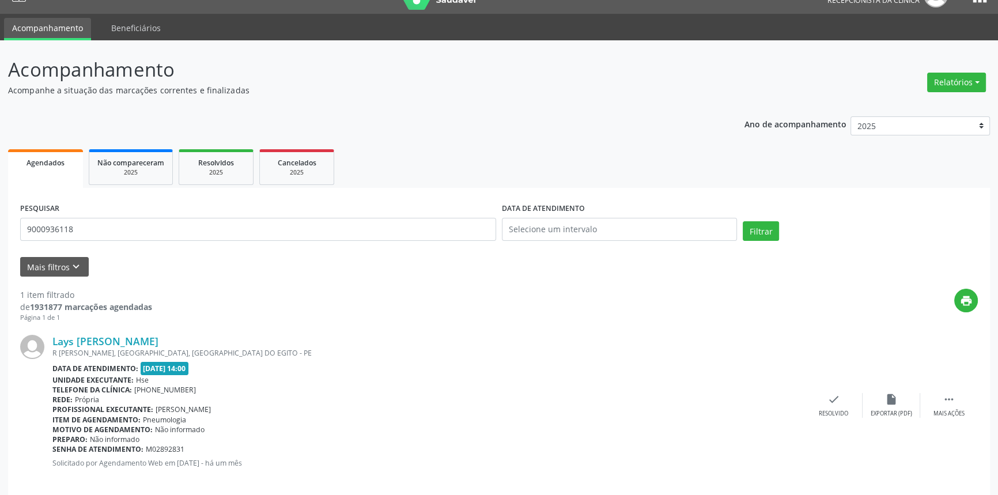
scroll to position [36, 0]
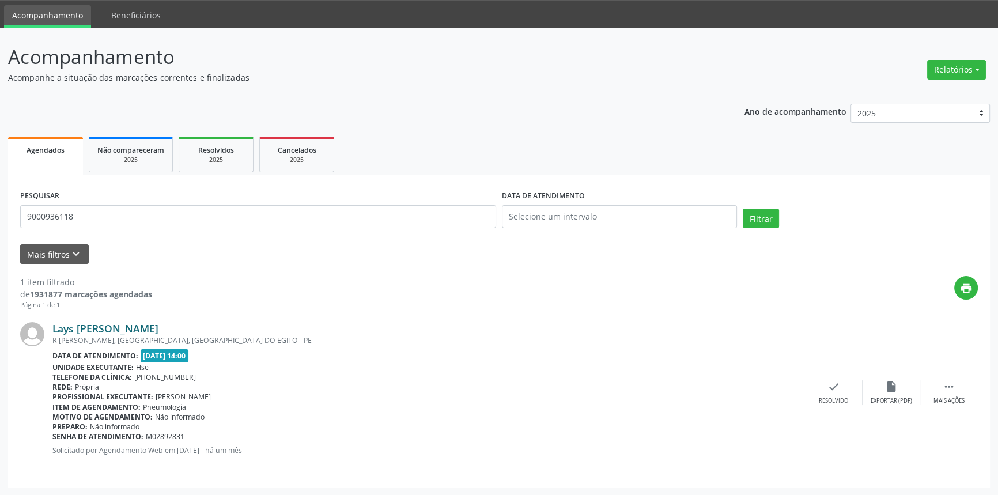
drag, startPoint x: 155, startPoint y: 325, endPoint x: 52, endPoint y: 325, distance: 103.1
click at [52, 325] on div "Lays [PERSON_NAME]" at bounding box center [428, 328] width 753 height 13
click at [124, 330] on link "Lays [PERSON_NAME]" at bounding box center [105, 328] width 106 height 13
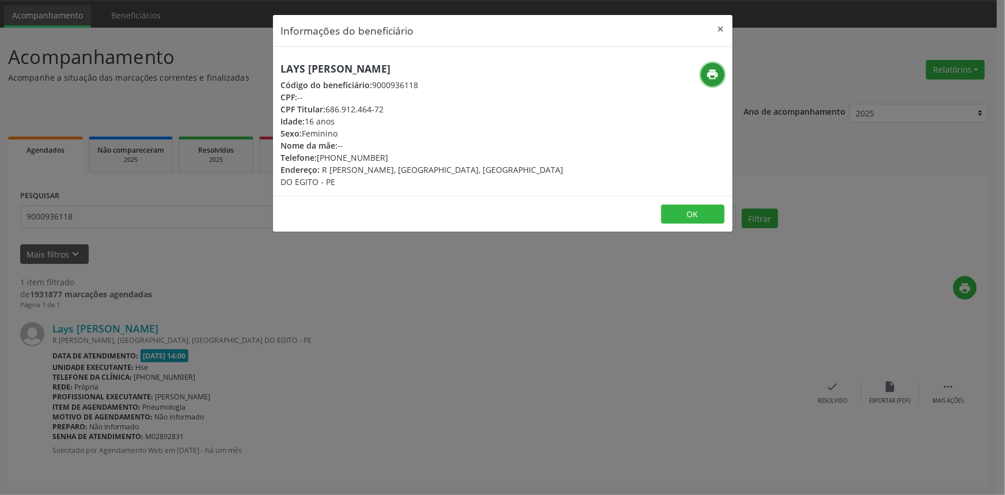
click at [710, 70] on icon "print" at bounding box center [712, 74] width 13 height 13
click at [720, 27] on button "×" at bounding box center [721, 29] width 23 height 28
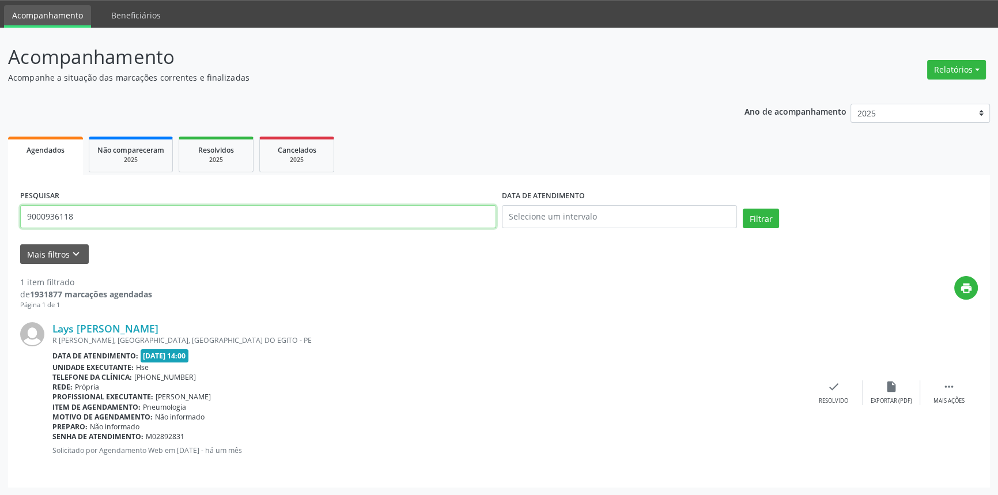
drag, startPoint x: 137, startPoint y: 219, endPoint x: 0, endPoint y: 213, distance: 137.3
click at [0, 213] on div "Acompanhamento Acompanhe a situação das marcações correntes e finalizadas Relat…" at bounding box center [499, 262] width 998 height 468
click at [743, 209] on button "Filtrar" at bounding box center [761, 219] width 36 height 20
drag, startPoint x: 173, startPoint y: 330, endPoint x: 49, endPoint y: 328, distance: 123.9
click at [49, 328] on div "[PERSON_NAME] [GEOGRAPHIC_DATA], [GEOGRAPHIC_DATA], [GEOGRAPHIC_DATA] Data de a…" at bounding box center [499, 392] width 958 height 165
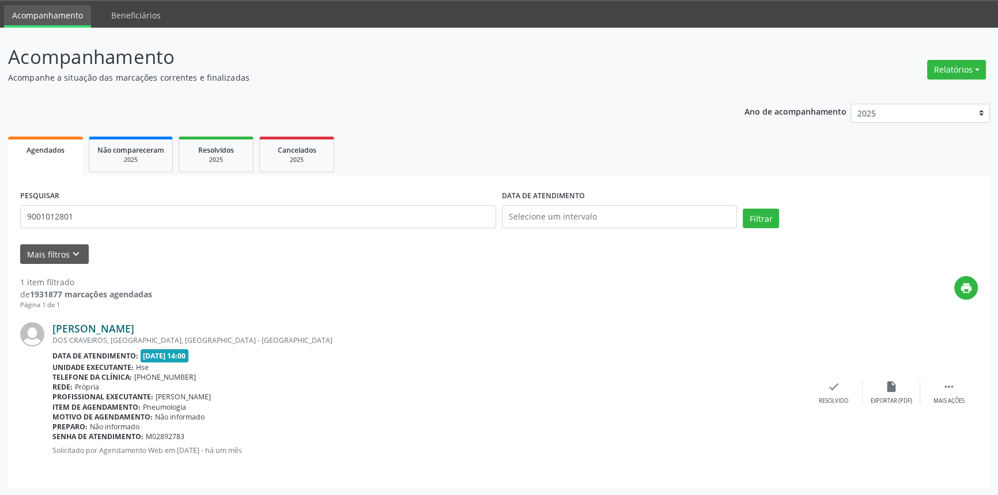
click at [128, 327] on link "[PERSON_NAME]" at bounding box center [93, 328] width 82 height 13
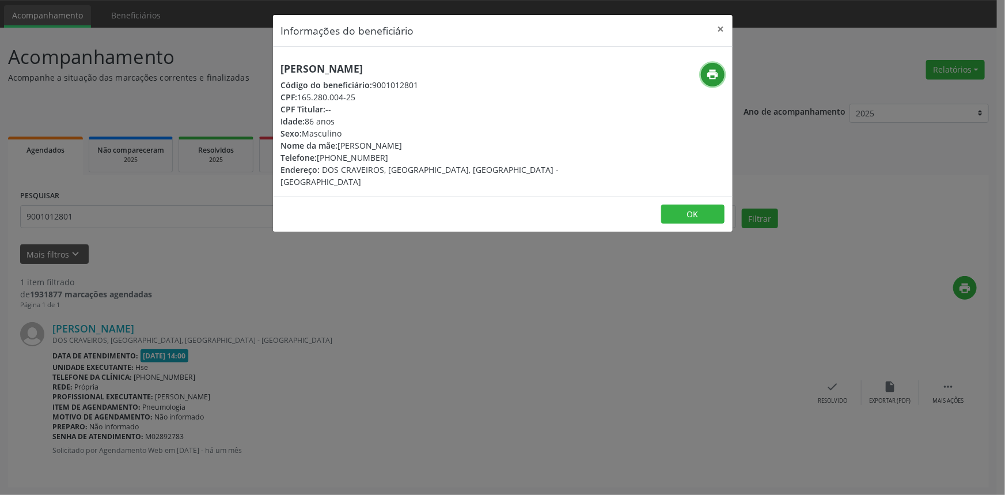
click at [714, 80] on icon "print" at bounding box center [712, 74] width 13 height 13
click at [723, 24] on button "×" at bounding box center [721, 29] width 23 height 28
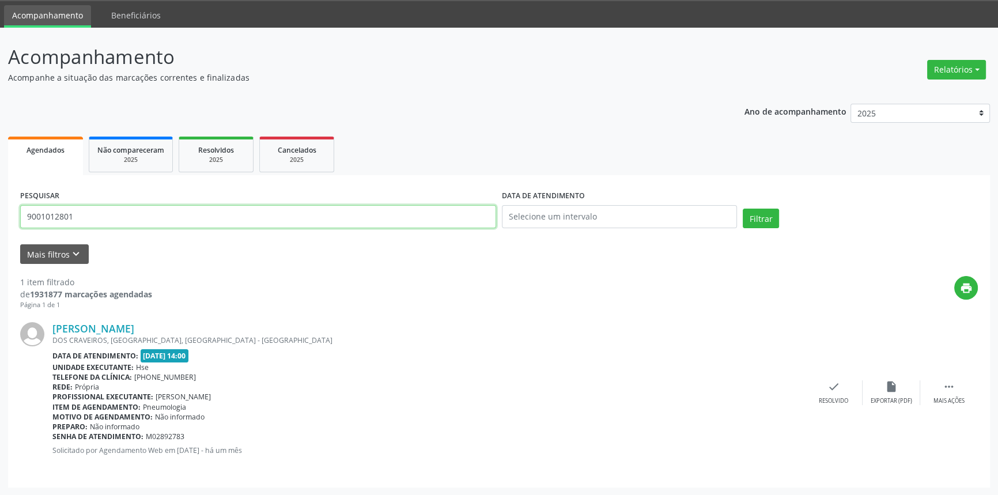
drag, startPoint x: 61, startPoint y: 217, endPoint x: 0, endPoint y: 197, distance: 64.1
click at [0, 202] on div "Acompanhamento Acompanhe a situação das marcações correntes e finalizadas Relat…" at bounding box center [499, 262] width 998 height 468
type input "9001007866"
click at [743, 209] on button "Filtrar" at bounding box center [761, 219] width 36 height 20
click at [134, 328] on link "[PERSON_NAME]" at bounding box center [93, 328] width 82 height 13
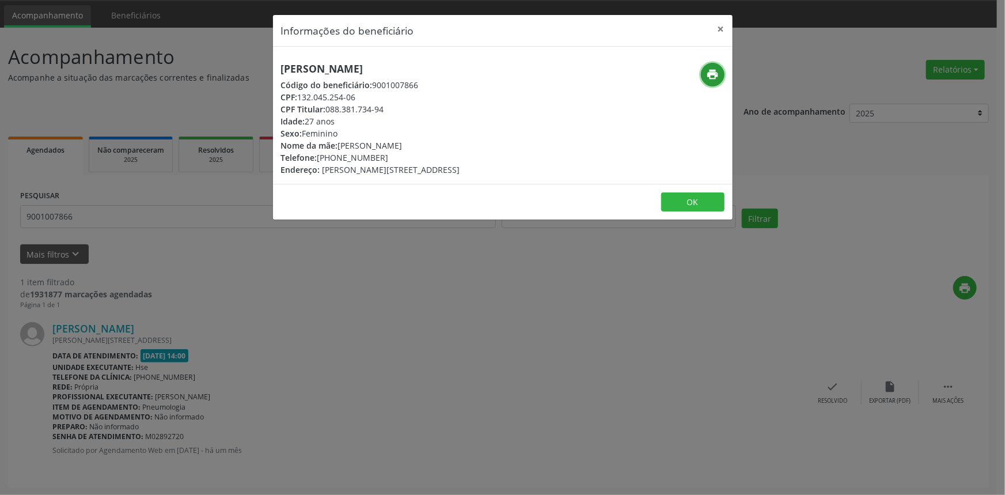
click at [711, 80] on icon "print" at bounding box center [712, 74] width 13 height 13
click at [720, 28] on button "×" at bounding box center [721, 29] width 23 height 28
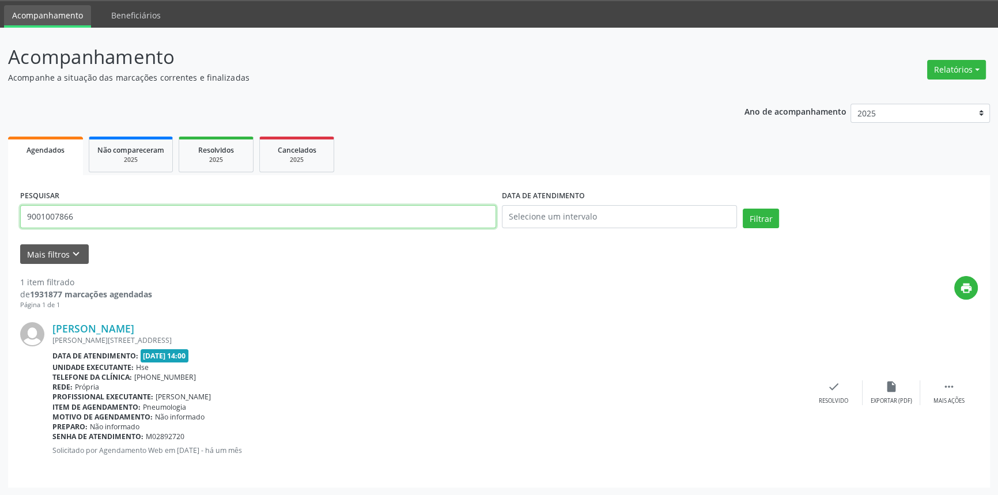
drag, startPoint x: 98, startPoint y: 218, endPoint x: 0, endPoint y: 213, distance: 98.1
click at [0, 213] on div "Acompanhamento Acompanhe a situação das marcações correntes e finalizadas Relat…" at bounding box center [499, 262] width 998 height 468
type input "9000885102"
click at [743, 209] on button "Filtrar" at bounding box center [761, 219] width 36 height 20
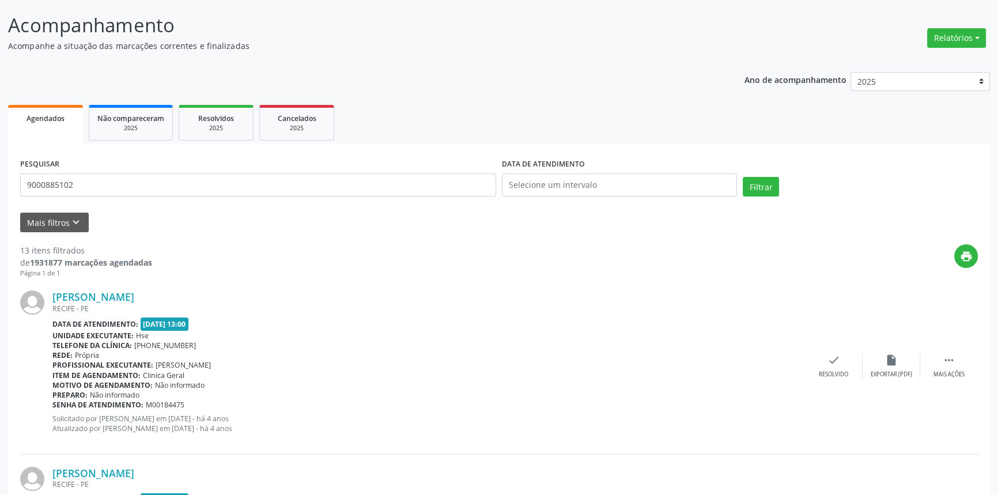
scroll to position [0, 0]
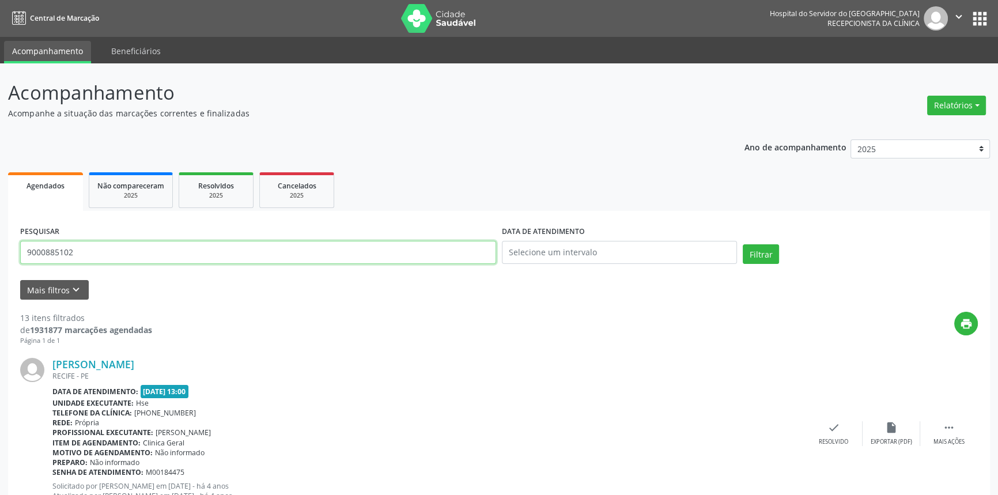
drag, startPoint x: 89, startPoint y: 249, endPoint x: 0, endPoint y: 233, distance: 90.2
click at [743, 244] on button "Filtrar" at bounding box center [761, 254] width 36 height 20
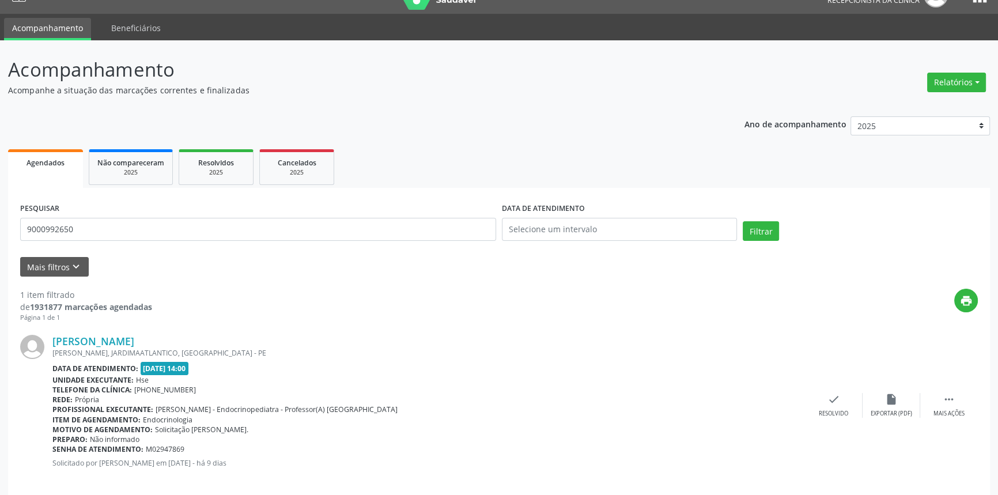
scroll to position [36, 0]
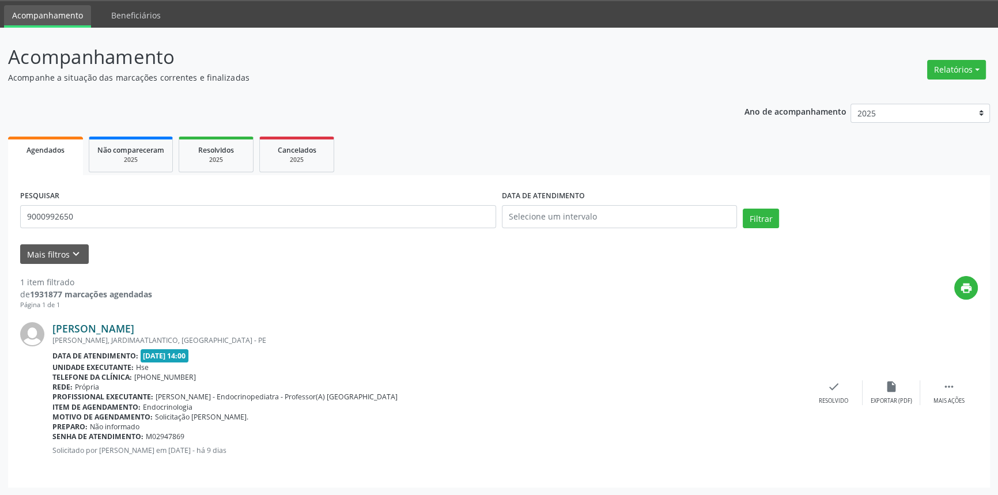
click at [134, 324] on link "[PERSON_NAME]" at bounding box center [93, 328] width 82 height 13
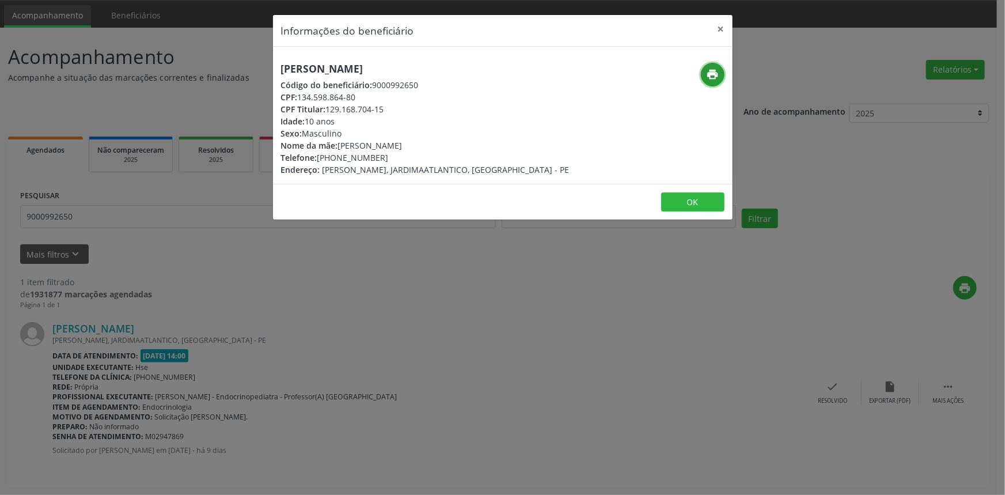
click at [717, 79] on icon "print" at bounding box center [712, 74] width 13 height 13
click at [722, 25] on button "×" at bounding box center [721, 29] width 23 height 28
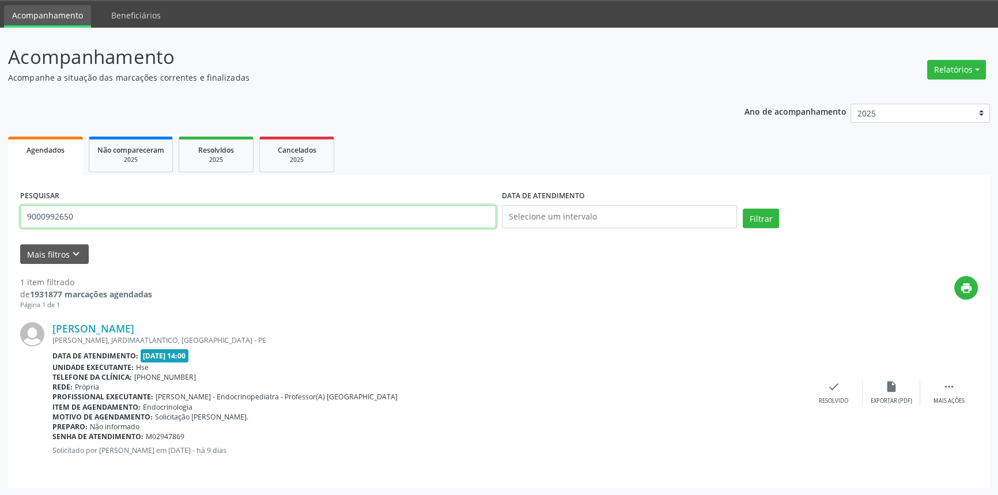
drag, startPoint x: 98, startPoint y: 221, endPoint x: 0, endPoint y: 210, distance: 98.5
click at [0, 211] on div "Acompanhamento Acompanhe a situação das marcações correntes e finalizadas Relat…" at bounding box center [499, 262] width 998 height 468
click at [743, 209] on button "Filtrar" at bounding box center [761, 219] width 36 height 20
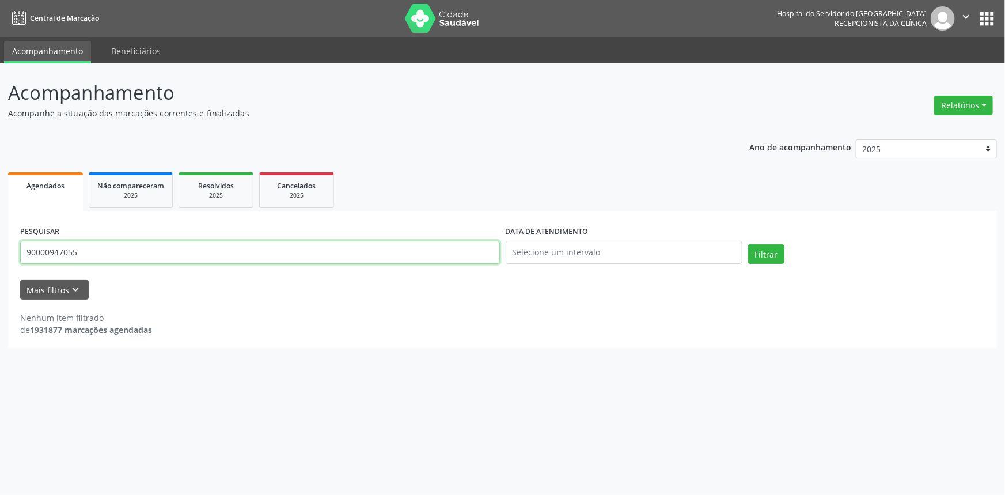
click at [0, 255] on div "Acompanhamento Acompanhe a situação das marcações correntes e finalizadas Relat…" at bounding box center [502, 279] width 1005 height 432
type input "9000947055"
click at [748, 244] on button "Filtrar" at bounding box center [766, 254] width 36 height 20
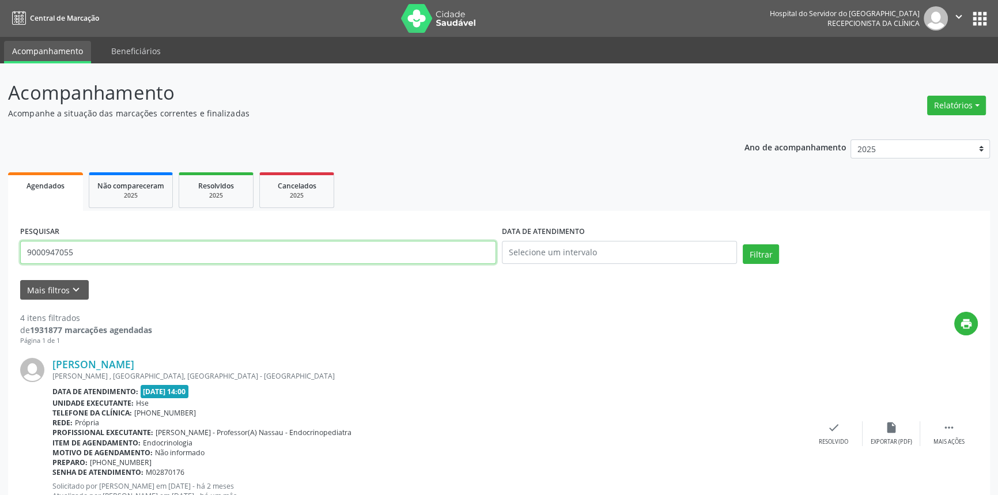
drag, startPoint x: 100, startPoint y: 249, endPoint x: 0, endPoint y: 228, distance: 102.5
click at [743, 244] on button "Filtrar" at bounding box center [761, 254] width 36 height 20
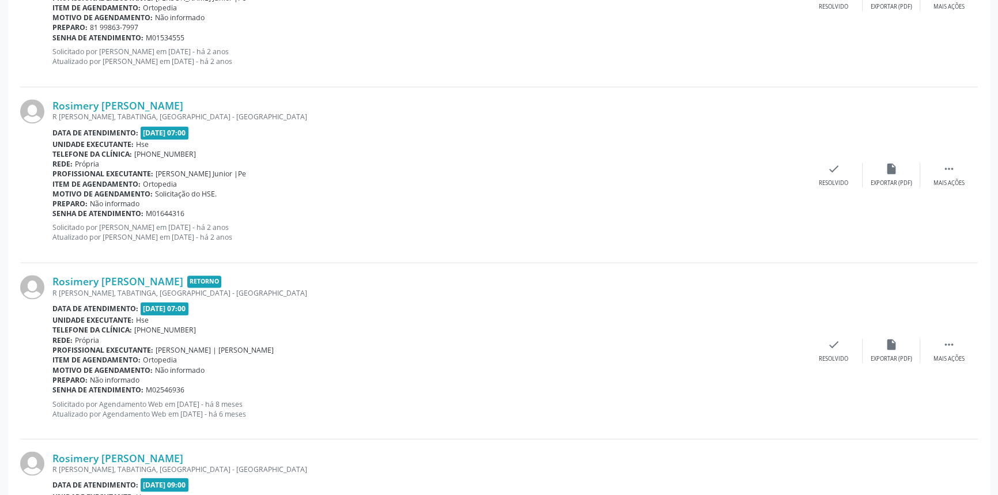
scroll to position [2540, 0]
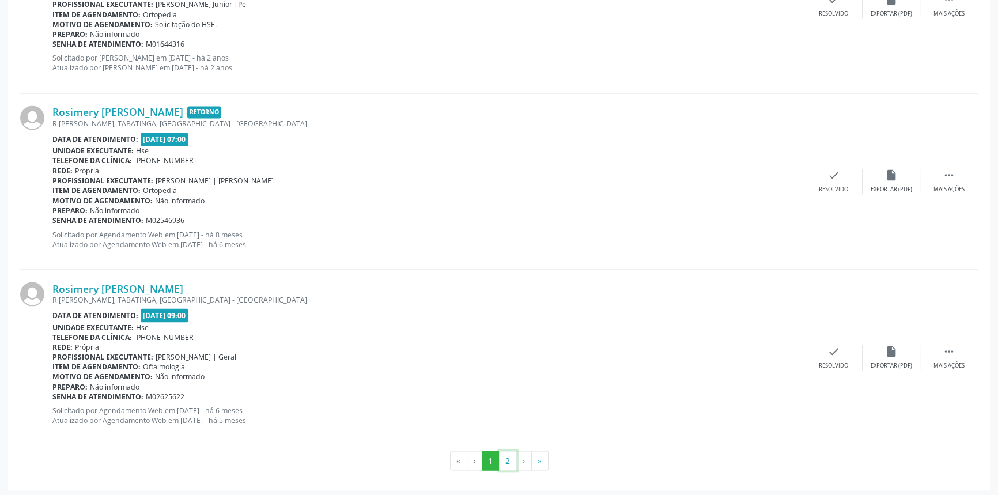
click at [506, 459] on button "2" at bounding box center [508, 461] width 18 height 20
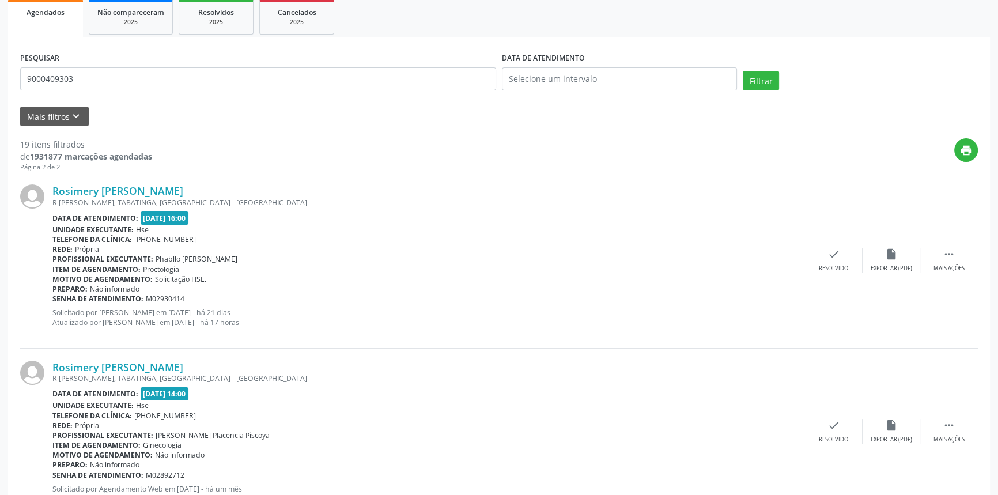
scroll to position [157, 0]
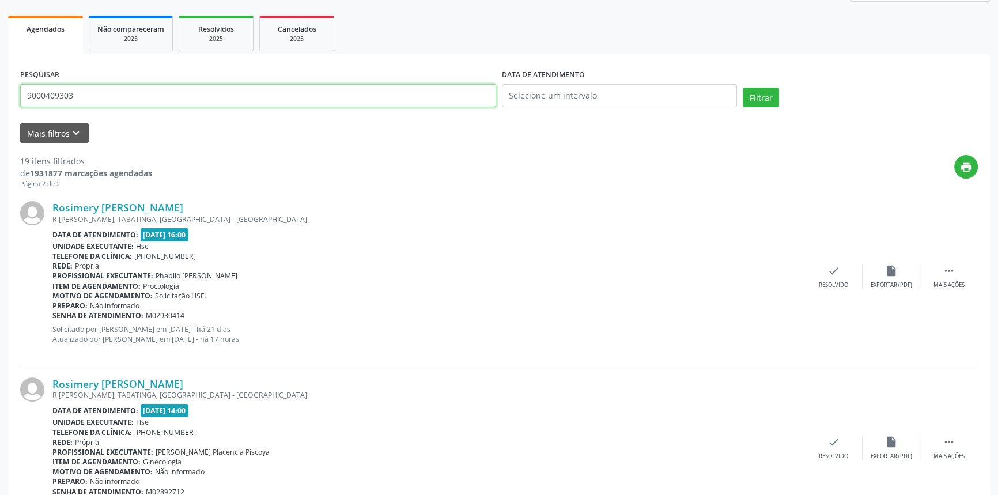
click at [0, 97] on div "Acompanhamento Acompanhe a situação das marcações correntes e finalizadas Relat…" at bounding box center [499, 411] width 998 height 1009
type input "9000154247."
drag, startPoint x: 87, startPoint y: 94, endPoint x: 0, endPoint y: 94, distance: 87.0
click at [0, 96] on div "Acompanhamento Acompanhe a situação das marcações correntes e finalizadas Relat…" at bounding box center [499, 411] width 998 height 1009
type input "9001012565"
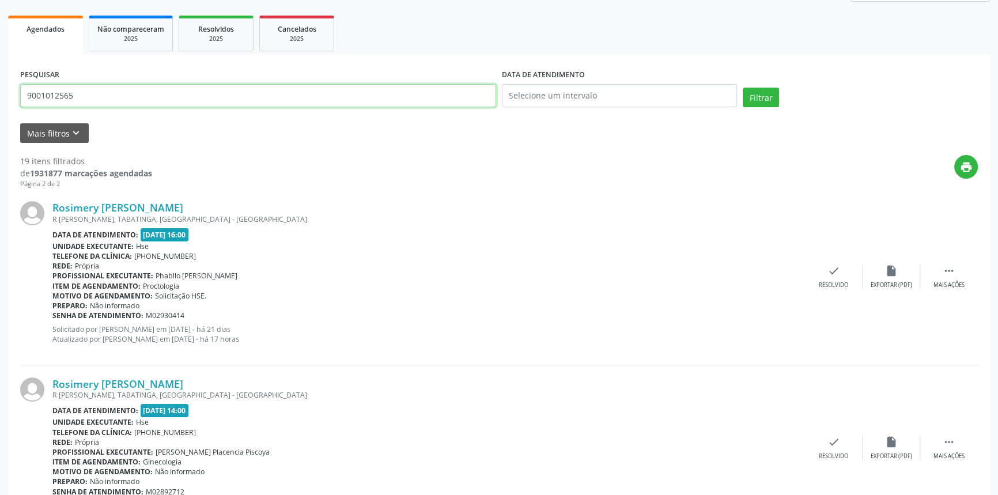
click at [743, 88] on button "Filtrar" at bounding box center [761, 98] width 36 height 20
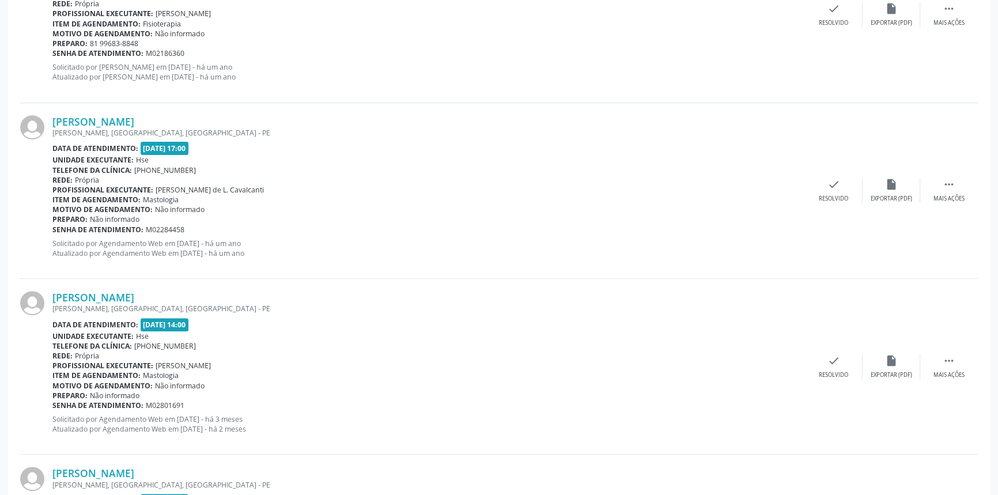
scroll to position [564, 0]
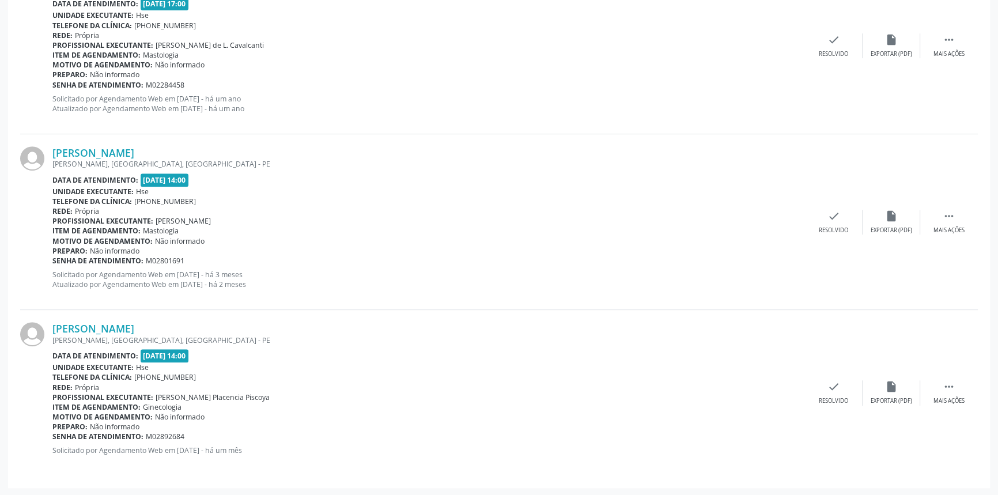
drag, startPoint x: 224, startPoint y: 330, endPoint x: 52, endPoint y: 324, distance: 172.4
click at [52, 324] on div "[PERSON_NAME] [GEOGRAPHIC_DATA], [GEOGRAPHIC_DATA], [GEOGRAPHIC_DATA] - PE Data…" at bounding box center [499, 392] width 958 height 165
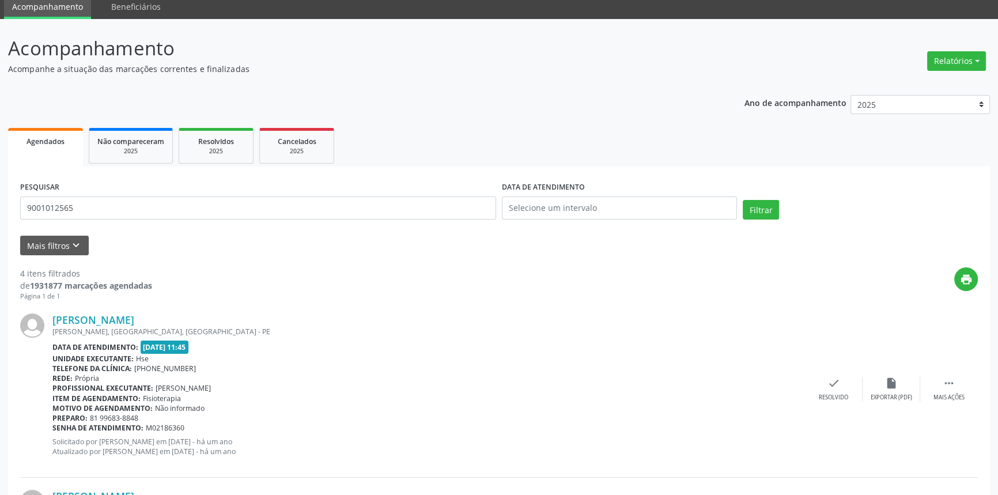
scroll to position [40, 0]
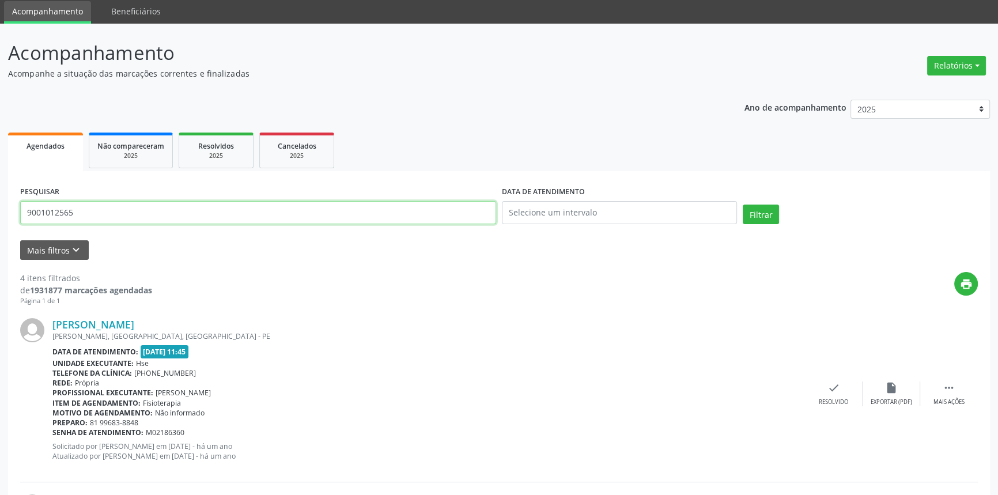
click at [743, 205] on button "Filtrar" at bounding box center [761, 215] width 36 height 20
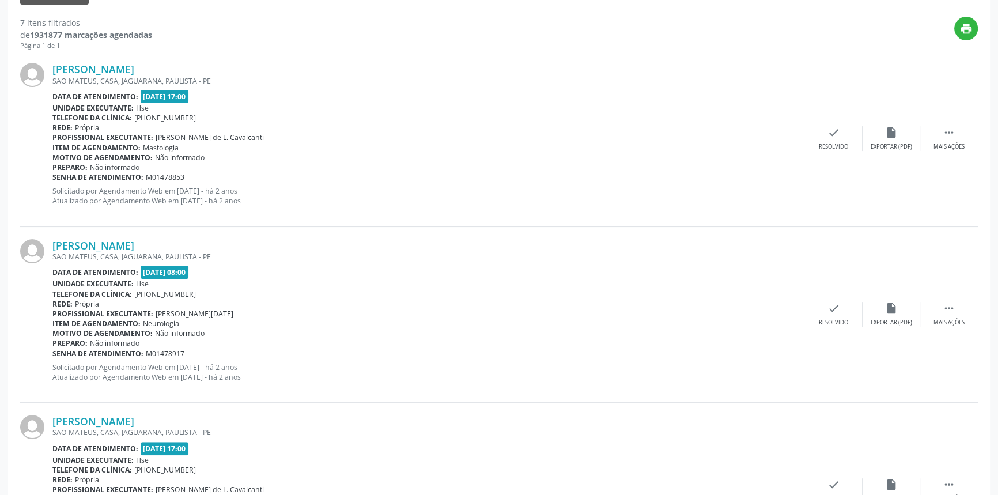
scroll to position [86, 0]
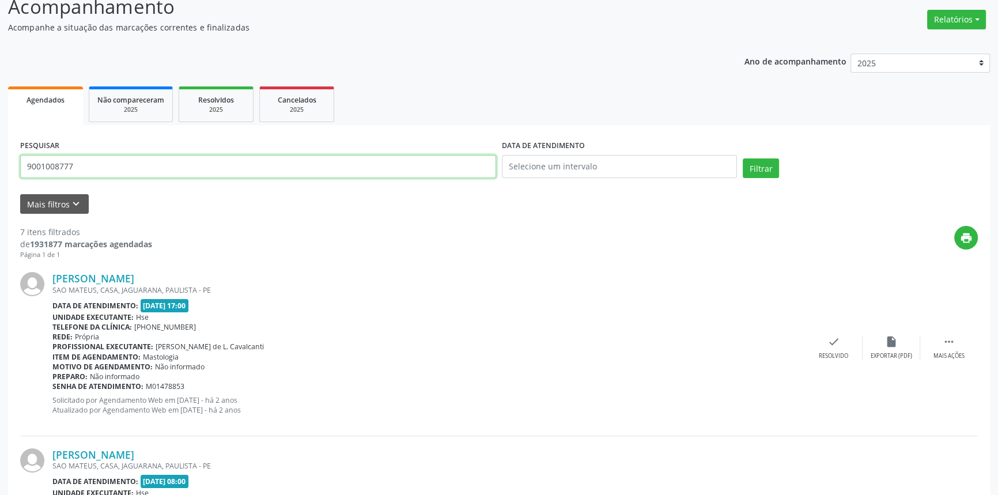
drag, startPoint x: 104, startPoint y: 158, endPoint x: 0, endPoint y: 158, distance: 104.3
type input "9000154247"
click at [743, 158] on button "Filtrar" at bounding box center [761, 168] width 36 height 20
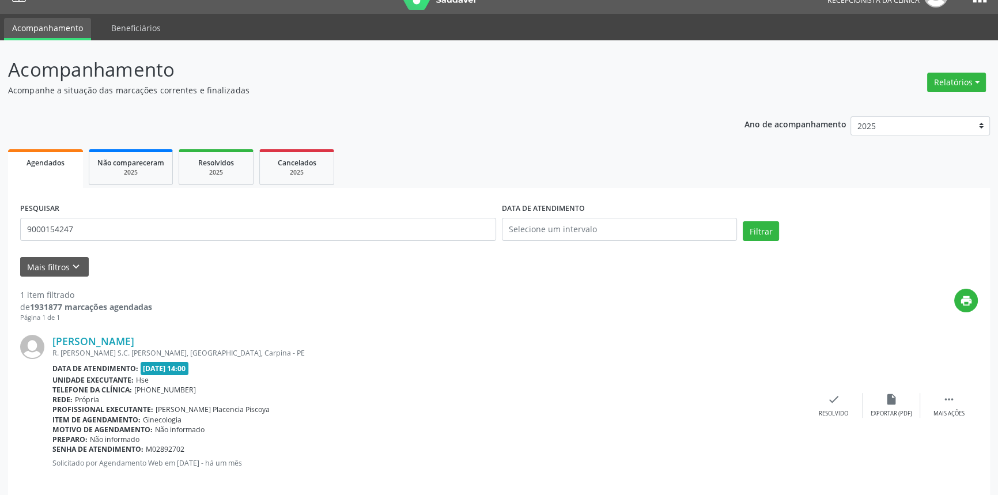
scroll to position [36, 0]
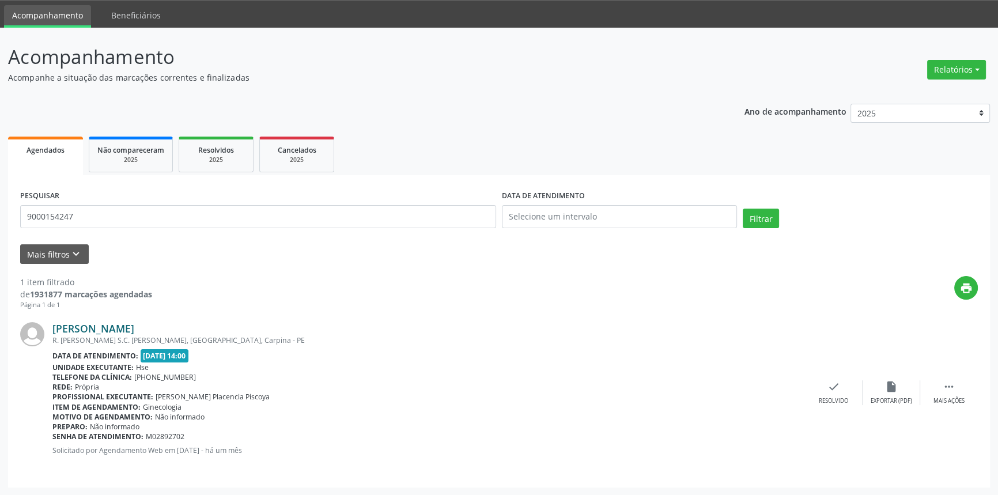
drag, startPoint x: 198, startPoint y: 326, endPoint x: 52, endPoint y: 328, distance: 145.2
click at [52, 328] on div "[PERSON_NAME]" at bounding box center [428, 328] width 753 height 13
click at [134, 323] on link "[PERSON_NAME]" at bounding box center [93, 328] width 82 height 13
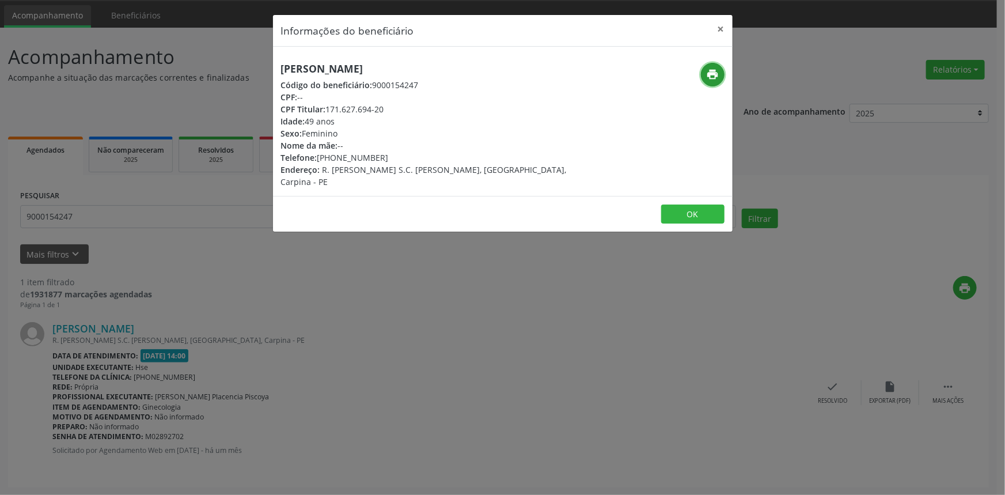
click at [712, 68] on icon "print" at bounding box center [712, 74] width 13 height 13
click at [719, 26] on button "×" at bounding box center [721, 29] width 23 height 28
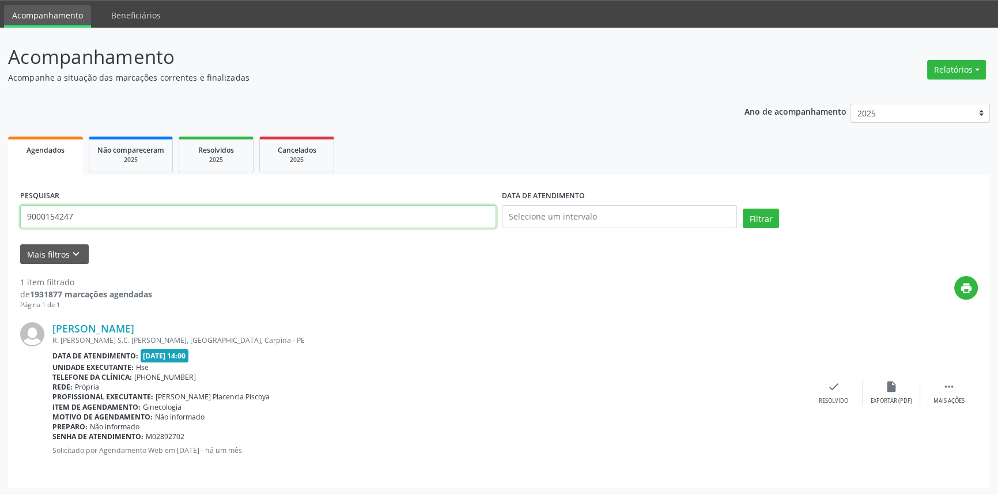
drag, startPoint x: 107, startPoint y: 215, endPoint x: 0, endPoint y: 215, distance: 106.6
click at [0, 215] on div "Acompanhamento Acompanhe a situação das marcações correntes e finalizadas Relat…" at bounding box center [499, 262] width 998 height 468
click at [743, 209] on button "Filtrar" at bounding box center [761, 219] width 36 height 20
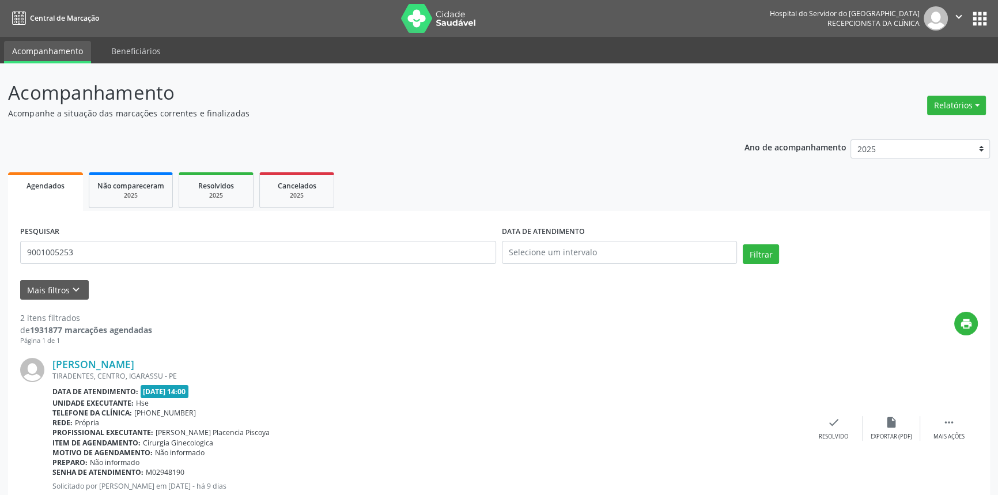
scroll to position [202, 0]
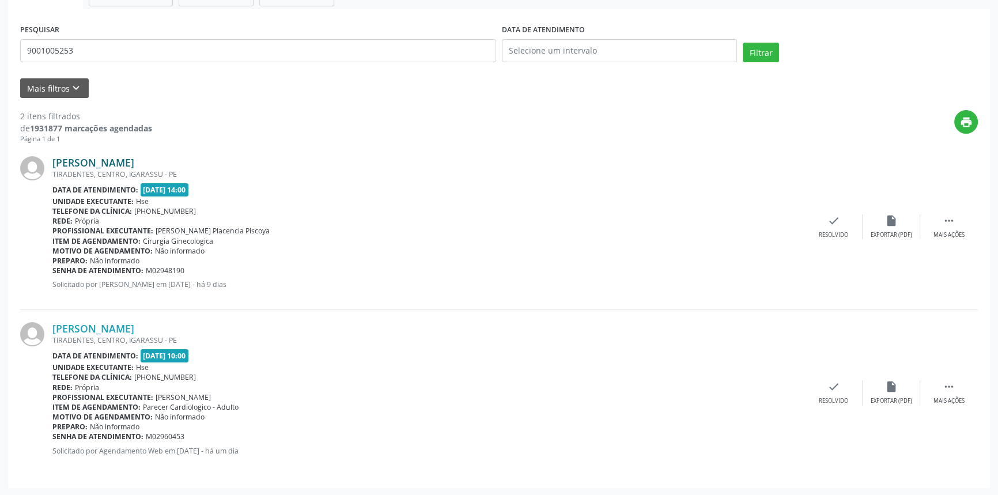
drag, startPoint x: 183, startPoint y: 162, endPoint x: 53, endPoint y: 161, distance: 130.2
click at [53, 161] on div "[PERSON_NAME]" at bounding box center [428, 162] width 753 height 13
drag, startPoint x: 69, startPoint y: 51, endPoint x: 0, endPoint y: 37, distance: 70.4
click at [0, 38] on div "Acompanhamento Acompanhe a situação das marcações correntes e finalizadas Relat…" at bounding box center [499, 179] width 998 height 634
click at [743, 43] on button "Filtrar" at bounding box center [761, 53] width 36 height 20
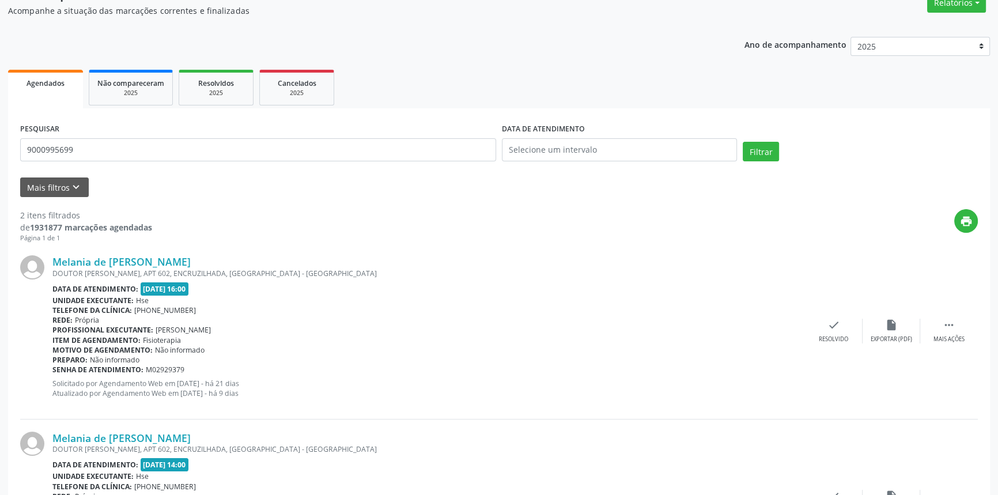
scroll to position [211, 0]
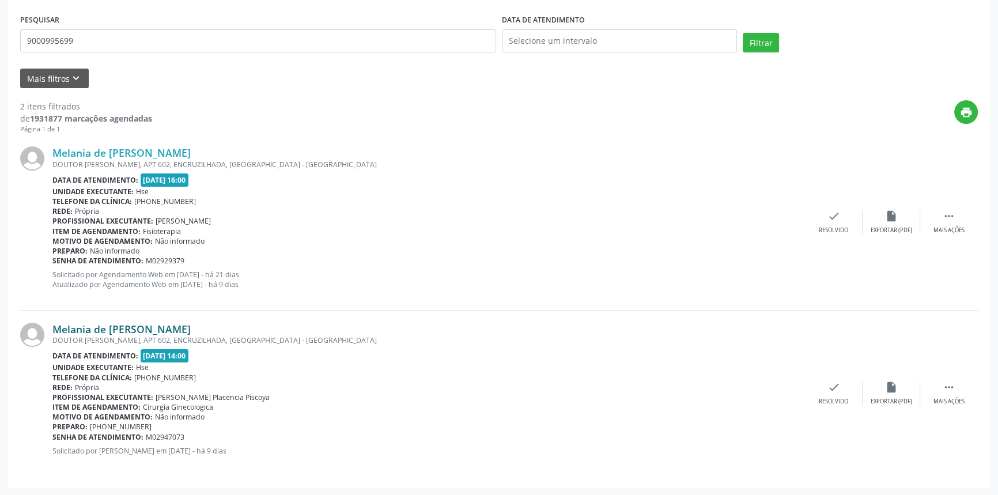
drag, startPoint x: 186, startPoint y: 328, endPoint x: 55, endPoint y: 326, distance: 131.4
click at [55, 326] on div "Melania de [PERSON_NAME]" at bounding box center [428, 329] width 753 height 13
click at [175, 328] on link "Melania de [PERSON_NAME]" at bounding box center [121, 329] width 138 height 13
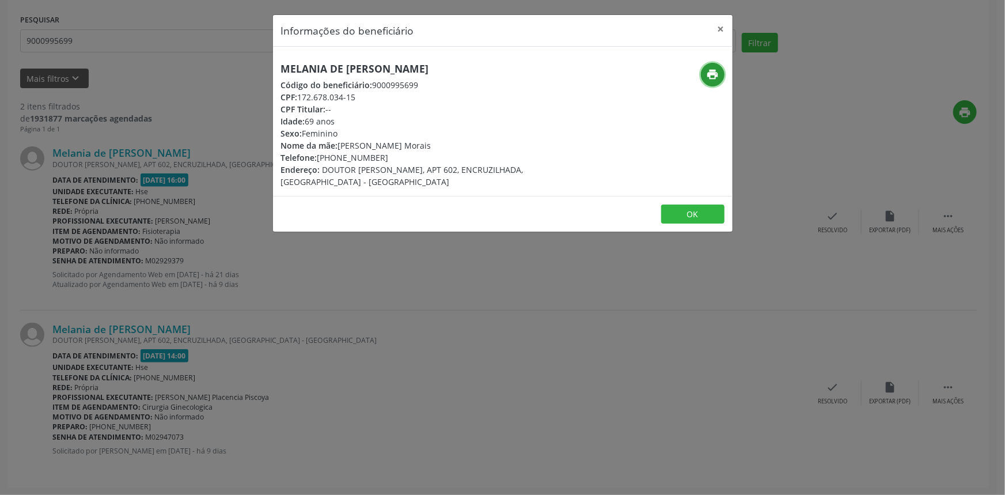
click at [711, 74] on icon "print" at bounding box center [712, 74] width 13 height 13
click at [720, 27] on button "×" at bounding box center [721, 29] width 23 height 28
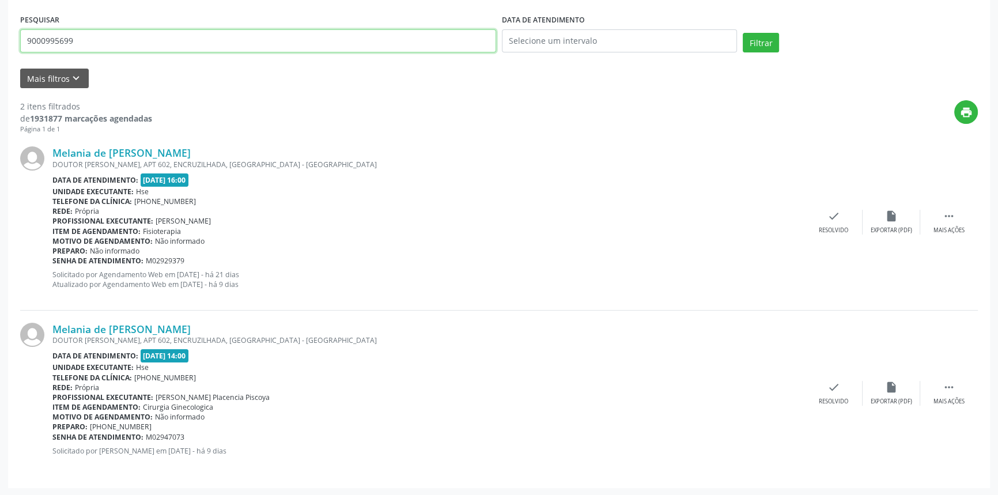
drag, startPoint x: 84, startPoint y: 40, endPoint x: 7, endPoint y: 44, distance: 76.7
click at [0, 38] on div "Acompanhamento Acompanhe a situação das marcações correntes e finalizadas Relat…" at bounding box center [499, 174] width 998 height 644
click at [743, 33] on button "Filtrar" at bounding box center [761, 43] width 36 height 20
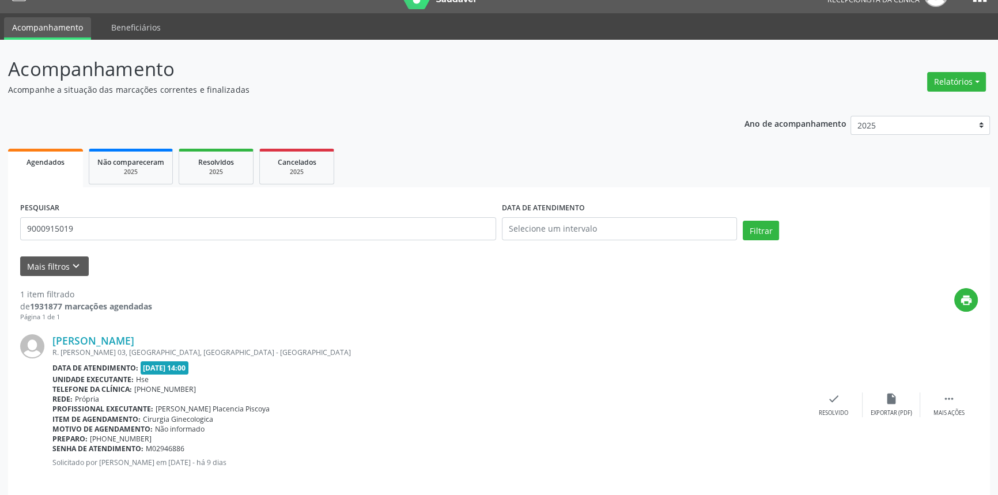
scroll to position [36, 0]
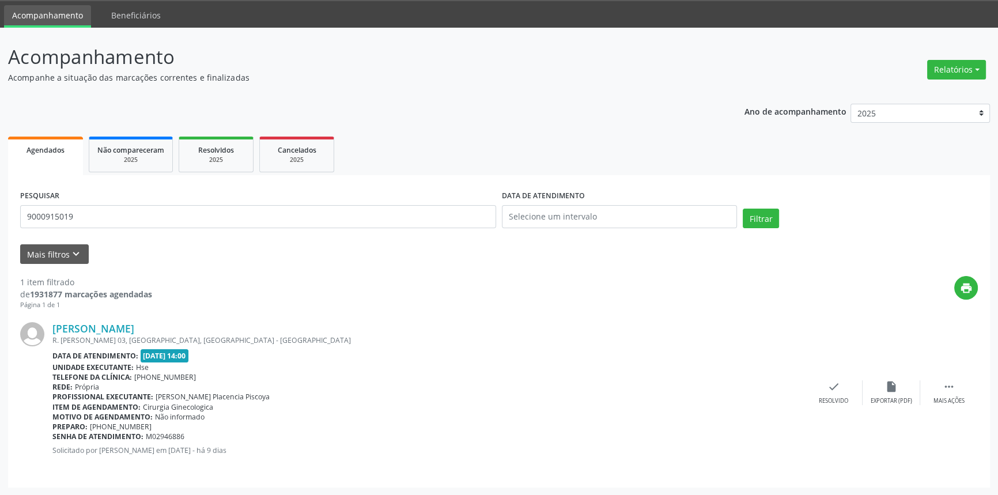
drag, startPoint x: 180, startPoint y: 328, endPoint x: 54, endPoint y: 317, distance: 126.7
click at [54, 317] on div "[PERSON_NAME] R. [PERSON_NAME] 03, [GEOGRAPHIC_DATA], [GEOGRAPHIC_DATA] - [GEOG…" at bounding box center [499, 392] width 958 height 165
click at [134, 327] on link "[PERSON_NAME]" at bounding box center [93, 328] width 82 height 13
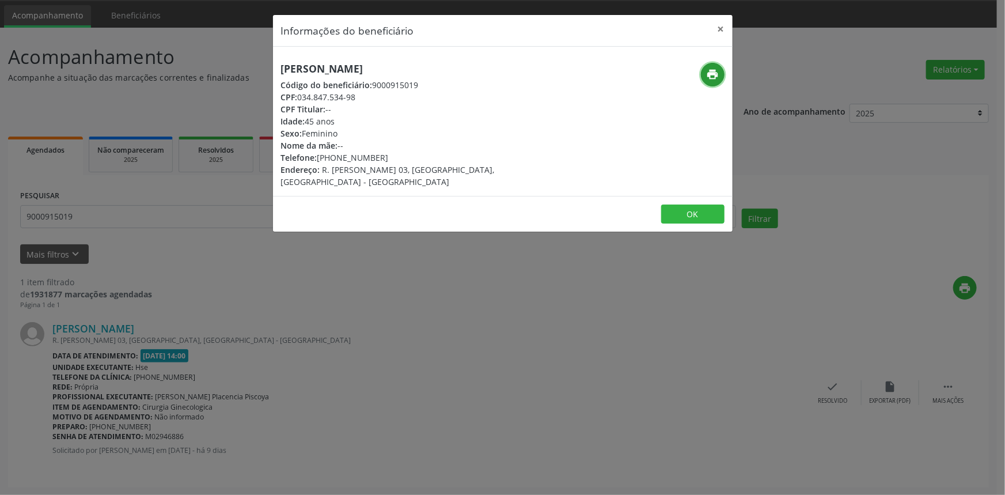
click at [709, 75] on icon "print" at bounding box center [712, 74] width 13 height 13
click at [720, 30] on button "×" at bounding box center [721, 29] width 23 height 28
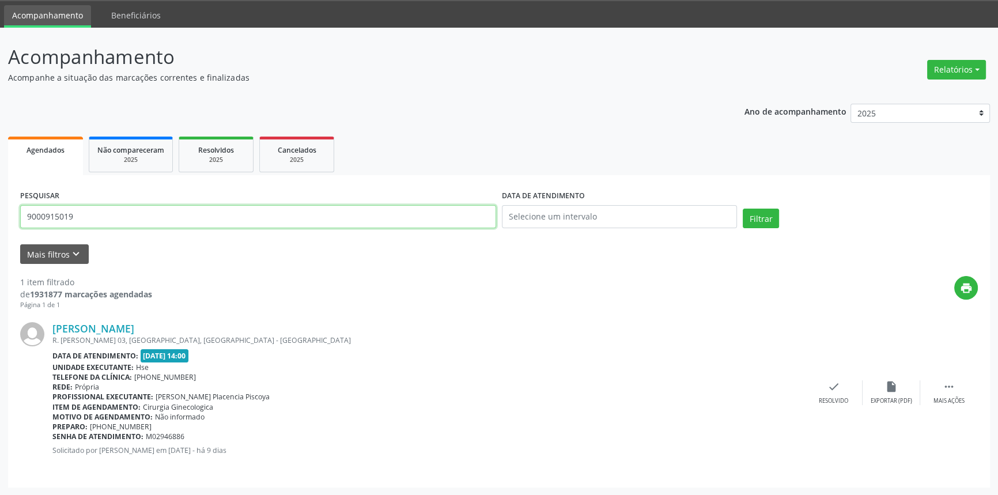
drag, startPoint x: 93, startPoint y: 221, endPoint x: 0, endPoint y: 210, distance: 94.1
click at [0, 210] on div "Acompanhamento Acompanhe a situação das marcações correntes e finalizadas Relat…" at bounding box center [499, 262] width 998 height 468
click at [743, 209] on button "Filtrar" at bounding box center [761, 219] width 36 height 20
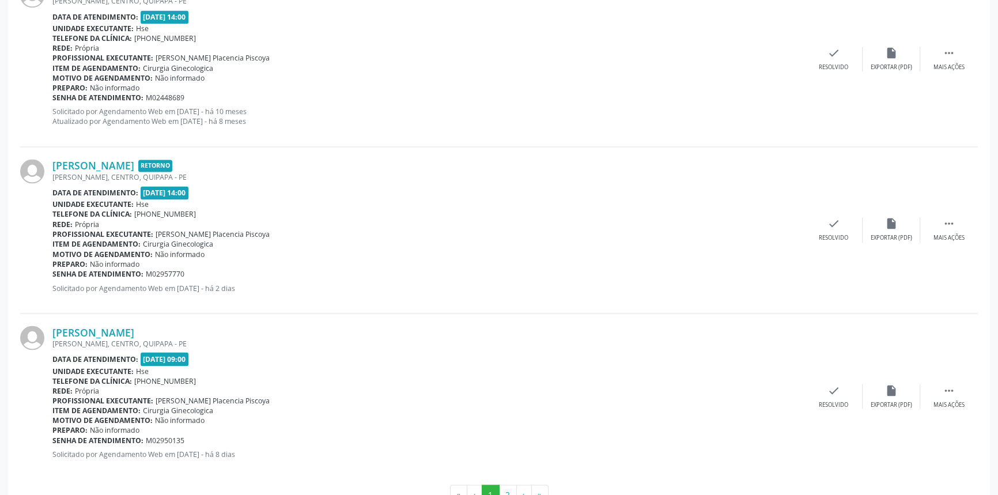
scroll to position [2468, 0]
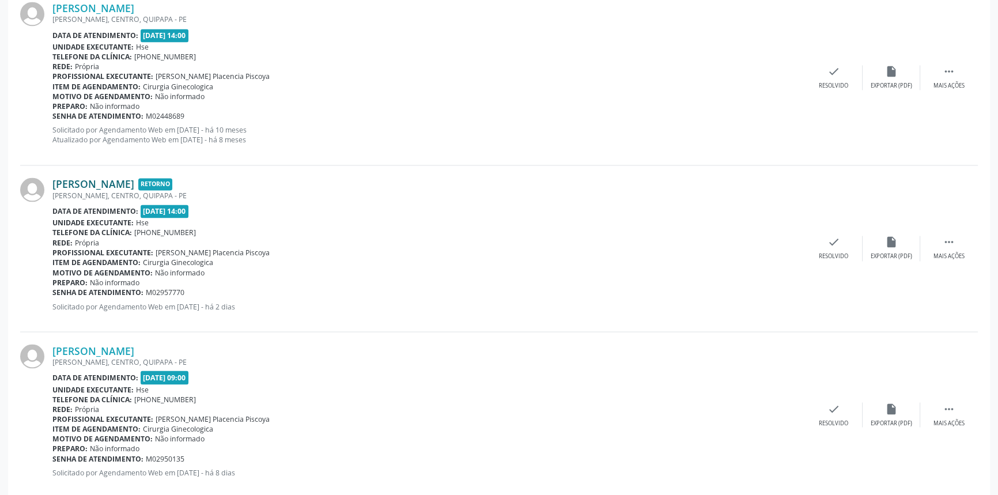
drag, startPoint x: 51, startPoint y: 168, endPoint x: 146, endPoint y: 177, distance: 94.9
click at [146, 177] on div "[PERSON_NAME] Retorno [GEOGRAPHIC_DATA], CENTRO, [GEOGRAPHIC_DATA] - PE Data de…" at bounding box center [499, 248] width 958 height 166
click at [149, 153] on div "[PERSON_NAME] [GEOGRAPHIC_DATA], CENTRO, [GEOGRAPHIC_DATA] - PE Data de atendim…" at bounding box center [499, 78] width 958 height 176
drag, startPoint x: 52, startPoint y: 171, endPoint x: 58, endPoint y: 172, distance: 6.4
click at [58, 172] on div "[PERSON_NAME] Retorno [GEOGRAPHIC_DATA], CENTRO, [GEOGRAPHIC_DATA] - PE Data de…" at bounding box center [499, 248] width 958 height 166
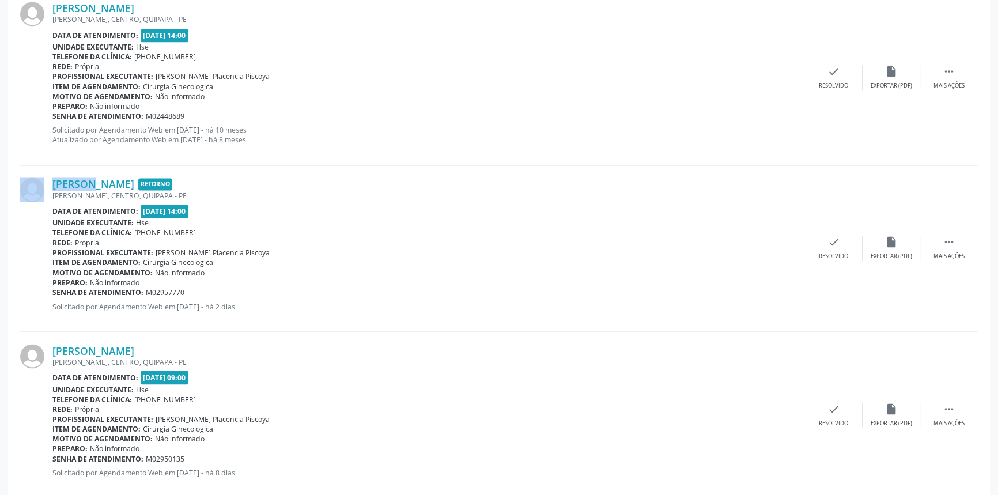
click at [61, 168] on div "[PERSON_NAME] Retorno [GEOGRAPHIC_DATA], CENTRO, [GEOGRAPHIC_DATA] - PE Data de…" at bounding box center [499, 248] width 958 height 166
click at [88, 160] on div "[PERSON_NAME] [GEOGRAPHIC_DATA], CENTRO, [GEOGRAPHIC_DATA] - PE Data de atendim…" at bounding box center [499, 78] width 958 height 176
click at [52, 167] on div "[PERSON_NAME] Retorno [GEOGRAPHIC_DATA], CENTRO, [GEOGRAPHIC_DATA] - PE Data de…" at bounding box center [499, 248] width 958 height 166
click at [54, 169] on div "[PERSON_NAME] Retorno [GEOGRAPHIC_DATA], CENTRO, [GEOGRAPHIC_DATA] - PE Data de…" at bounding box center [499, 248] width 958 height 166
drag, startPoint x: 52, startPoint y: 169, endPoint x: 242, endPoint y: 181, distance: 190.5
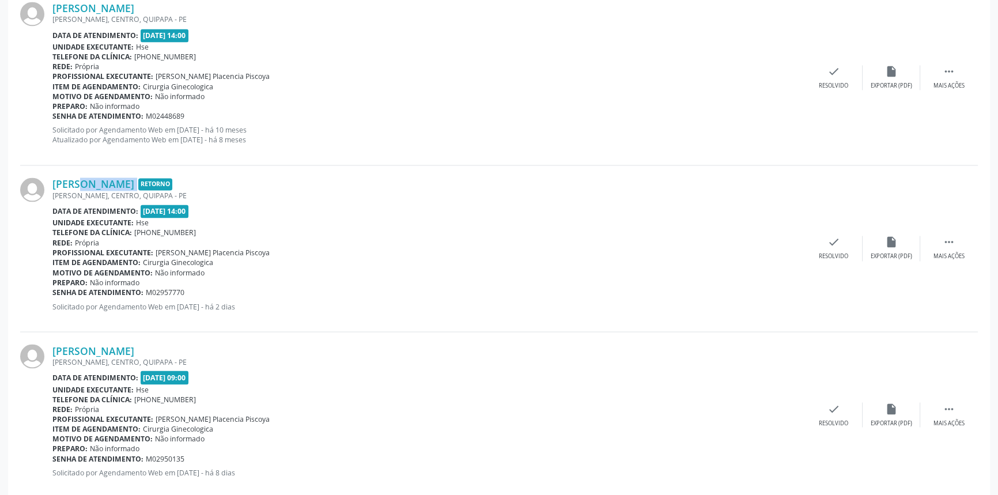
click at [242, 181] on div "[PERSON_NAME] Retorno [GEOGRAPHIC_DATA], CENTRO, [GEOGRAPHIC_DATA] - PE Data de…" at bounding box center [499, 248] width 958 height 166
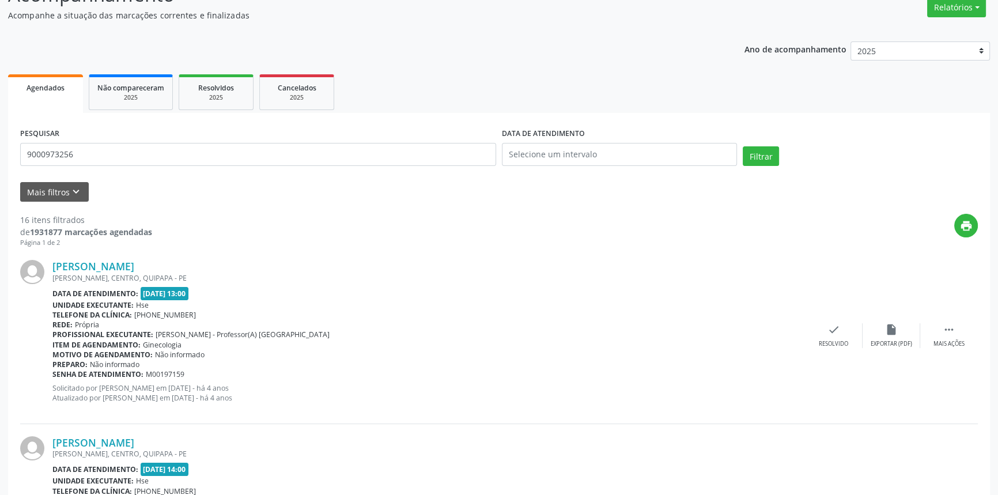
scroll to position [0, 0]
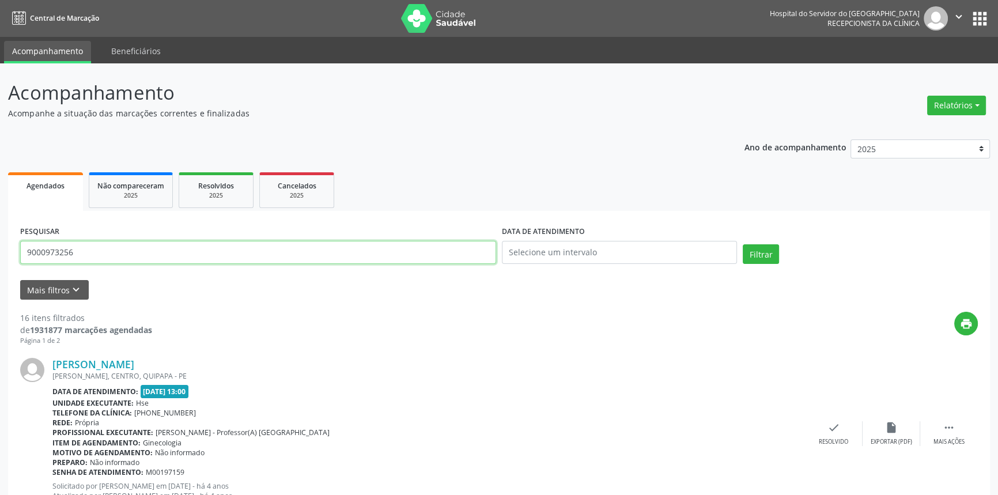
drag, startPoint x: 20, startPoint y: 251, endPoint x: 0, endPoint y: 229, distance: 29.8
click at [743, 244] on button "Filtrar" at bounding box center [761, 254] width 36 height 20
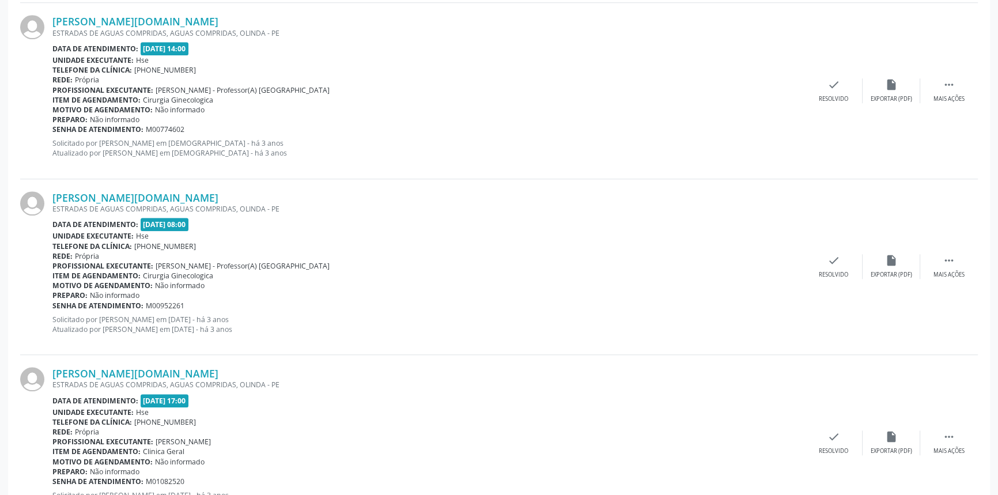
scroll to position [2540, 0]
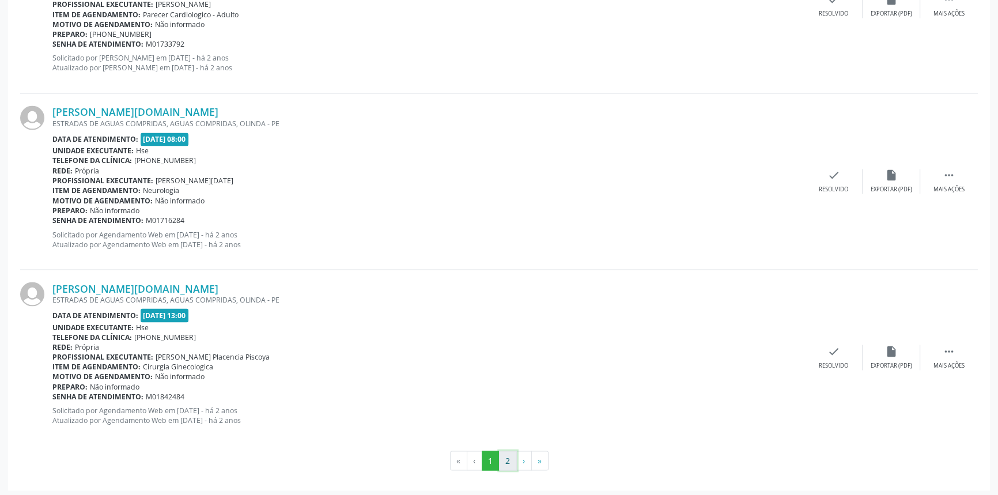
click at [506, 463] on button "2" at bounding box center [508, 461] width 18 height 20
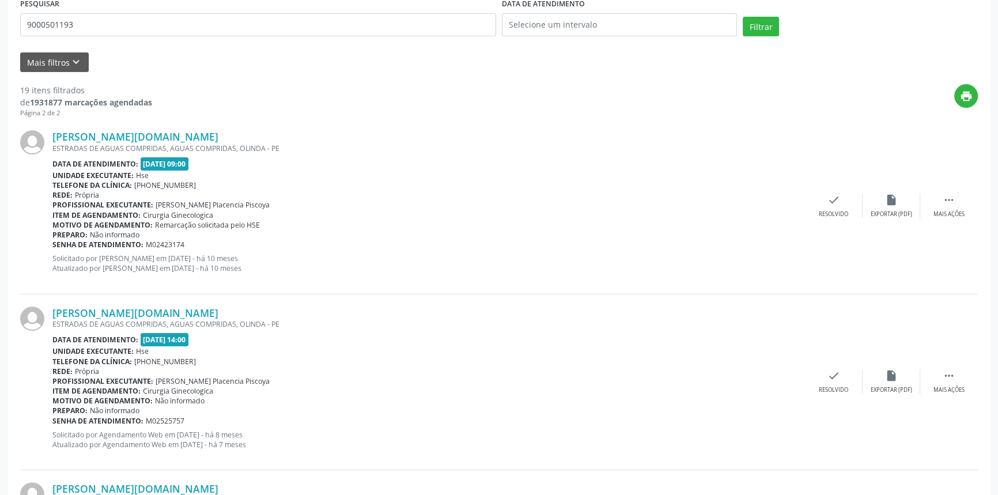
scroll to position [115, 0]
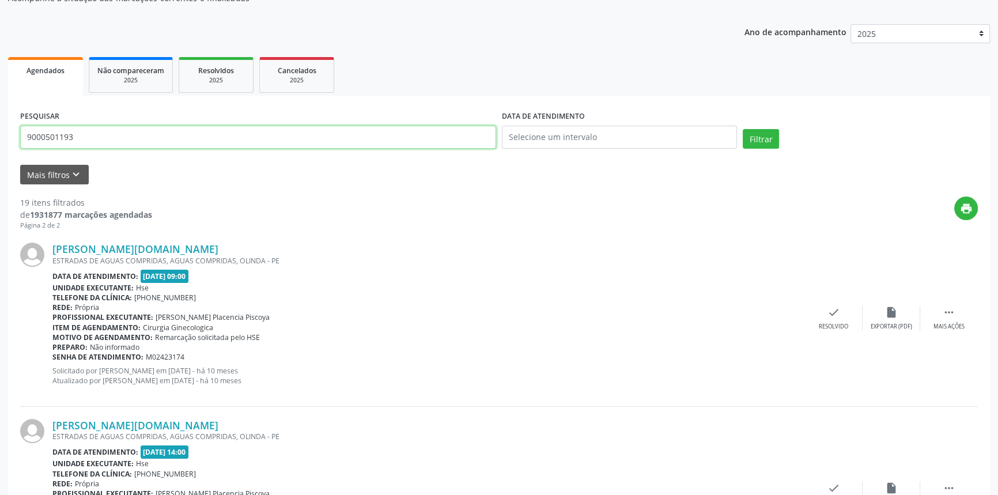
drag, startPoint x: 80, startPoint y: 141, endPoint x: 0, endPoint y: 131, distance: 80.8
click at [0, 132] on div "Acompanhamento Acompanhe a situação das marcações correntes e finalizadas Relat…" at bounding box center [499, 457] width 998 height 1019
type input "1274167445"
click at [743, 129] on button "Filtrar" at bounding box center [761, 139] width 36 height 20
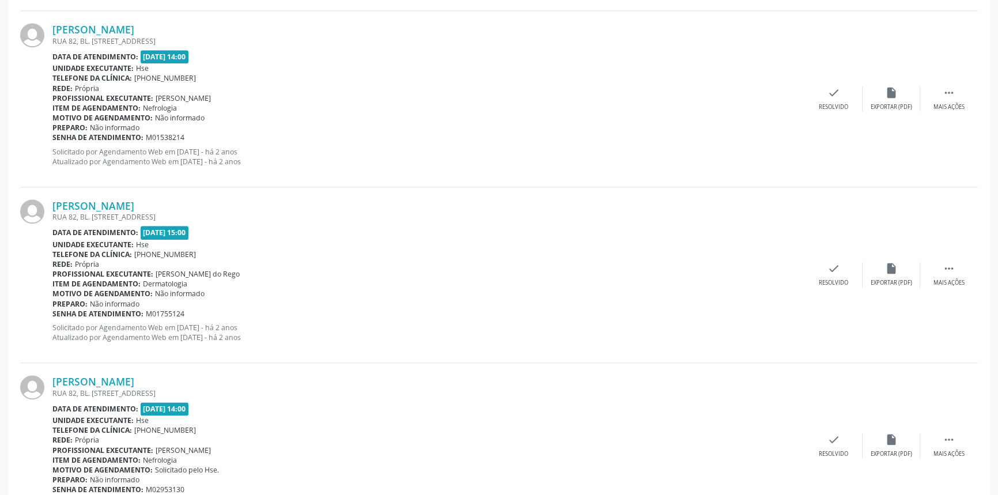
scroll to position [1794, 0]
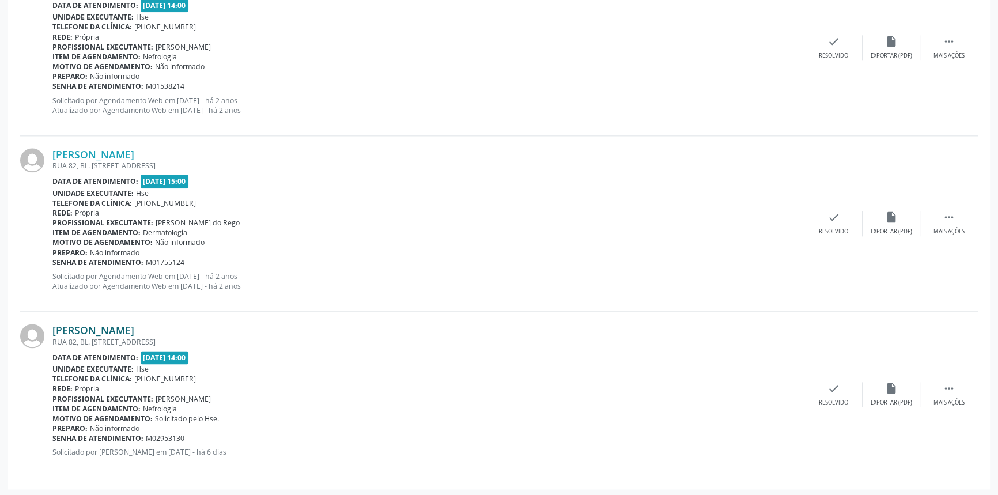
drag, startPoint x: 201, startPoint y: 328, endPoint x: 54, endPoint y: 329, distance: 147.5
click at [54, 329] on div "[PERSON_NAME]" at bounding box center [428, 330] width 753 height 13
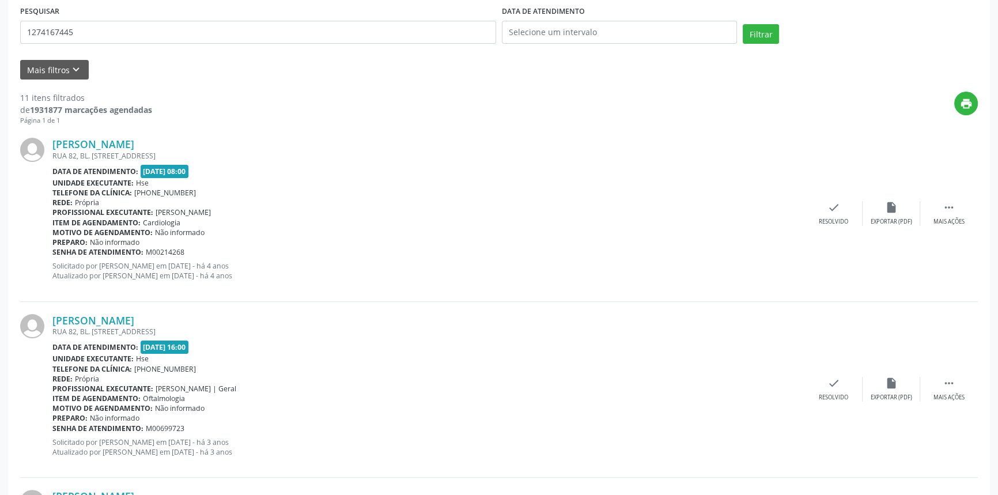
scroll to position [118, 0]
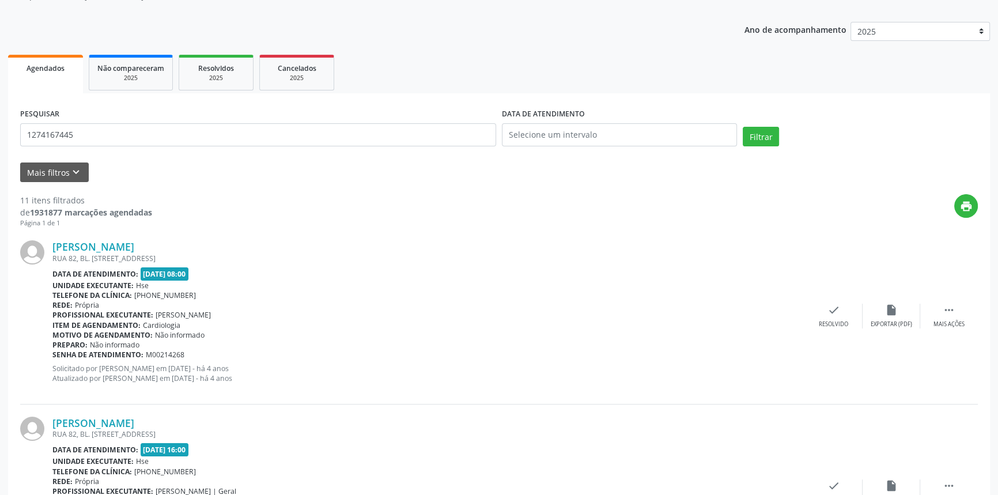
drag, startPoint x: 67, startPoint y: 138, endPoint x: 31, endPoint y: 132, distance: 36.8
click at [31, 132] on div "PESQUISAR 1274167445" at bounding box center [258, 129] width 482 height 49
drag, startPoint x: 80, startPoint y: 131, endPoint x: 0, endPoint y: 122, distance: 80.6
click at [743, 127] on button "Filtrar" at bounding box center [761, 137] width 36 height 20
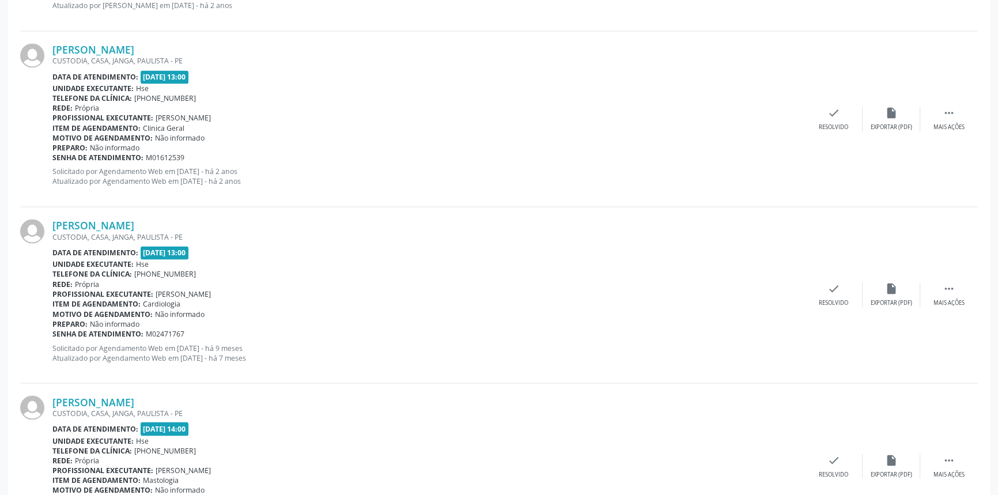
scroll to position [2497, 0]
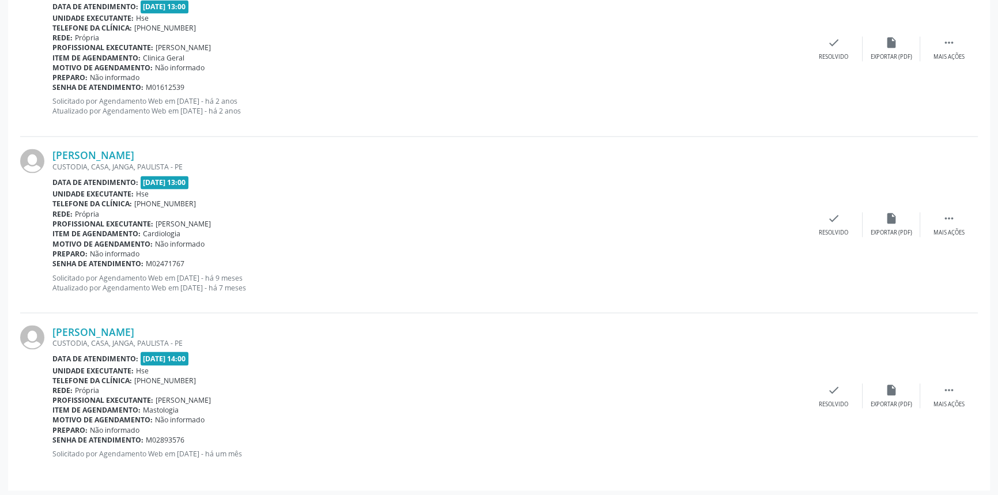
drag, startPoint x: 226, startPoint y: 327, endPoint x: 55, endPoint y: 321, distance: 170.7
click at [55, 321] on div "[PERSON_NAME] CUSTODIA, CASA, JANGA, PAULISTA - PE Data de atendimento: [DATE] …" at bounding box center [499, 395] width 958 height 165
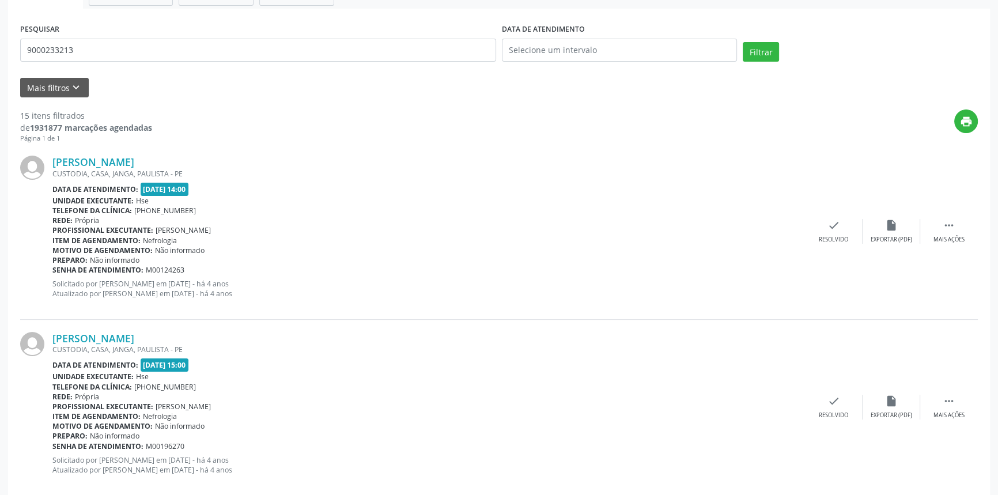
scroll to position [139, 0]
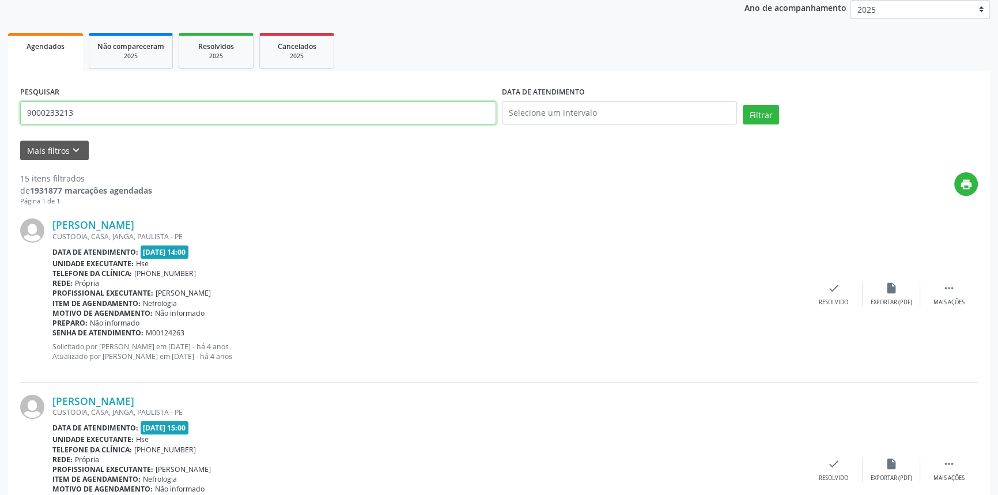
drag, startPoint x: 19, startPoint y: 103, endPoint x: 0, endPoint y: 99, distance: 19.4
type input "9000928405"
click at [743, 105] on button "Filtrar" at bounding box center [761, 115] width 36 height 20
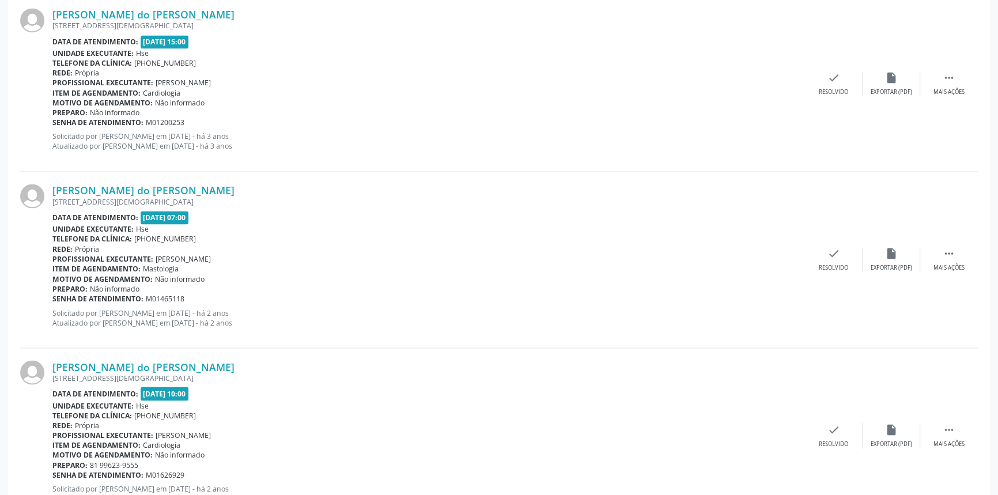
scroll to position [2540, 0]
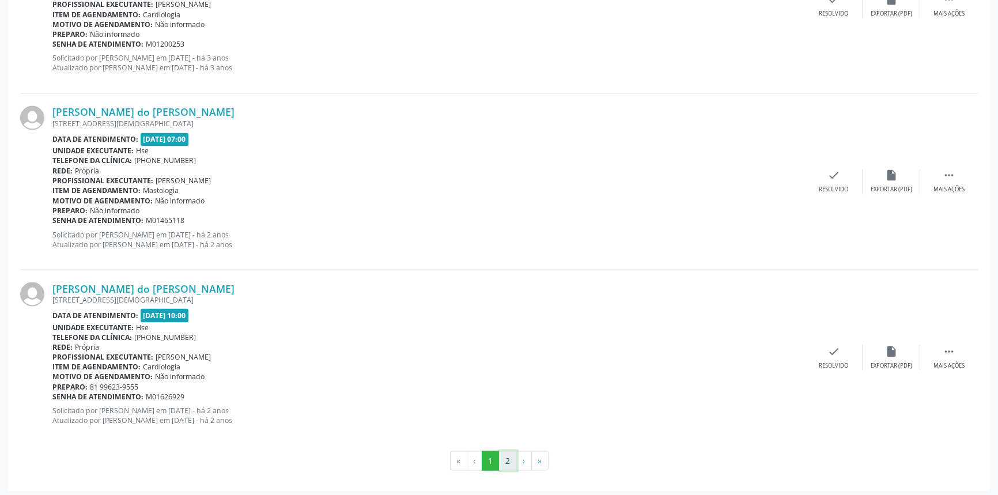
click at [512, 457] on button "2" at bounding box center [508, 461] width 18 height 20
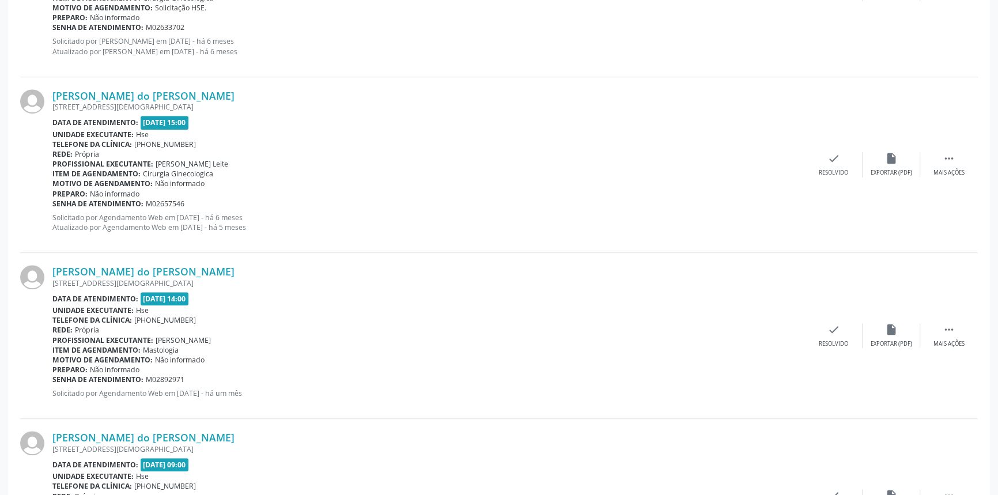
scroll to position [956, 0]
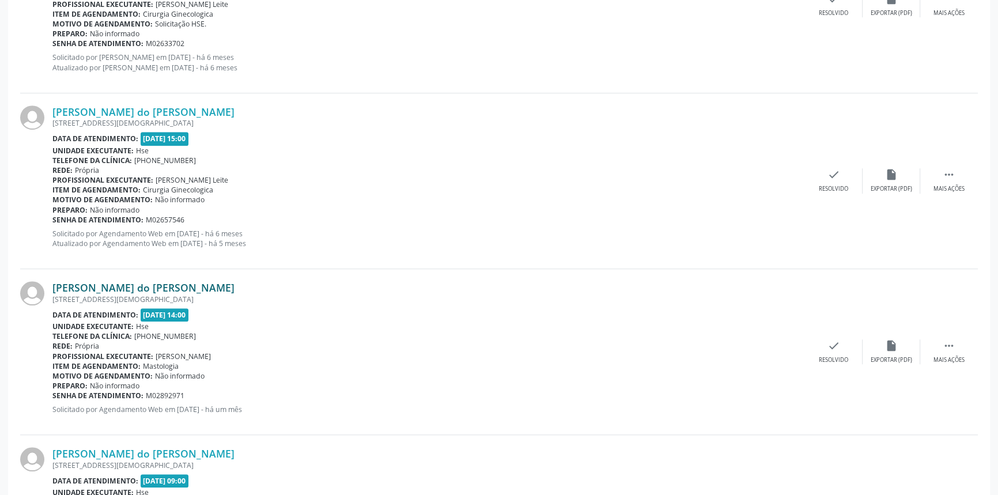
drag, startPoint x: 179, startPoint y: 287, endPoint x: 54, endPoint y: 285, distance: 125.1
click at [54, 285] on div "[PERSON_NAME] do [PERSON_NAME]" at bounding box center [428, 287] width 753 height 13
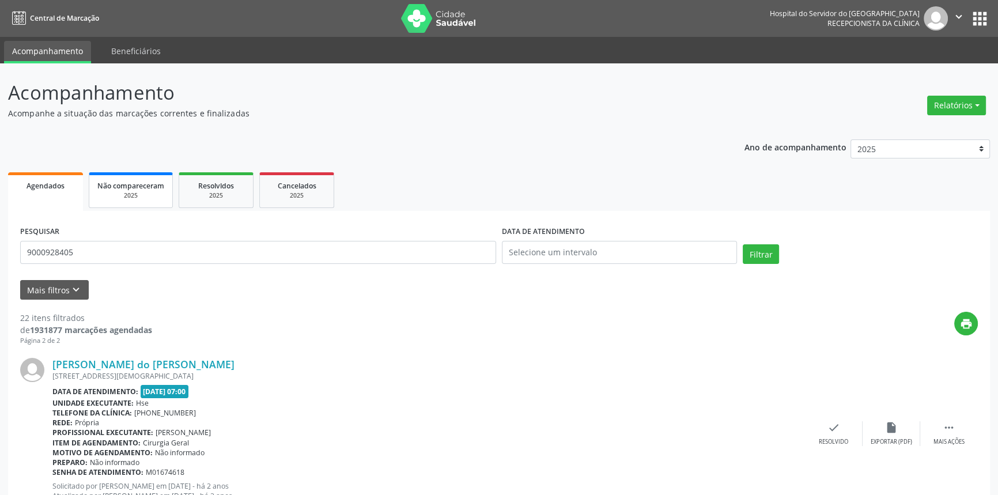
scroll to position [0, 0]
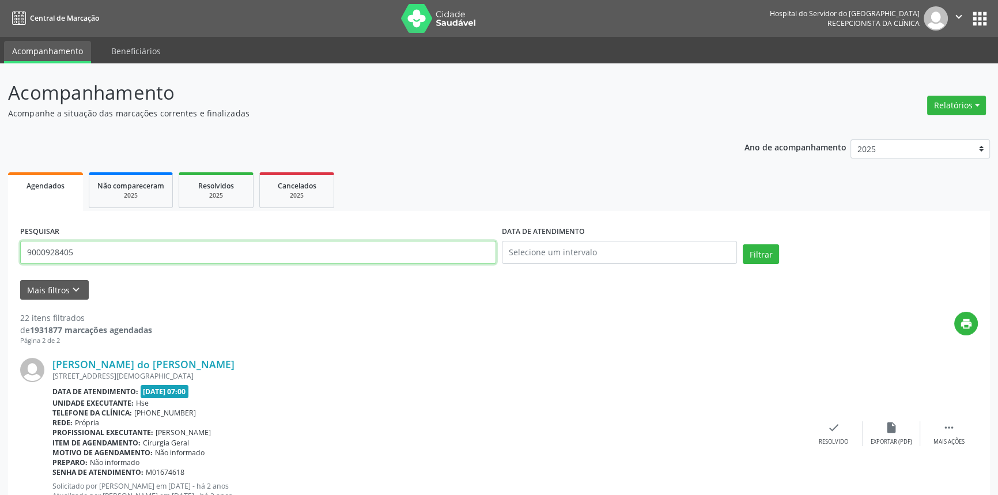
drag, startPoint x: 111, startPoint y: 253, endPoint x: 0, endPoint y: 252, distance: 110.6
type input "9000236800"
click at [743, 244] on button "Filtrar" at bounding box center [761, 254] width 36 height 20
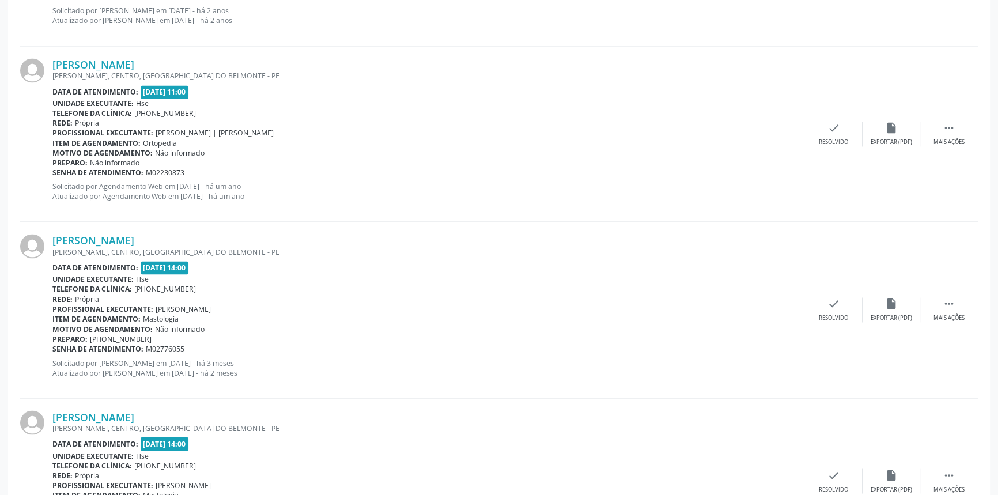
scroll to position [2497, 0]
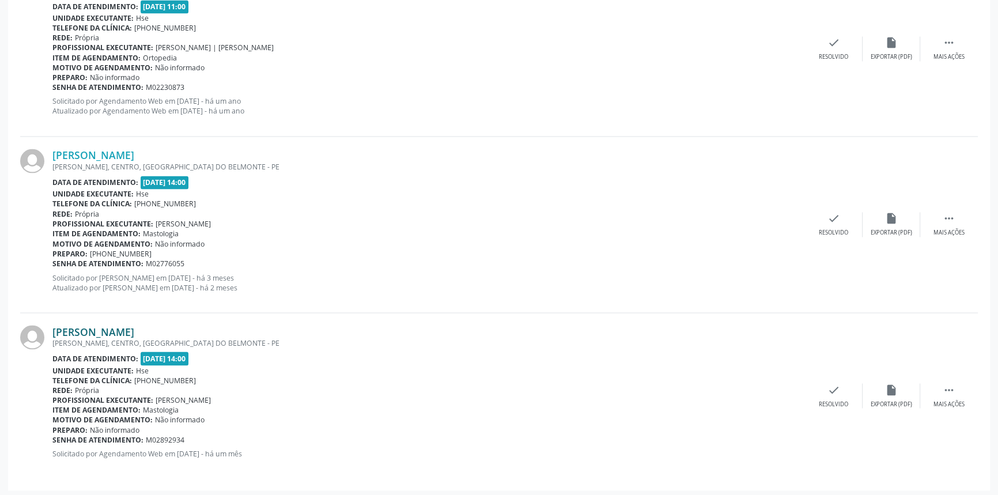
drag, startPoint x: 265, startPoint y: 325, endPoint x: 54, endPoint y: 329, distance: 210.9
click at [54, 329] on div "[PERSON_NAME]" at bounding box center [428, 331] width 753 height 13
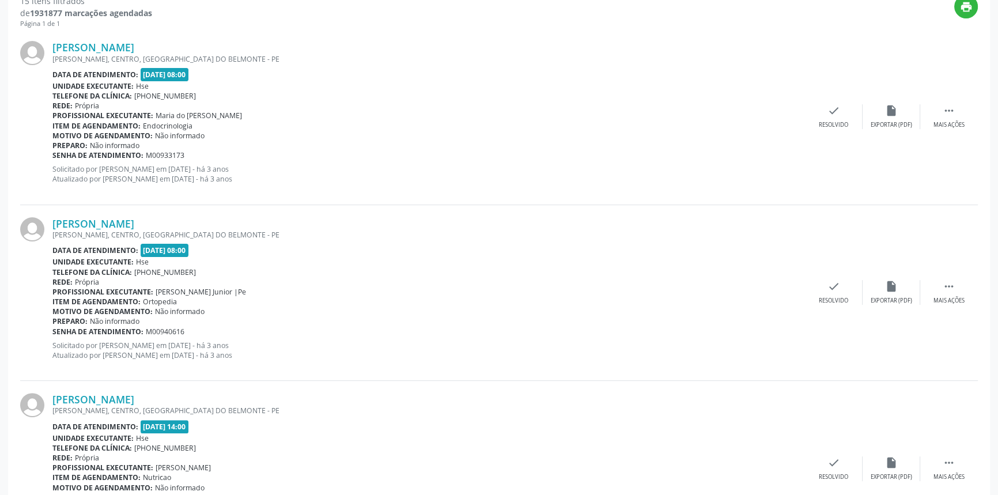
scroll to position [192, 0]
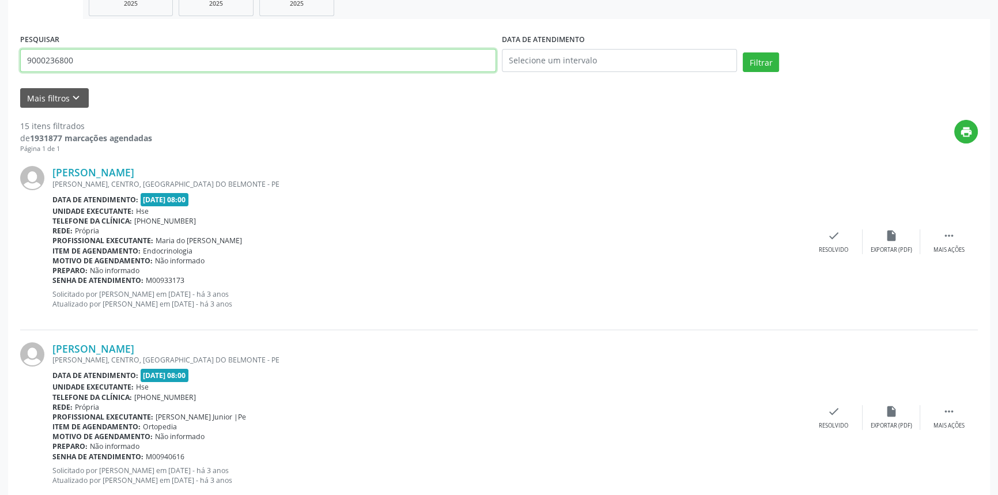
drag, startPoint x: 99, startPoint y: 57, endPoint x: 10, endPoint y: 57, distance: 88.2
type input "9000939310"
click at [743, 52] on button "Filtrar" at bounding box center [761, 62] width 36 height 20
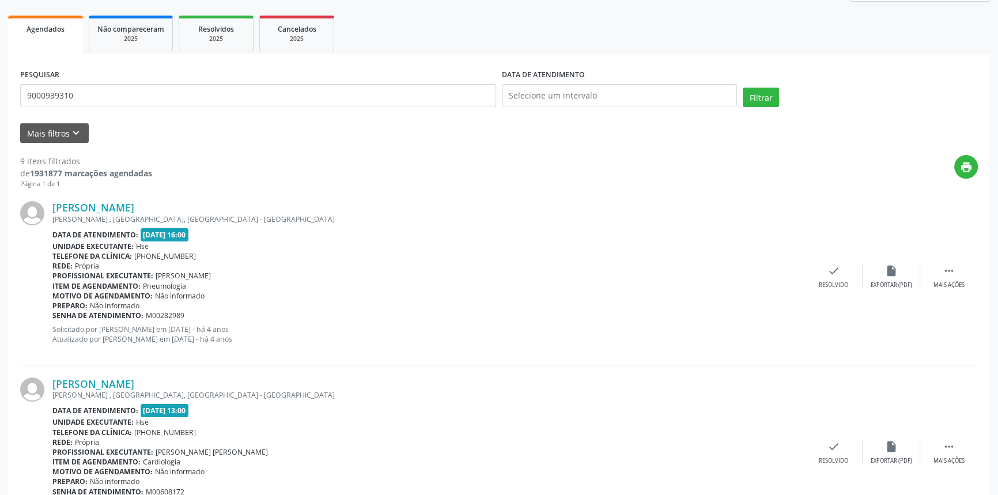
scroll to position [0, 0]
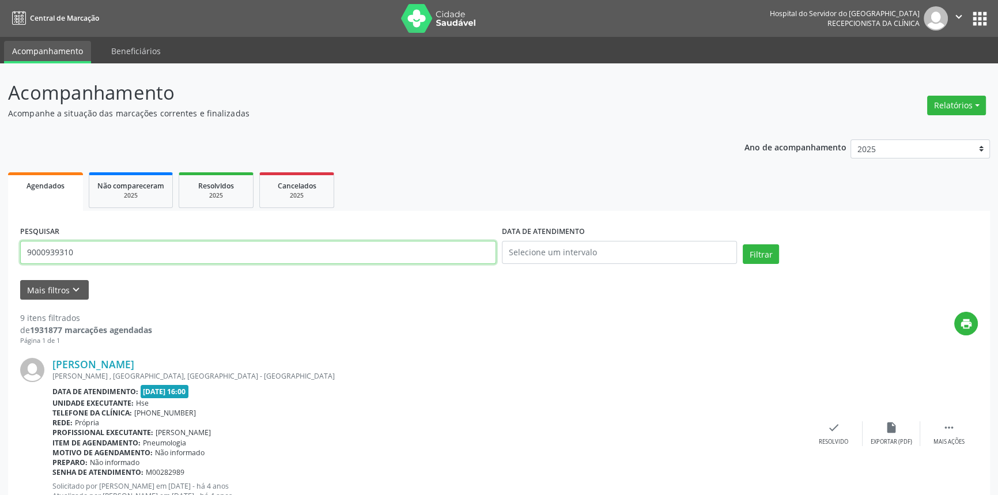
click at [743, 244] on button "Filtrar" at bounding box center [761, 254] width 36 height 20
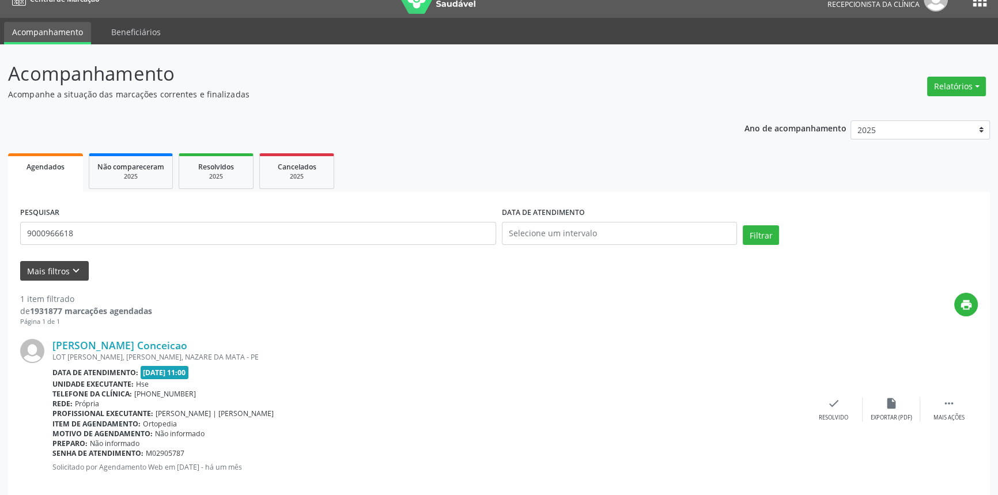
scroll to position [36, 0]
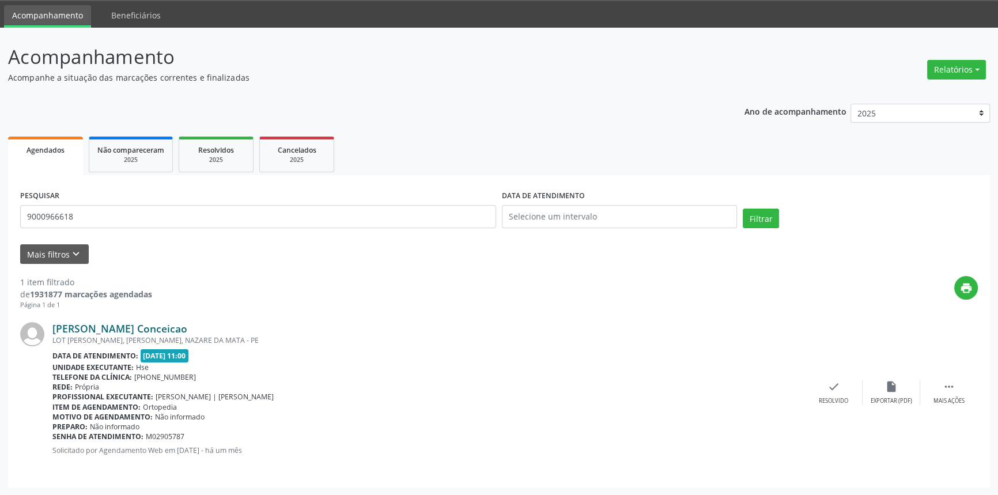
drag, startPoint x: 236, startPoint y: 326, endPoint x: 53, endPoint y: 328, distance: 182.7
click at [53, 328] on div "[PERSON_NAME] Conceicao" at bounding box center [428, 328] width 753 height 13
click at [184, 328] on link "[PERSON_NAME] Conceicao" at bounding box center [119, 328] width 135 height 13
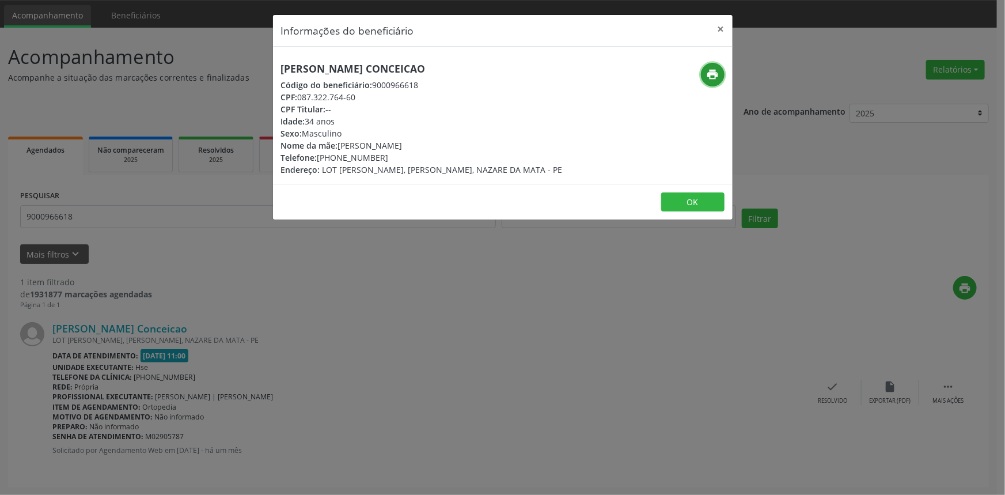
click at [712, 78] on icon "print" at bounding box center [712, 74] width 13 height 13
click at [722, 29] on button "×" at bounding box center [721, 29] width 23 height 28
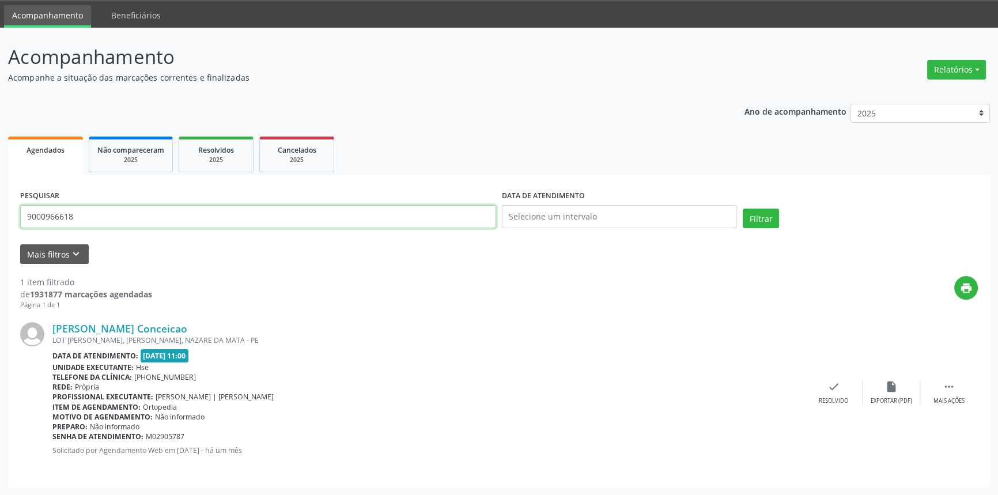
drag, startPoint x: 74, startPoint y: 214, endPoint x: 0, endPoint y: 213, distance: 73.8
click at [0, 213] on div "Acompanhamento Acompanhe a situação das marcações correntes e finalizadas Relat…" at bounding box center [499, 262] width 998 height 468
click at [743, 209] on button "Filtrar" at bounding box center [761, 219] width 36 height 20
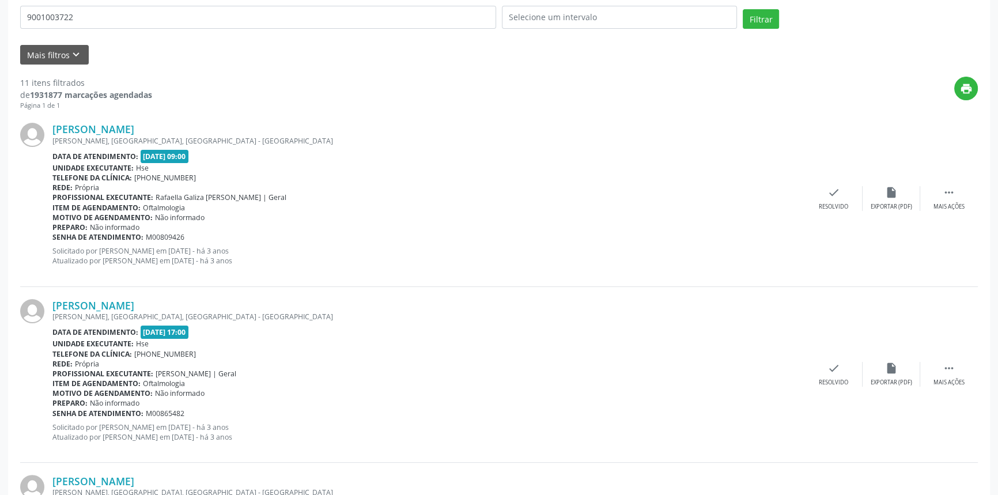
scroll to position [65, 0]
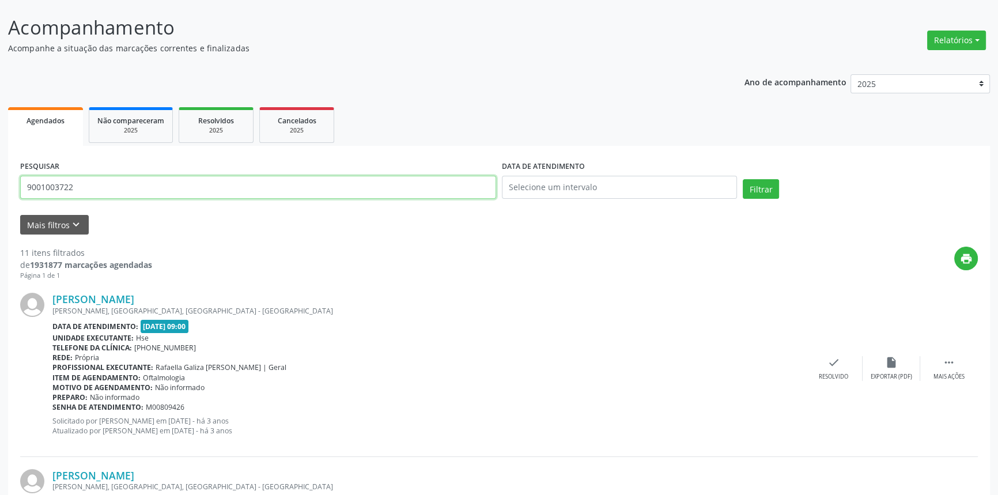
drag, startPoint x: 98, startPoint y: 190, endPoint x: 0, endPoint y: 161, distance: 101.9
click at [743, 179] on button "Filtrar" at bounding box center [761, 189] width 36 height 20
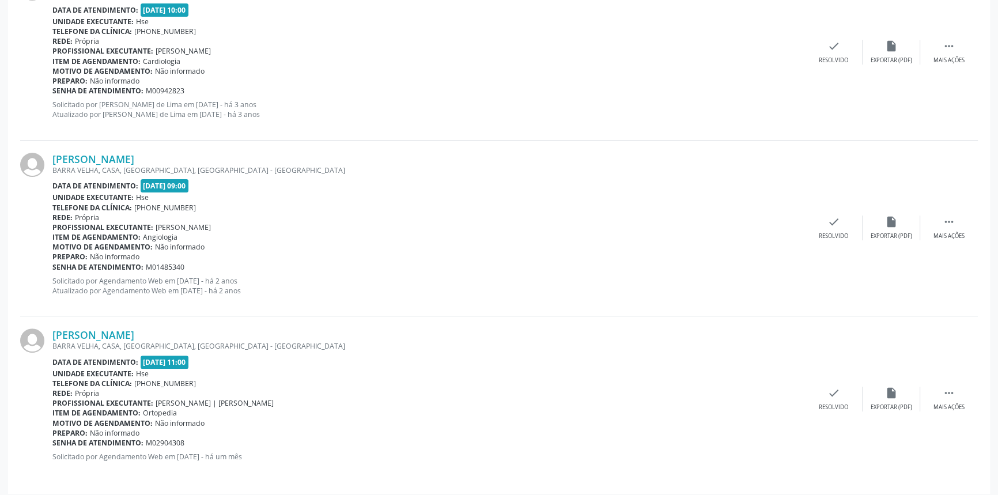
scroll to position [387, 0]
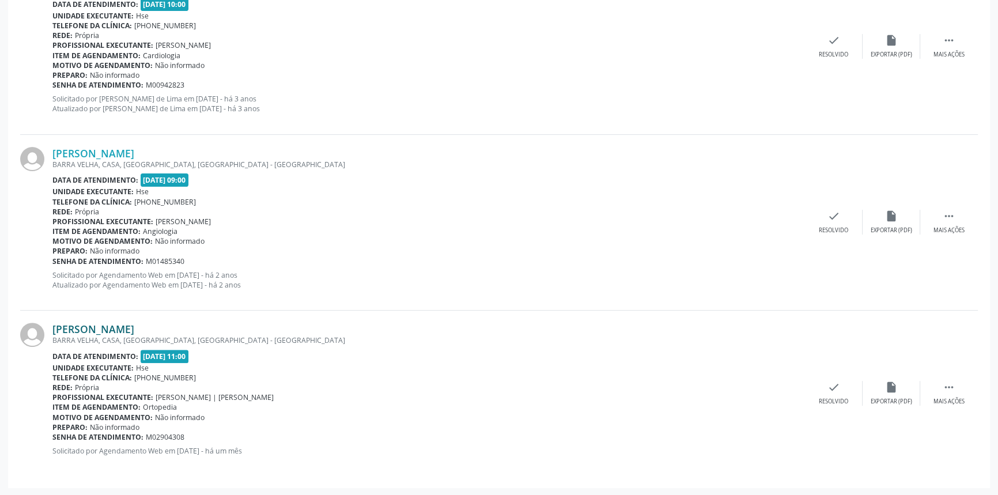
drag, startPoint x: 207, startPoint y: 327, endPoint x: 52, endPoint y: 326, distance: 154.4
click at [52, 326] on div "[PERSON_NAME]" at bounding box center [428, 329] width 753 height 13
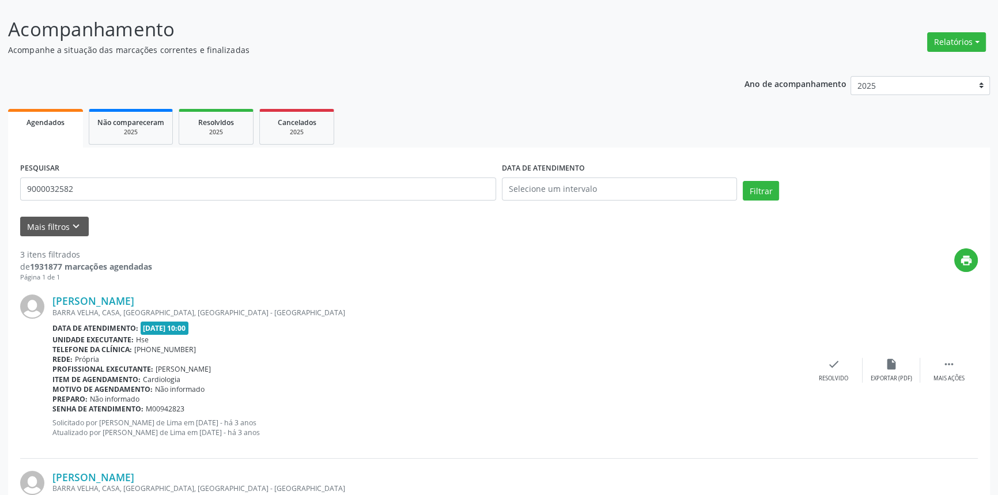
scroll to position [0, 0]
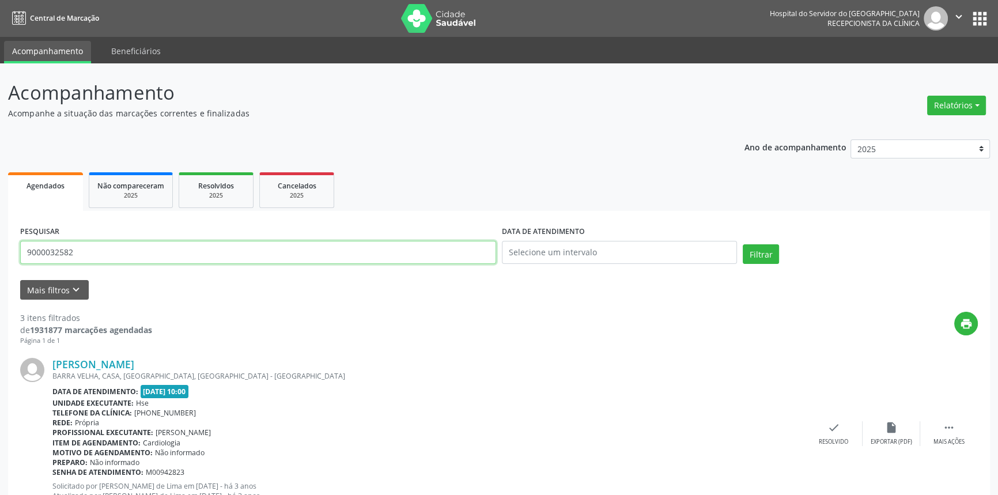
click at [0, 230] on div "Acompanhamento Acompanhe a situação das marcações correntes e finalizadas Relat…" at bounding box center [499, 473] width 998 height 820
type input "9001003719"
click at [743, 244] on button "Filtrar" at bounding box center [761, 254] width 36 height 20
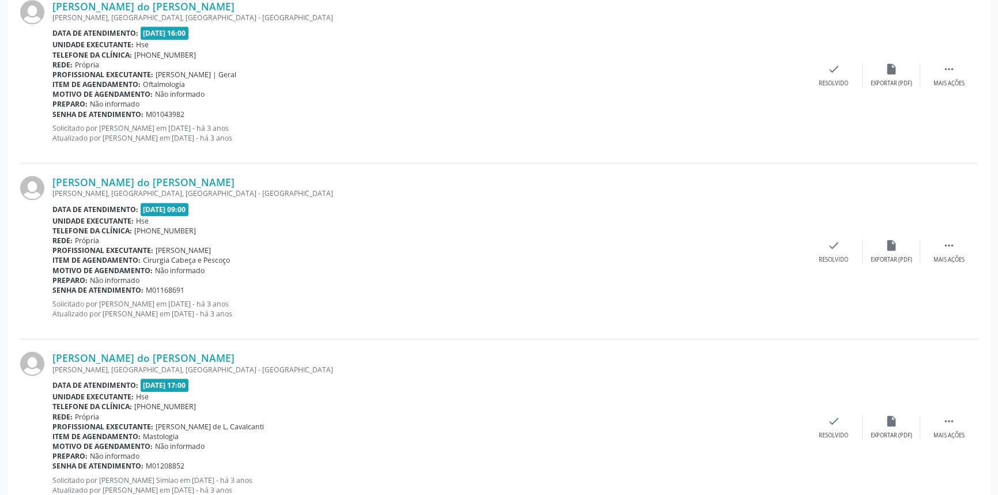
scroll to position [2540, 0]
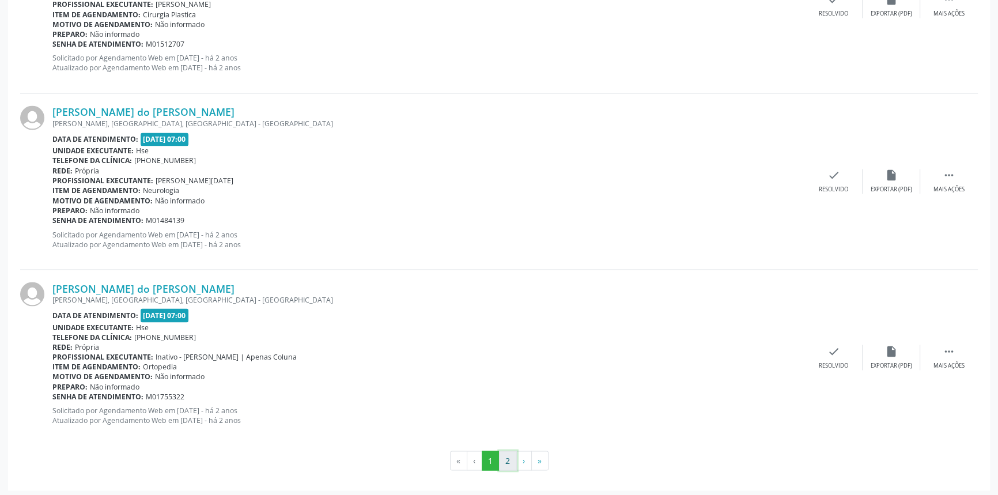
click at [505, 460] on button "2" at bounding box center [508, 461] width 18 height 20
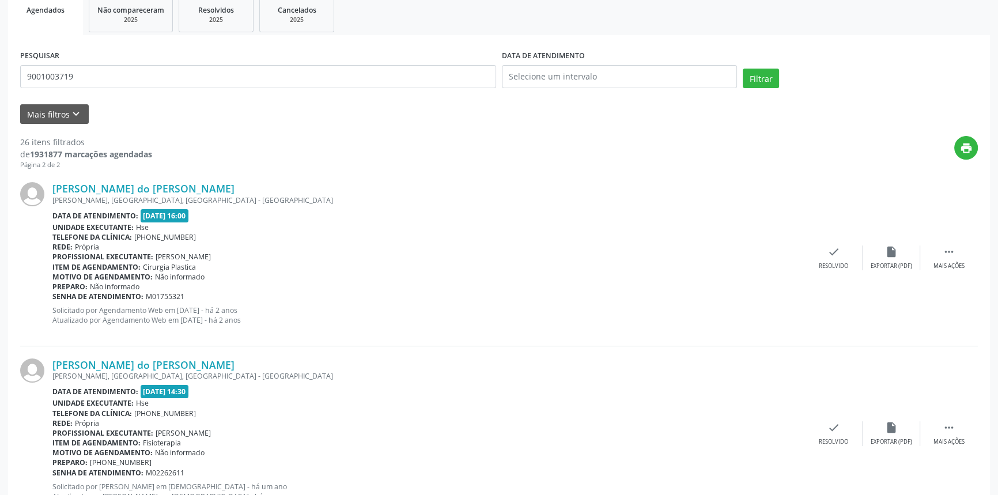
scroll to position [26, 0]
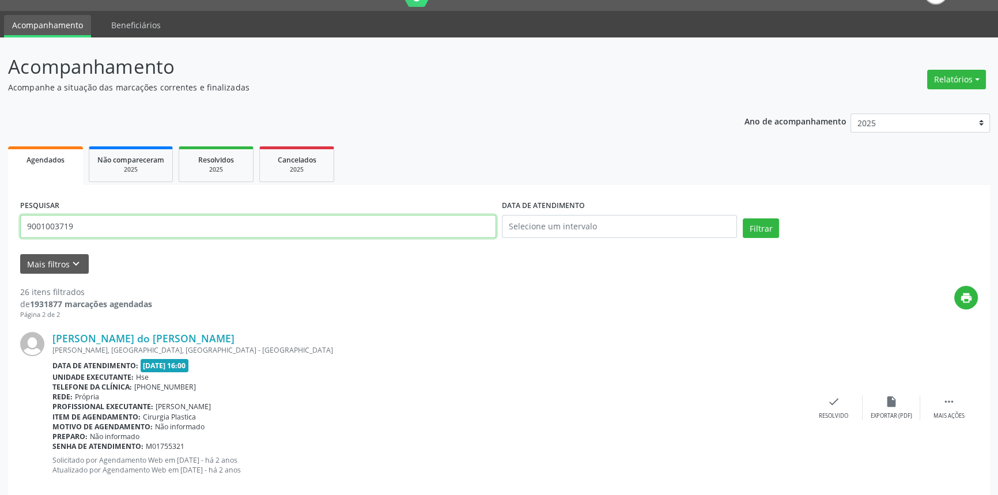
click at [743, 218] on button "Filtrar" at bounding box center [761, 228] width 36 height 20
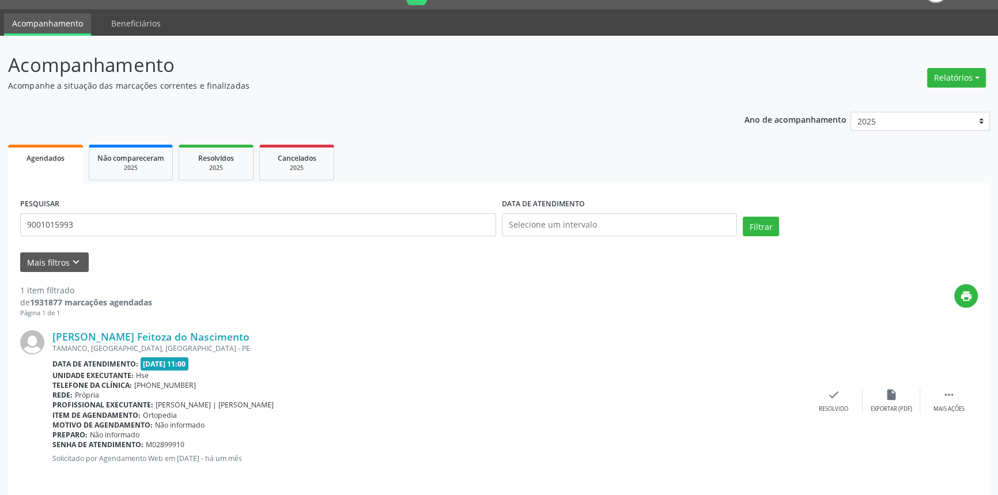
scroll to position [36, 0]
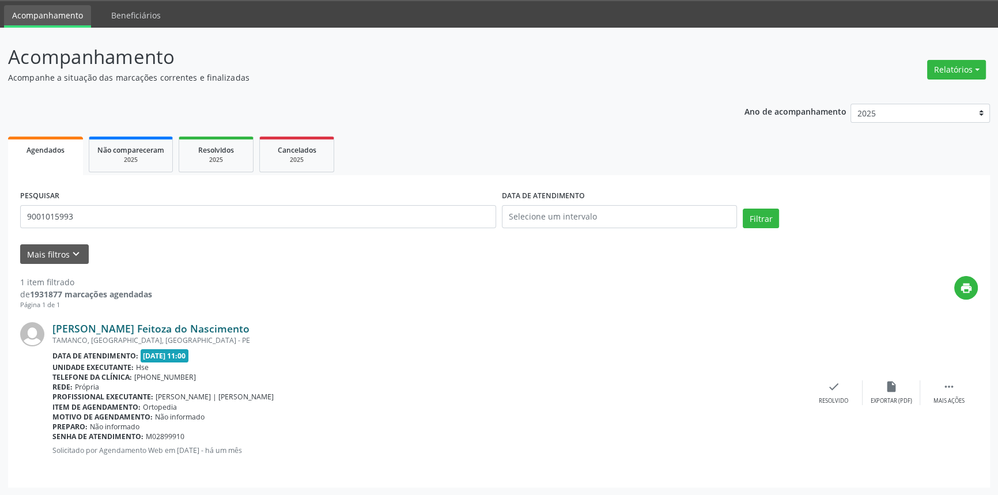
drag, startPoint x: 202, startPoint y: 329, endPoint x: 55, endPoint y: 330, distance: 146.9
click at [55, 330] on div "[PERSON_NAME] Feitoza do Nascimento" at bounding box center [428, 328] width 753 height 13
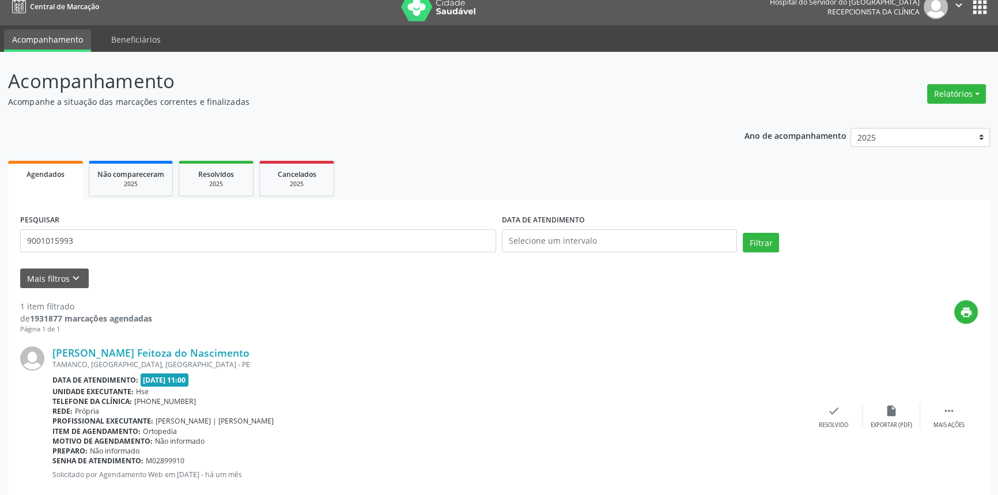
scroll to position [0, 0]
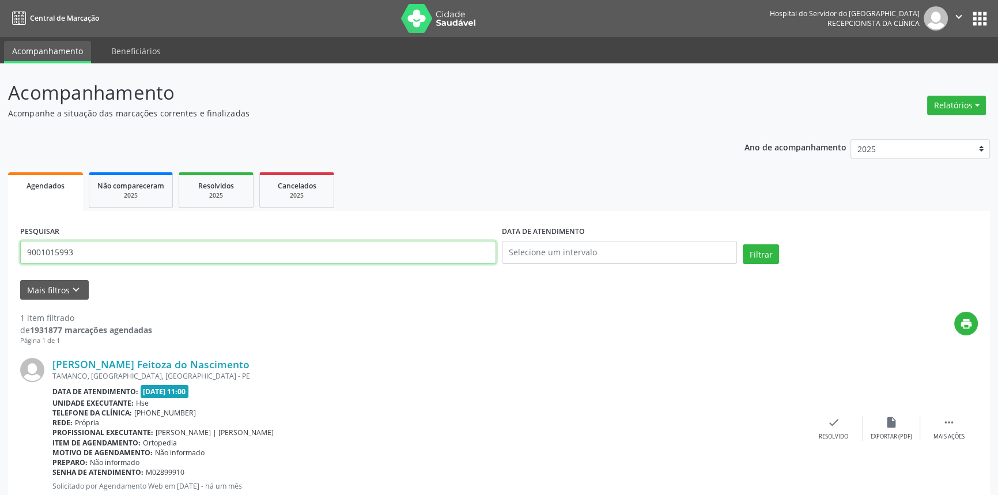
drag, startPoint x: 86, startPoint y: 252, endPoint x: 0, endPoint y: 247, distance: 86.6
click at [0, 247] on div "Acompanhamento Acompanhe a situação das marcações correntes e finalizadas Relat…" at bounding box center [499, 297] width 998 height 468
type input "9000307870"
click at [743, 244] on button "Filtrar" at bounding box center [761, 254] width 36 height 20
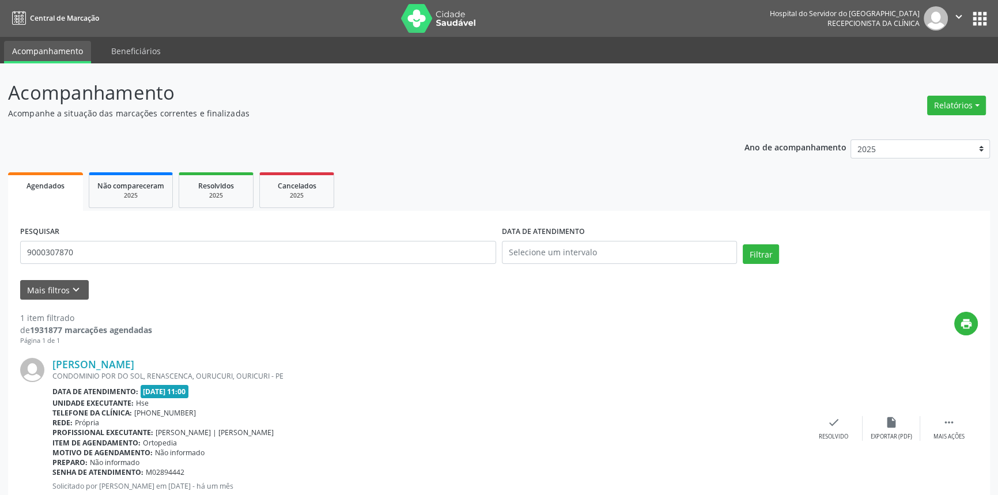
scroll to position [36, 0]
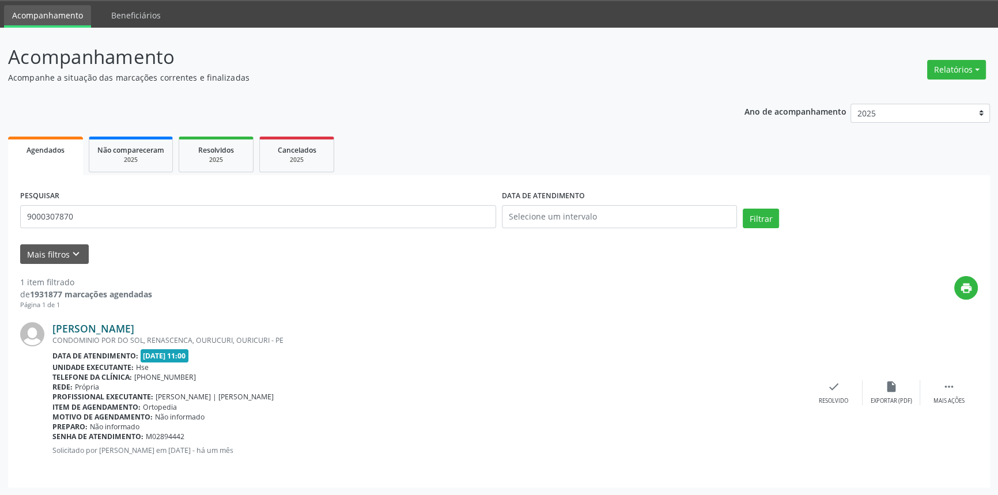
drag, startPoint x: 154, startPoint y: 328, endPoint x: 55, endPoint y: 326, distance: 99.1
click at [55, 326] on div "[PERSON_NAME]" at bounding box center [428, 328] width 753 height 13
click at [110, 328] on link "[PERSON_NAME]" at bounding box center [93, 328] width 82 height 13
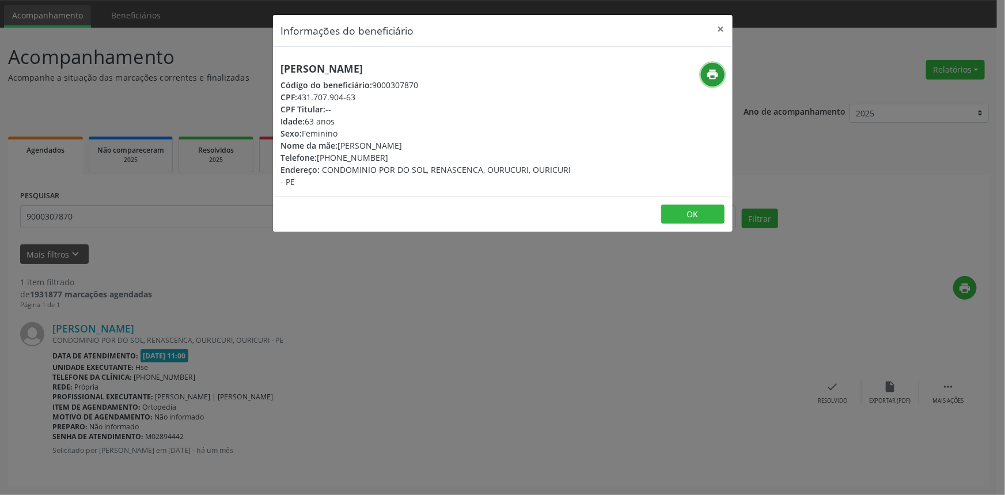
click at [709, 74] on icon "print" at bounding box center [712, 74] width 13 height 13
click at [721, 31] on button "×" at bounding box center [721, 29] width 23 height 28
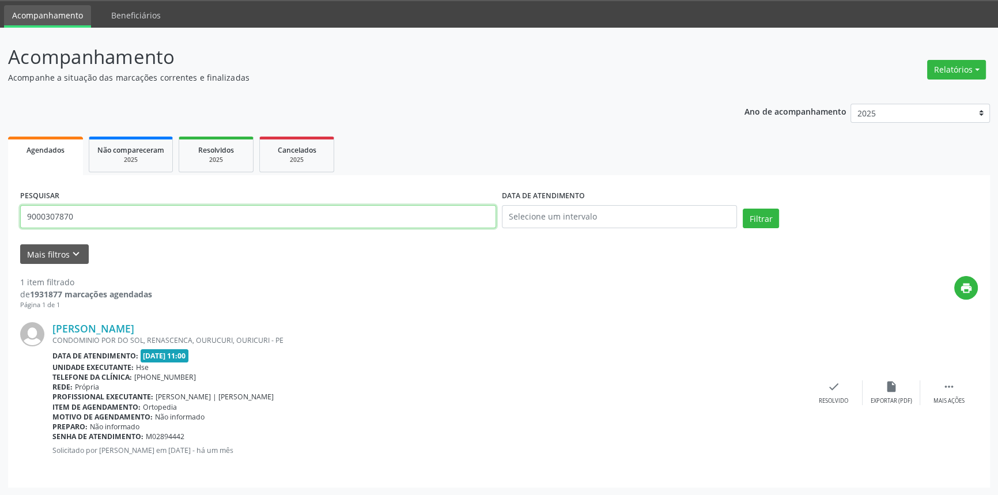
drag, startPoint x: 252, startPoint y: 215, endPoint x: 0, endPoint y: 144, distance: 261.6
click at [0, 144] on div "Acompanhamento Acompanhe a situação das marcações correntes e finalizadas Relat…" at bounding box center [499, 262] width 998 height 468
paste input "[PERSON_NAME]"
click at [743, 209] on button "Filtrar" at bounding box center [761, 219] width 36 height 20
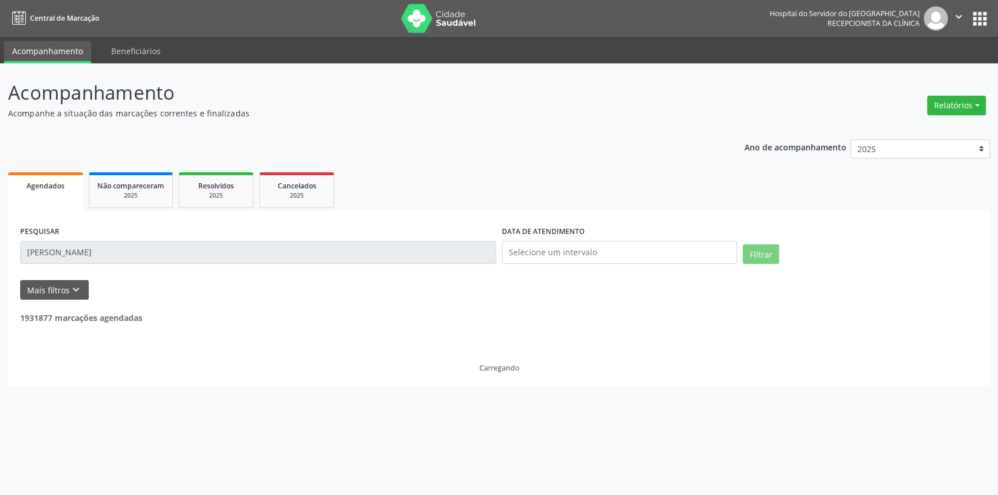
scroll to position [0, 0]
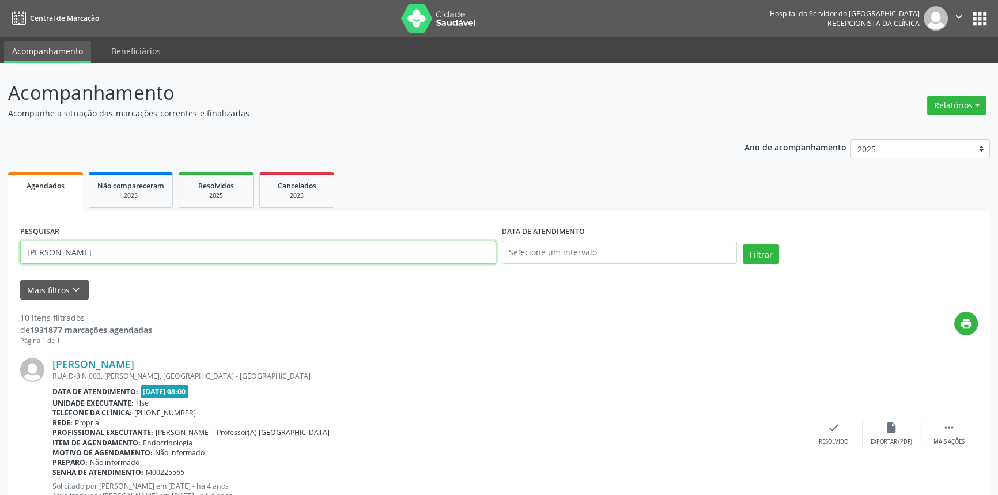
click at [157, 253] on input "[PERSON_NAME]" at bounding box center [258, 252] width 476 height 23
paste input "[PERSON_NAME]"
click at [743, 244] on button "Filtrar" at bounding box center [761, 254] width 36 height 20
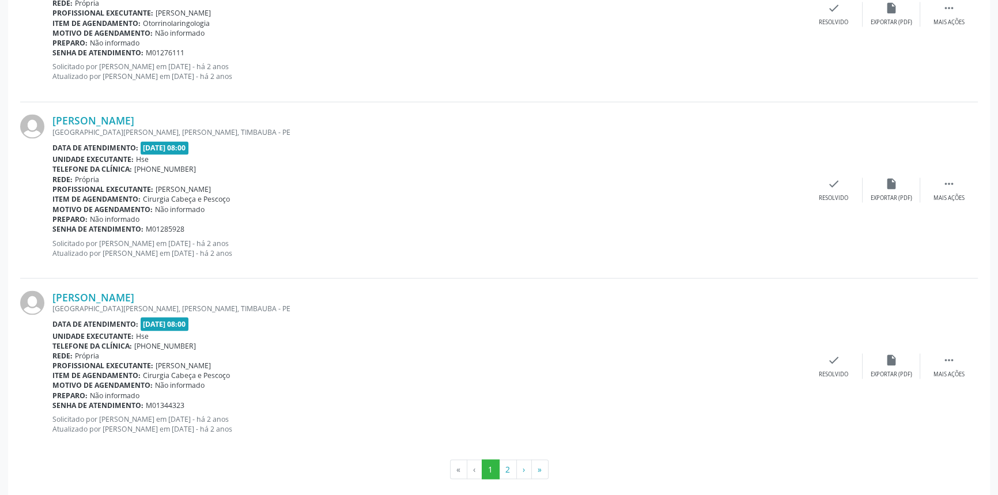
scroll to position [2540, 0]
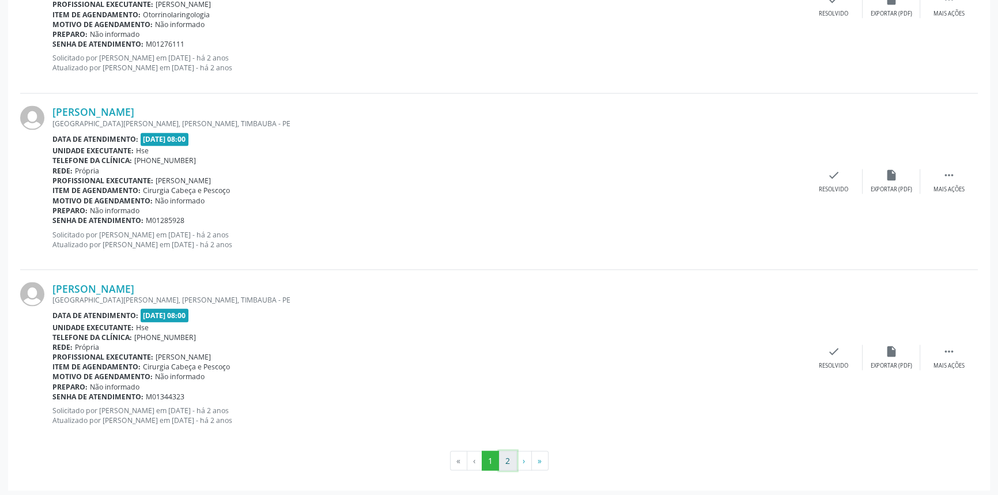
click at [509, 456] on button "2" at bounding box center [508, 461] width 18 height 20
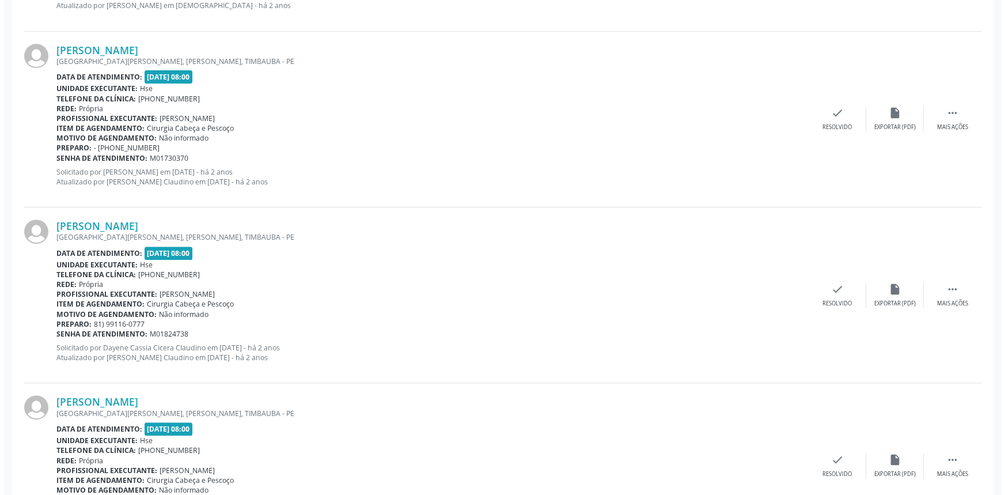
scroll to position [596, 0]
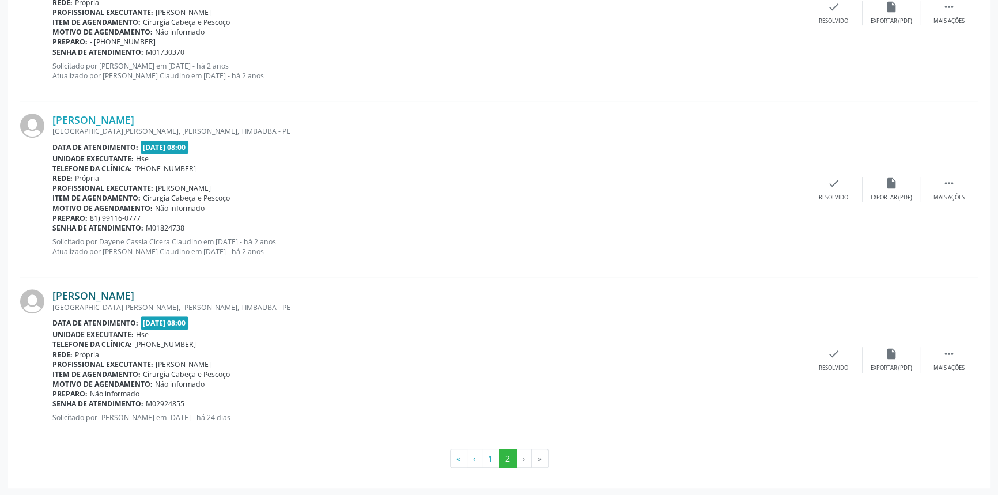
click at [134, 293] on link "[PERSON_NAME]" at bounding box center [93, 295] width 82 height 13
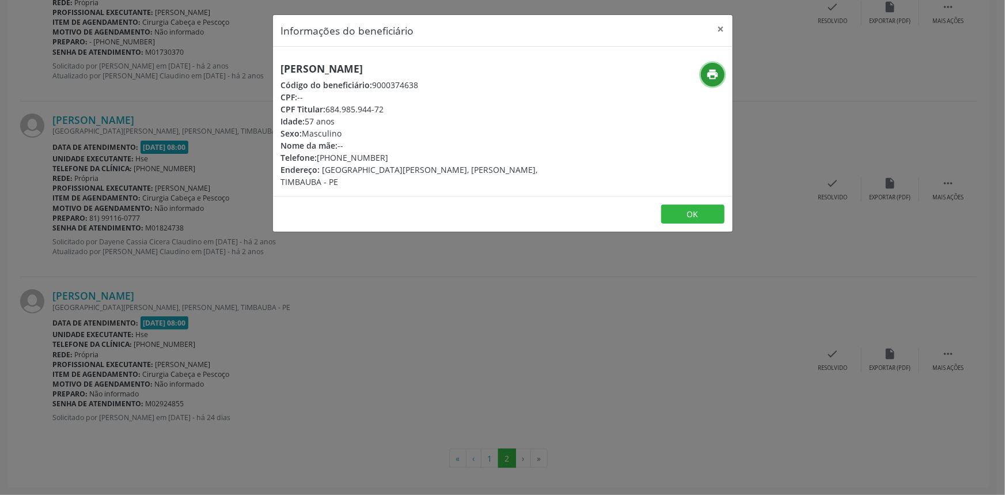
click at [719, 78] on icon "print" at bounding box center [712, 74] width 13 height 13
click at [220, 188] on div "Informações do beneficiário × [PERSON_NAME] Código do beneficiário: 9000374638 …" at bounding box center [502, 247] width 1005 height 495
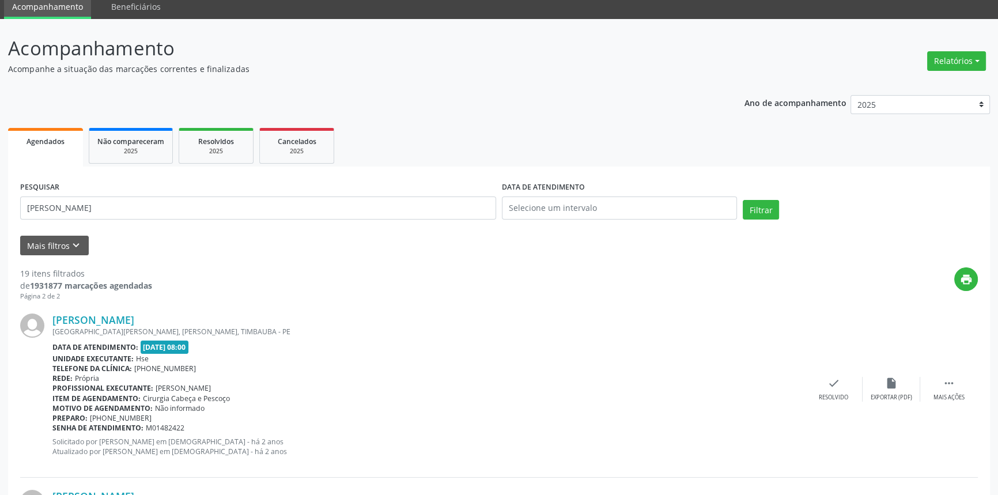
scroll to position [0, 0]
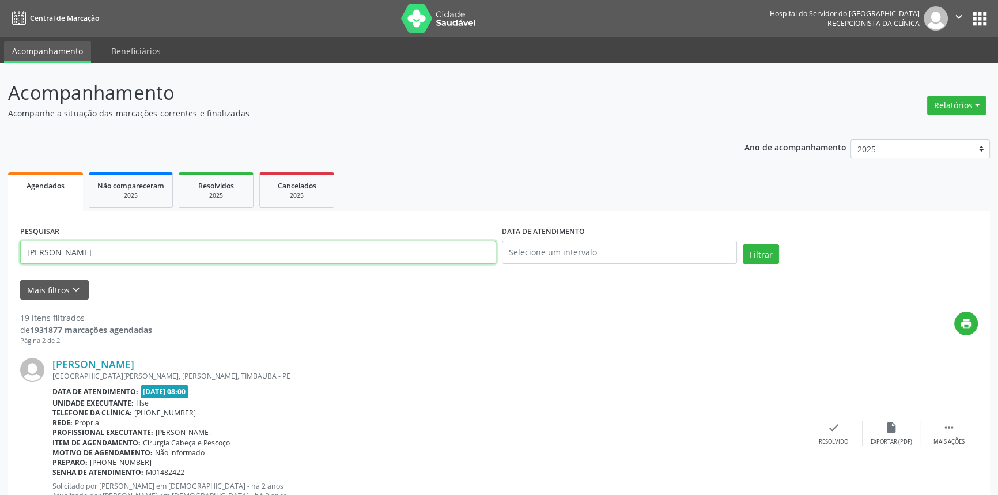
click at [209, 242] on input "[PERSON_NAME]" at bounding box center [258, 252] width 476 height 23
paste input "[PERSON_NAME]"
click at [743, 244] on button "Filtrar" at bounding box center [761, 254] width 36 height 20
drag, startPoint x: 236, startPoint y: 243, endPoint x: 0, endPoint y: 180, distance: 243.9
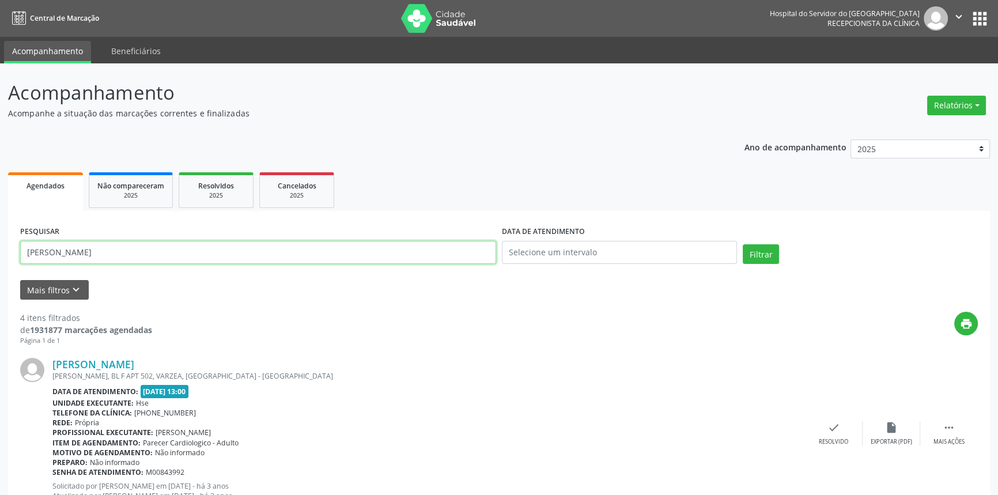
paste input "[PERSON_NAME]"
click at [743, 244] on button "Filtrar" at bounding box center [761, 254] width 36 height 20
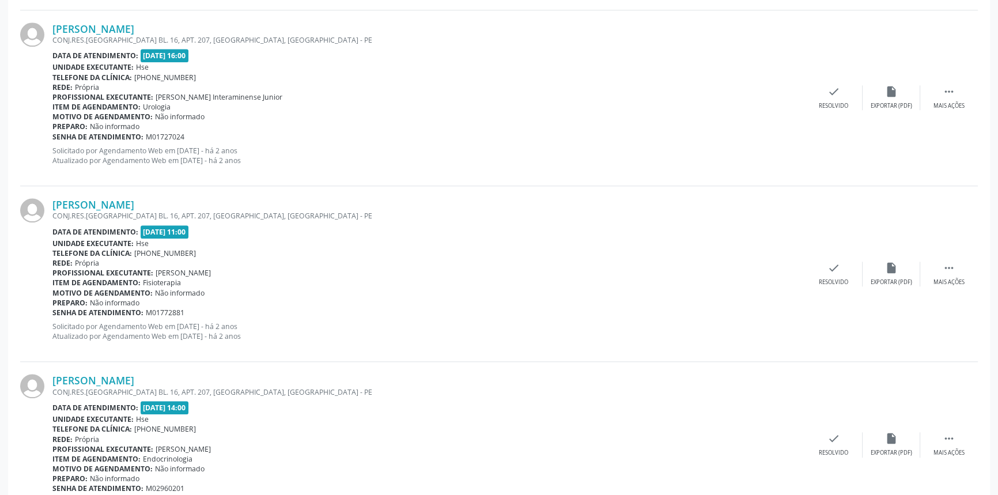
scroll to position [1442, 0]
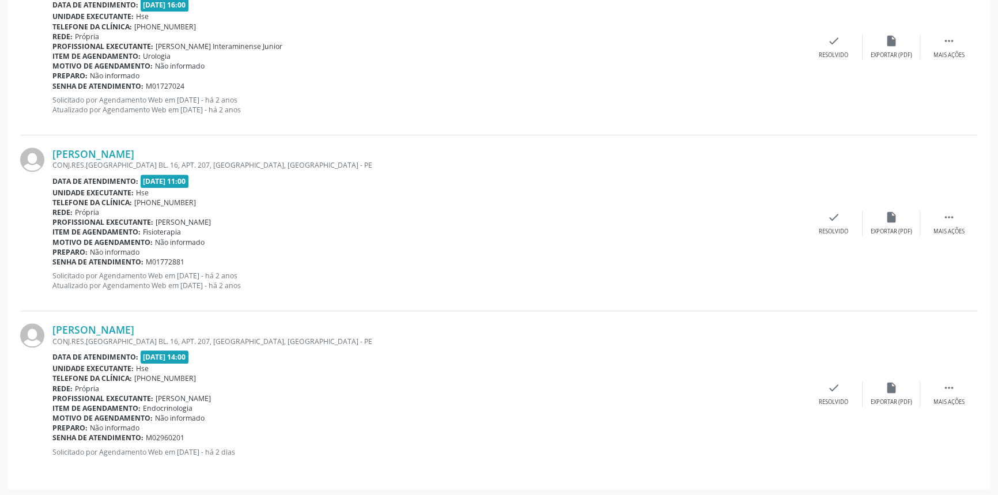
drag, startPoint x: 230, startPoint y: 318, endPoint x: 51, endPoint y: 328, distance: 179.5
click at [51, 328] on div "[PERSON_NAME] CONJ.RES.[GEOGRAPHIC_DATA] BL. 16, APT. 207, [GEOGRAPHIC_DATA], […" at bounding box center [499, 393] width 958 height 165
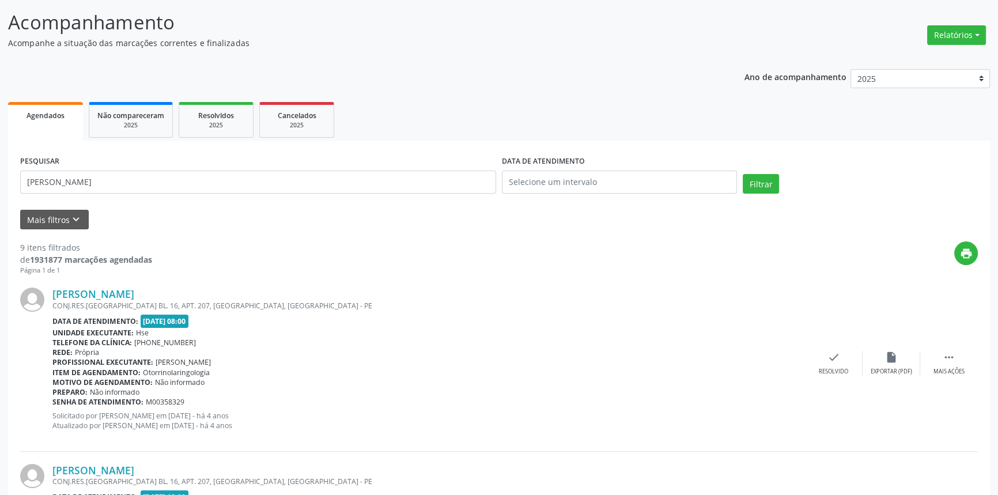
scroll to position [0, 0]
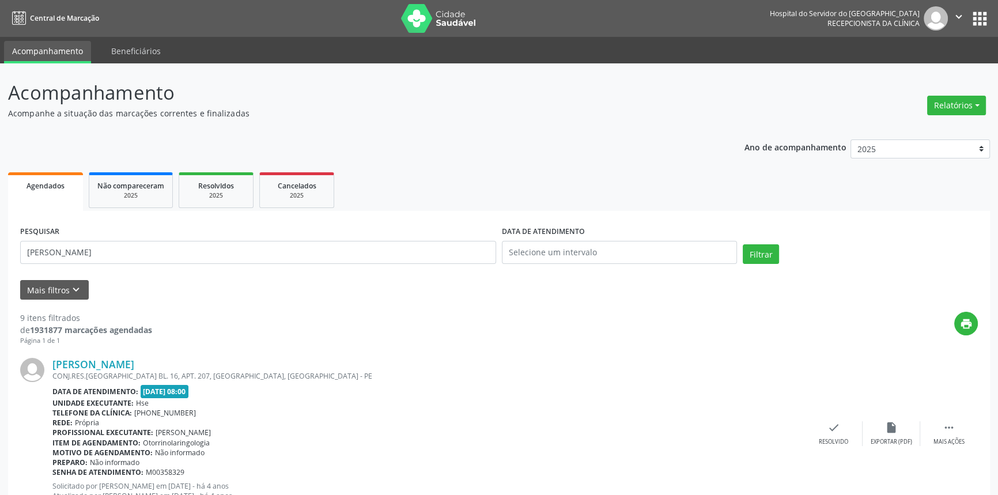
drag, startPoint x: 161, startPoint y: 276, endPoint x: 169, endPoint y: 263, distance: 15.5
click at [161, 272] on form "PESQUISAR [PERSON_NAME] DATA DE ATENDIMENTO Filtrar UNIDADE EXECUTANTE Selecion…" at bounding box center [499, 261] width 958 height 77
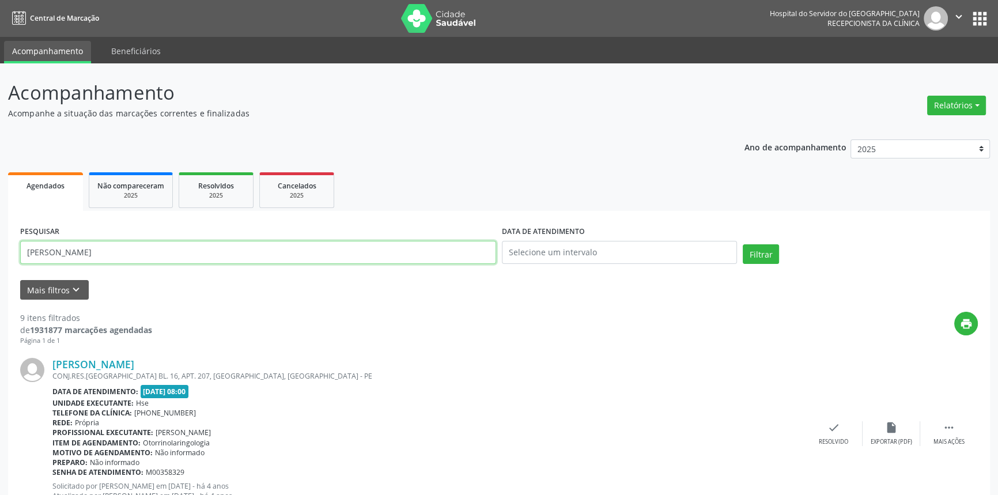
click at [171, 262] on input "[PERSON_NAME]" at bounding box center [258, 252] width 476 height 23
paste input "[PERSON_NAME]"
type input "[PERSON_NAME]"
click at [743, 244] on button "Filtrar" at bounding box center [761, 254] width 36 height 20
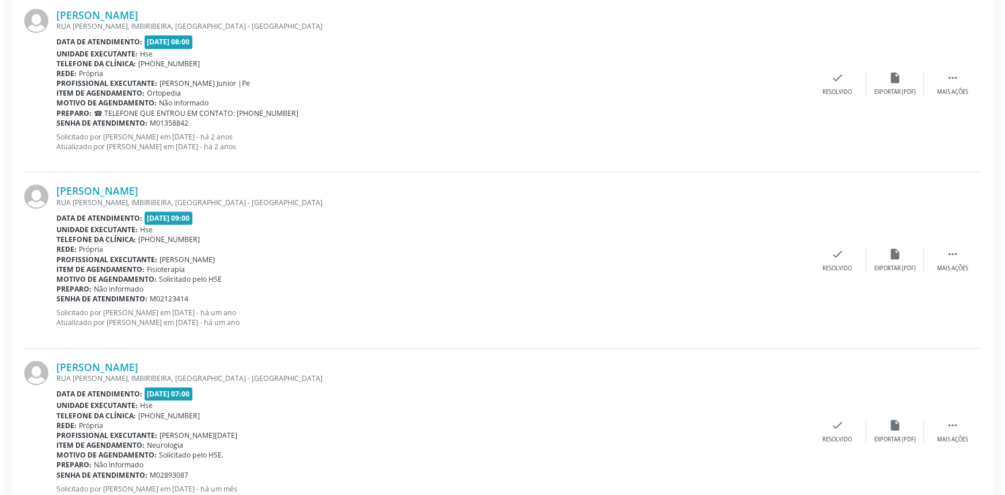
scroll to position [1090, 0]
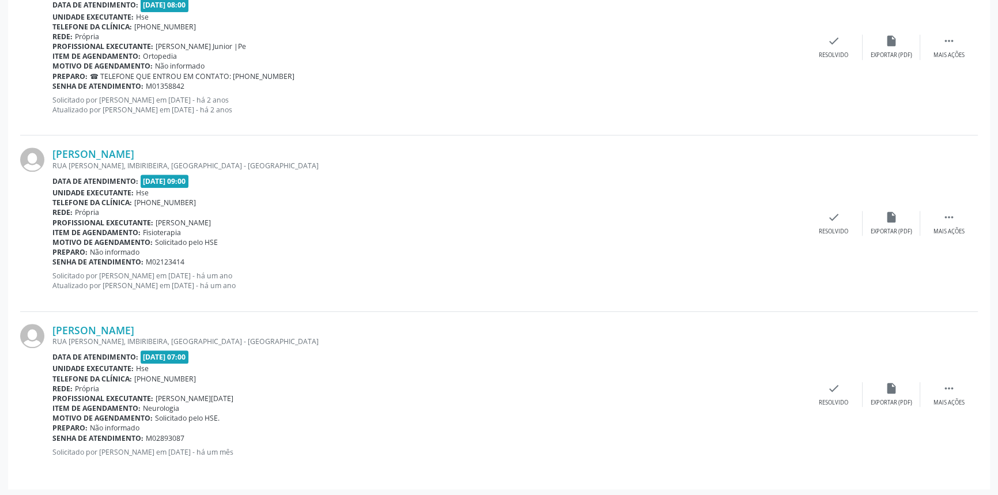
click at [178, 320] on div "[PERSON_NAME] [GEOGRAPHIC_DATA][PERSON_NAME], [GEOGRAPHIC_DATA], [GEOGRAPHIC_DA…" at bounding box center [499, 394] width 958 height 165
click at [134, 327] on link "[PERSON_NAME]" at bounding box center [93, 330] width 82 height 13
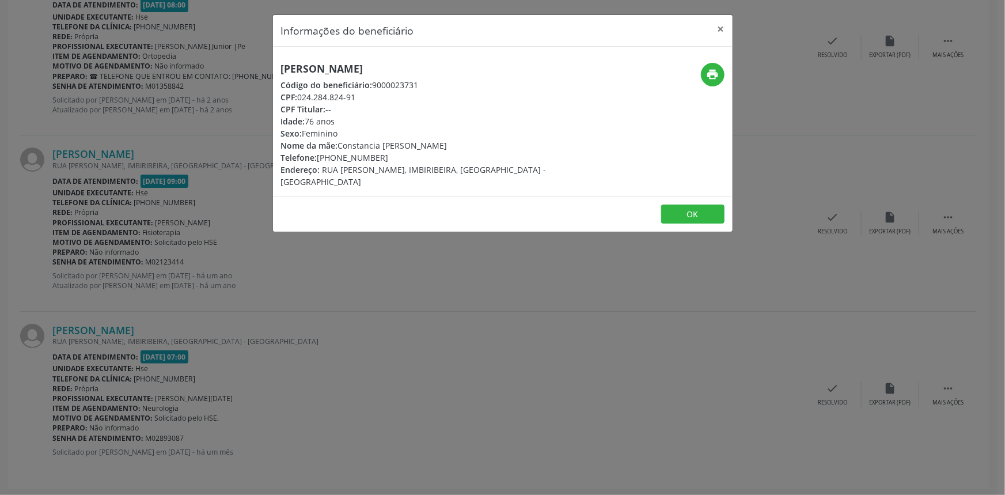
click at [146, 196] on div "Informações do beneficiário × [PERSON_NAME] Código do beneficiário: 9000023731 …" at bounding box center [502, 247] width 1005 height 495
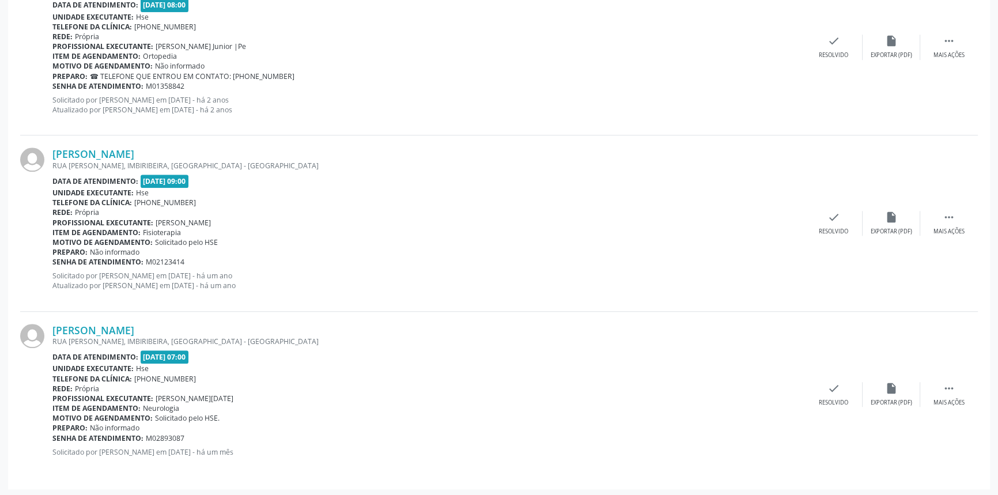
click at [178, 320] on div "[PERSON_NAME] [GEOGRAPHIC_DATA][PERSON_NAME], [GEOGRAPHIC_DATA], [GEOGRAPHIC_DA…" at bounding box center [499, 394] width 958 height 165
click at [179, 320] on div "[PERSON_NAME] [GEOGRAPHIC_DATA][PERSON_NAME], [GEOGRAPHIC_DATA], [GEOGRAPHIC_DA…" at bounding box center [499, 394] width 958 height 165
click at [134, 325] on link "[PERSON_NAME]" at bounding box center [93, 330] width 82 height 13
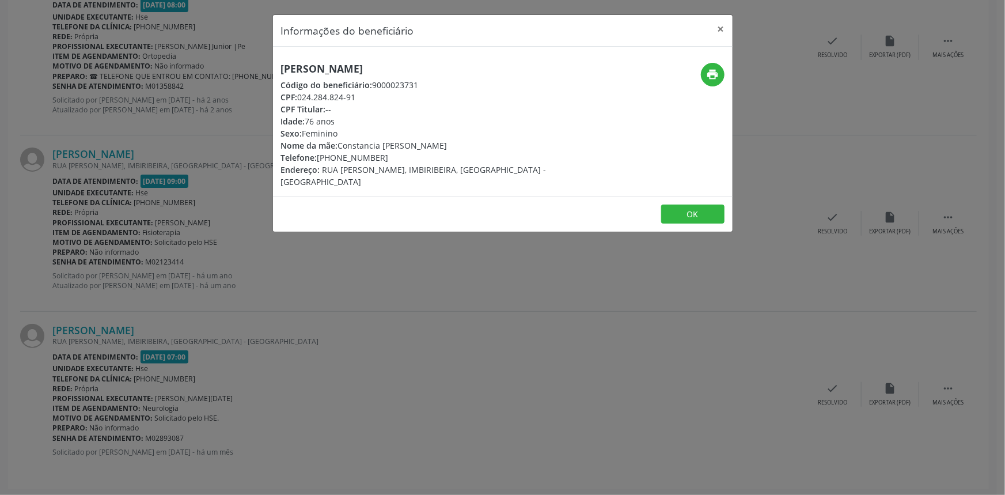
click at [724, 81] on div "print" at bounding box center [655, 75] width 137 height 24
click at [716, 72] on icon "print" at bounding box center [712, 74] width 13 height 13
